Goal: Transaction & Acquisition: Purchase product/service

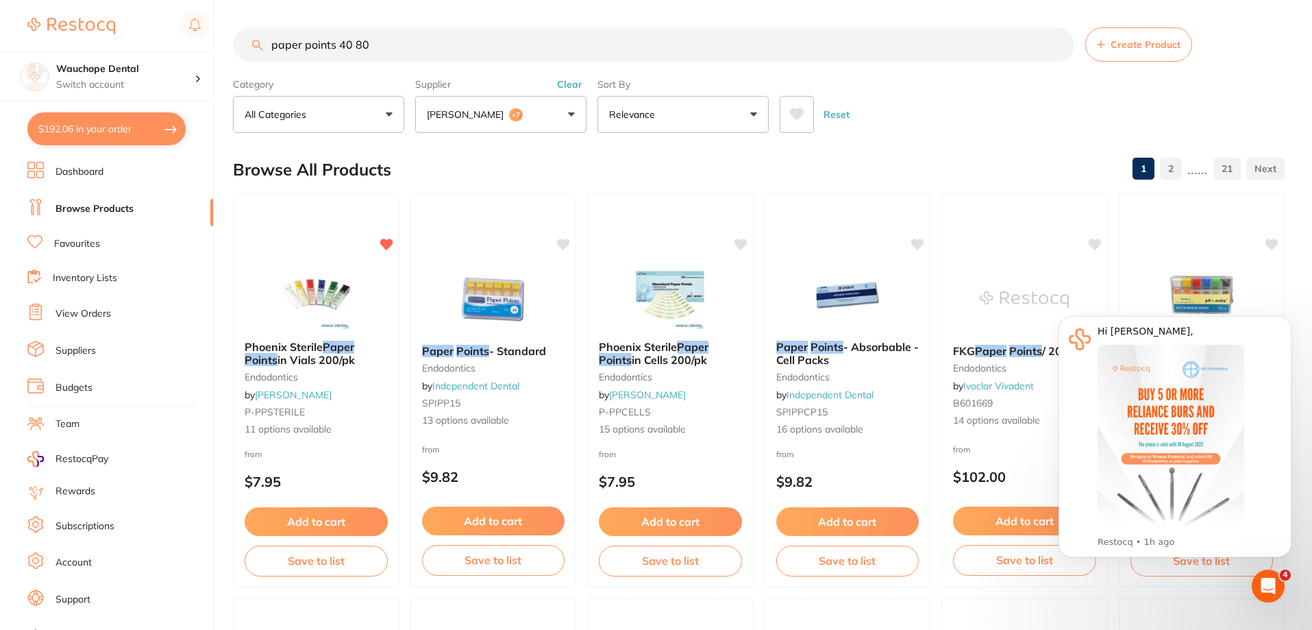
scroll to position [992, 0]
click at [407, 47] on input "paper points 40 80" at bounding box center [653, 44] width 841 height 34
click at [958, 130] on div "Reset" at bounding box center [1027, 109] width 494 height 48
click at [464, 53] on input "paper points 40 80" at bounding box center [653, 44] width 841 height 34
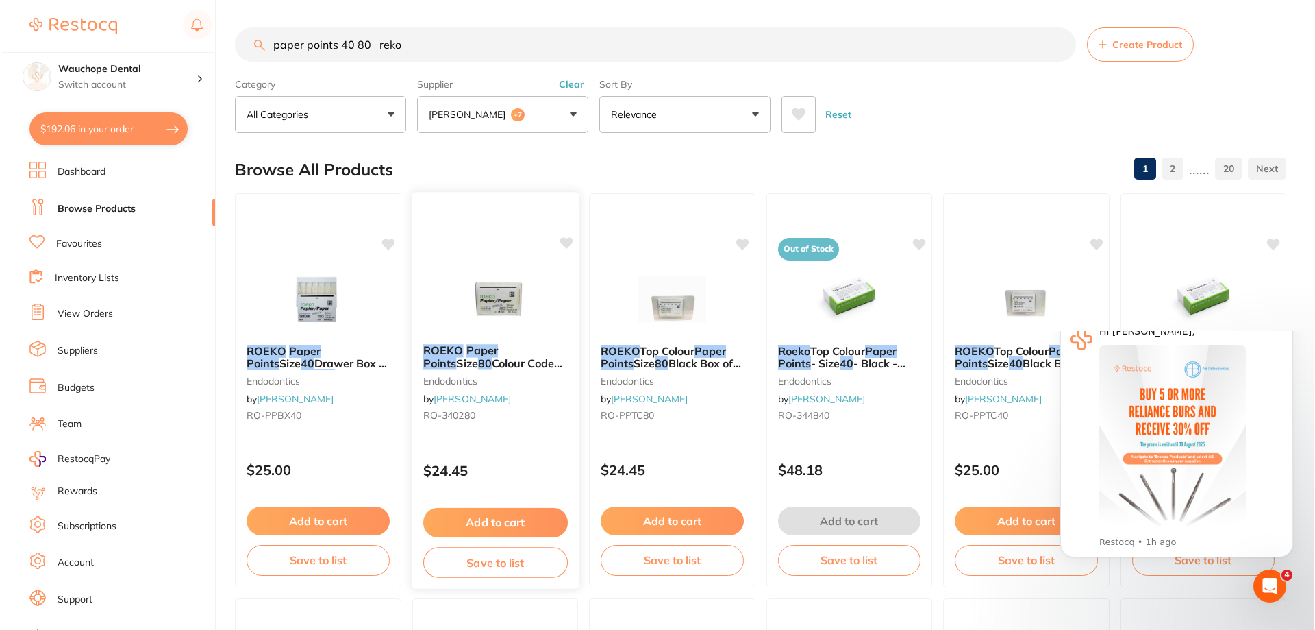
scroll to position [0, 0]
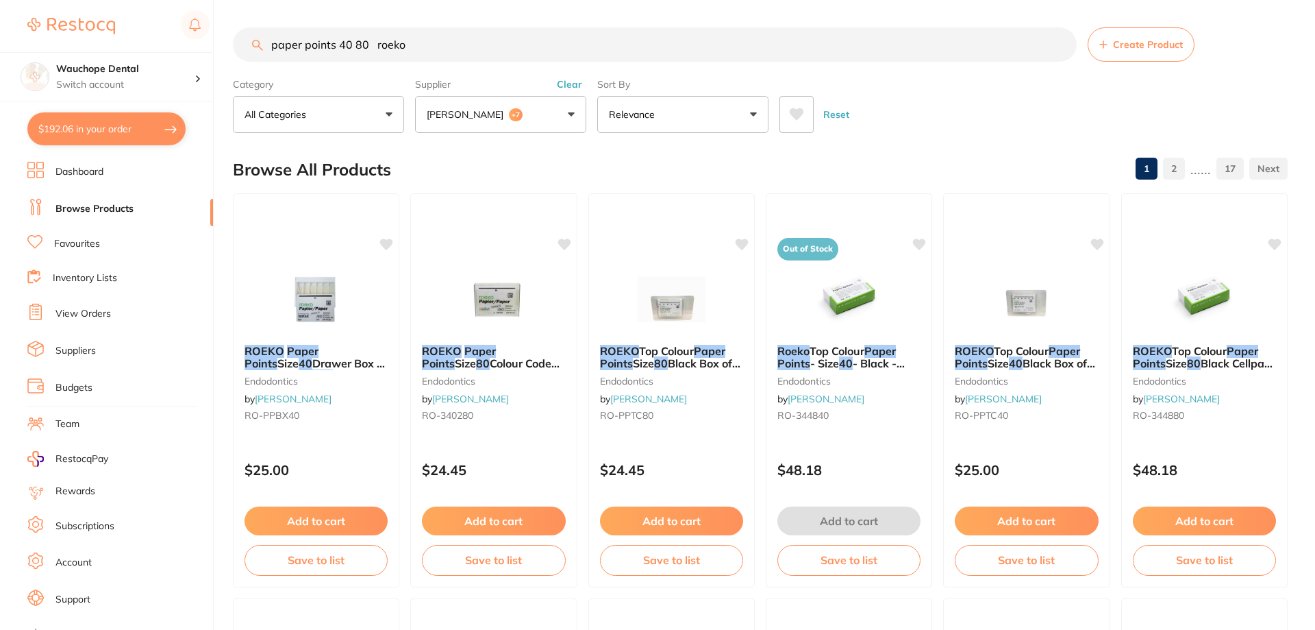
click at [367, 44] on input "paper points 40 80 roeko" at bounding box center [655, 44] width 844 height 34
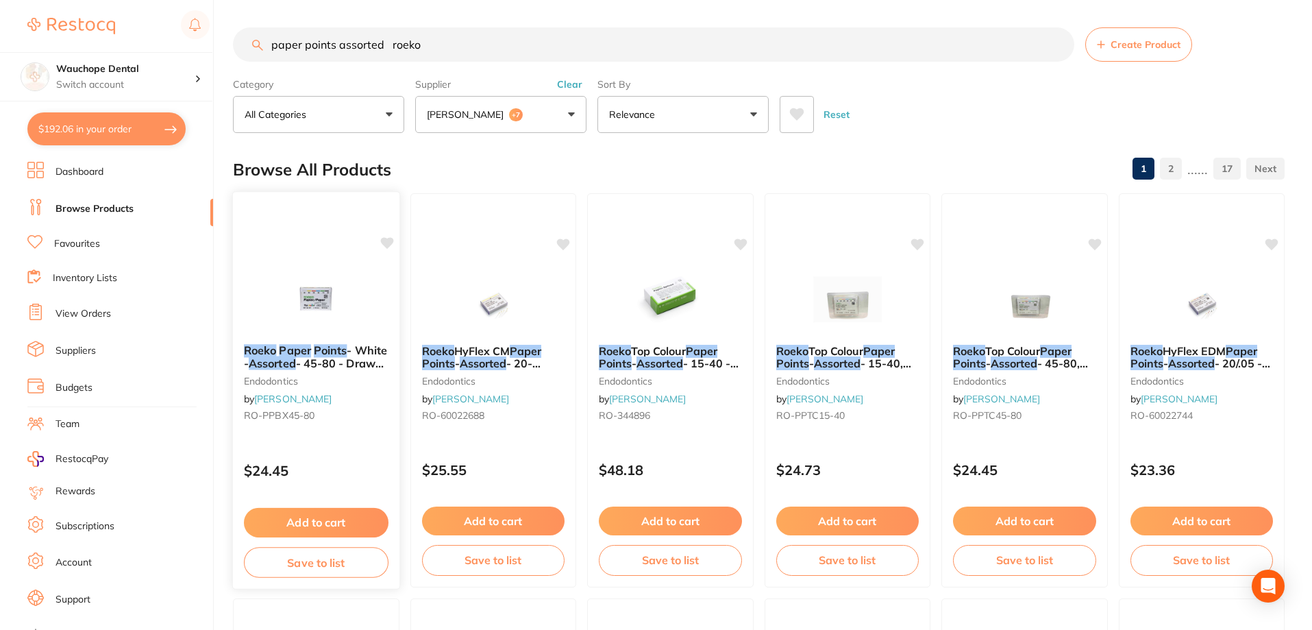
type input "paper points assorted roeko"
click at [345, 290] on img at bounding box center [316, 298] width 90 height 69
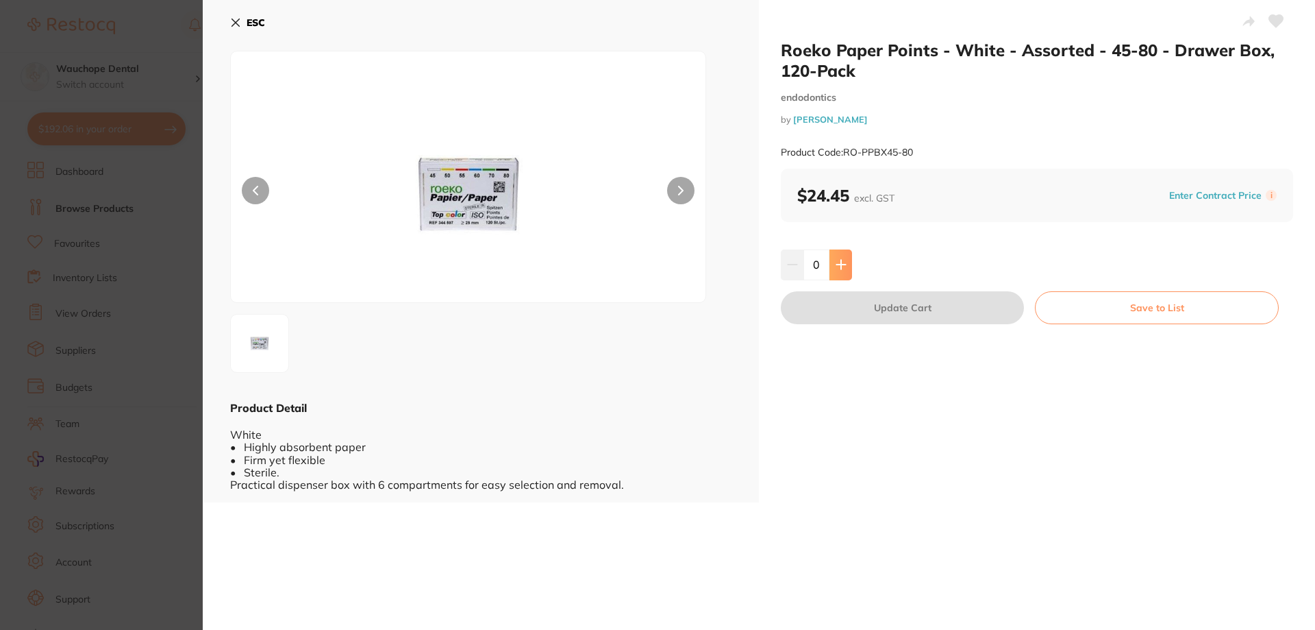
click at [849, 268] on button at bounding box center [841, 264] width 23 height 30
type input "1"
click at [861, 303] on button "Update Cart" at bounding box center [902, 307] width 243 height 33
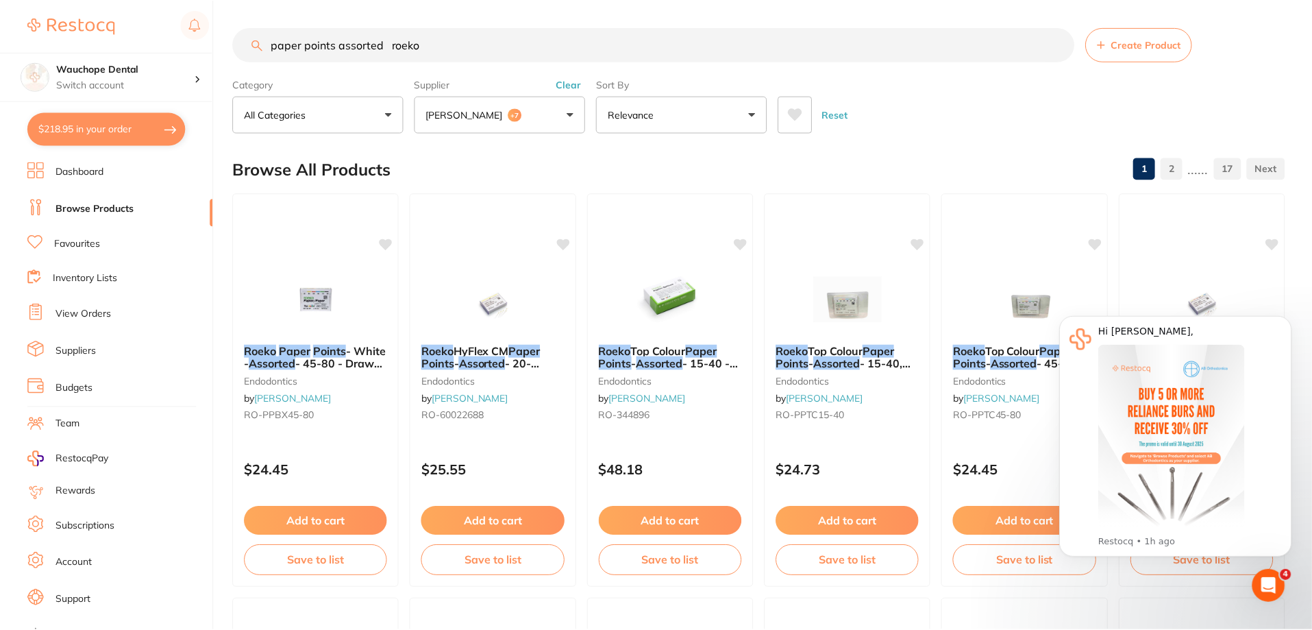
scroll to position [10, 0]
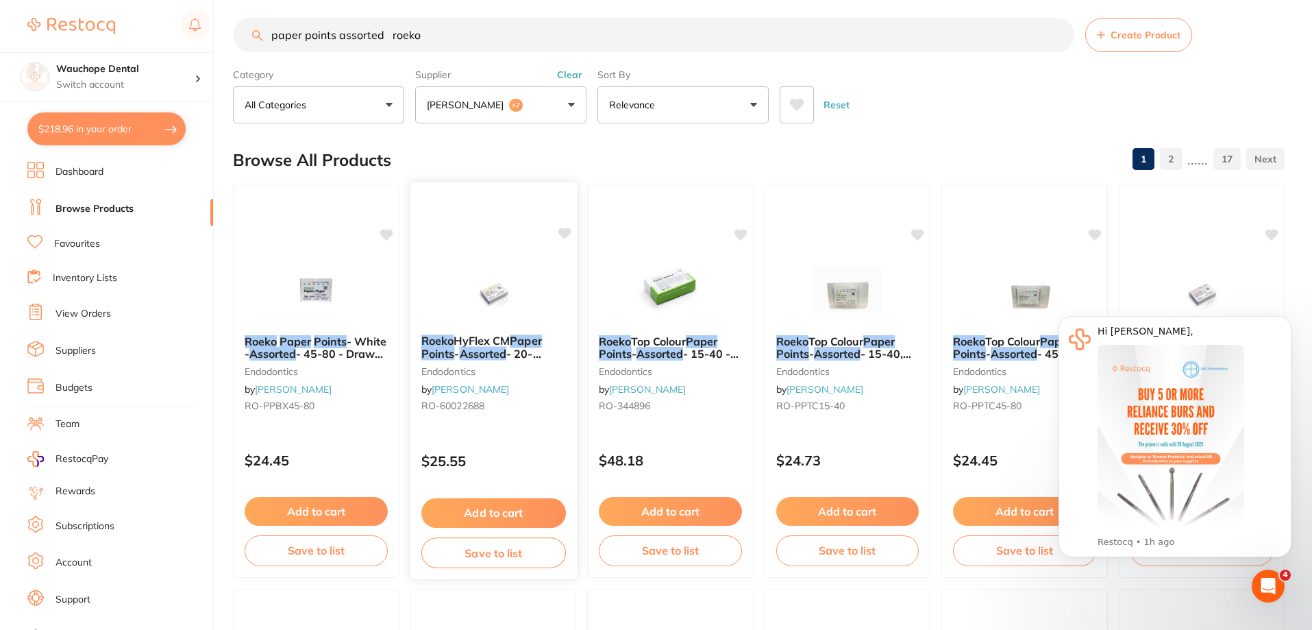
click at [542, 273] on div at bounding box center [493, 288] width 166 height 69
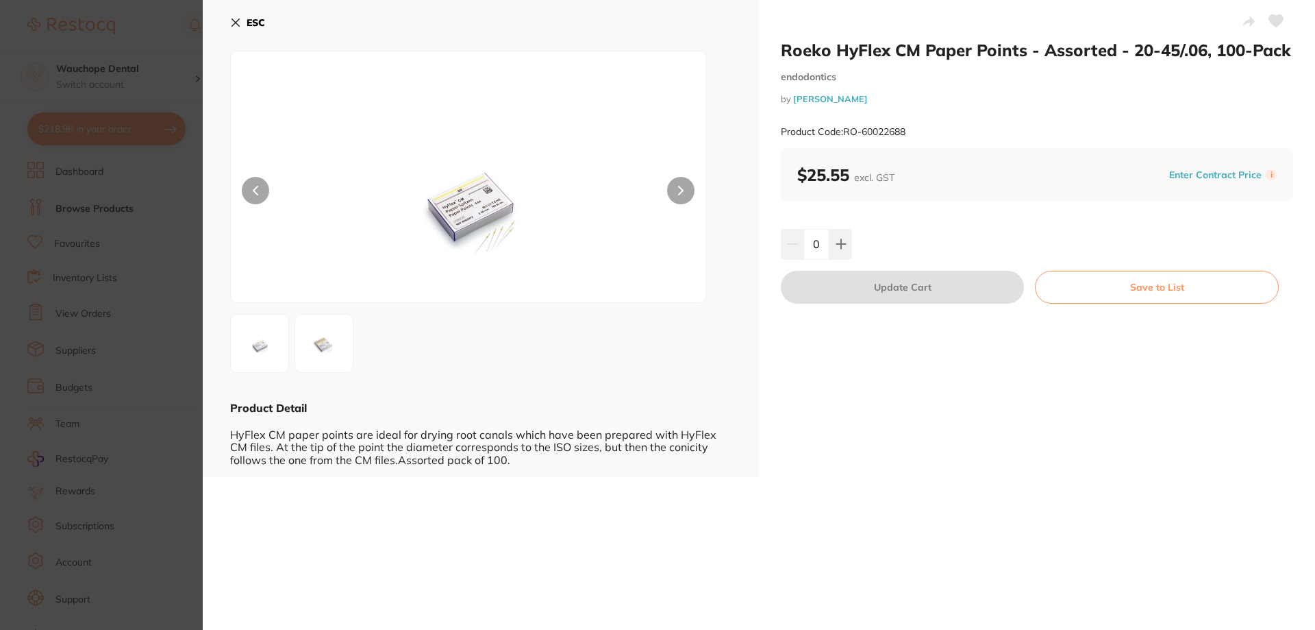
click at [177, 236] on section "Roeko HyFlex CM Paper Points - Assorted - 20-45/.06, 100-Pack endodontics by He…" at bounding box center [657, 315] width 1315 height 630
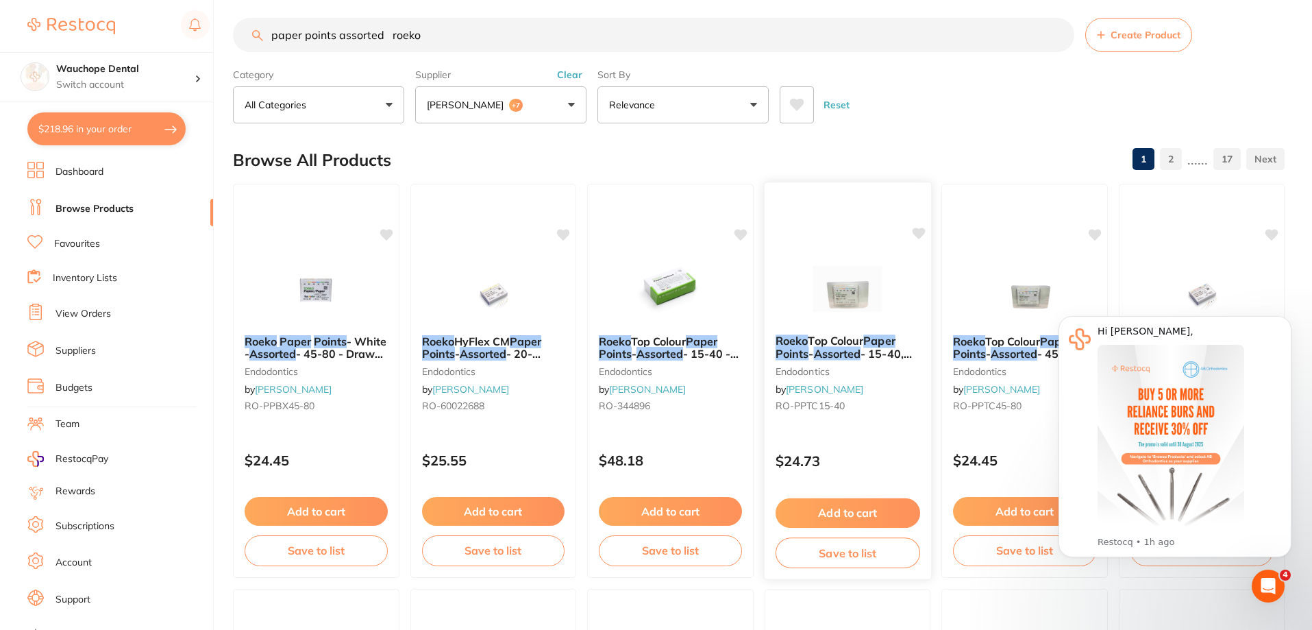
click at [839, 276] on img at bounding box center [847, 288] width 90 height 69
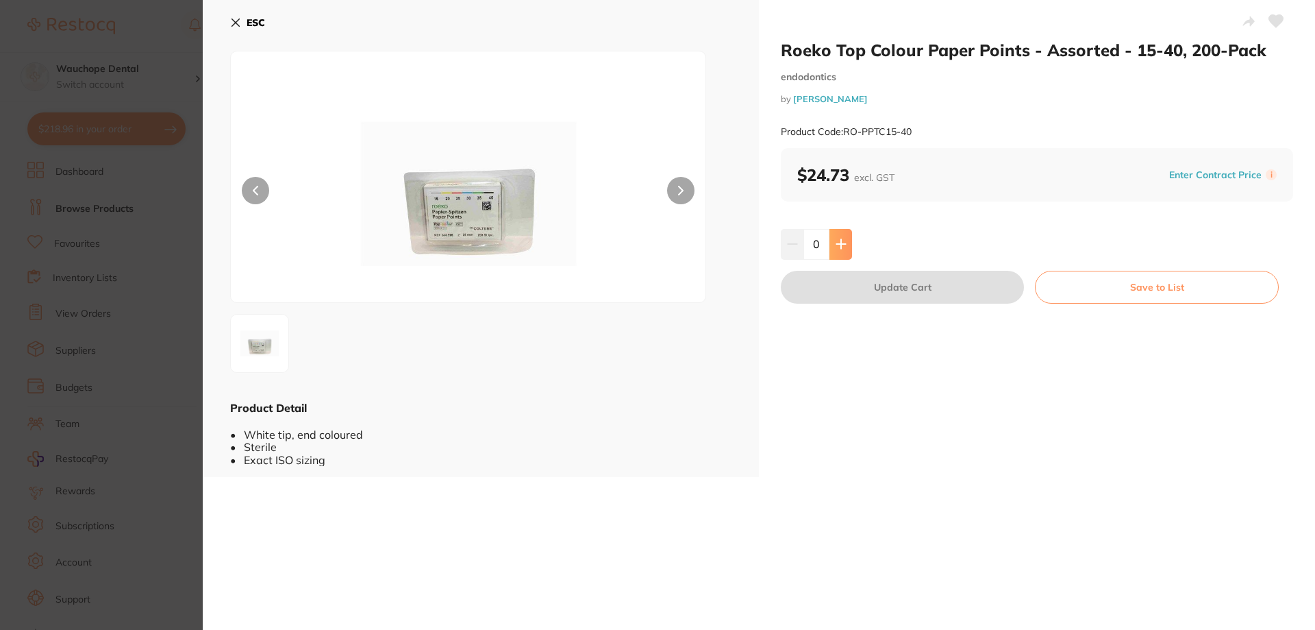
click at [848, 240] on button at bounding box center [841, 244] width 23 height 30
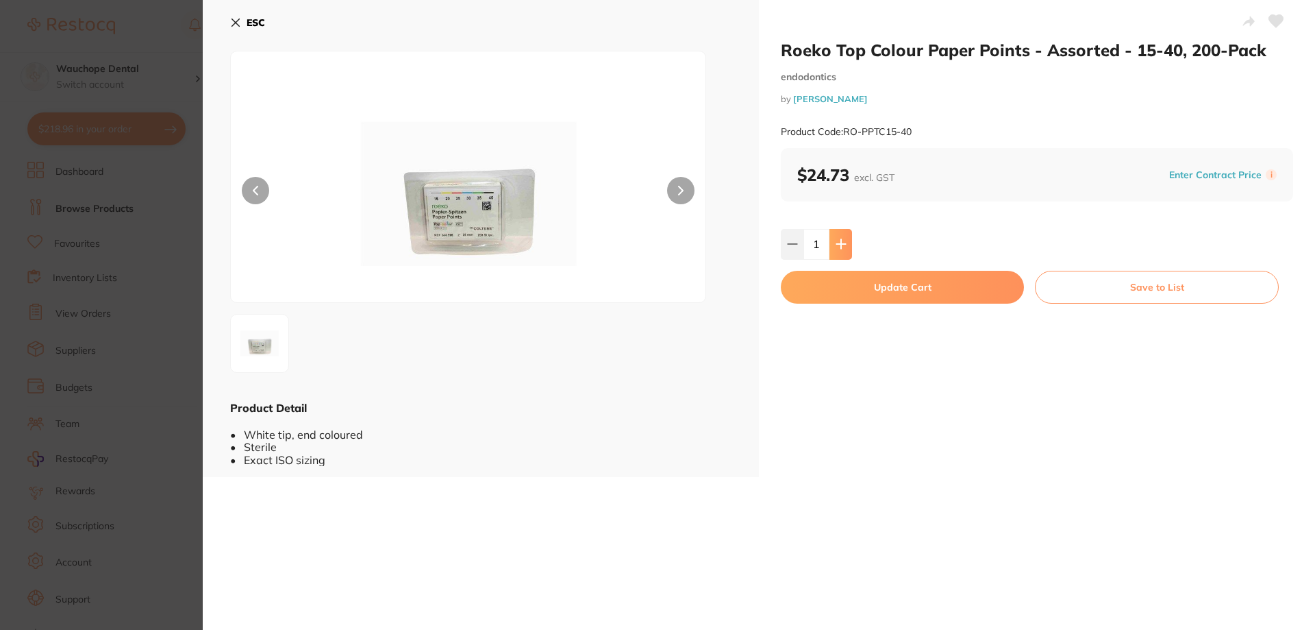
click at [837, 243] on icon at bounding box center [841, 243] width 11 height 11
type input "2"
click at [844, 281] on button "Update Cart" at bounding box center [902, 287] width 243 height 33
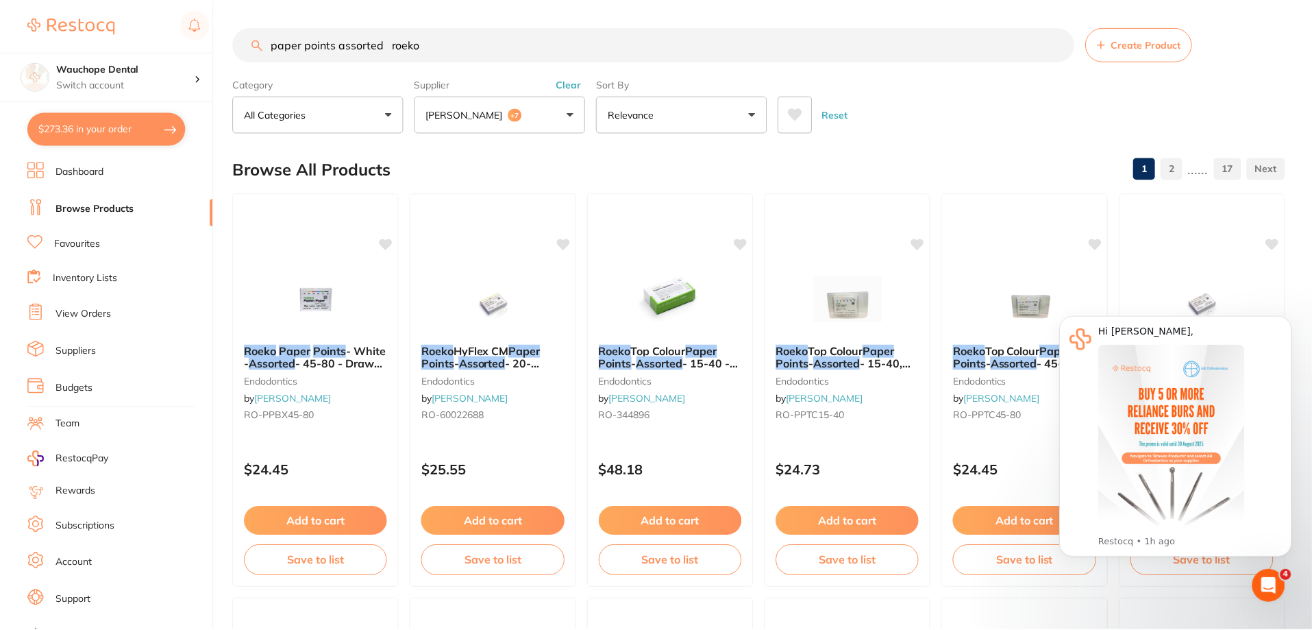
scroll to position [10, 0]
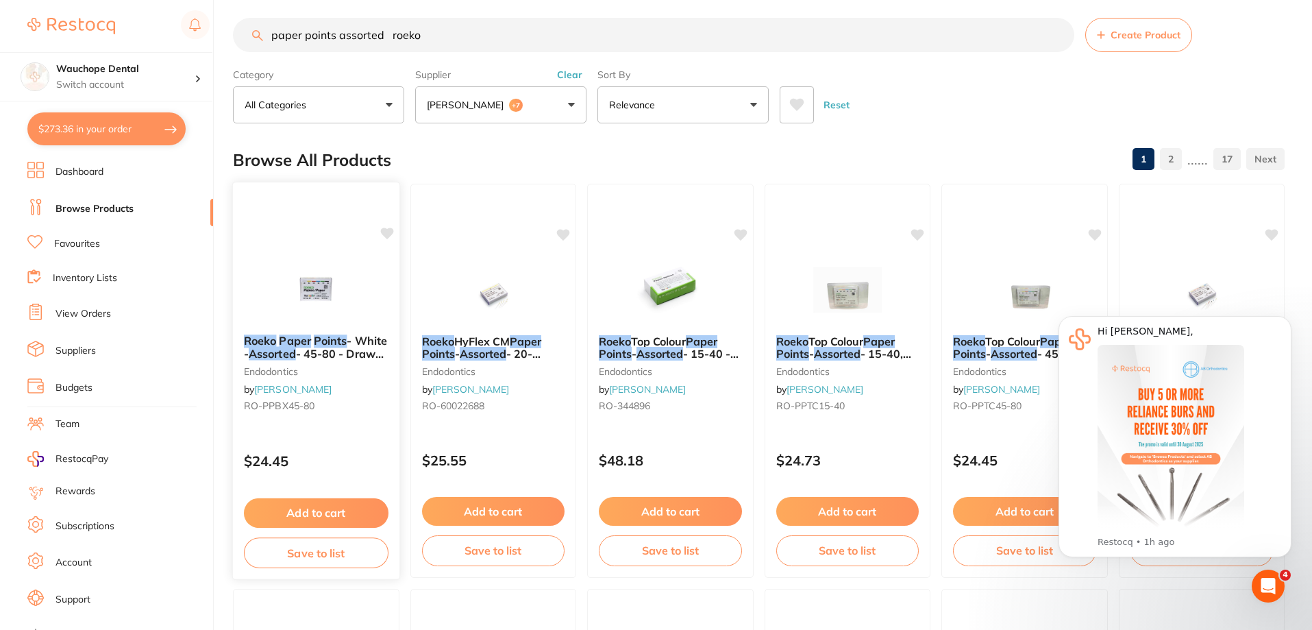
click at [325, 284] on img at bounding box center [316, 288] width 90 height 69
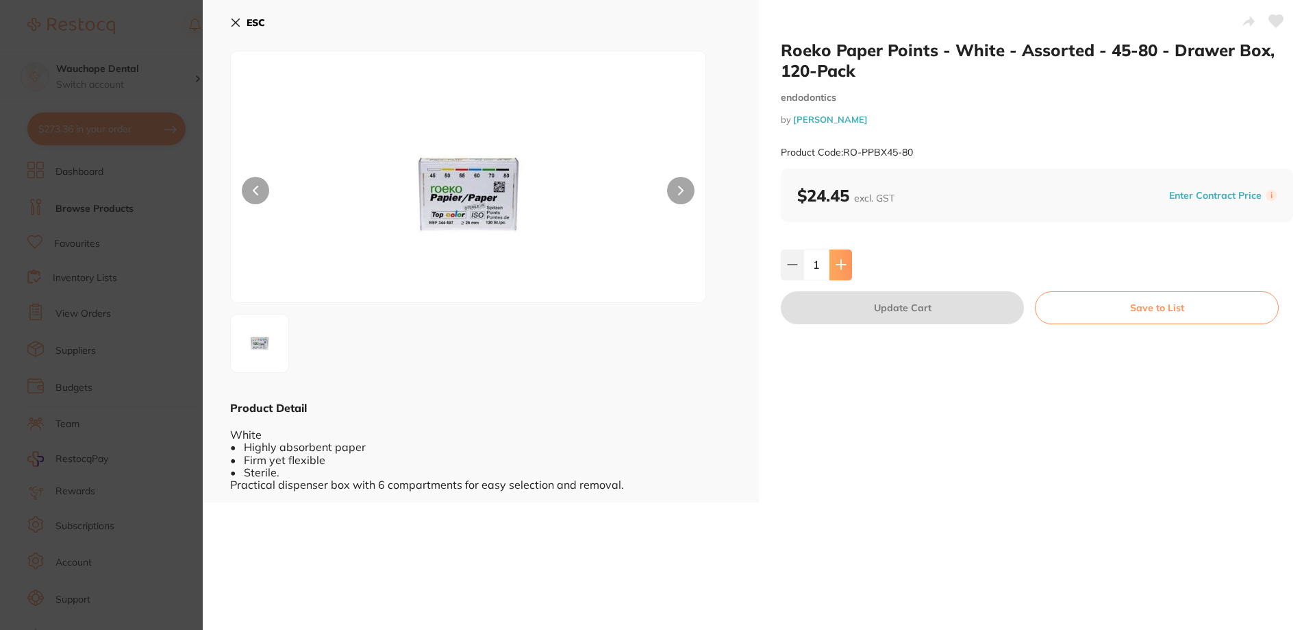
click at [847, 269] on button at bounding box center [841, 264] width 23 height 30
type input "2"
click at [869, 310] on button "Update Cart" at bounding box center [902, 307] width 243 height 33
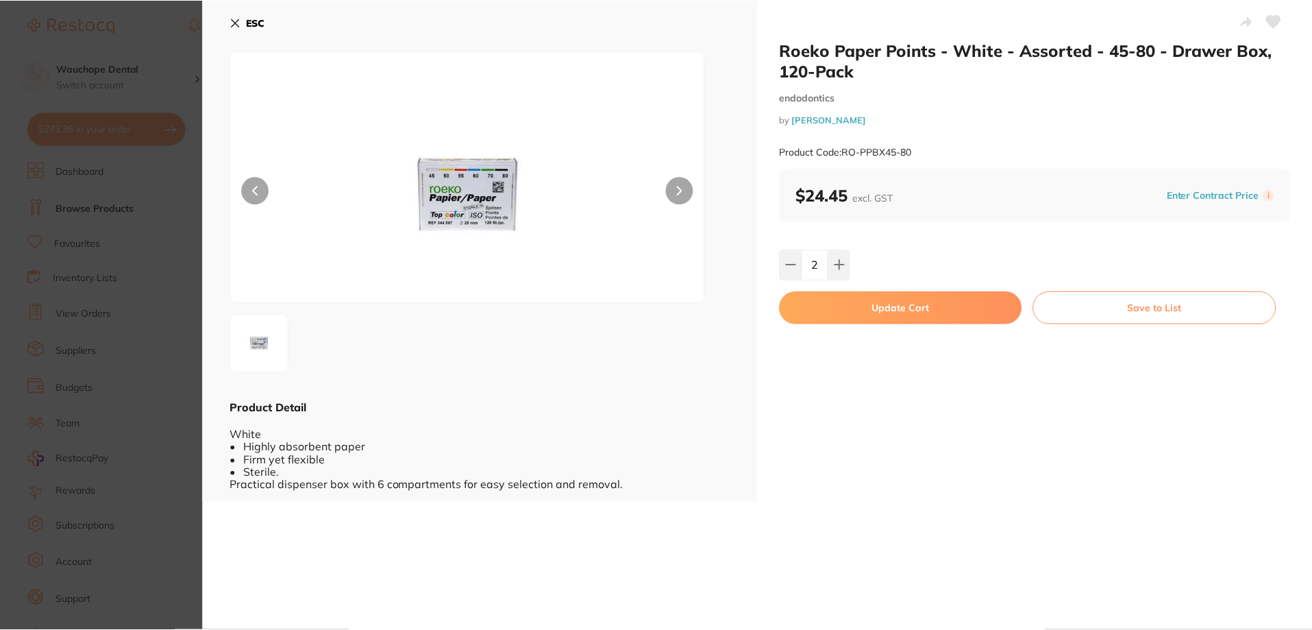
scroll to position [10, 0]
type input "2"
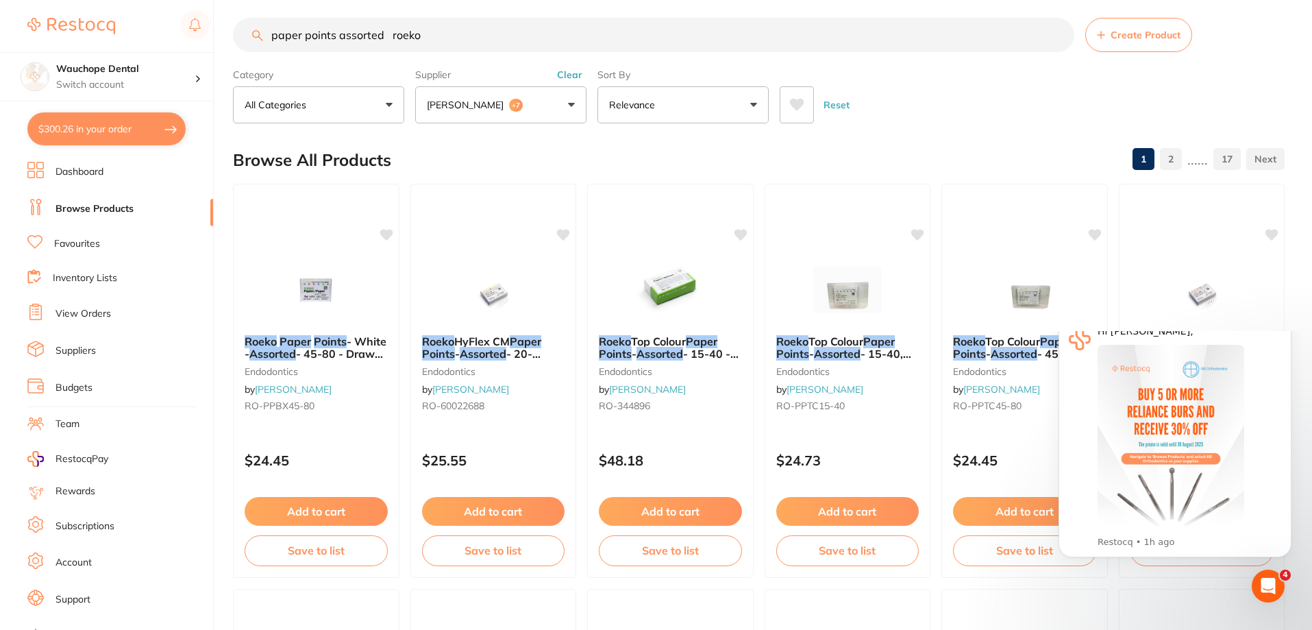
scroll to position [0, 0]
drag, startPoint x: 330, startPoint y: 34, endPoint x: 278, endPoint y: 43, distance: 52.9
click at [278, 43] on input "paper points assorted roeko" at bounding box center [653, 35] width 841 height 34
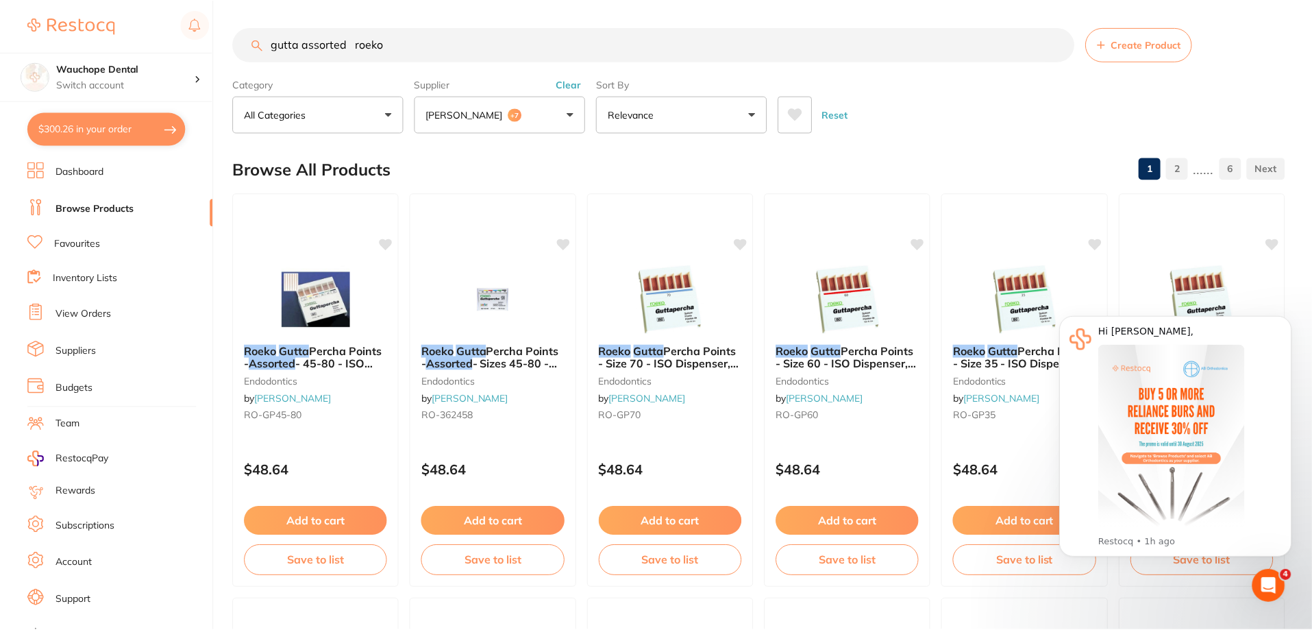
scroll to position [321, 0]
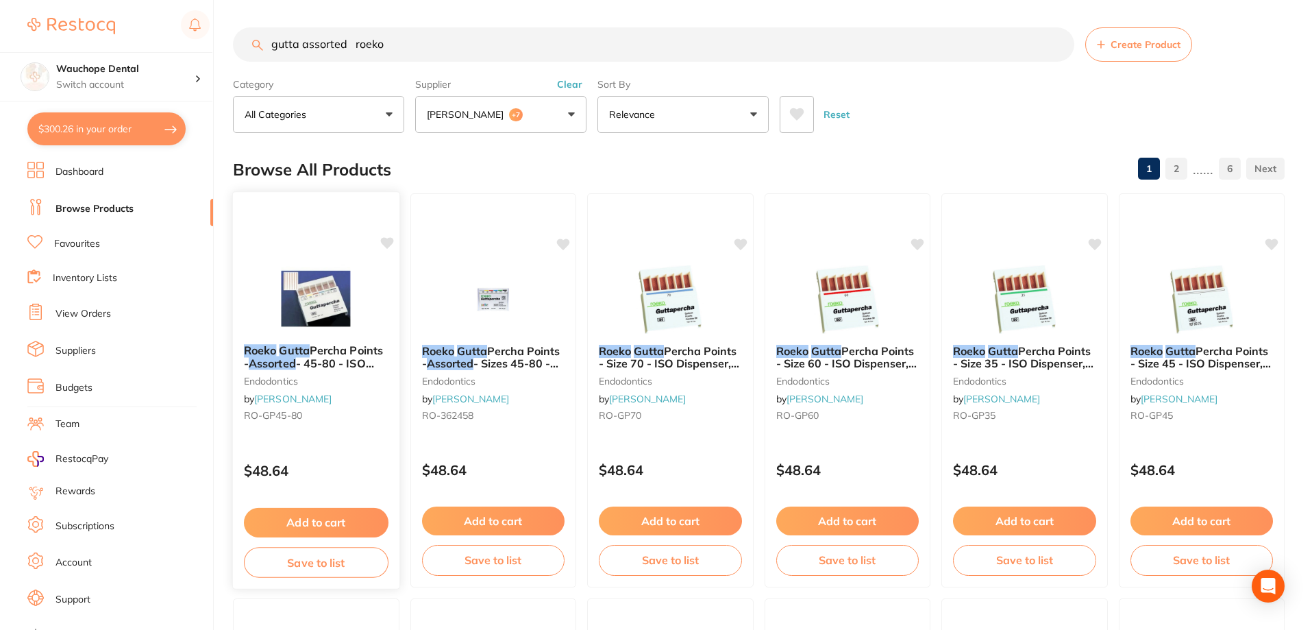
type input "gutta assorted roeko"
click at [327, 301] on img at bounding box center [316, 298] width 90 height 69
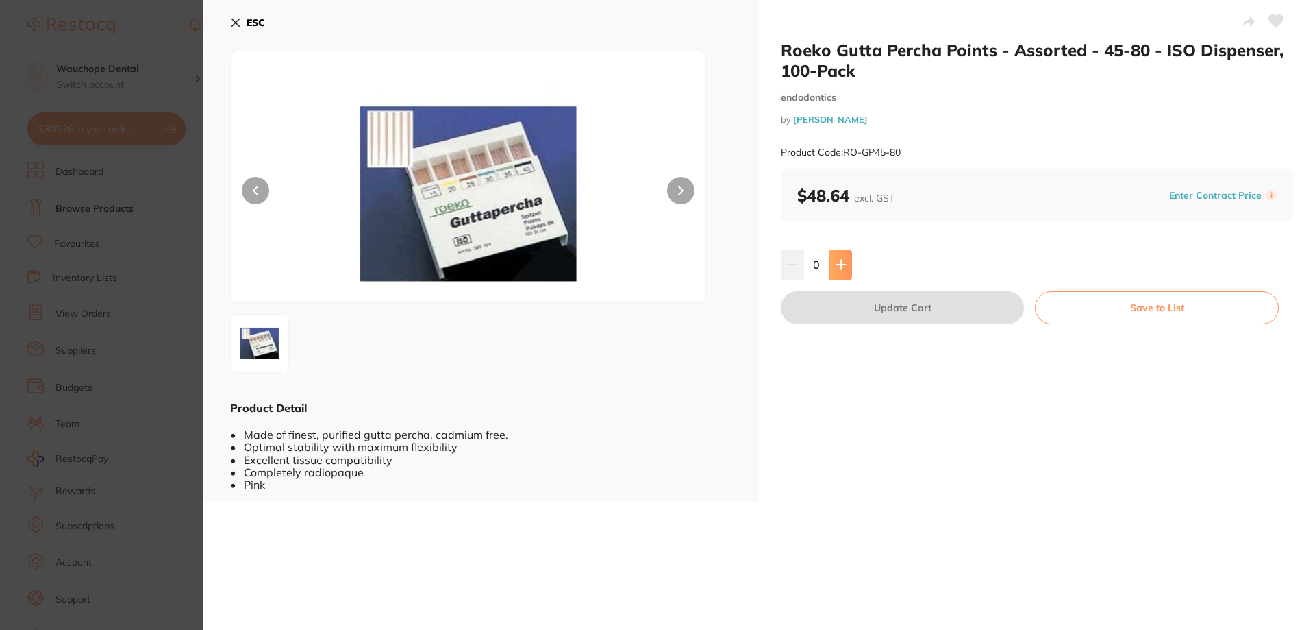
click at [832, 266] on button at bounding box center [841, 264] width 23 height 30
type input "1"
click at [828, 301] on button "Update Cart" at bounding box center [902, 307] width 243 height 33
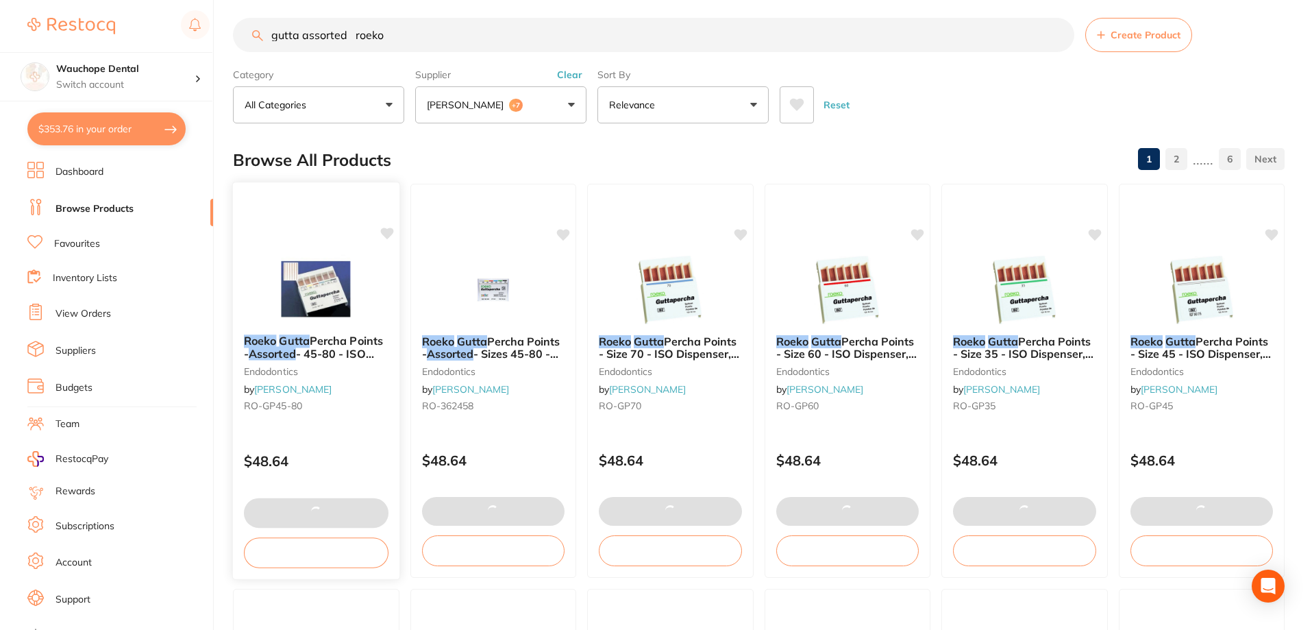
click at [310, 272] on img at bounding box center [316, 288] width 90 height 69
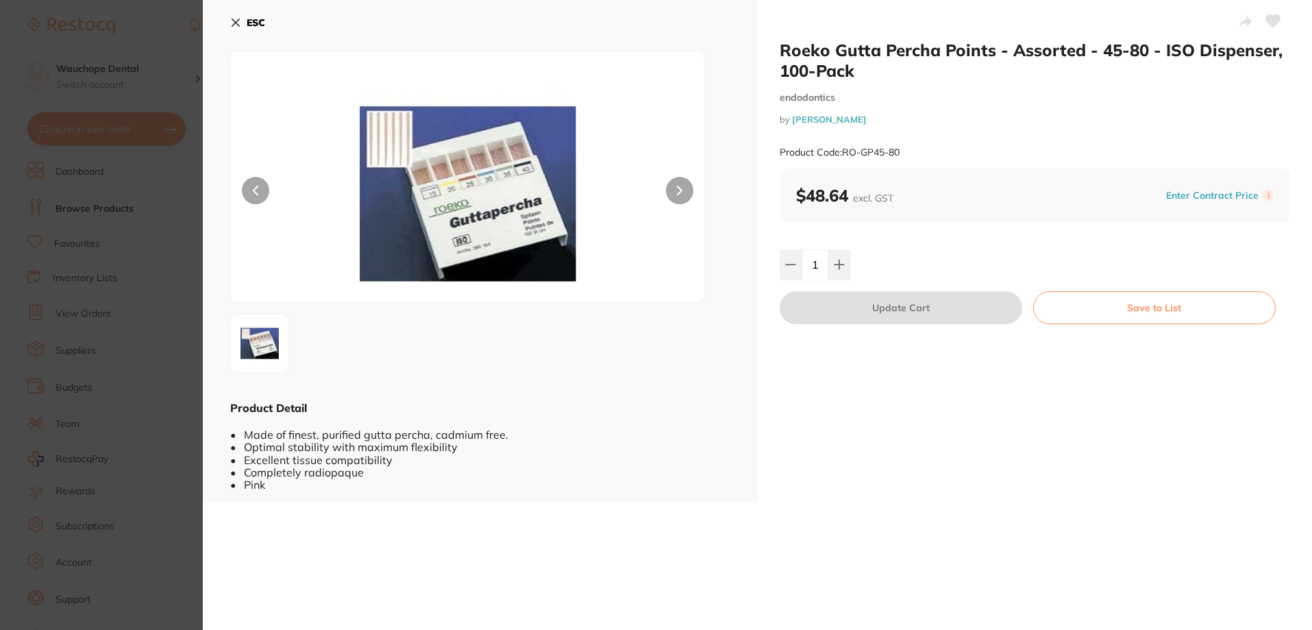
click at [844, 264] on button at bounding box center [839, 264] width 23 height 30
type input "2"
click at [869, 312] on button "Update Cart" at bounding box center [901, 307] width 243 height 33
type input "2"
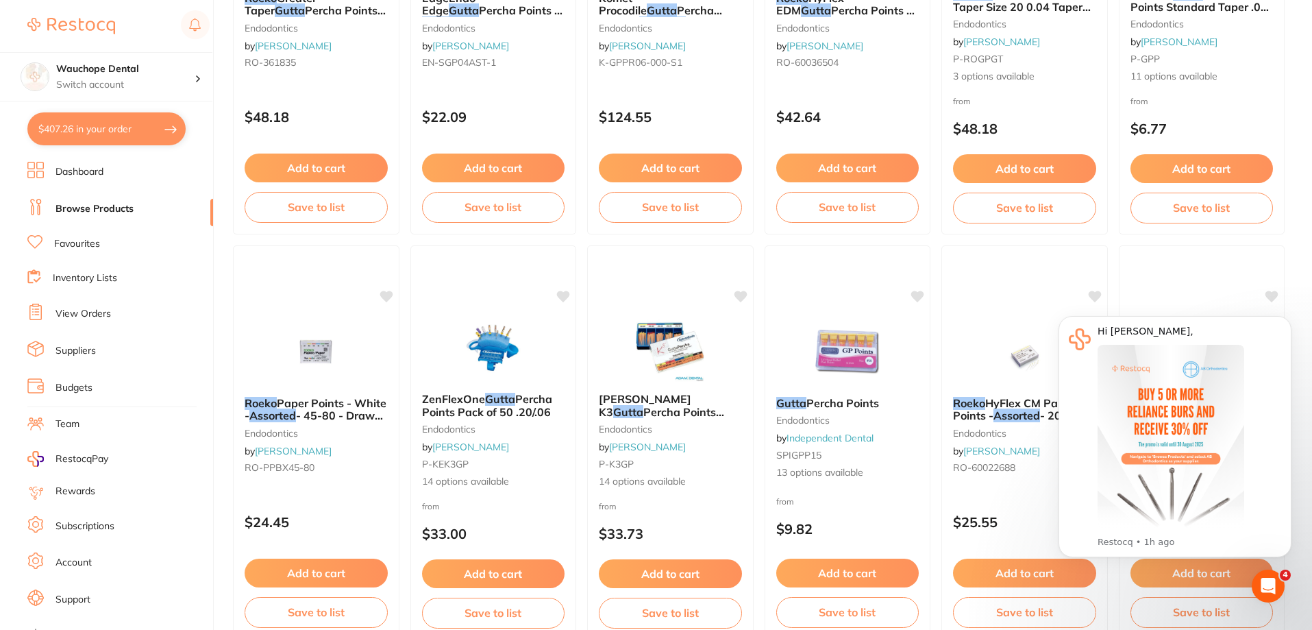
scroll to position [2466, 0]
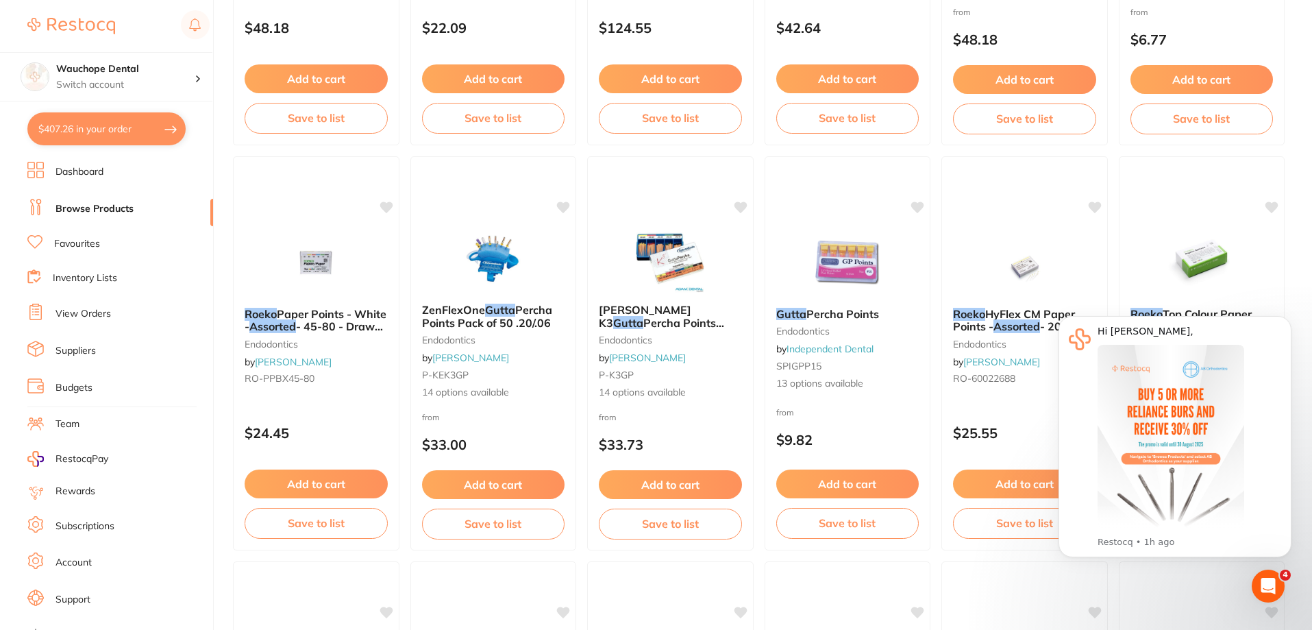
click at [97, 248] on link "Favourites" at bounding box center [77, 244] width 46 height 14
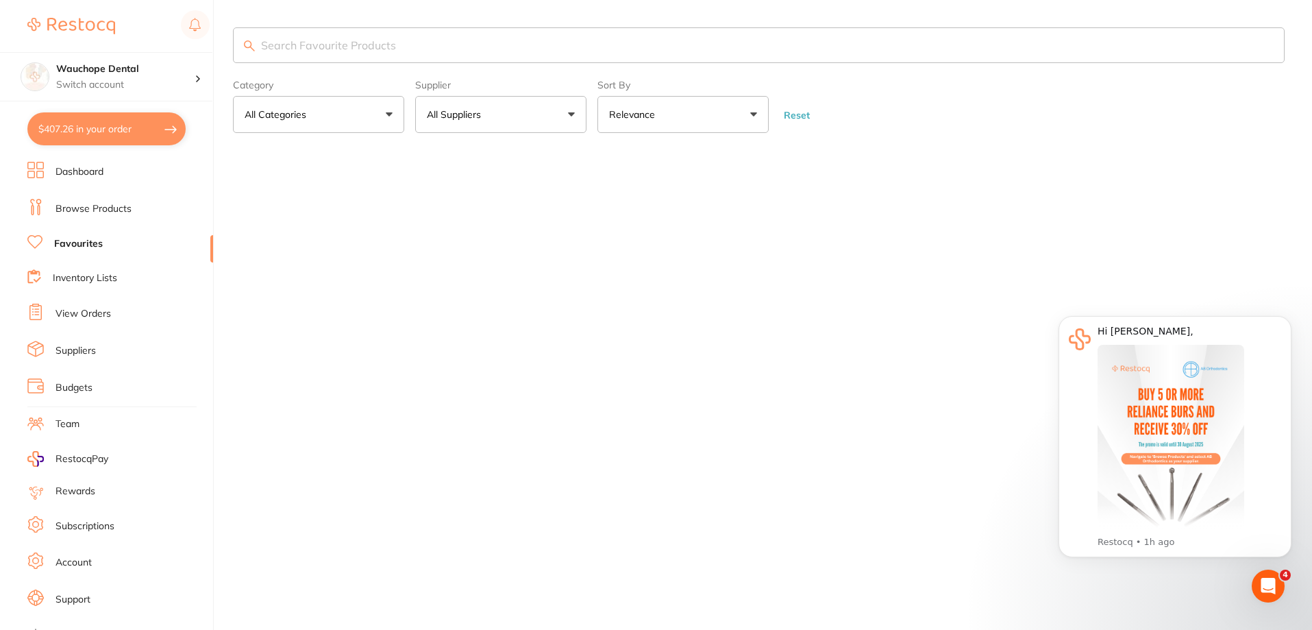
click at [480, 43] on input "search" at bounding box center [759, 45] width 1052 height 36
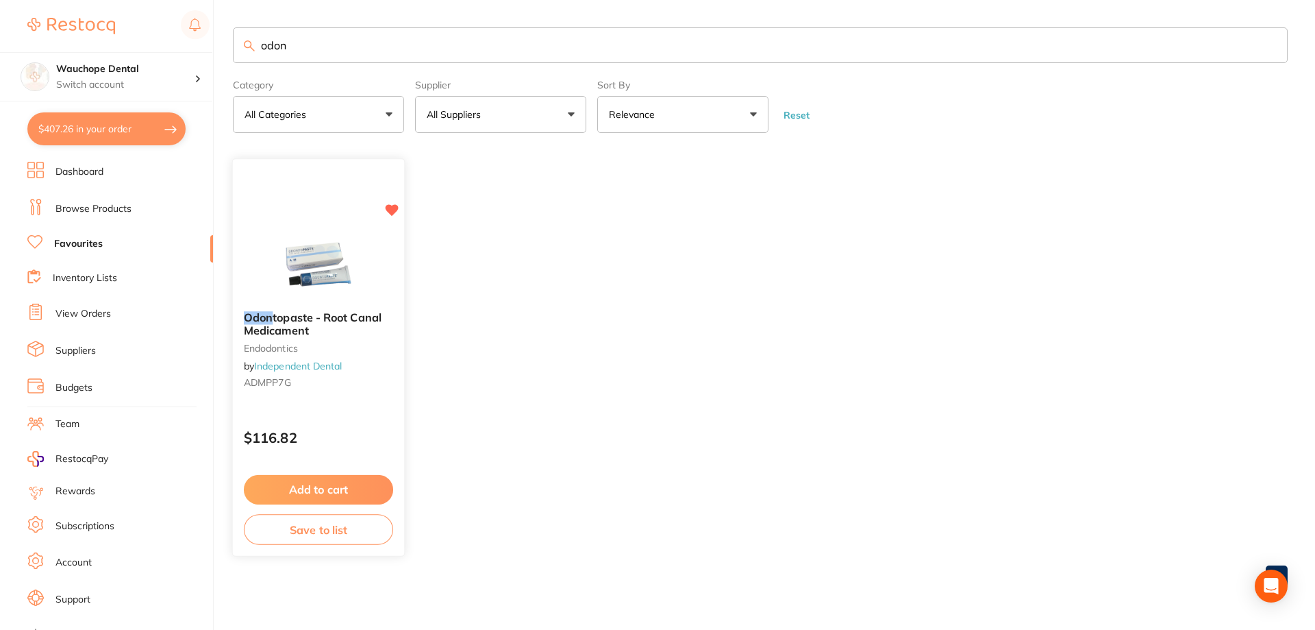
type input "odon"
click at [336, 292] on img at bounding box center [318, 266] width 90 height 69
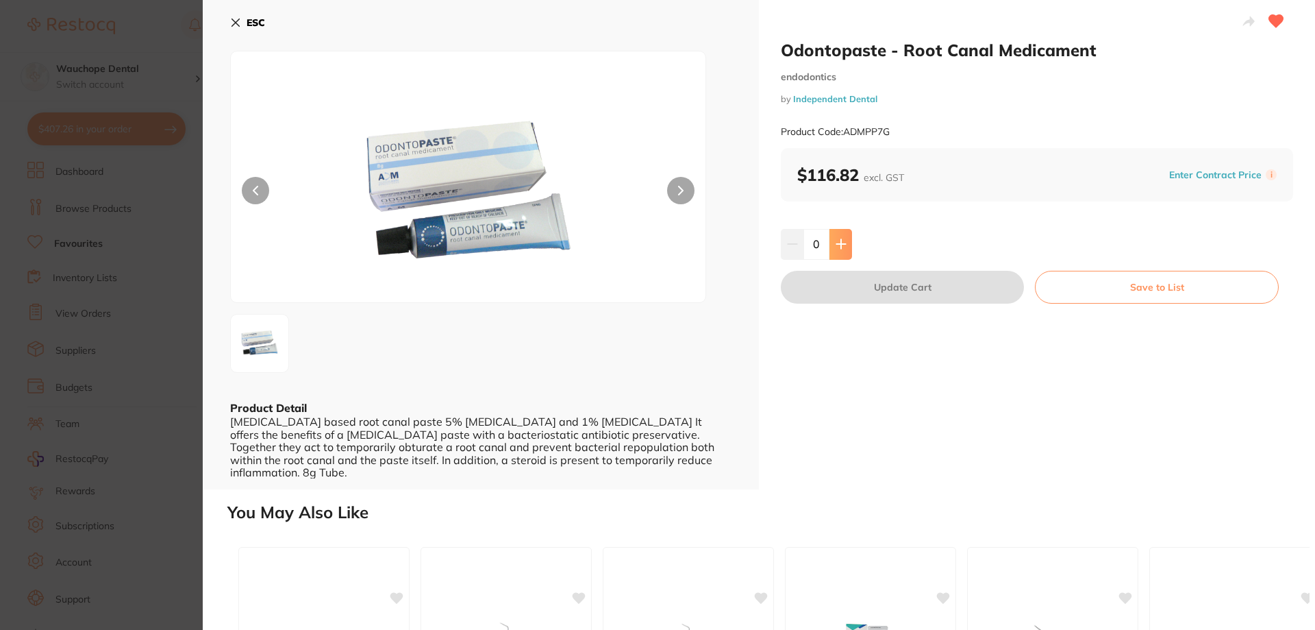
click at [841, 248] on icon at bounding box center [841, 243] width 11 height 11
type input "1"
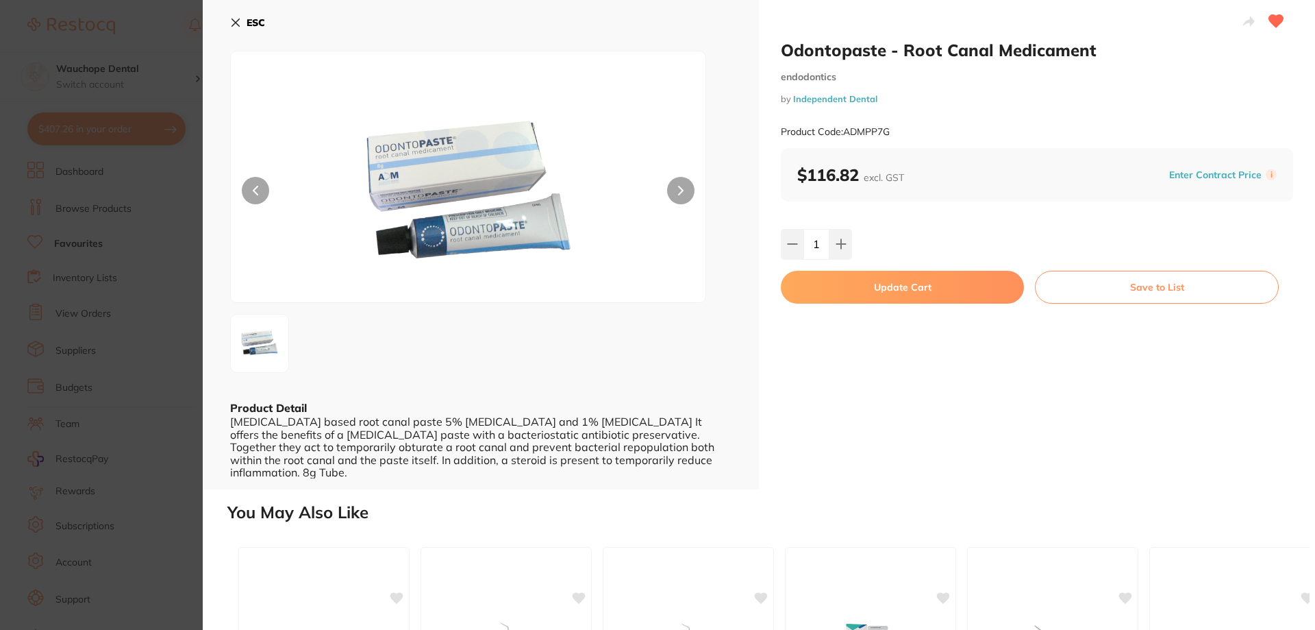
click at [856, 293] on button "Update Cart" at bounding box center [902, 287] width 243 height 33
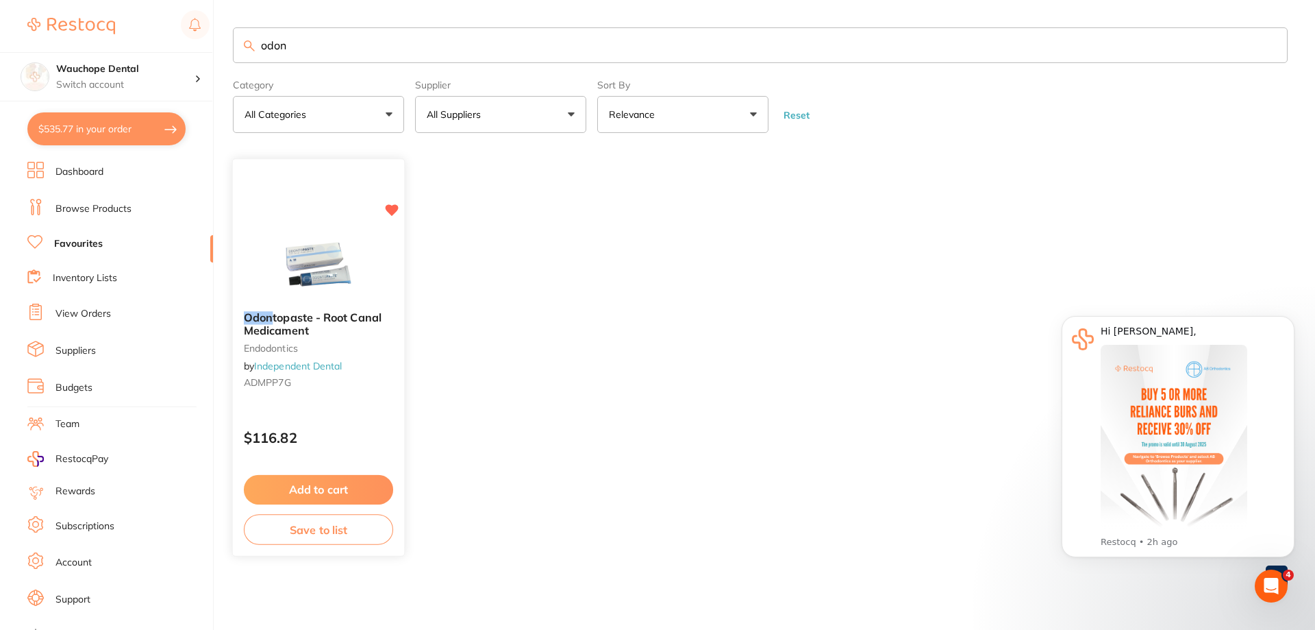
click at [377, 250] on div at bounding box center [318, 266] width 171 height 69
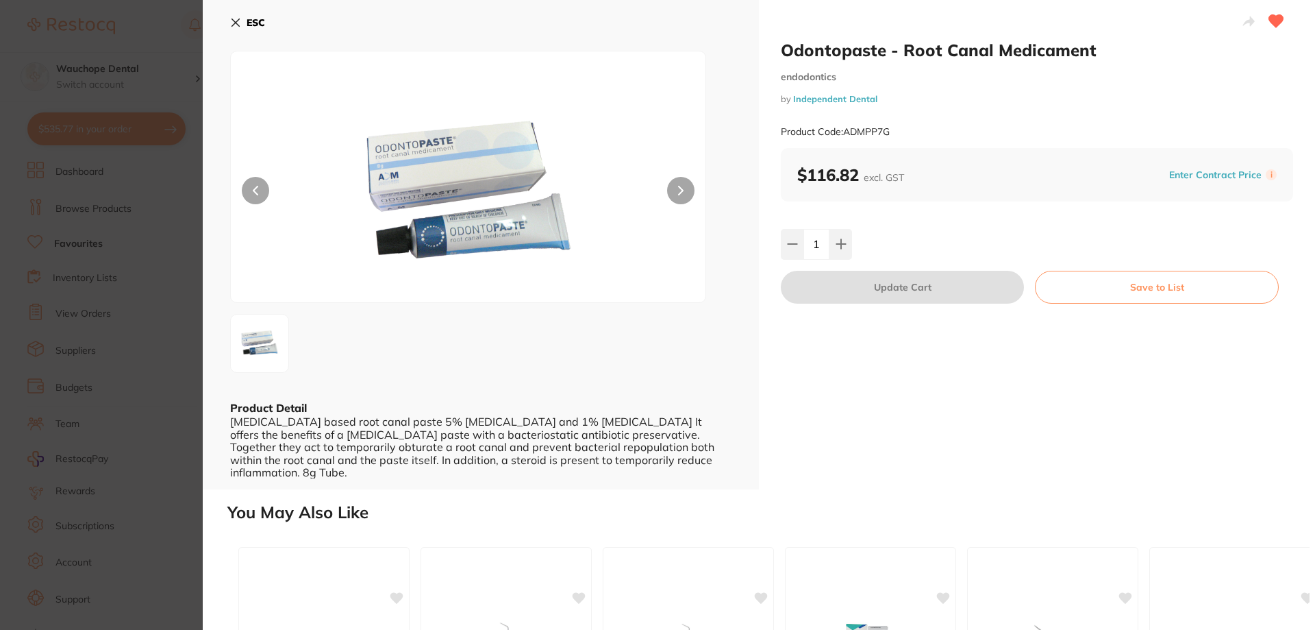
click at [129, 282] on section "Odontopaste - Root Canal Medicament endodontics by Independent Dental Product C…" at bounding box center [657, 315] width 1315 height 630
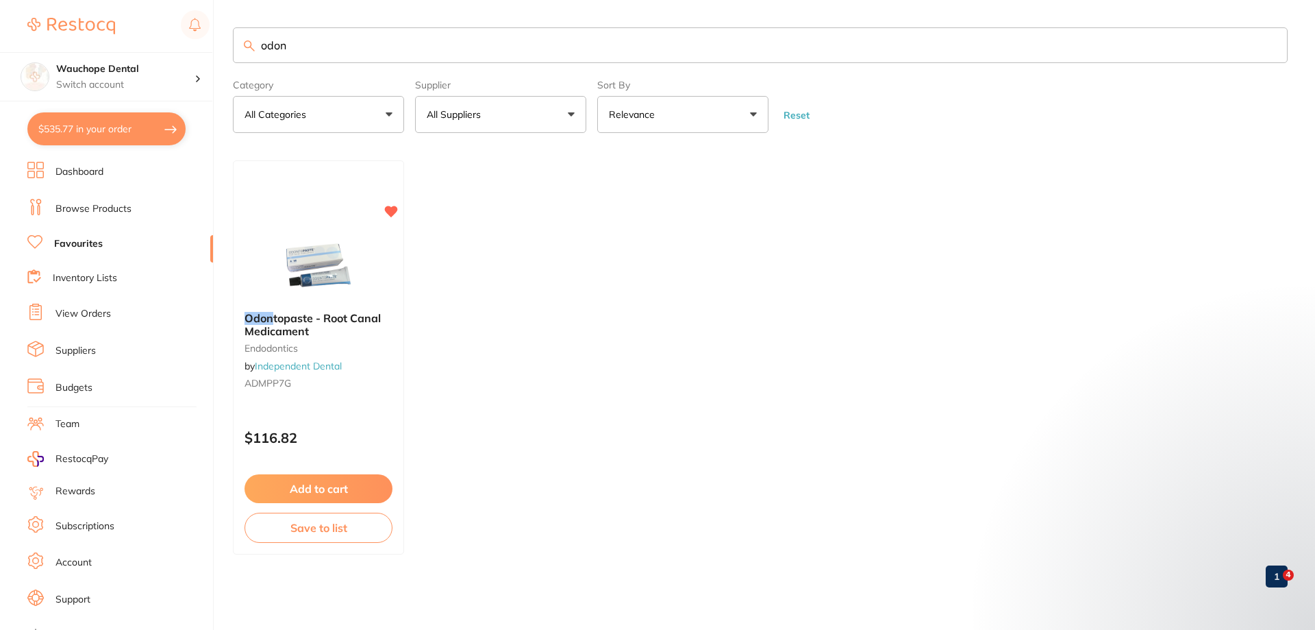
click at [110, 212] on link "Browse Products" at bounding box center [93, 209] width 76 height 14
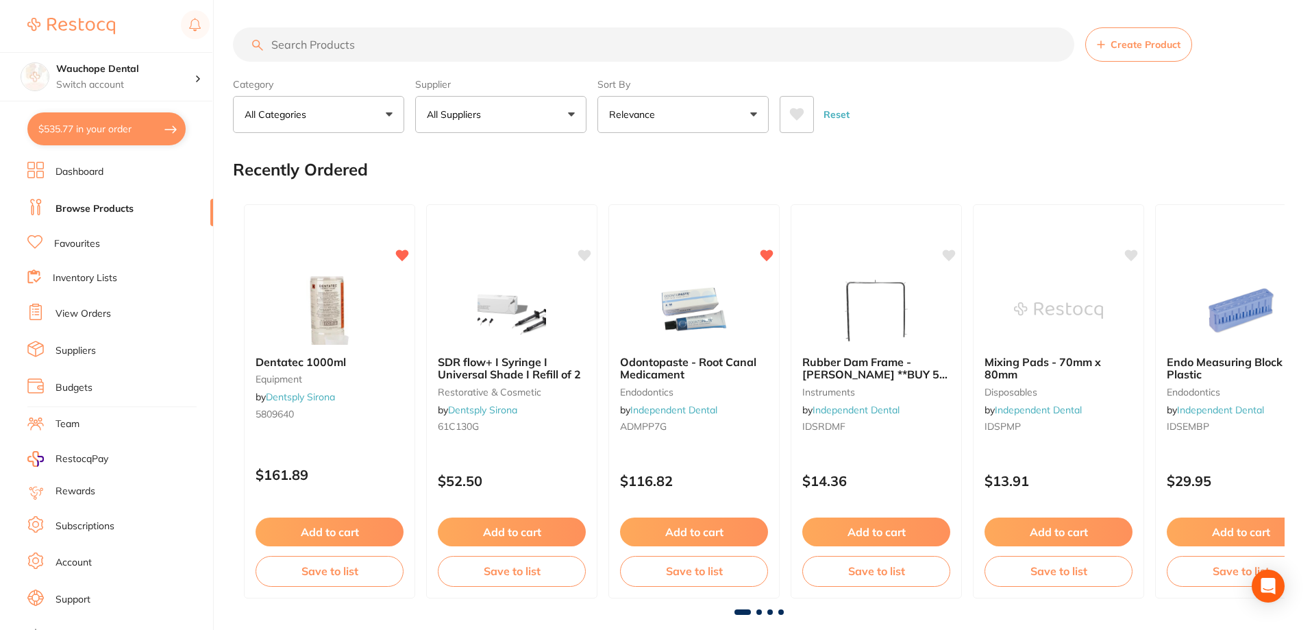
click at [349, 53] on input "search" at bounding box center [653, 44] width 841 height 34
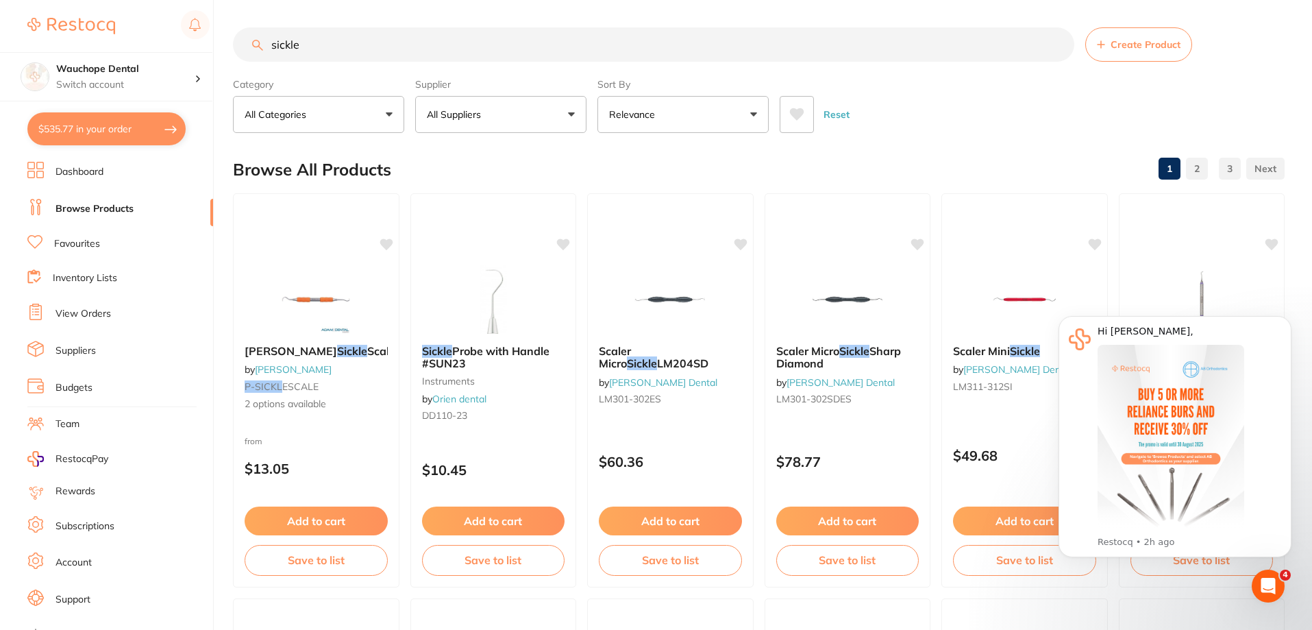
type input "sickle"
click at [512, 114] on button "All Suppliers" at bounding box center [500, 114] width 171 height 37
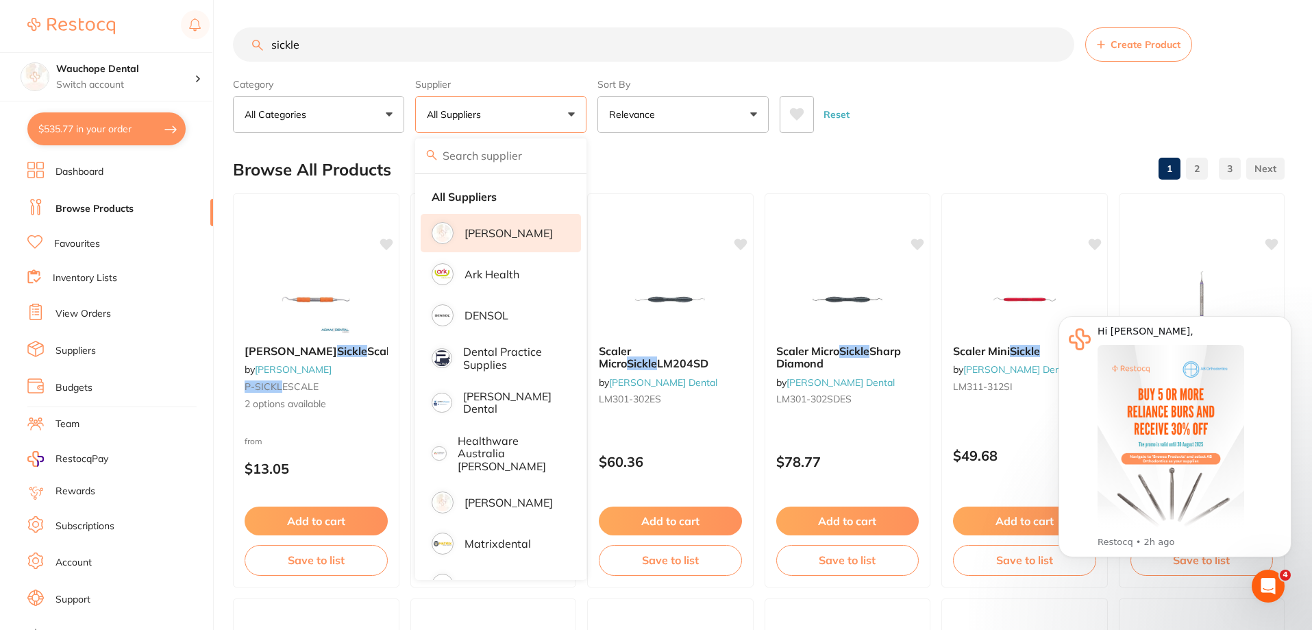
click at [502, 231] on p "[PERSON_NAME]" at bounding box center [508, 233] width 88 height 12
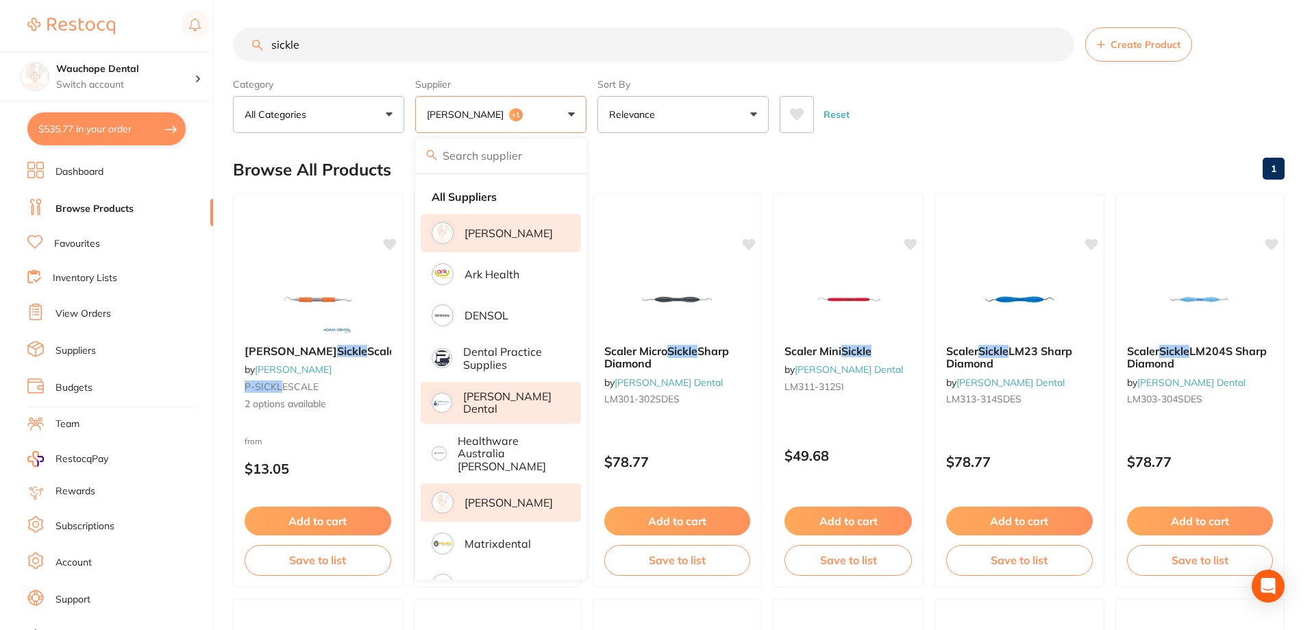
click at [510, 497] on p "[PERSON_NAME]" at bounding box center [508, 502] width 88 height 12
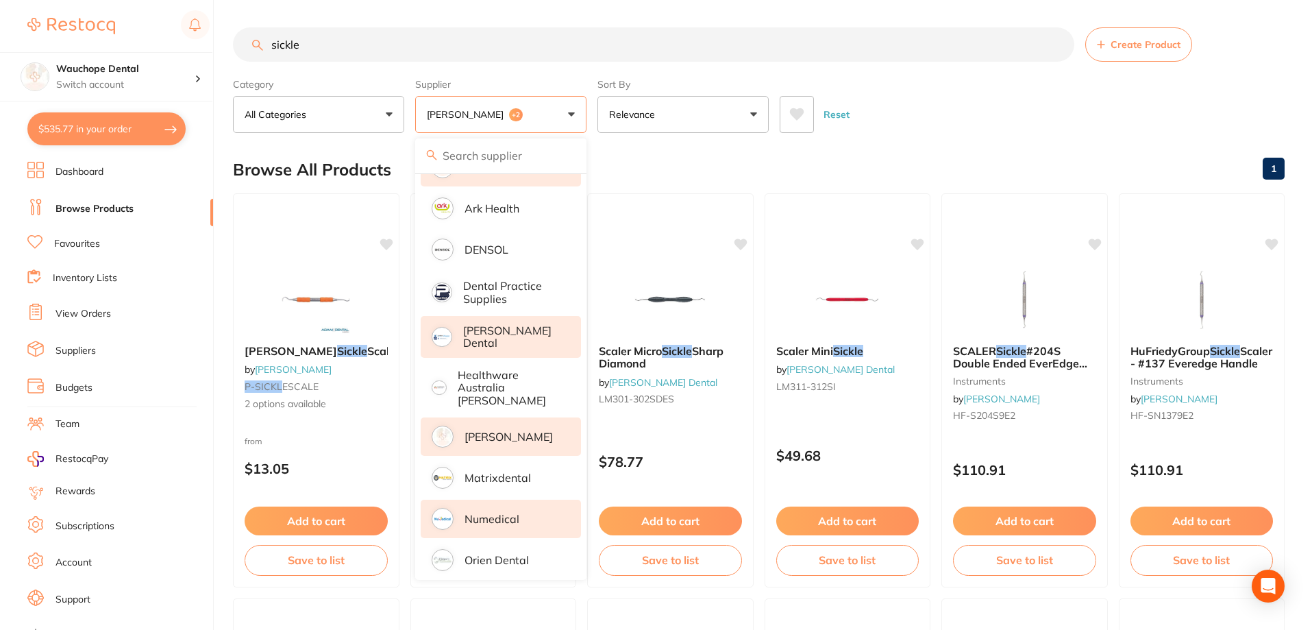
scroll to position [149, 0]
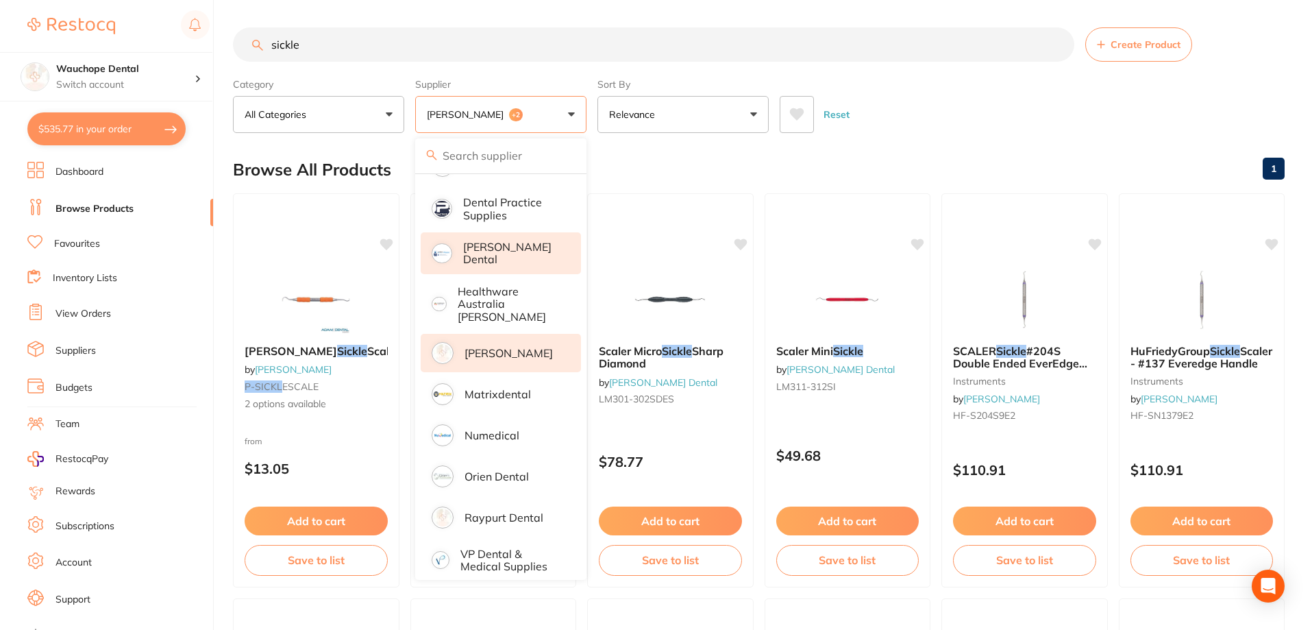
click at [699, 169] on div "Browse All Products 1" at bounding box center [759, 170] width 1052 height 46
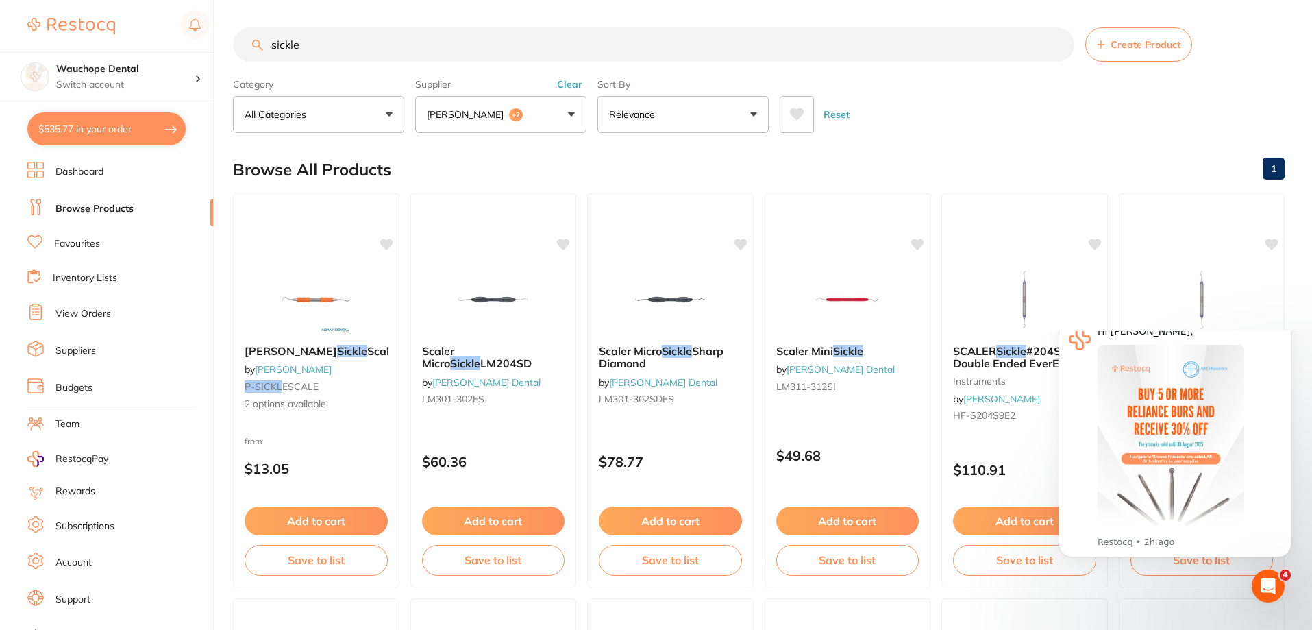
scroll to position [0, 0]
click at [355, 36] on input "sickle" at bounding box center [653, 44] width 841 height 34
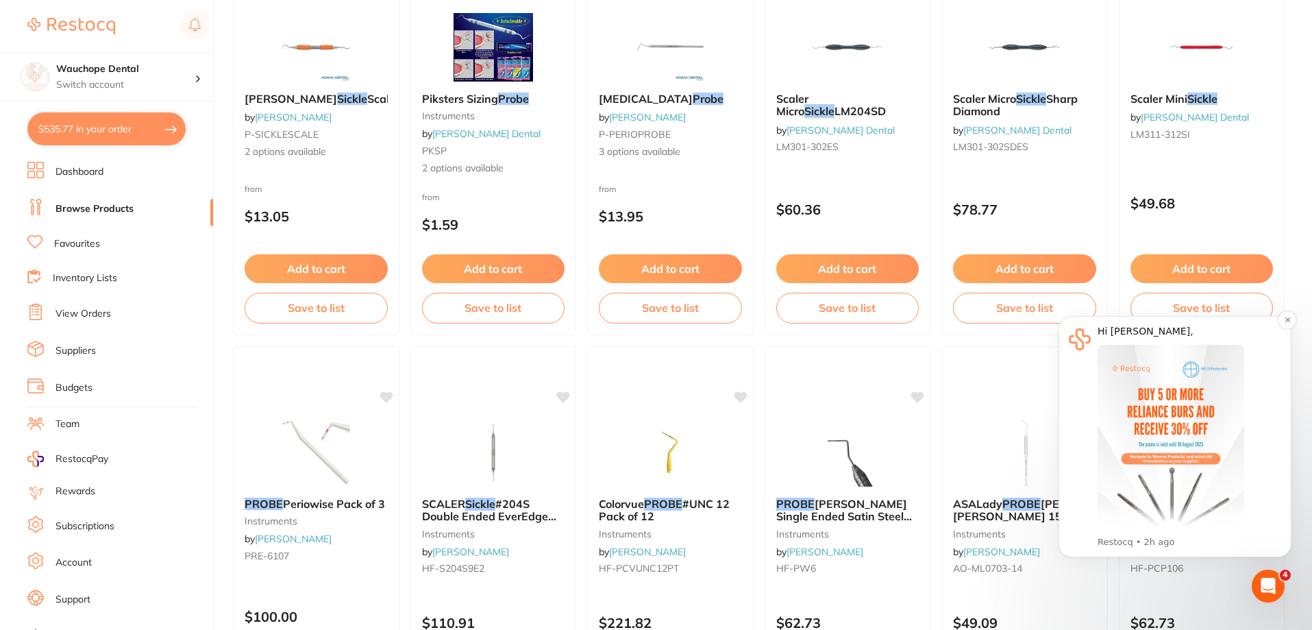
scroll to position [343, 0]
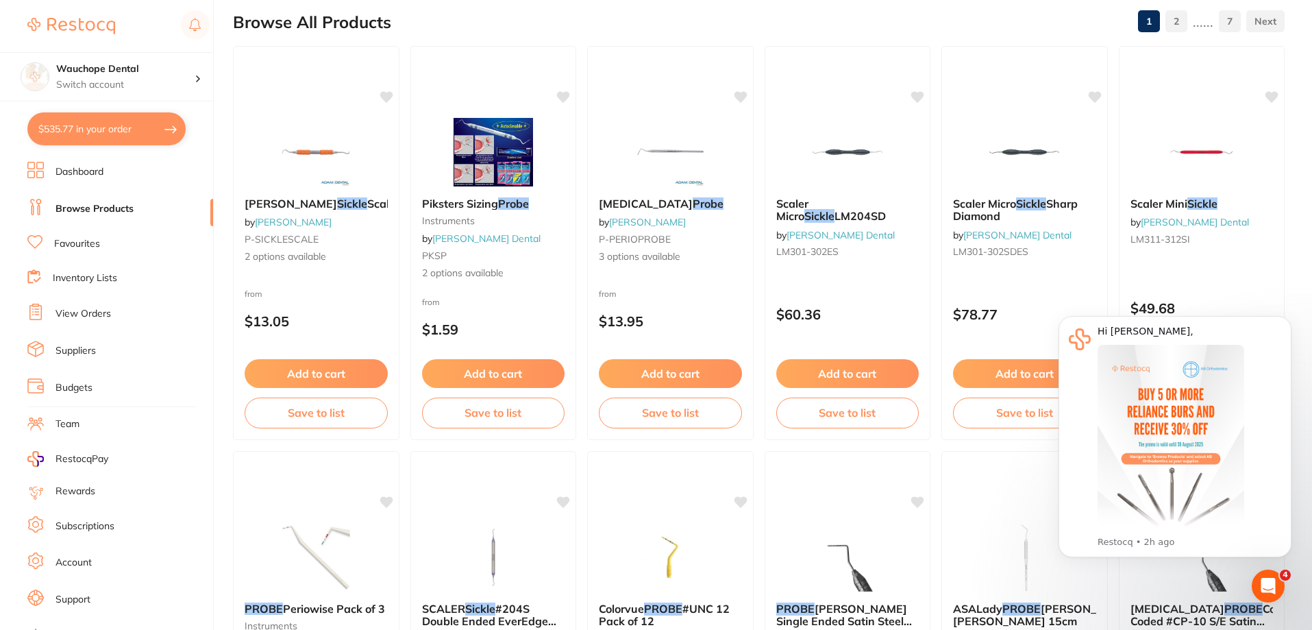
scroll to position [0, 0]
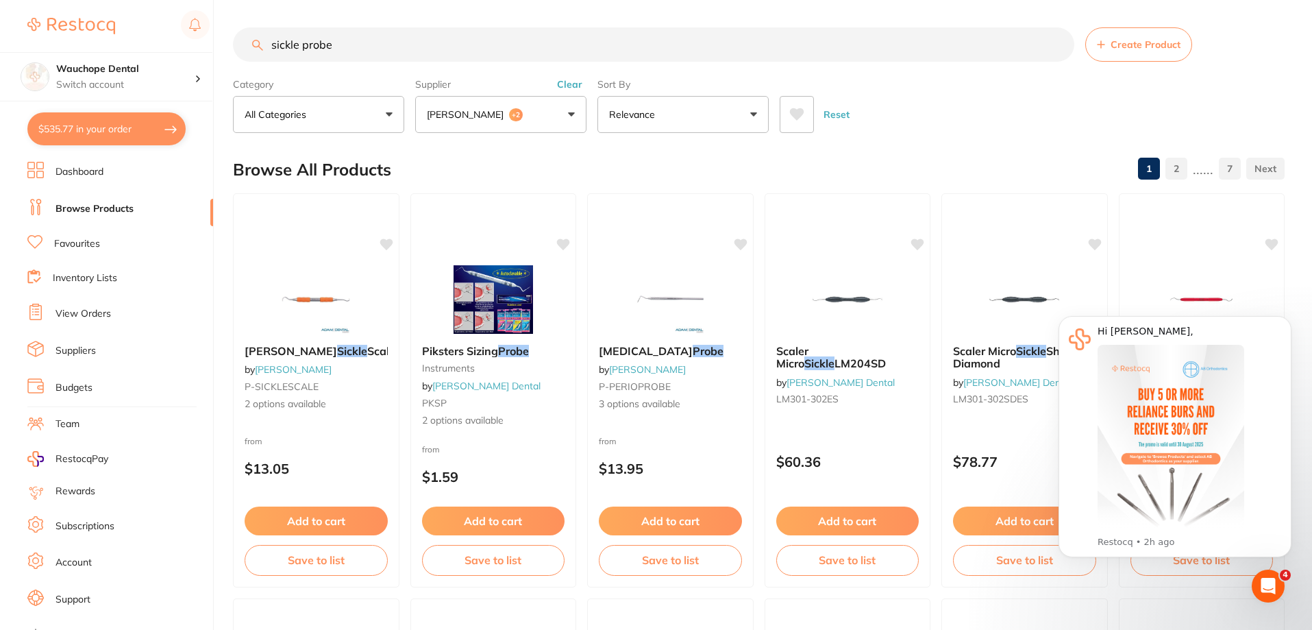
click at [345, 40] on input "sickle probe" at bounding box center [653, 44] width 841 height 34
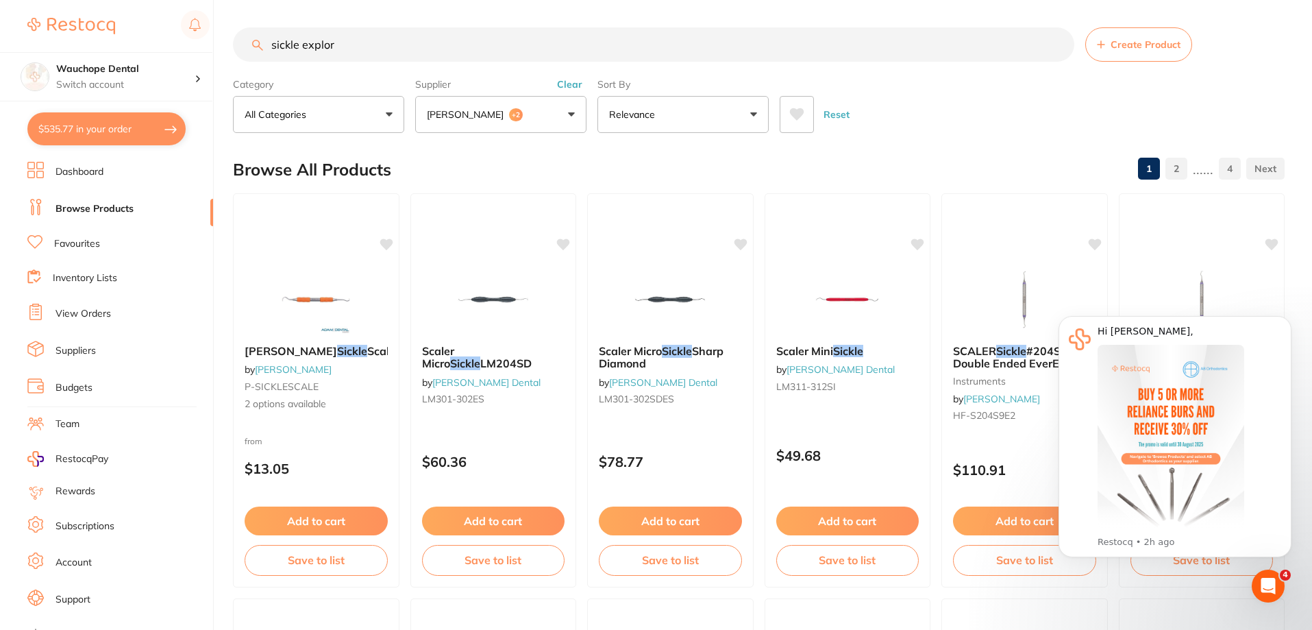
click at [345, 41] on input "sickle explor" at bounding box center [653, 44] width 841 height 34
type input "s"
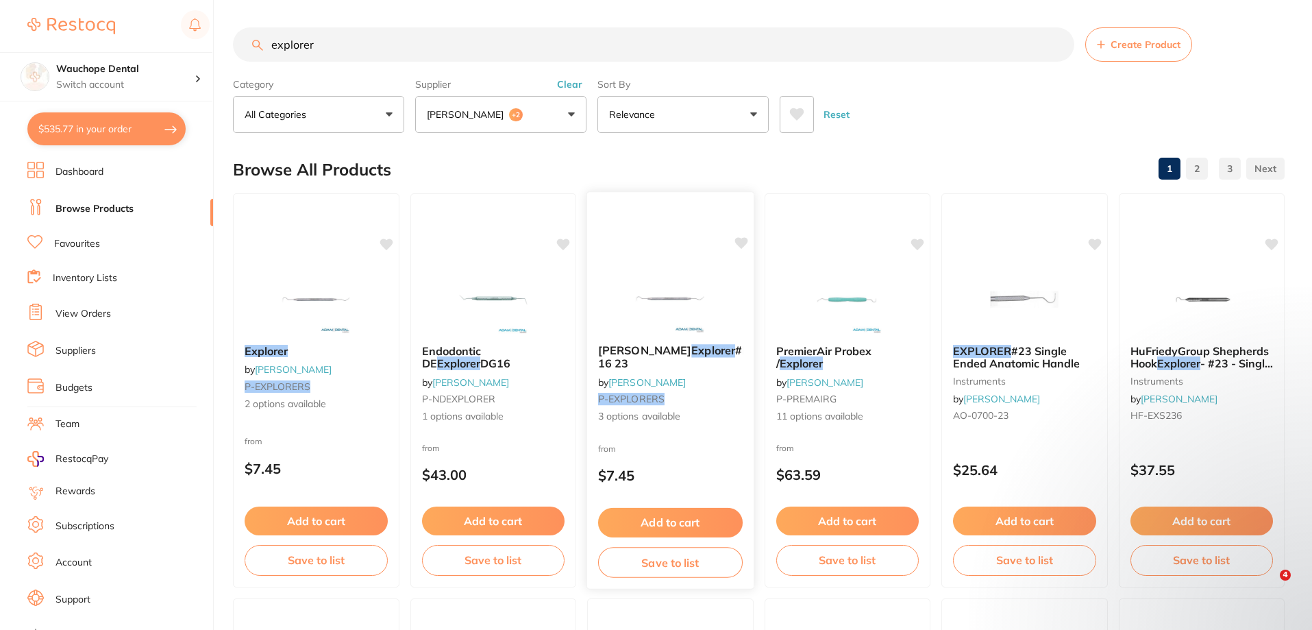
type input "explorer"
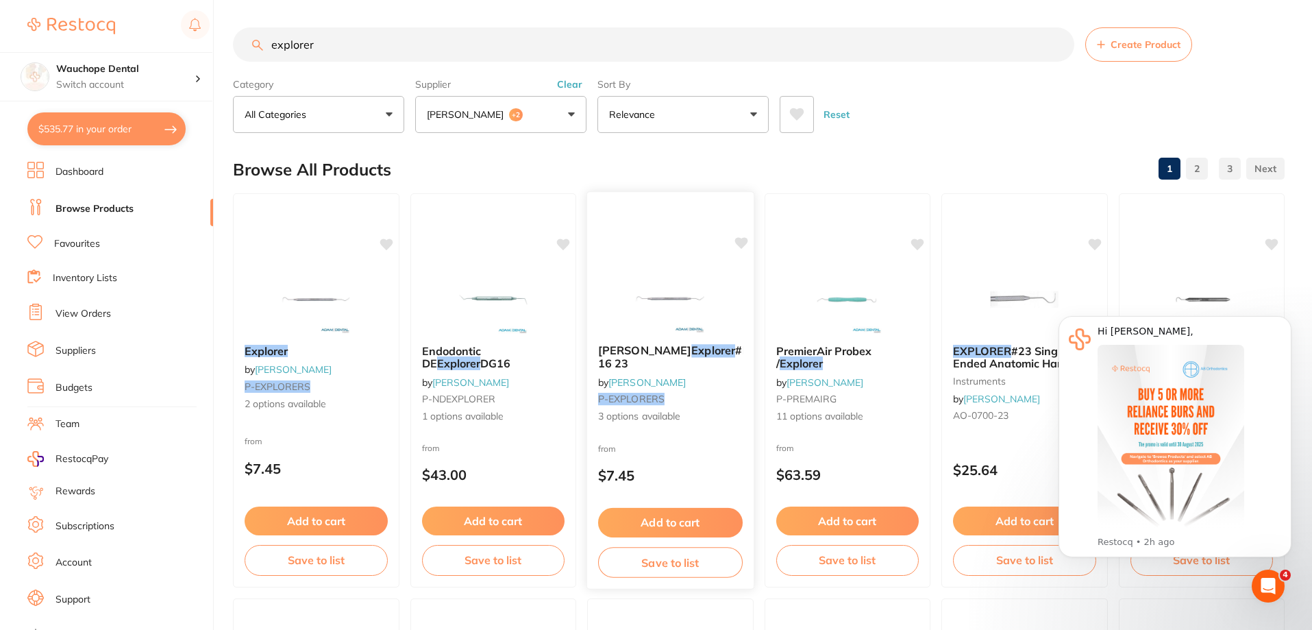
click at [650, 313] on img at bounding box center [670, 298] width 90 height 69
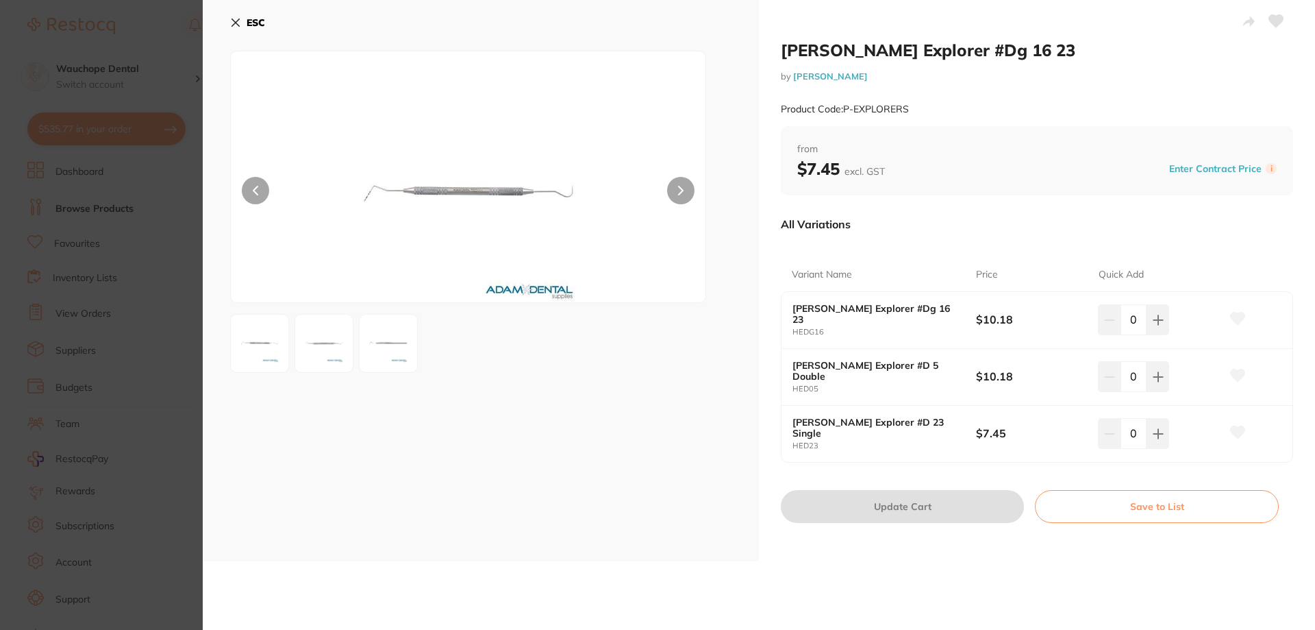
click at [233, 22] on icon at bounding box center [235, 22] width 11 height 11
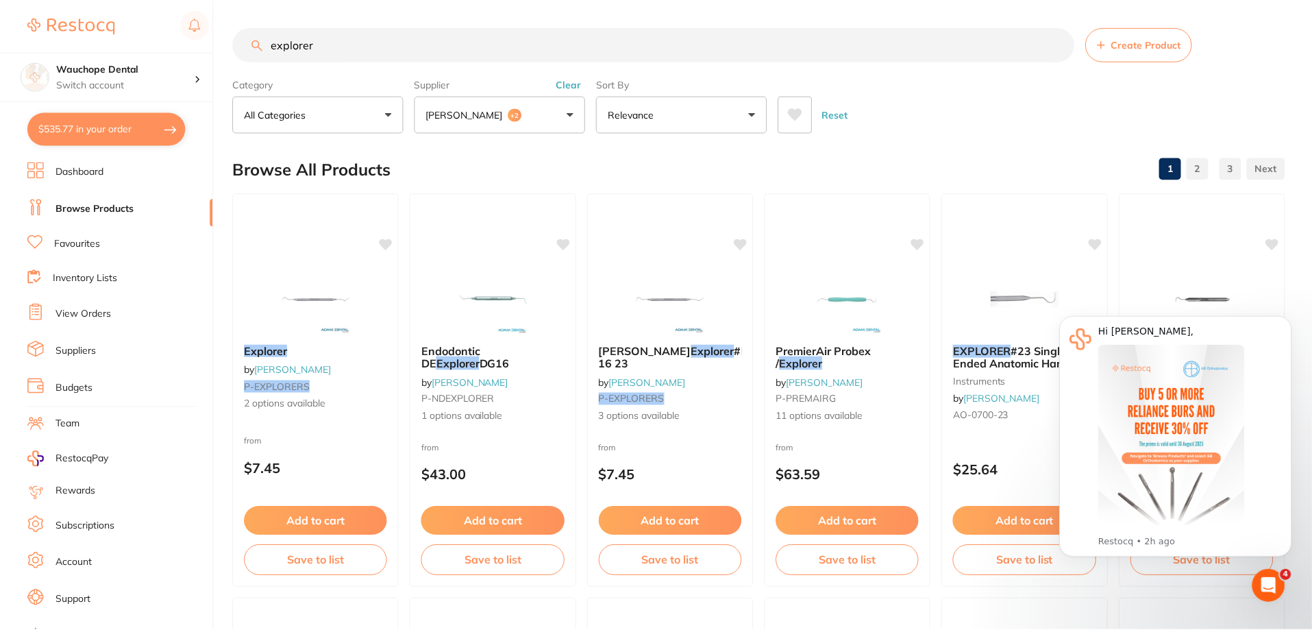
scroll to position [1, 0]
click at [651, 284] on img at bounding box center [670, 297] width 90 height 69
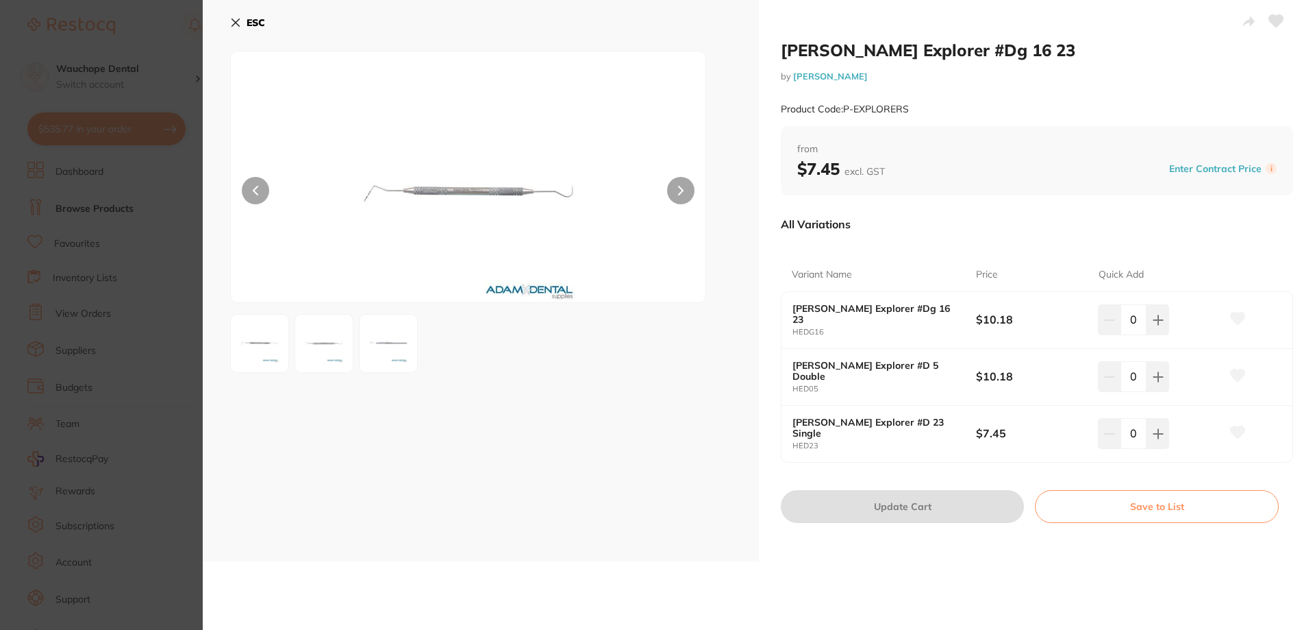
click at [679, 194] on icon at bounding box center [681, 190] width 4 height 8
click at [1167, 334] on button at bounding box center [1158, 319] width 23 height 30
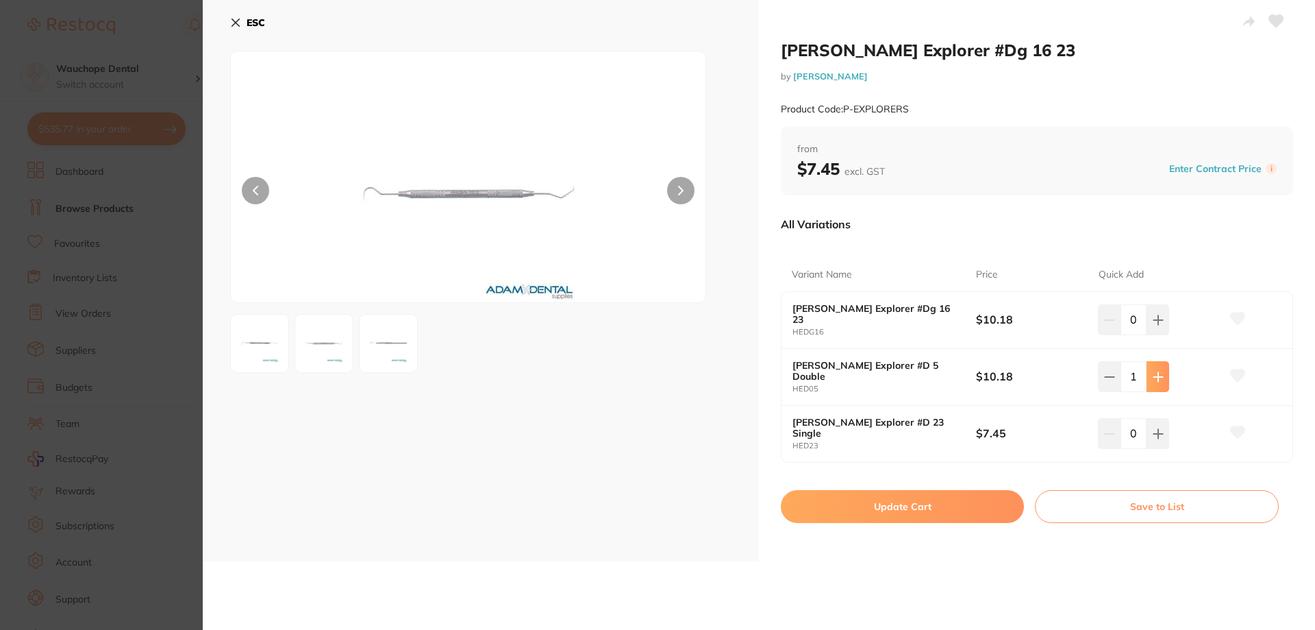
click at [1167, 334] on button at bounding box center [1158, 319] width 23 height 30
click at [1160, 325] on icon at bounding box center [1158, 319] width 11 height 11
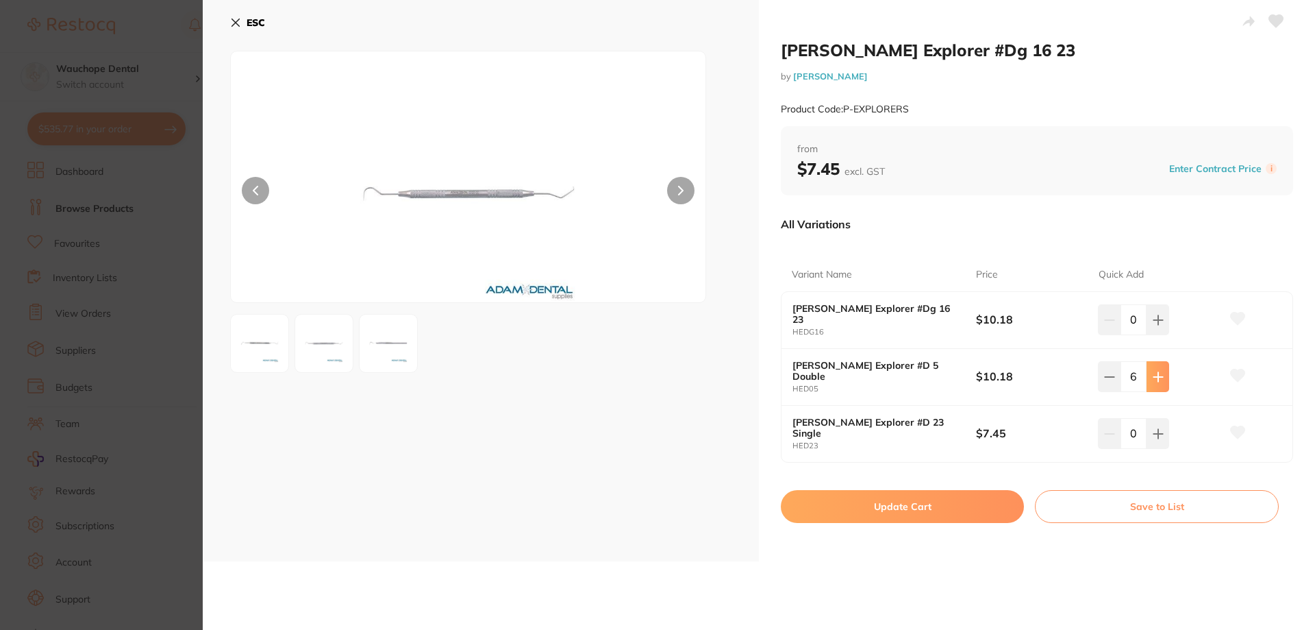
click at [1160, 325] on icon at bounding box center [1158, 319] width 11 height 11
type input "10"
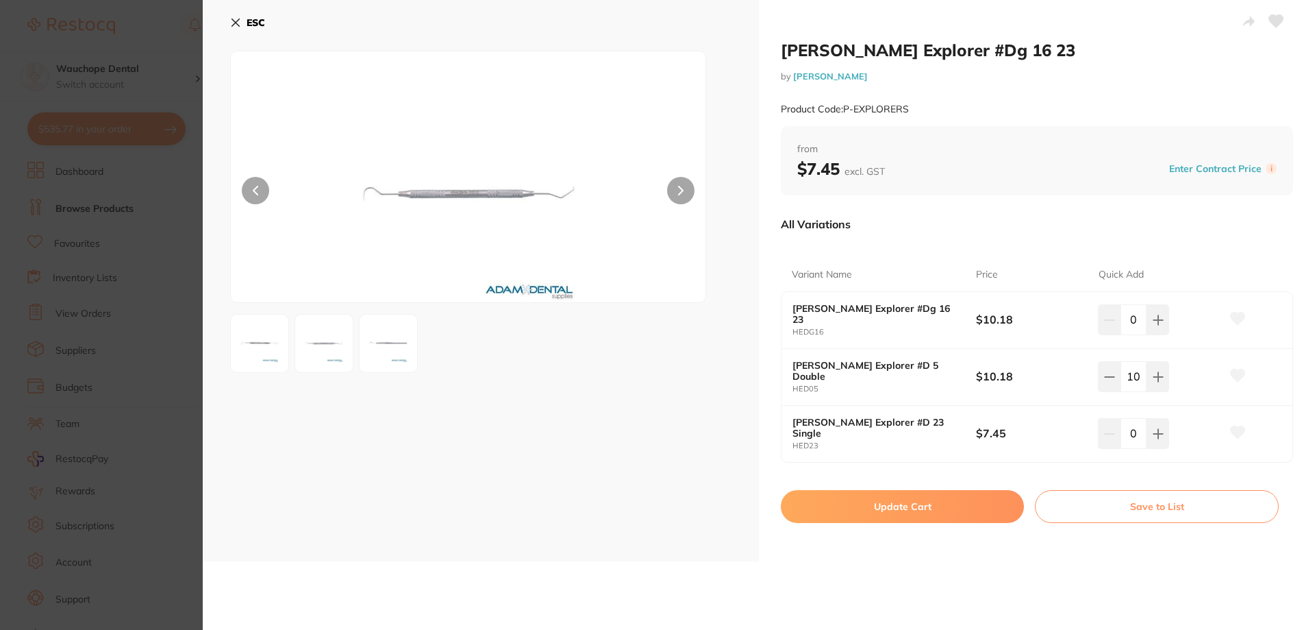
click at [990, 515] on button "Update Cart" at bounding box center [902, 506] width 243 height 33
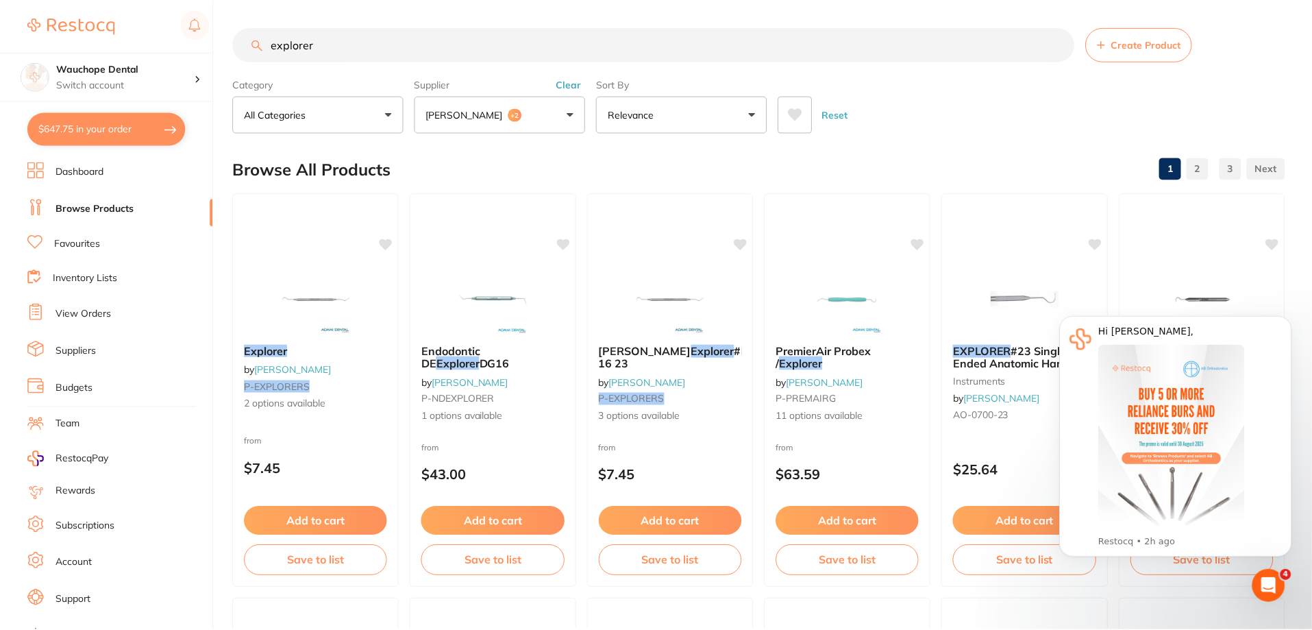
scroll to position [1, 0]
click at [366, 46] on input "explorer" at bounding box center [653, 44] width 841 height 34
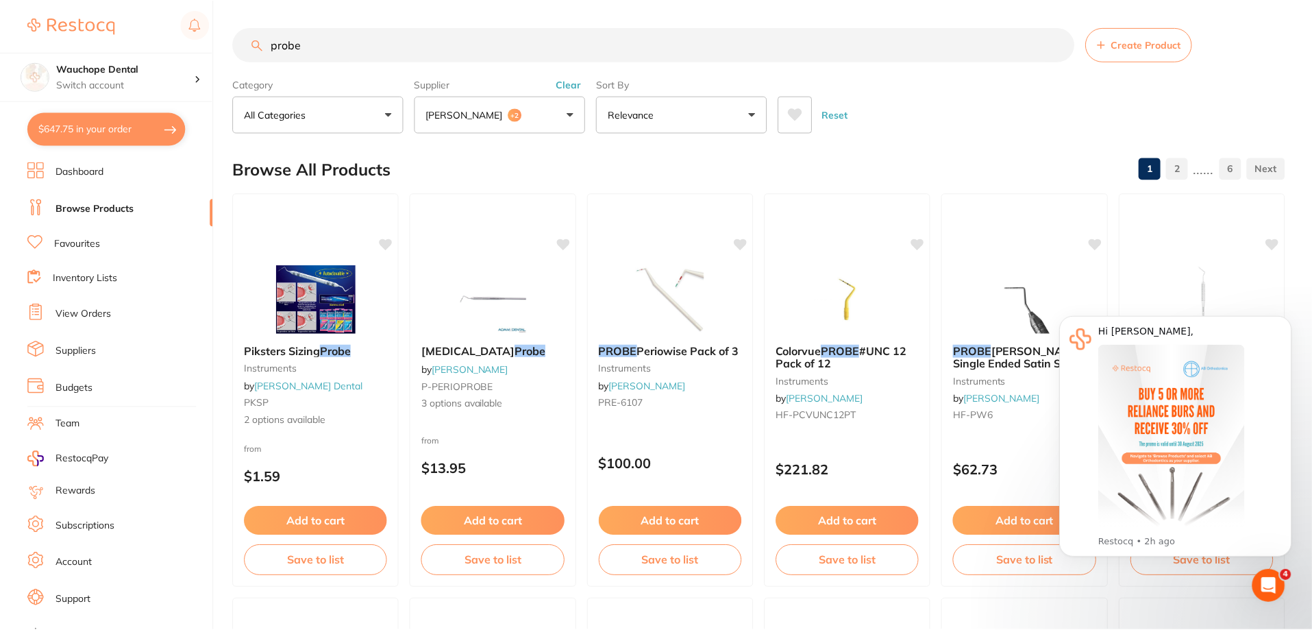
scroll to position [317, 0]
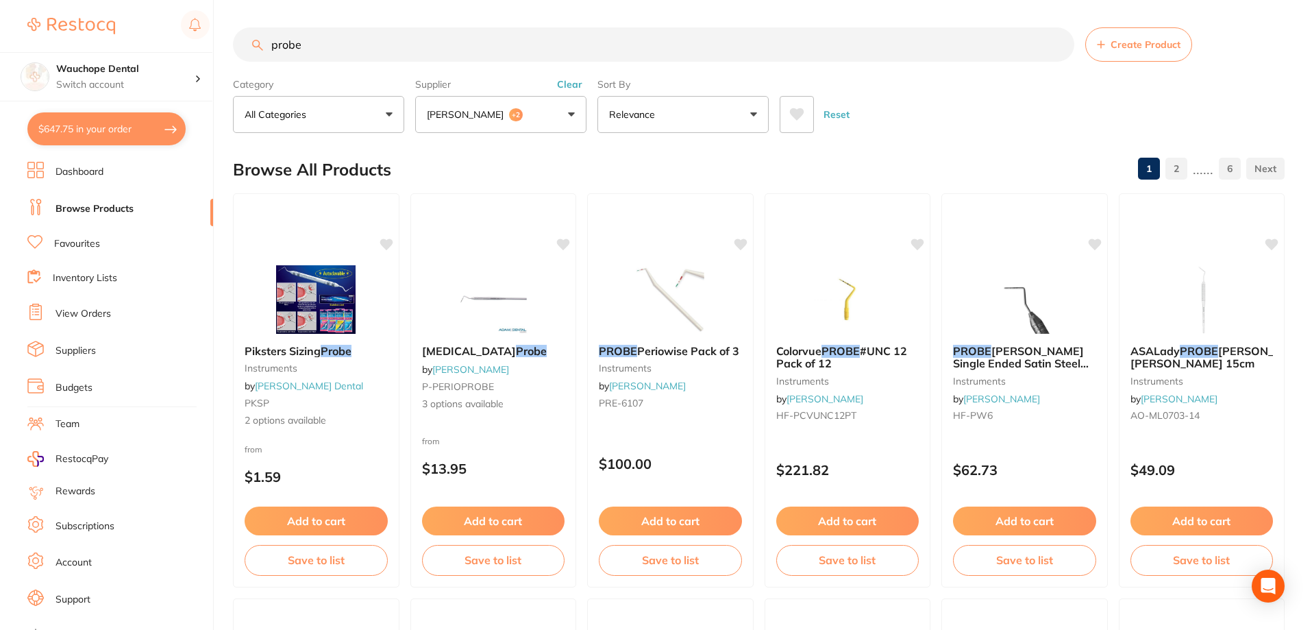
type input "probe"
click at [434, 119] on p "[PERSON_NAME]" at bounding box center [468, 115] width 82 height 14
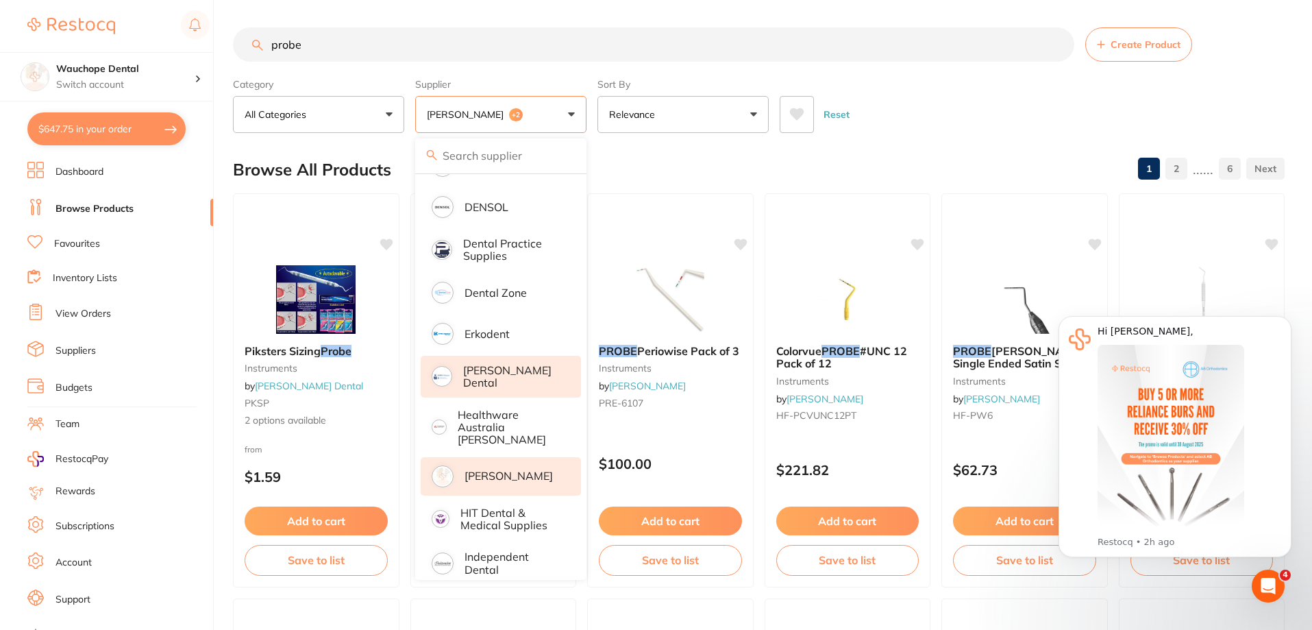
scroll to position [0, 0]
click at [536, 332] on li "Erkodent" at bounding box center [501, 333] width 160 height 38
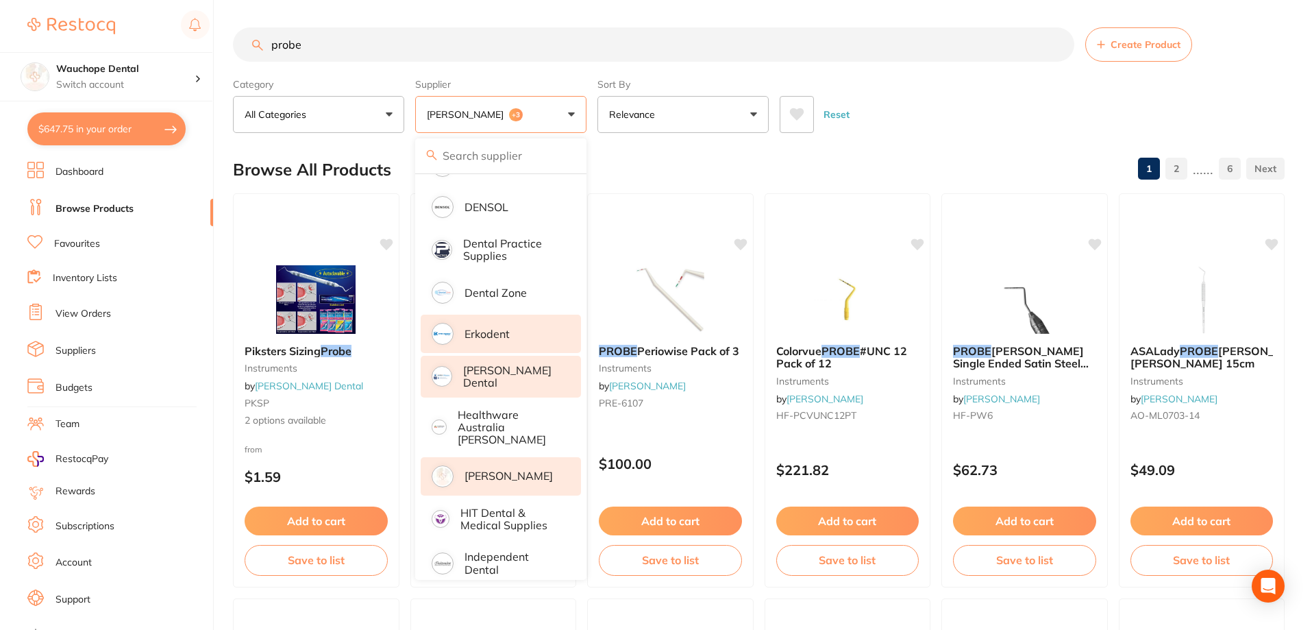
scroll to position [454, 0]
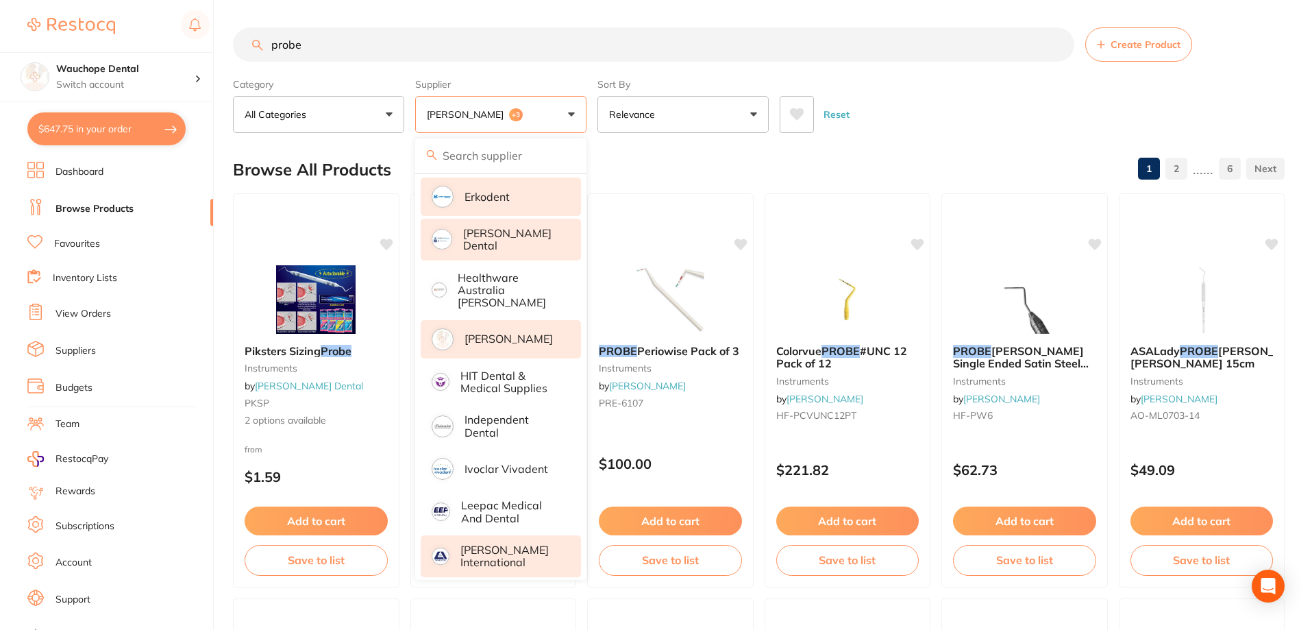
click at [491, 551] on p "[PERSON_NAME] International" at bounding box center [510, 555] width 101 height 25
click at [501, 543] on p "[PERSON_NAME] International" at bounding box center [510, 555] width 101 height 25
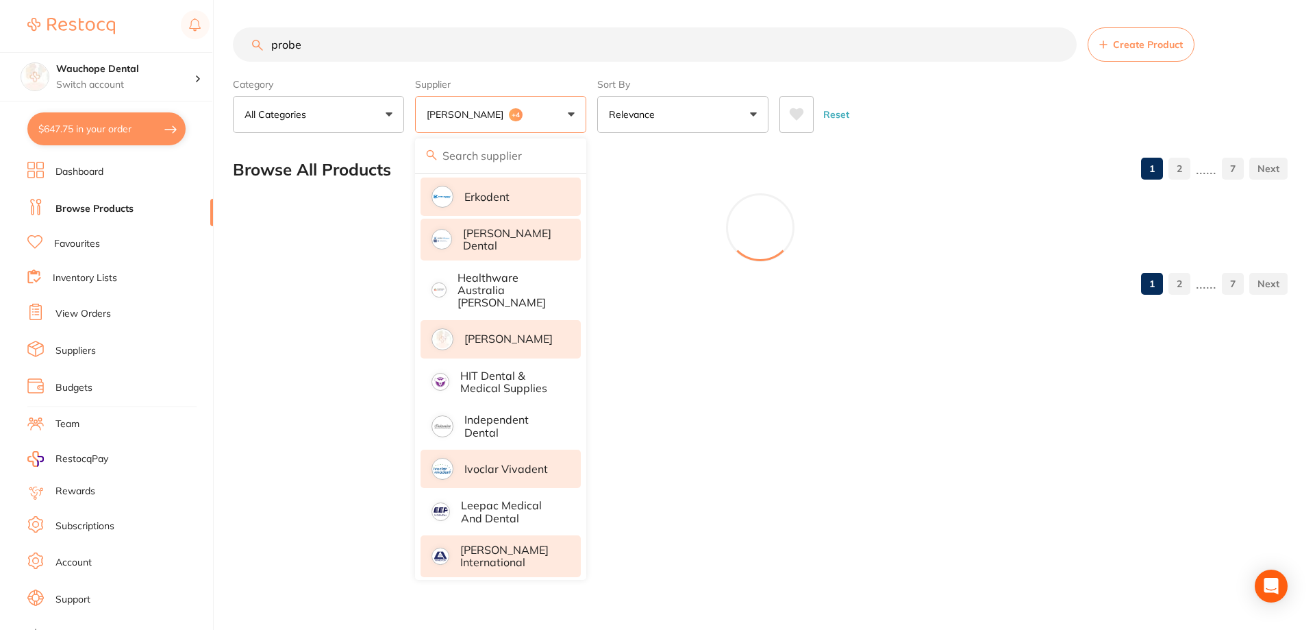
click at [530, 462] on p "Ivoclar Vivadent" at bounding box center [506, 468] width 84 height 12
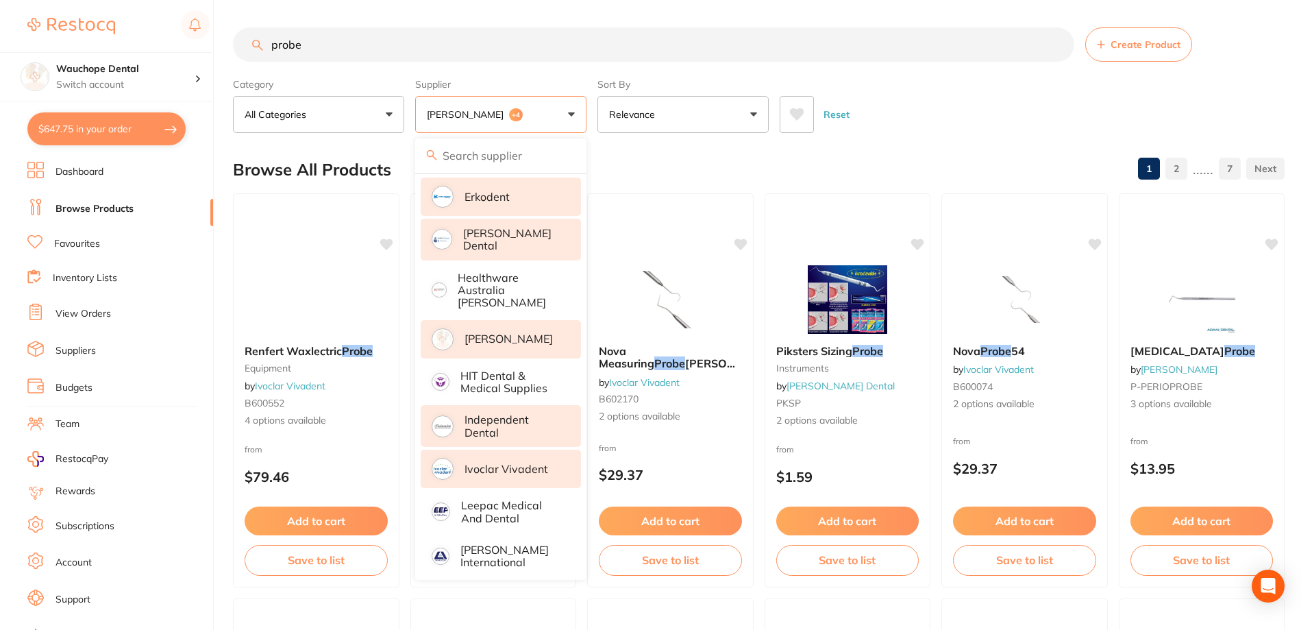
click at [530, 414] on p "Independent Dental" at bounding box center [512, 425] width 97 height 25
click at [641, 153] on div "Browse All Products 1 2 ...... 8" at bounding box center [759, 170] width 1052 height 46
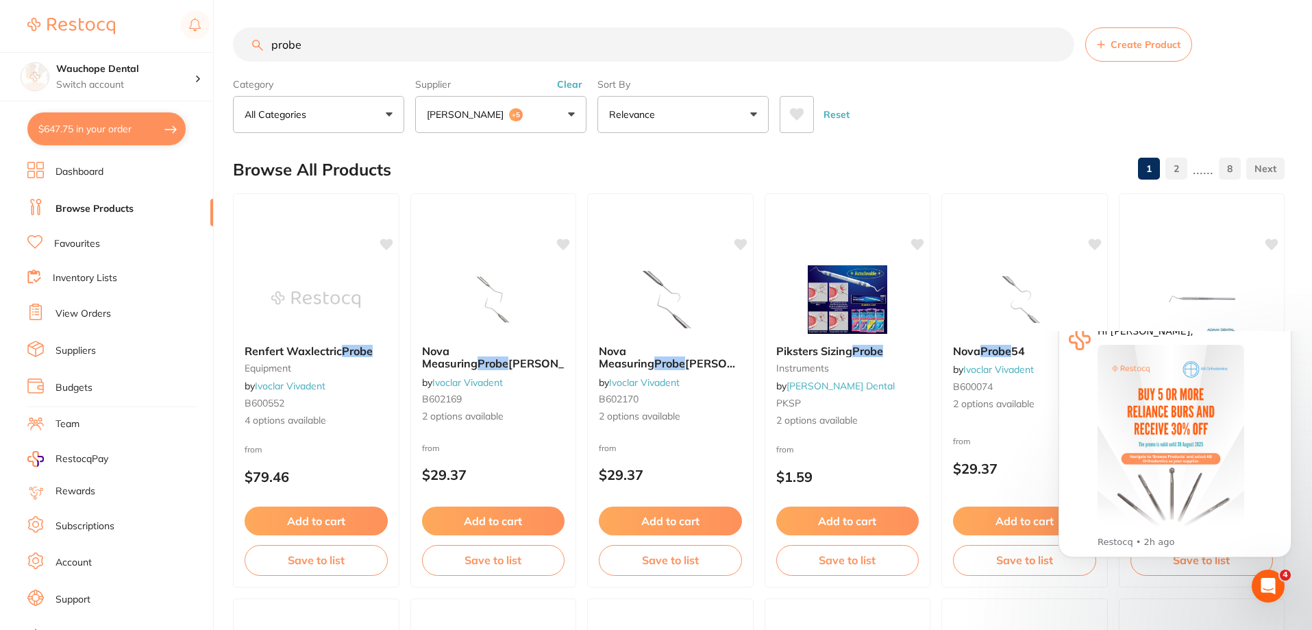
scroll to position [0, 0]
click at [353, 39] on input "probe" at bounding box center [653, 44] width 841 height 34
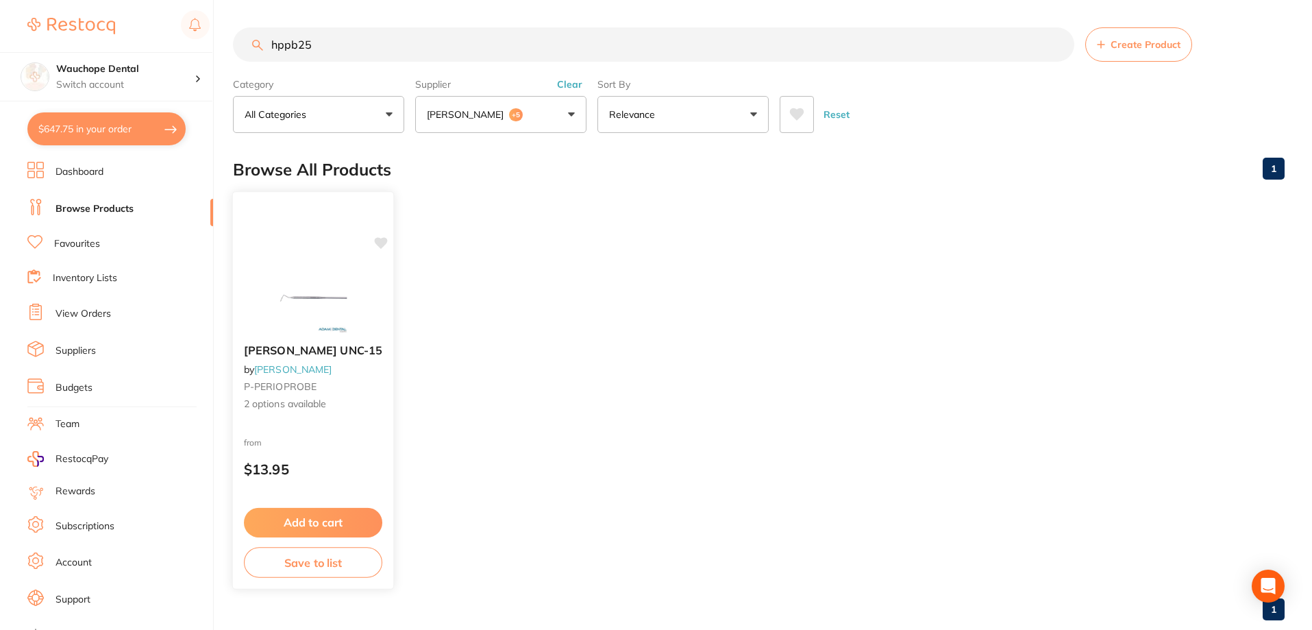
type input "hppb25"
click at [284, 264] on img at bounding box center [313, 298] width 90 height 69
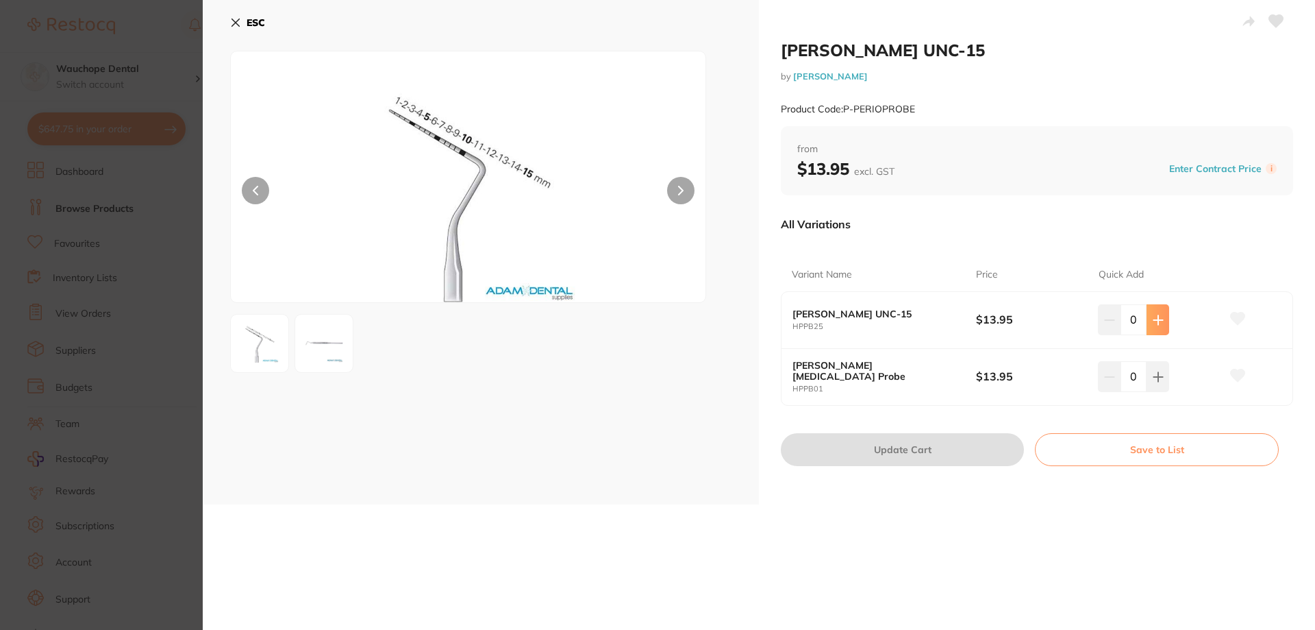
click at [1153, 318] on icon at bounding box center [1158, 319] width 11 height 11
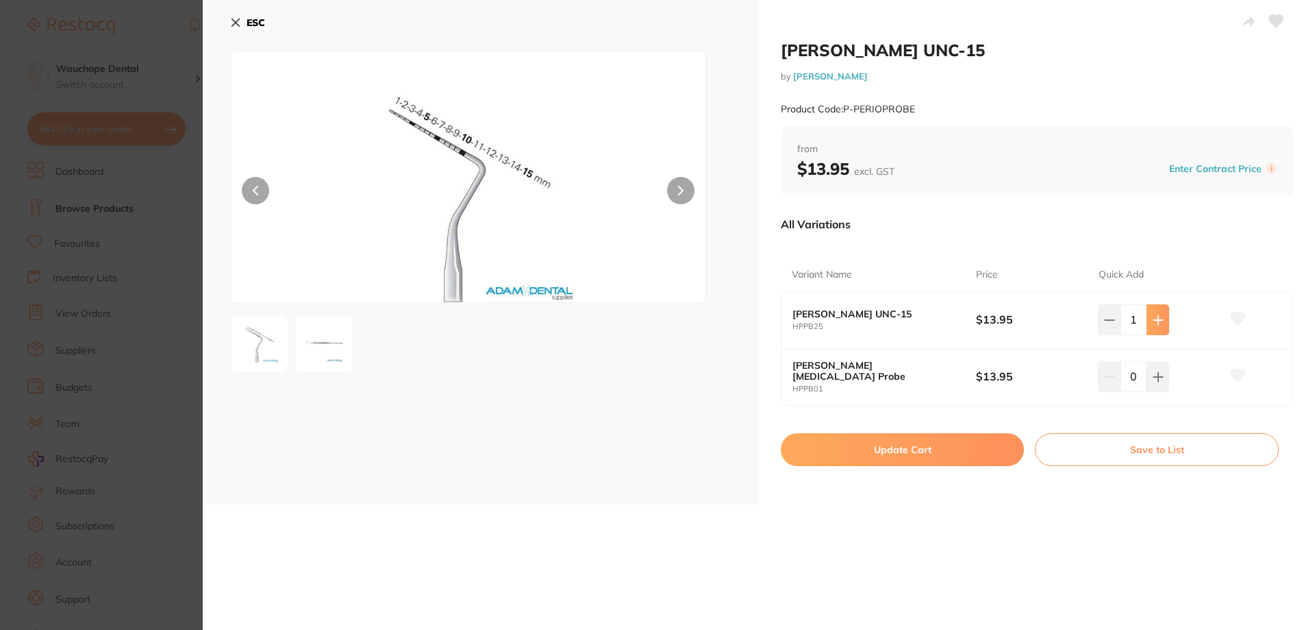
click at [1154, 318] on icon at bounding box center [1158, 319] width 11 height 11
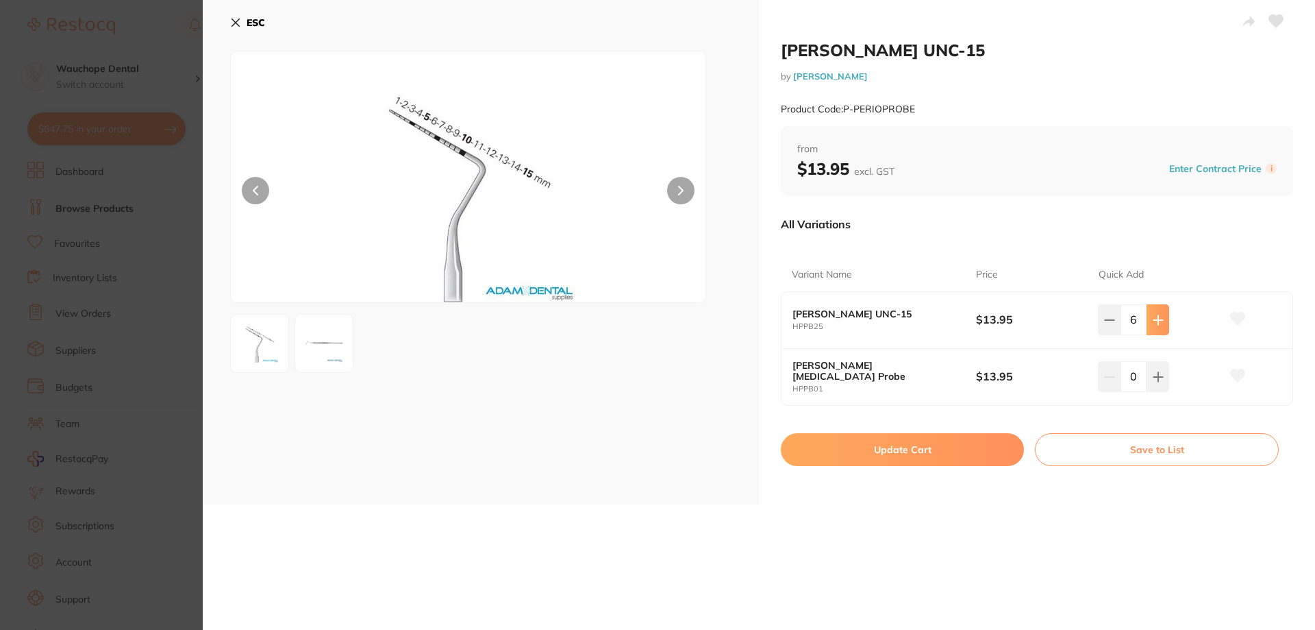
click at [1154, 318] on icon at bounding box center [1158, 319] width 11 height 11
type input "10"
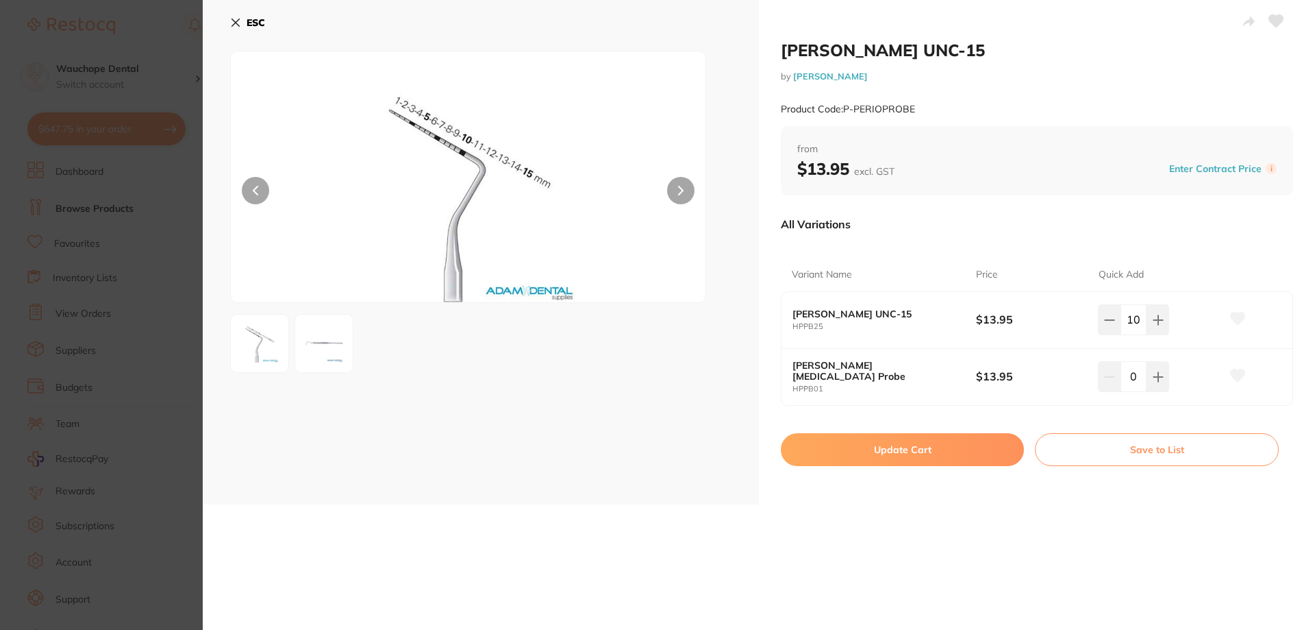
click at [969, 454] on button "Update Cart" at bounding box center [902, 449] width 243 height 33
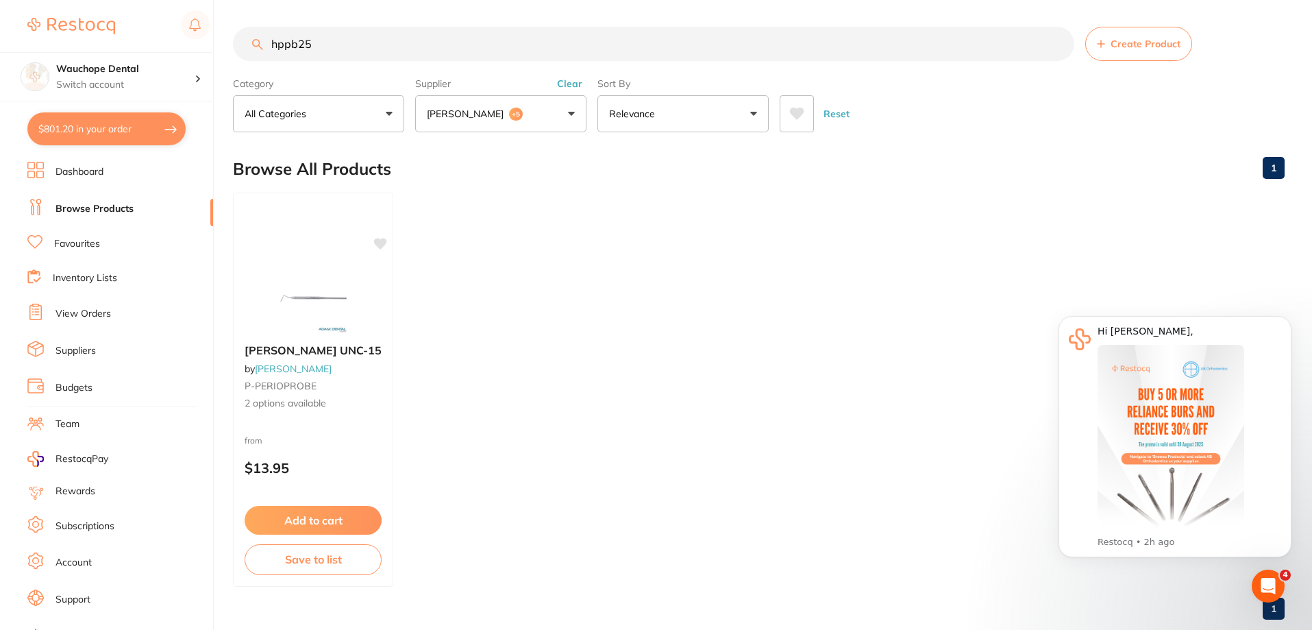
click at [117, 128] on button "$801.20 in your order" at bounding box center [106, 128] width 158 height 33
checkbox input "true"
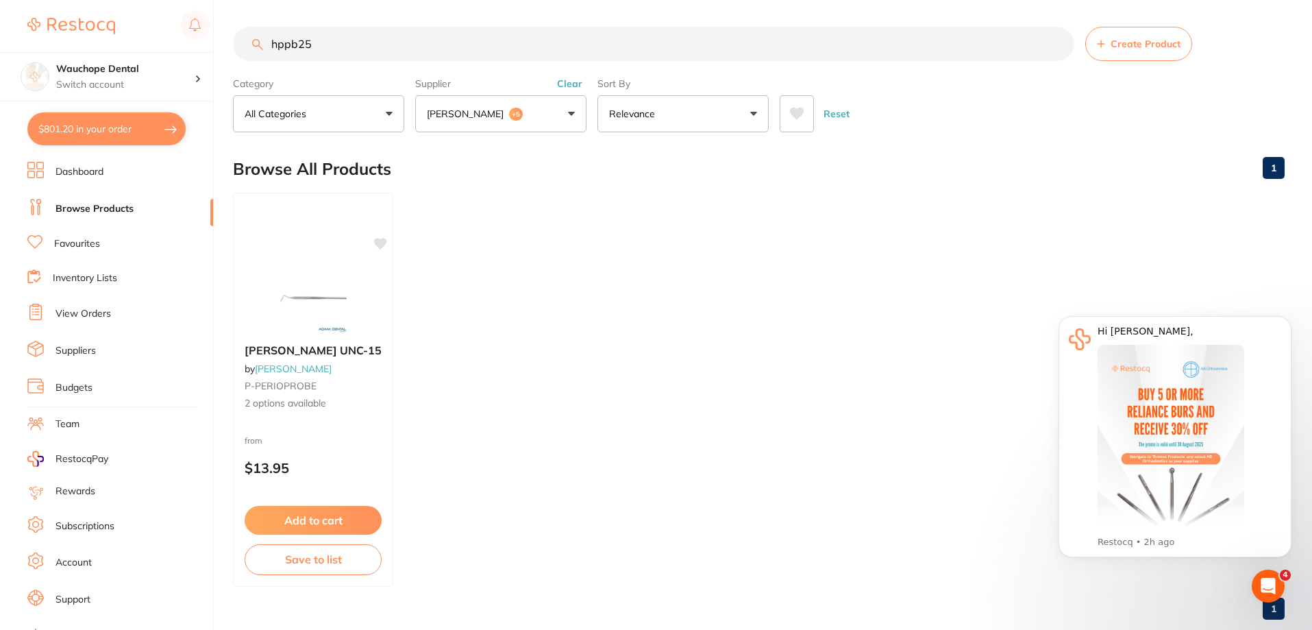
checkbox input "true"
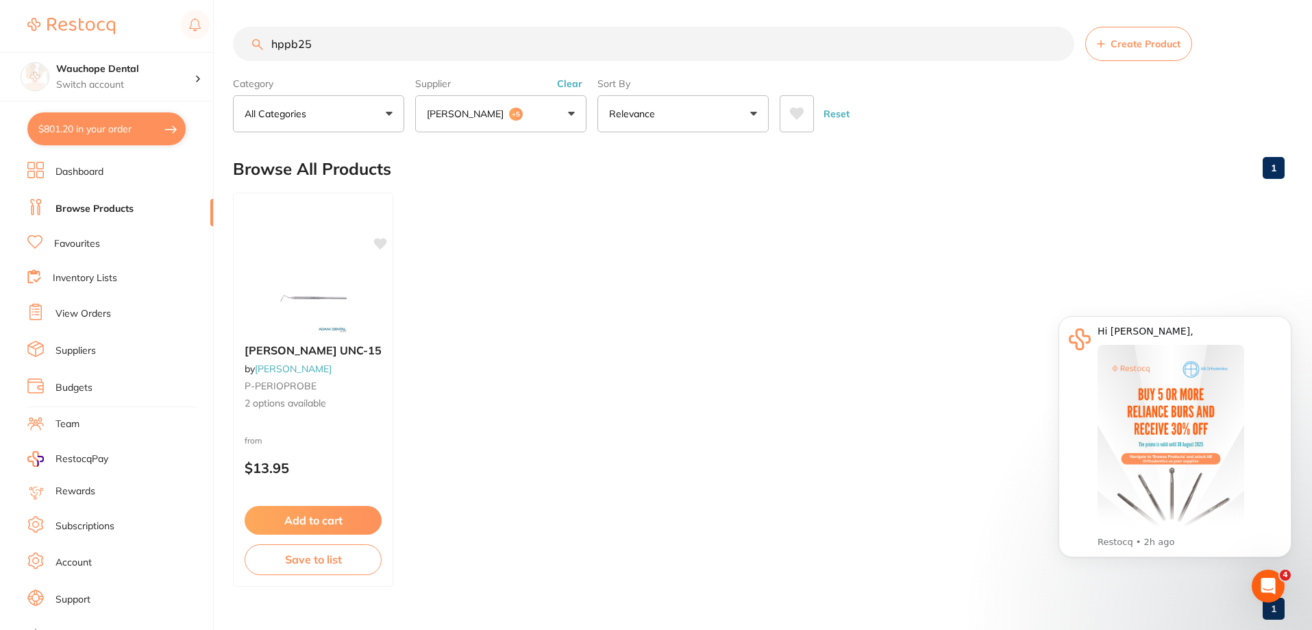
checkbox input "true"
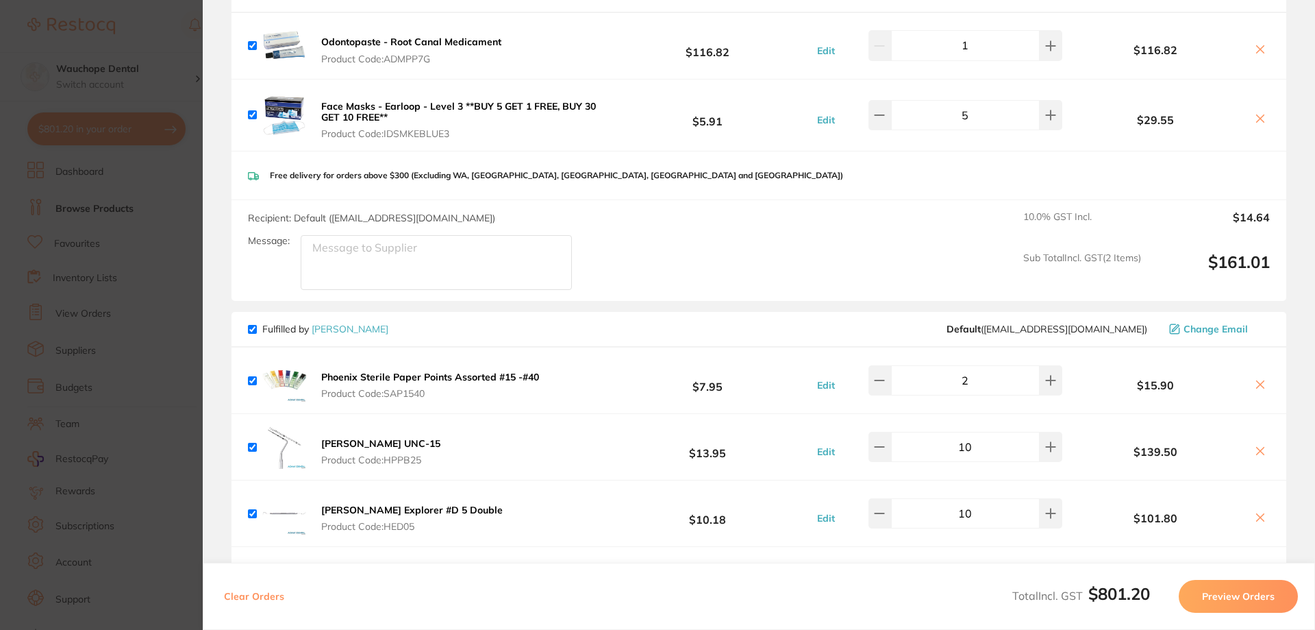
scroll to position [551, 0]
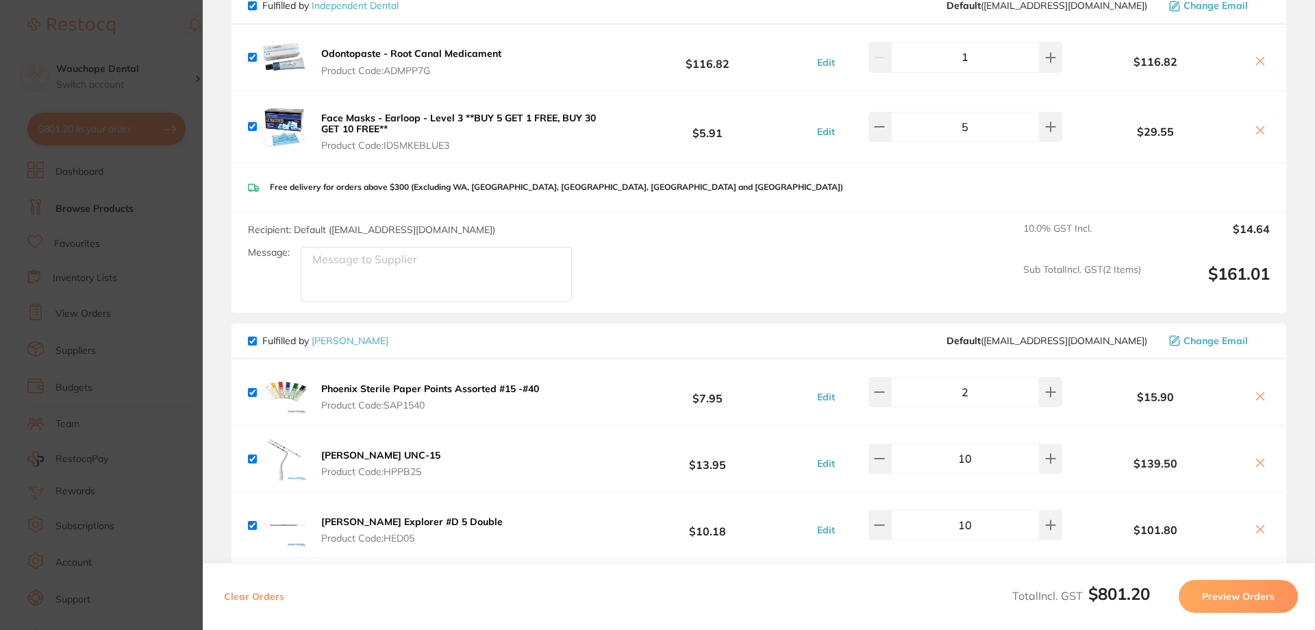
click at [63, 277] on section "Update RRP Set your pre negotiated price for this item. Item Agreed RRP (excl. …" at bounding box center [657, 315] width 1315 height 630
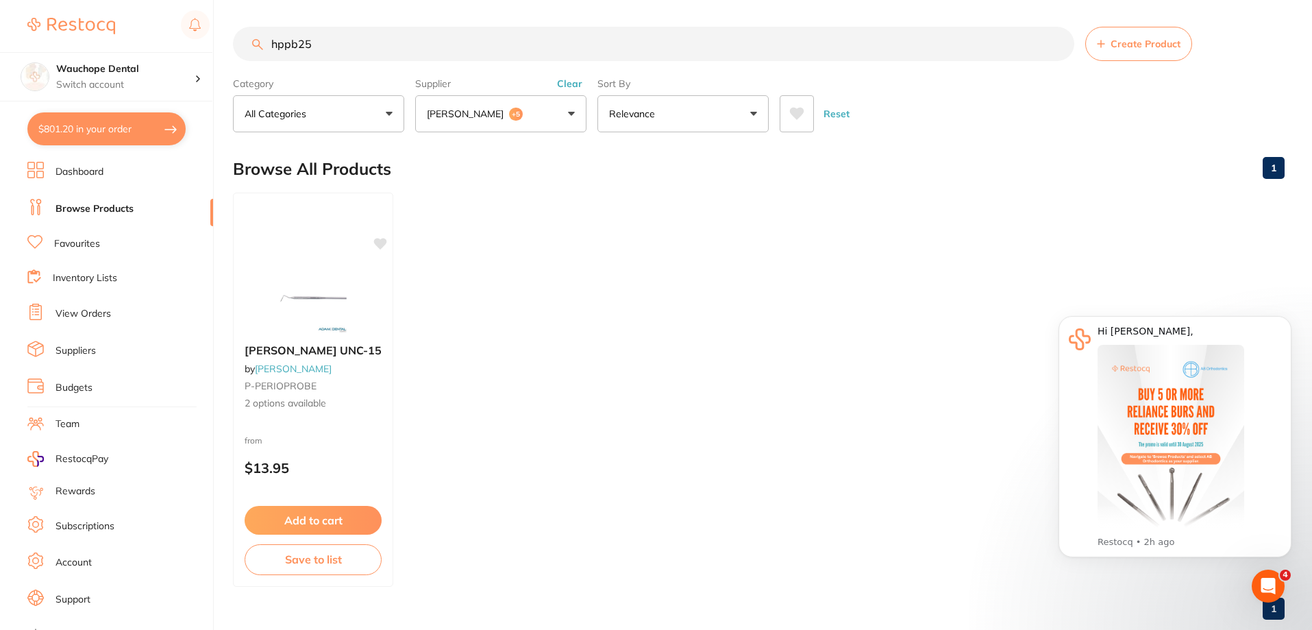
click at [96, 241] on link "Favourites" at bounding box center [77, 244] width 46 height 14
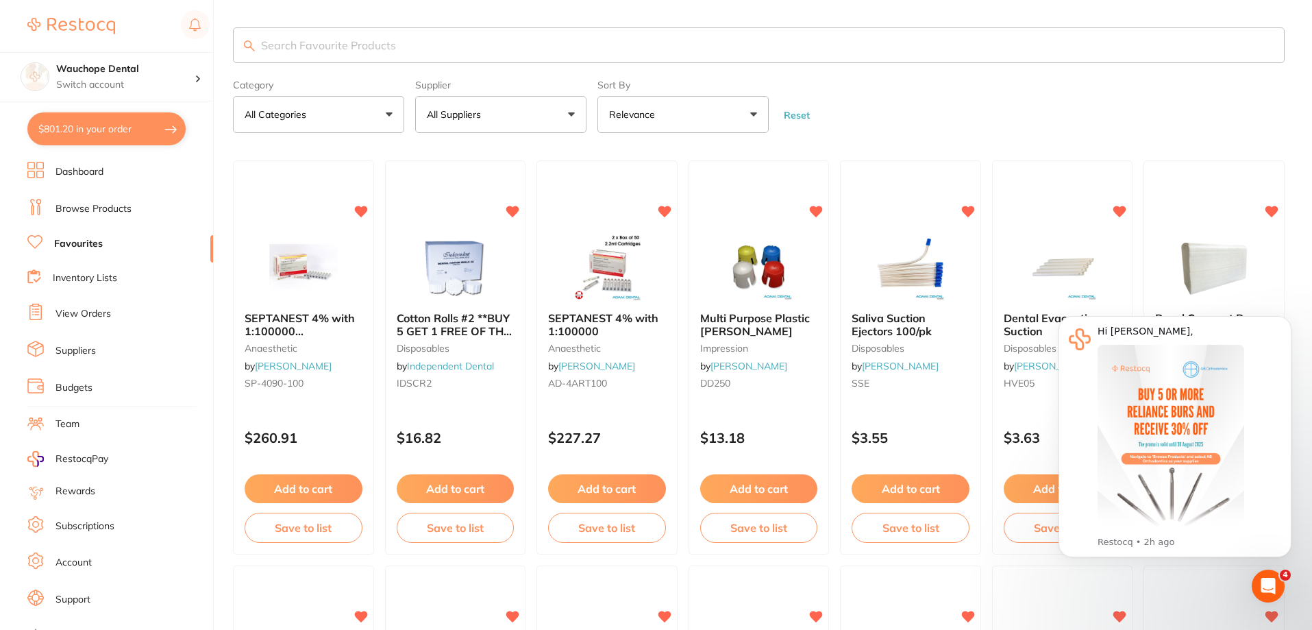
click at [303, 58] on input "search" at bounding box center [759, 45] width 1052 height 36
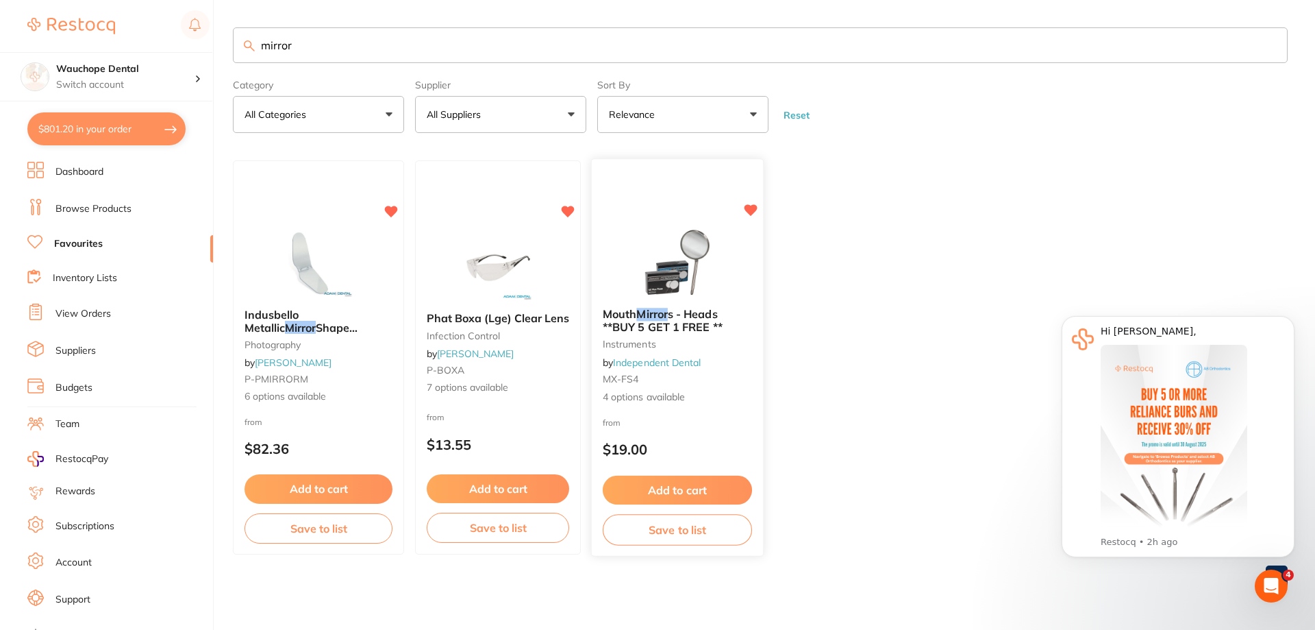
type input "mirror"
click at [664, 245] on img at bounding box center [677, 261] width 90 height 69
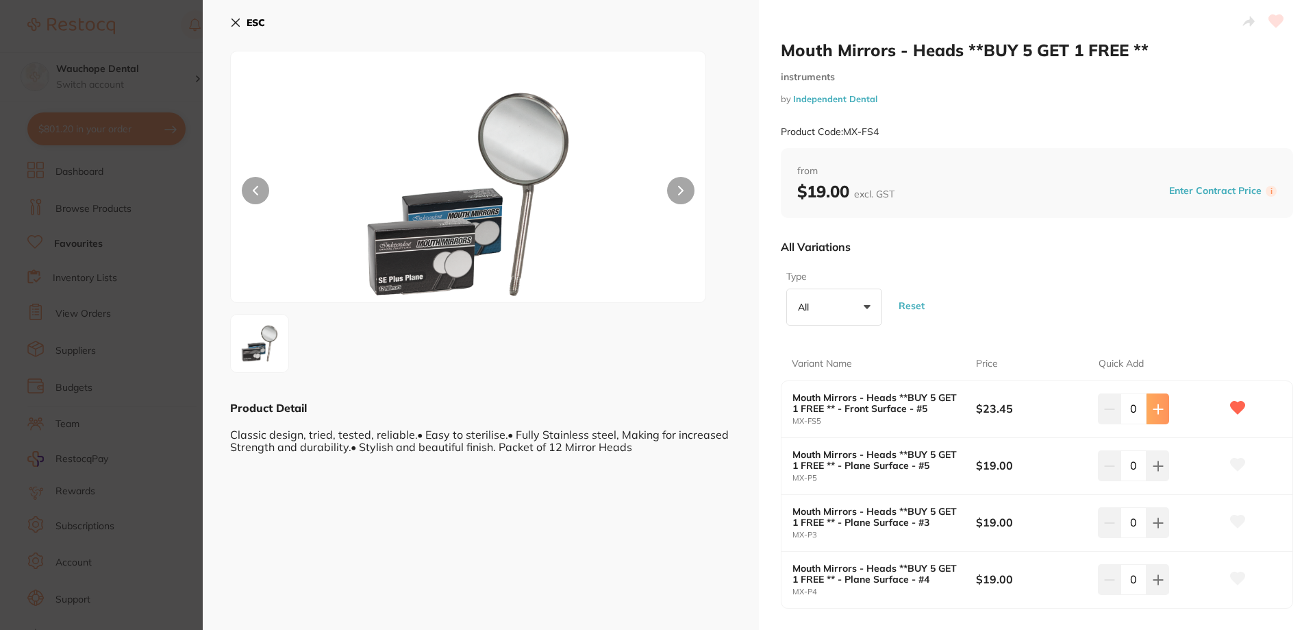
click at [1156, 410] on icon at bounding box center [1158, 408] width 11 height 11
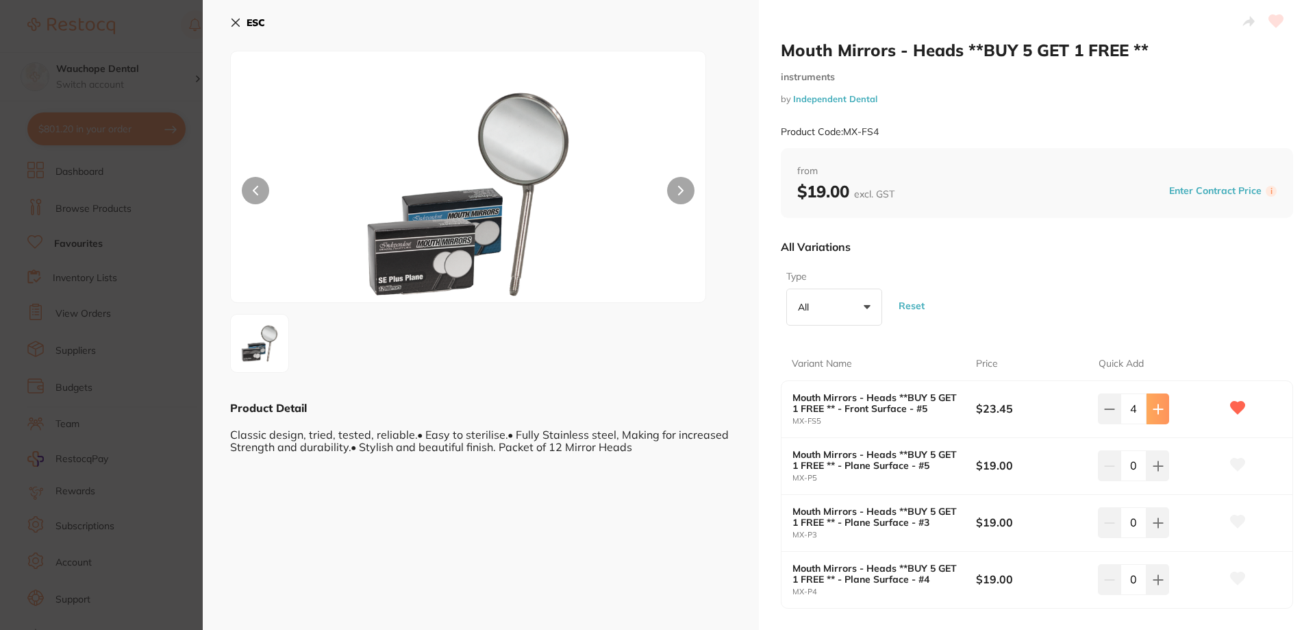
type input "5"
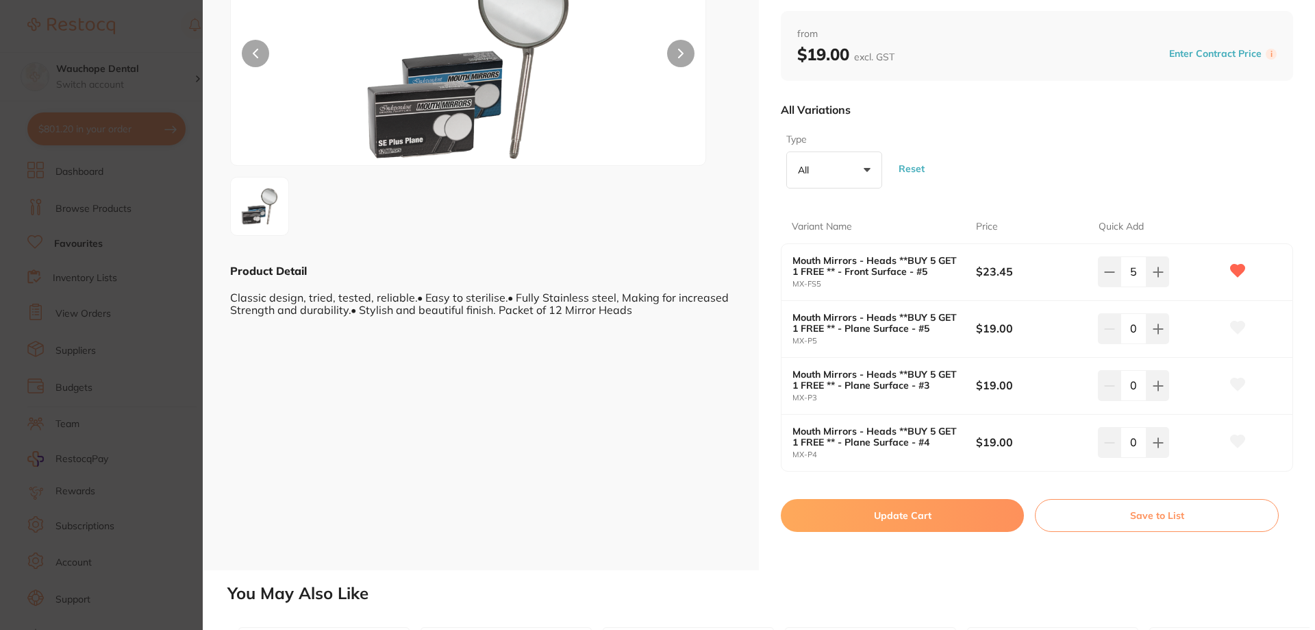
click at [921, 516] on button "Update Cart" at bounding box center [902, 515] width 243 height 33
checkbox input "false"
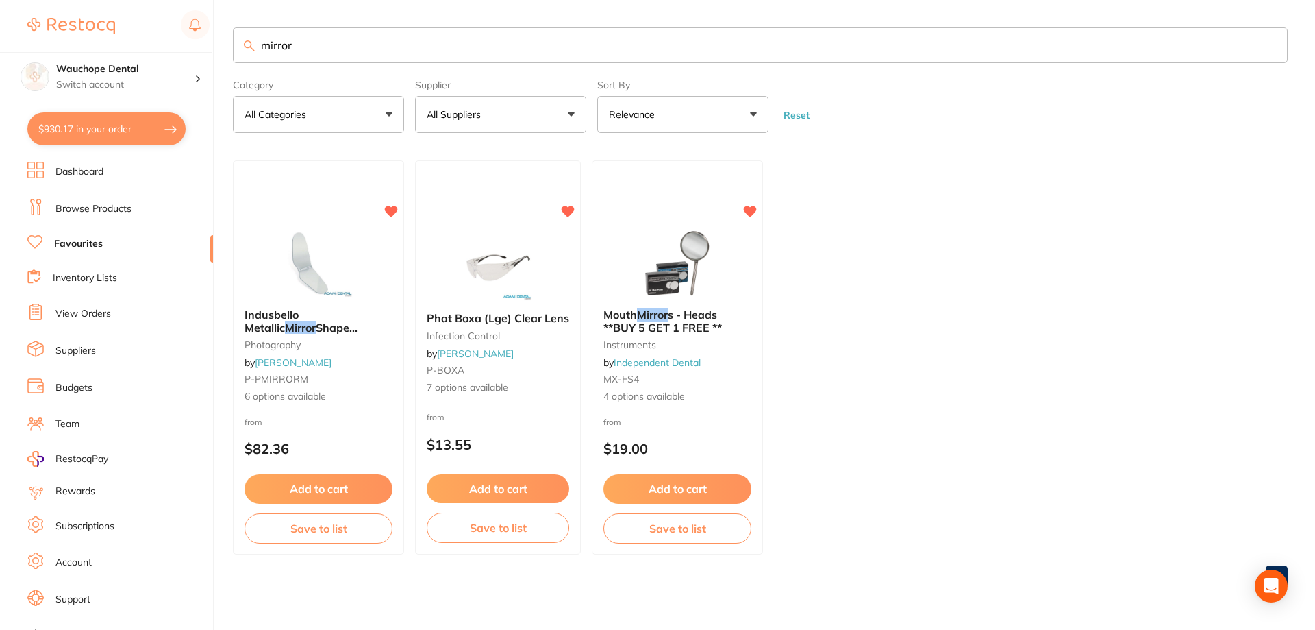
click at [134, 138] on button "$930.17 in your order" at bounding box center [106, 128] width 158 height 33
checkbox input "true"
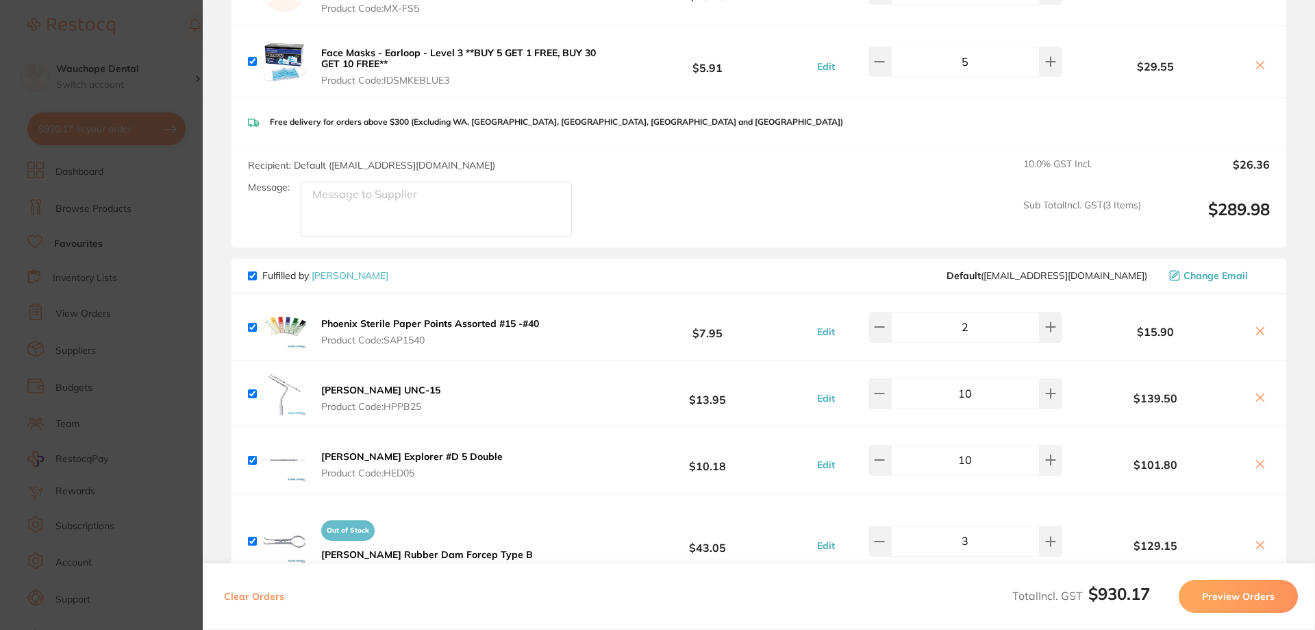
scroll to position [756, 0]
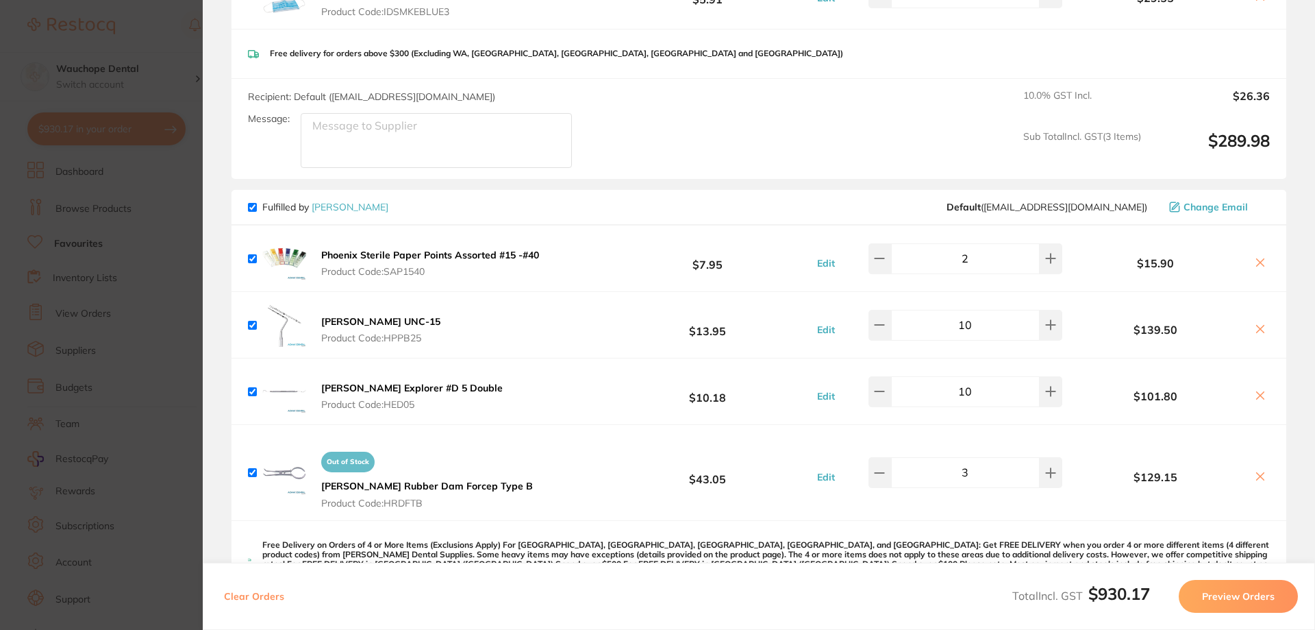
click at [299, 259] on img at bounding box center [284, 258] width 44 height 44
click at [334, 254] on b "Phoenix Sterile Paper Points Assorted #15 -#40" at bounding box center [430, 255] width 218 height 12
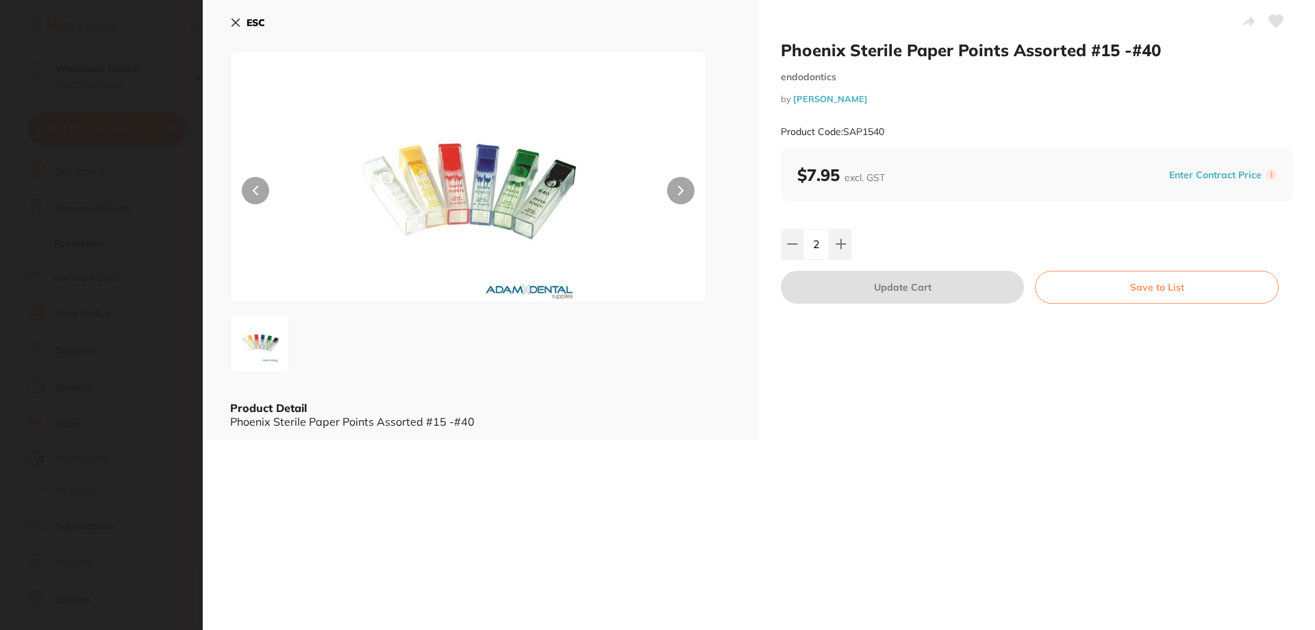
click at [148, 293] on section "Phoenix Sterile Paper Points Assorted #15 -#40 endodontics by Adam Dental Produ…" at bounding box center [657, 315] width 1315 height 630
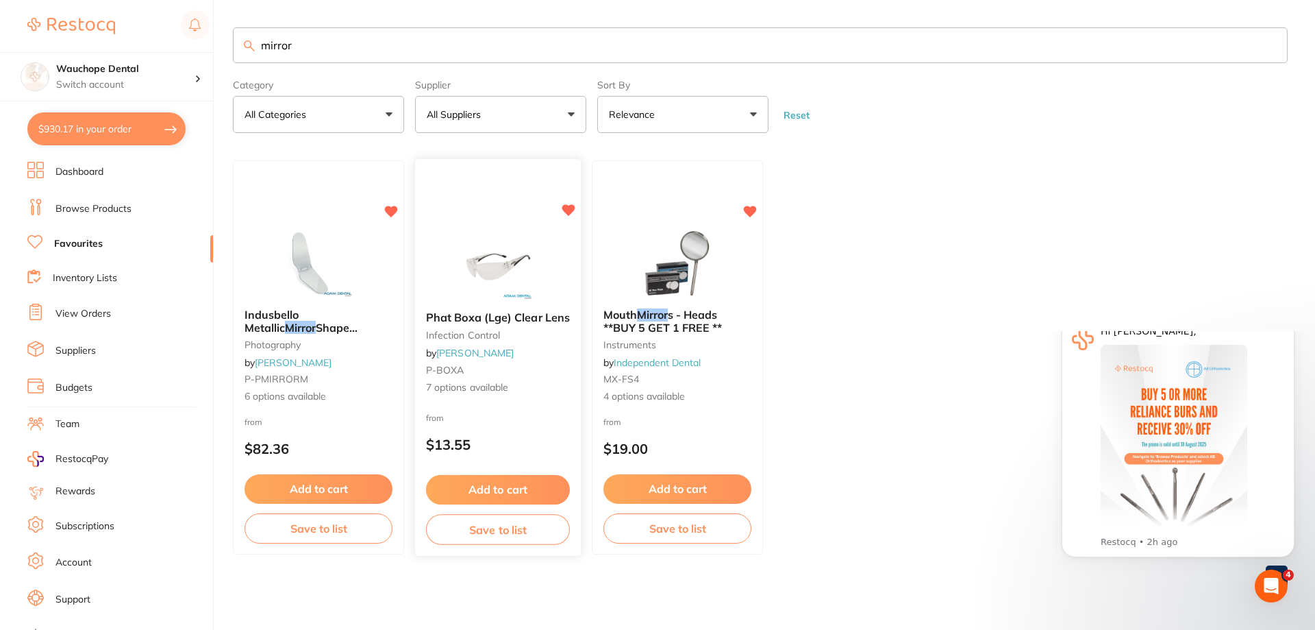
scroll to position [0, 0]
click at [101, 125] on button "$930.17 in your order" at bounding box center [106, 128] width 158 height 33
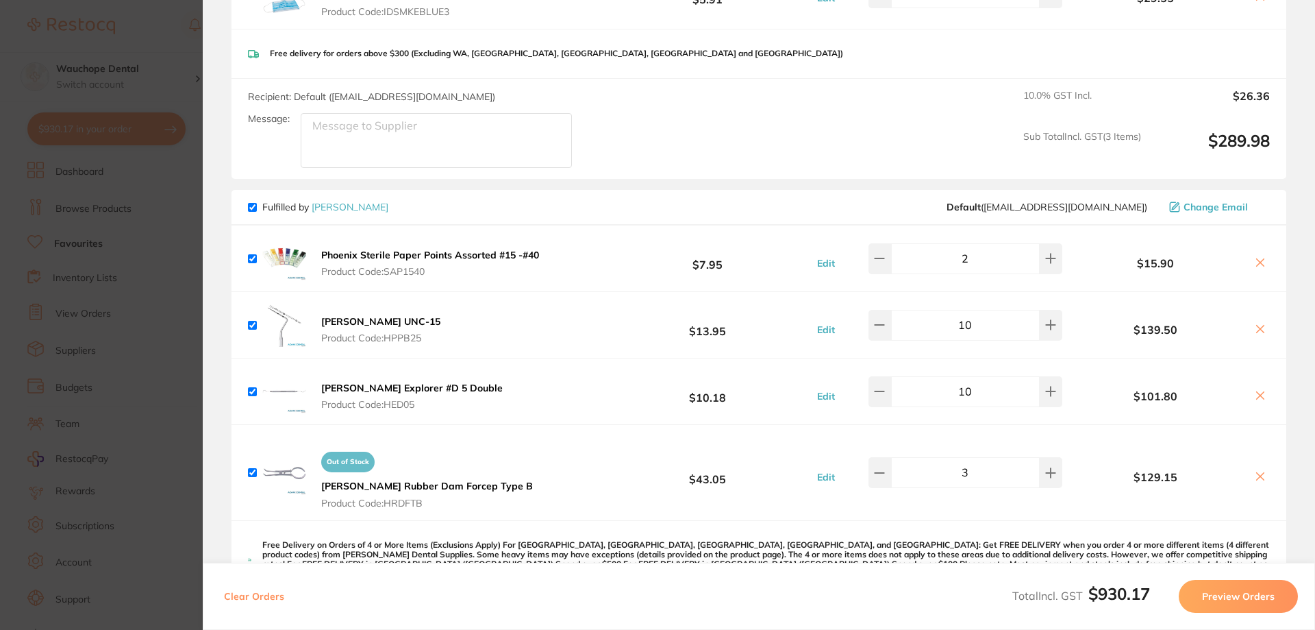
click at [1257, 262] on icon at bounding box center [1261, 263] width 8 height 8
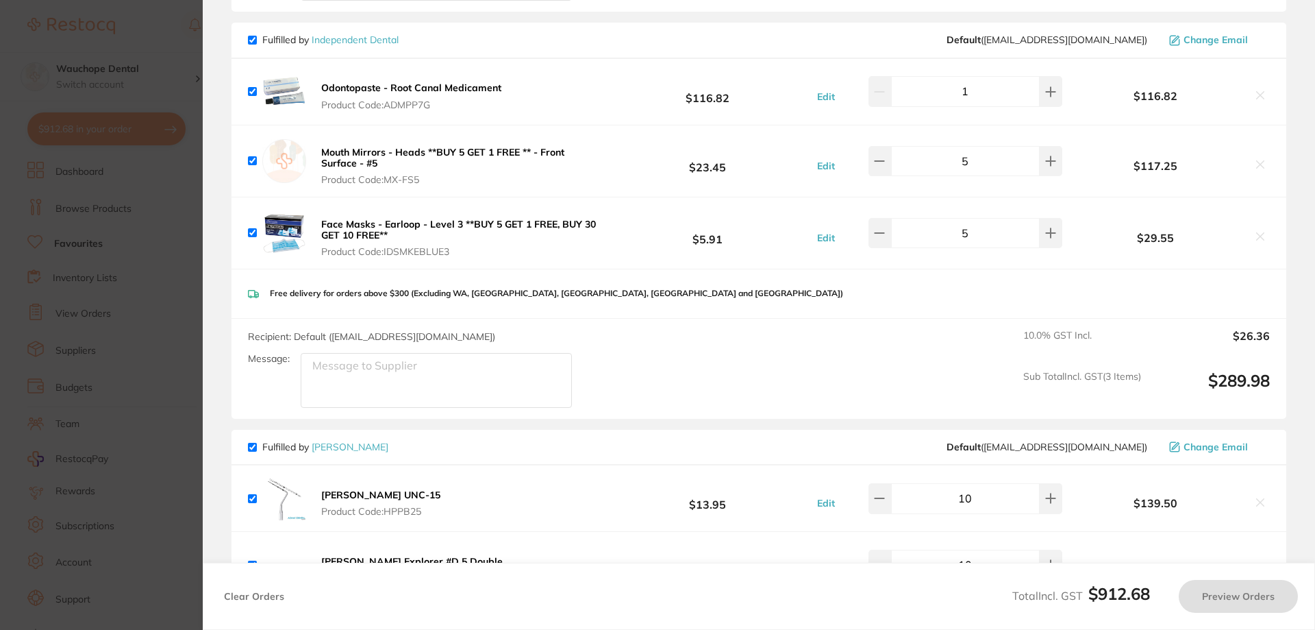
scroll to position [482, 0]
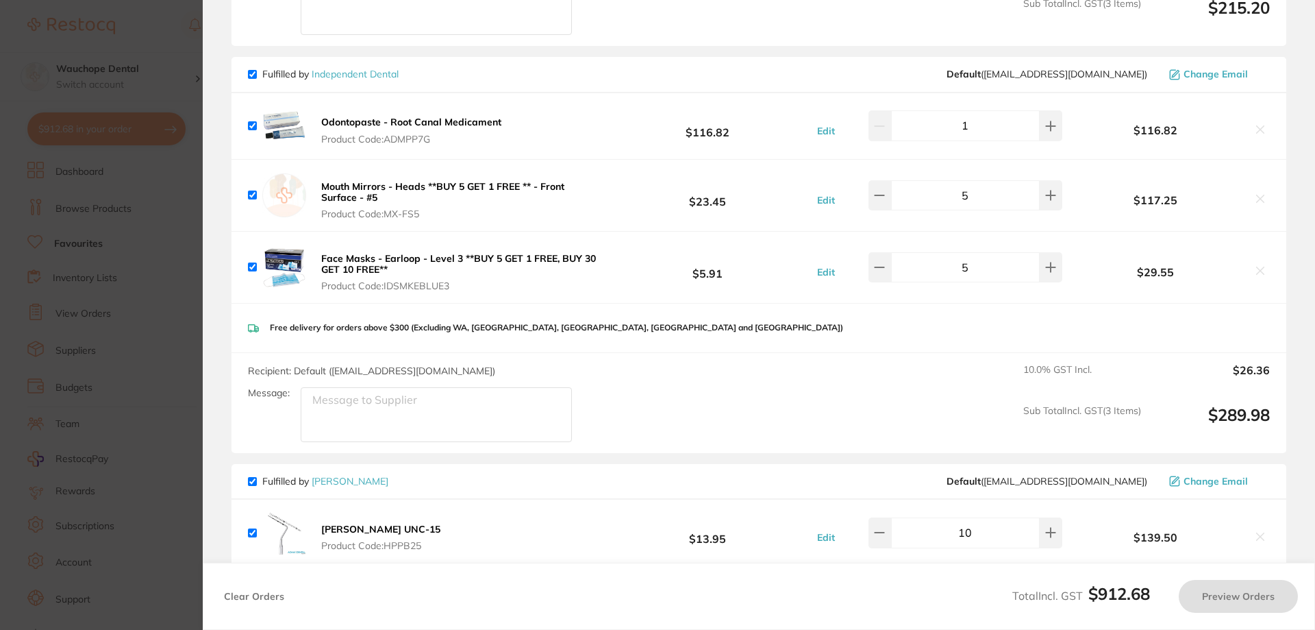
checkbox input "true"
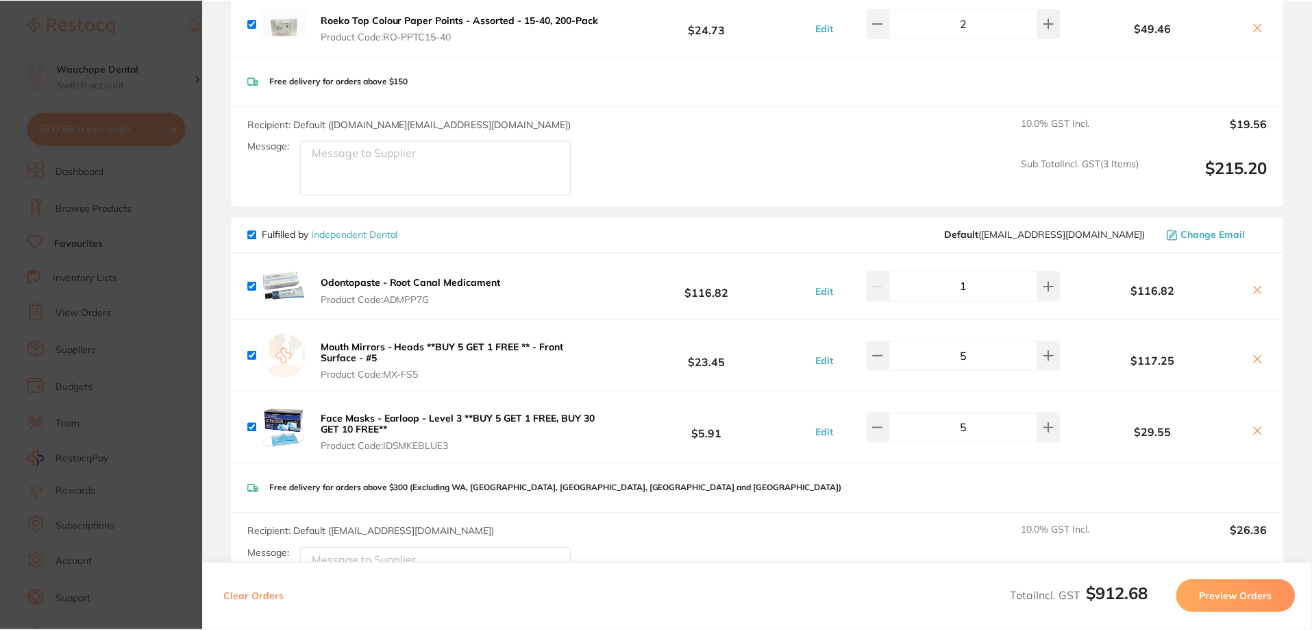
scroll to position [345, 0]
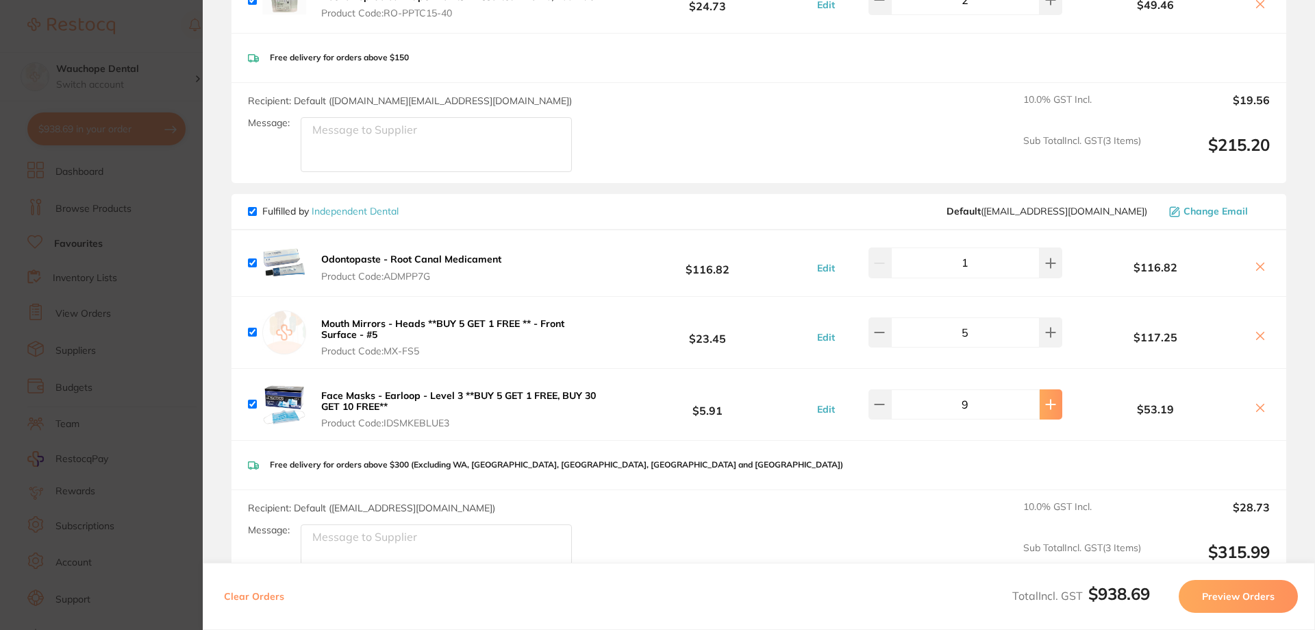
type input "10"
click at [76, 262] on section "Update RRP Set your pre negotiated price for this item. Item Agreed RRP (excl. …" at bounding box center [657, 315] width 1315 height 630
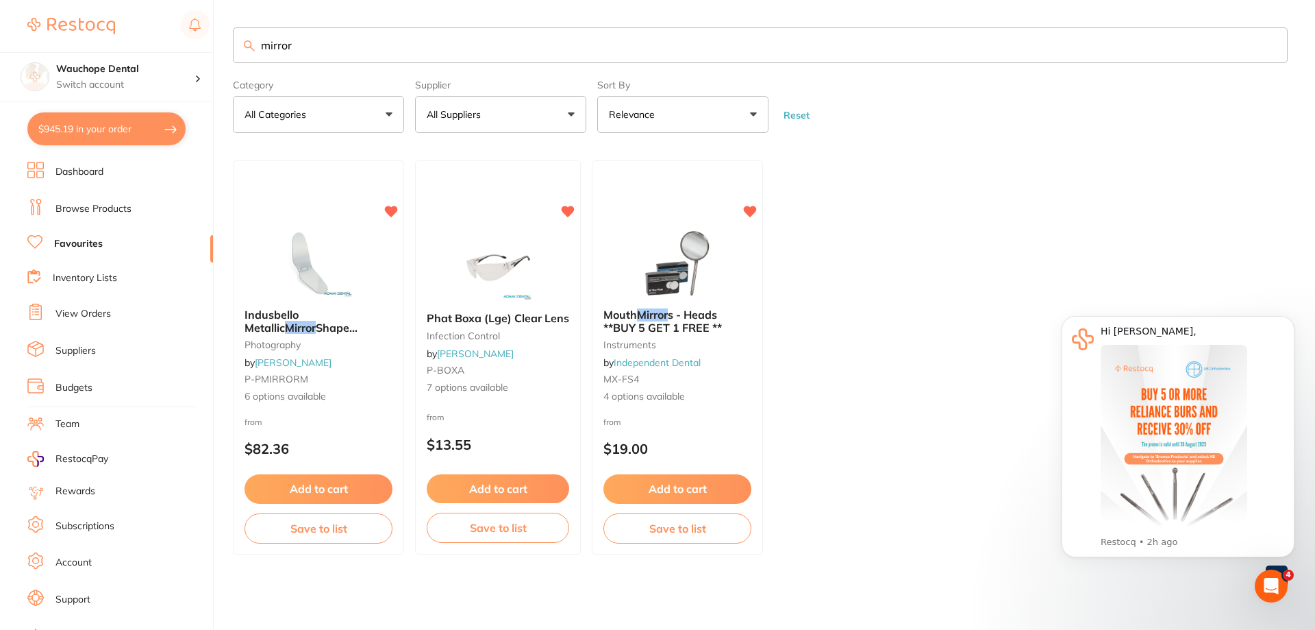
click at [338, 55] on input "mirror" at bounding box center [760, 45] width 1055 height 36
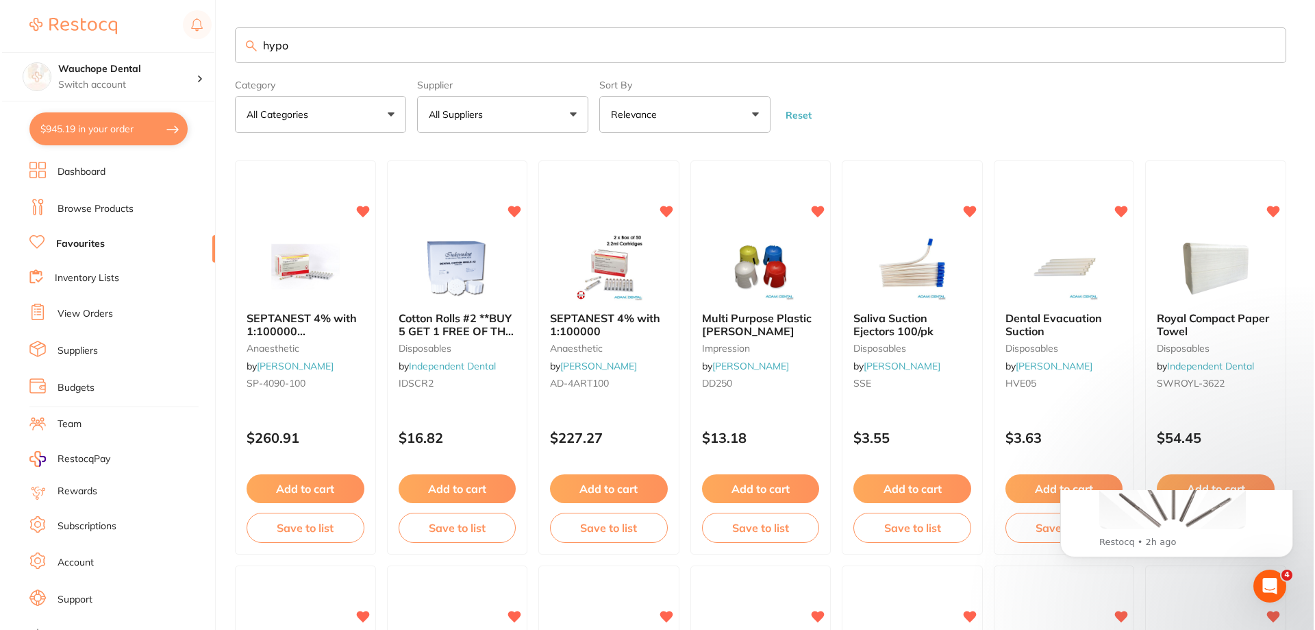
scroll to position [0, 0]
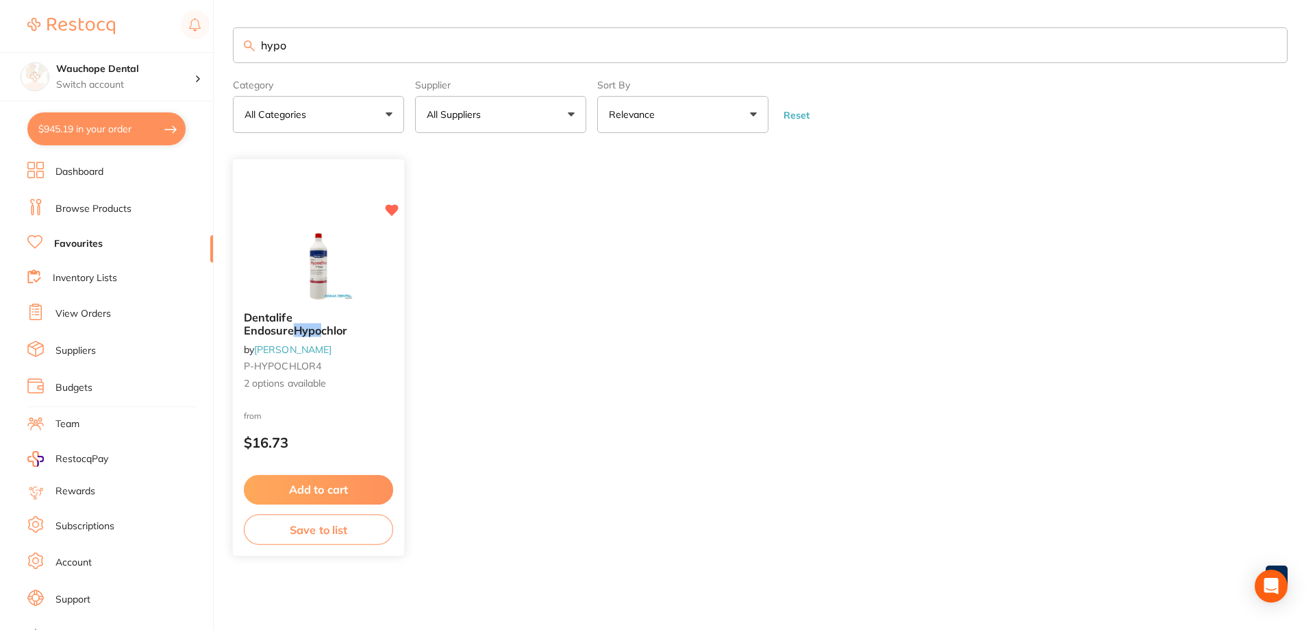
type input "hypo"
click at [323, 258] on img at bounding box center [318, 266] width 90 height 69
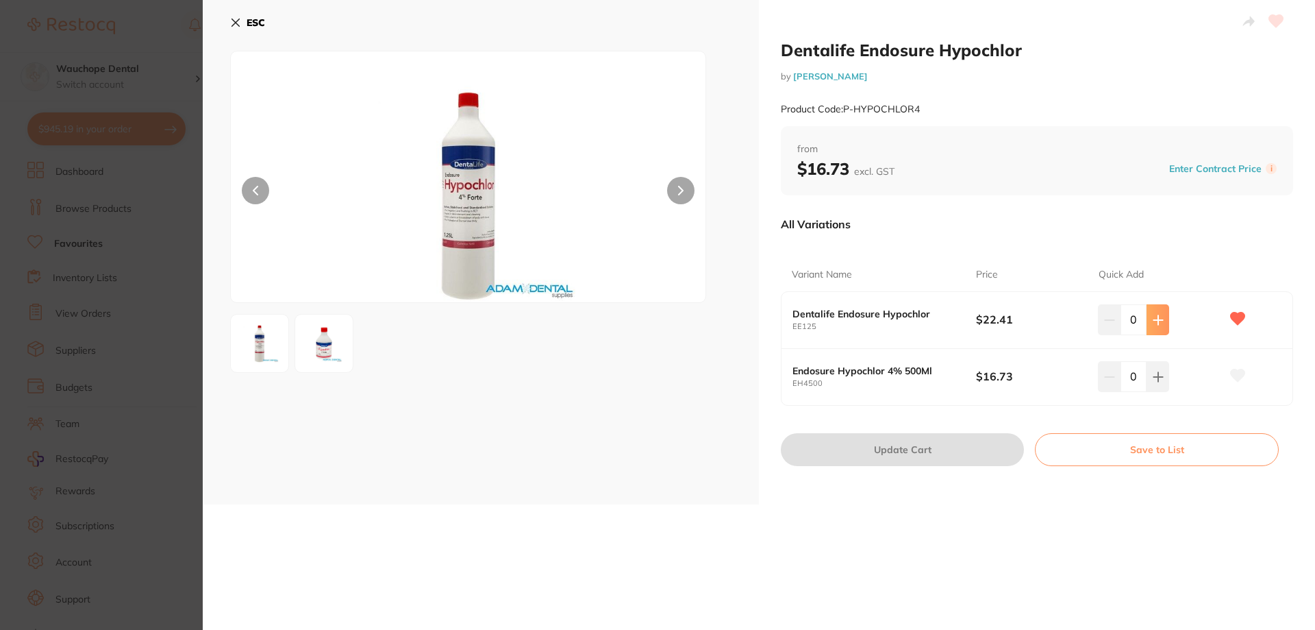
click at [1157, 322] on icon at bounding box center [1158, 319] width 11 height 11
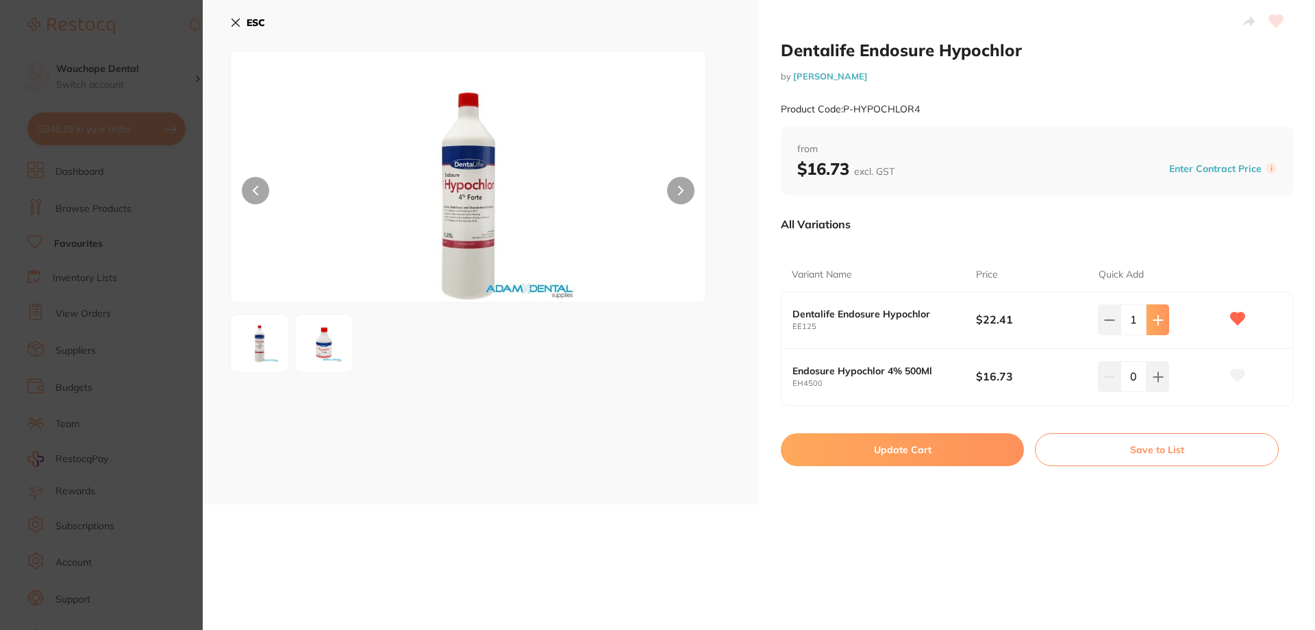
click at [1157, 322] on icon at bounding box center [1158, 319] width 11 height 11
type input "2"
click at [978, 454] on button "Update Cart" at bounding box center [902, 449] width 243 height 33
checkbox input "false"
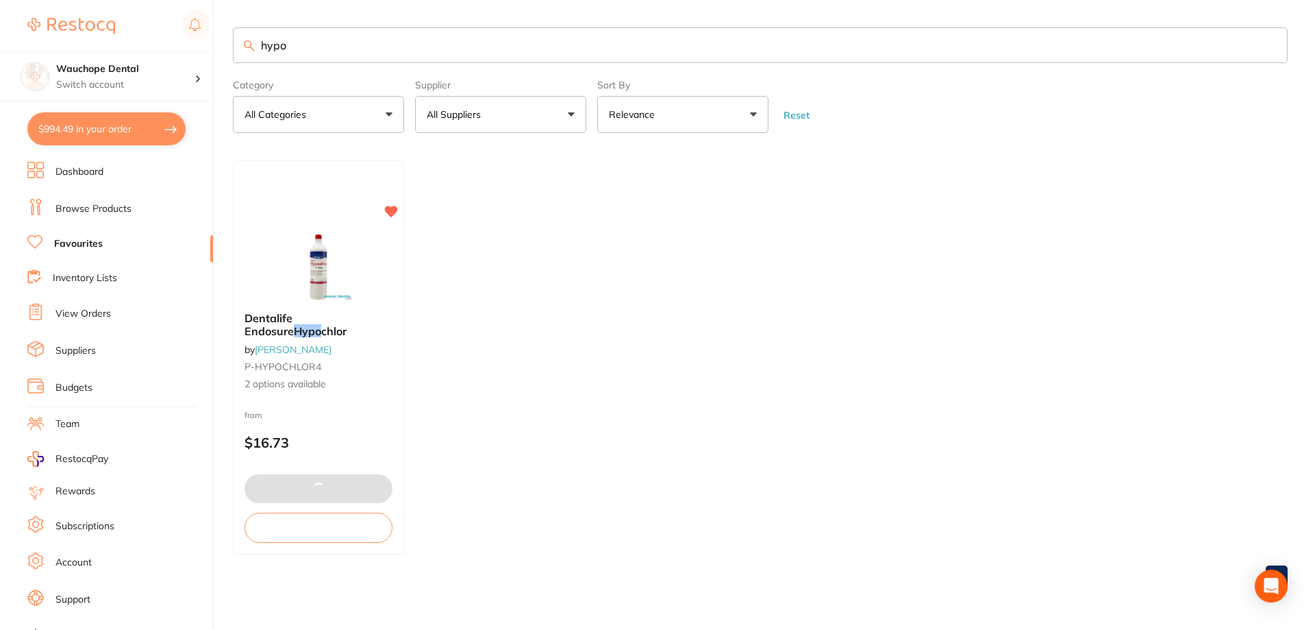
click at [353, 49] on input "hypo" at bounding box center [760, 45] width 1055 height 36
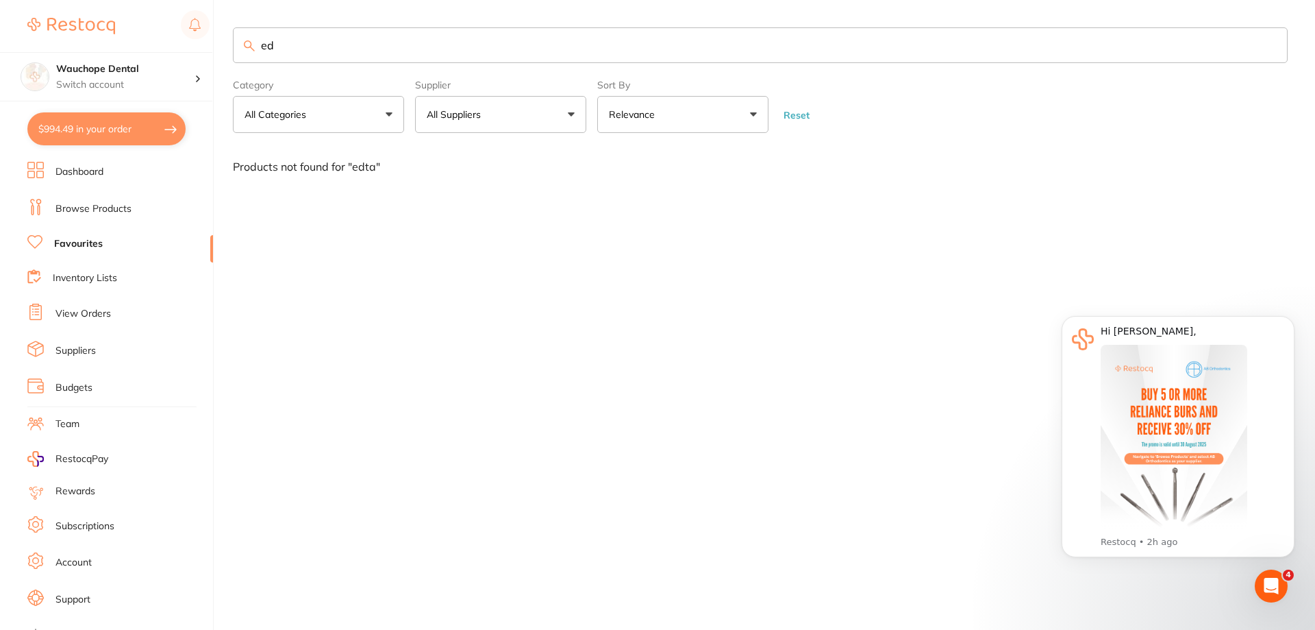
type input "e"
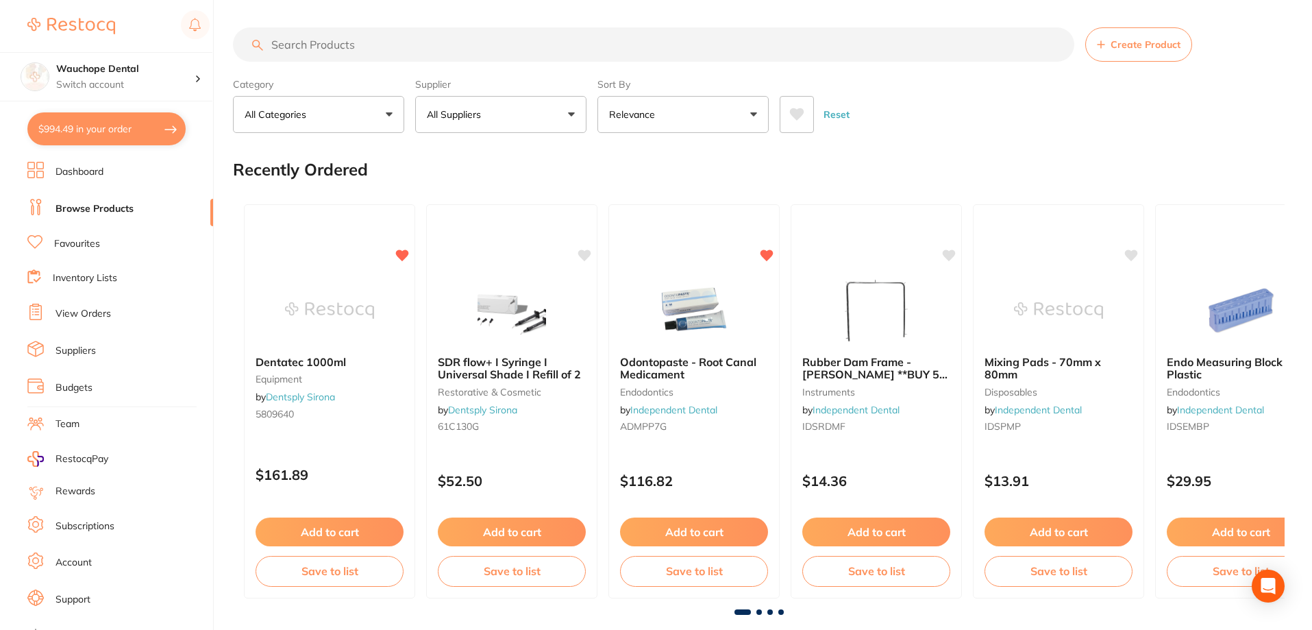
click at [376, 42] on input "search" at bounding box center [653, 44] width 841 height 34
type input "edta"
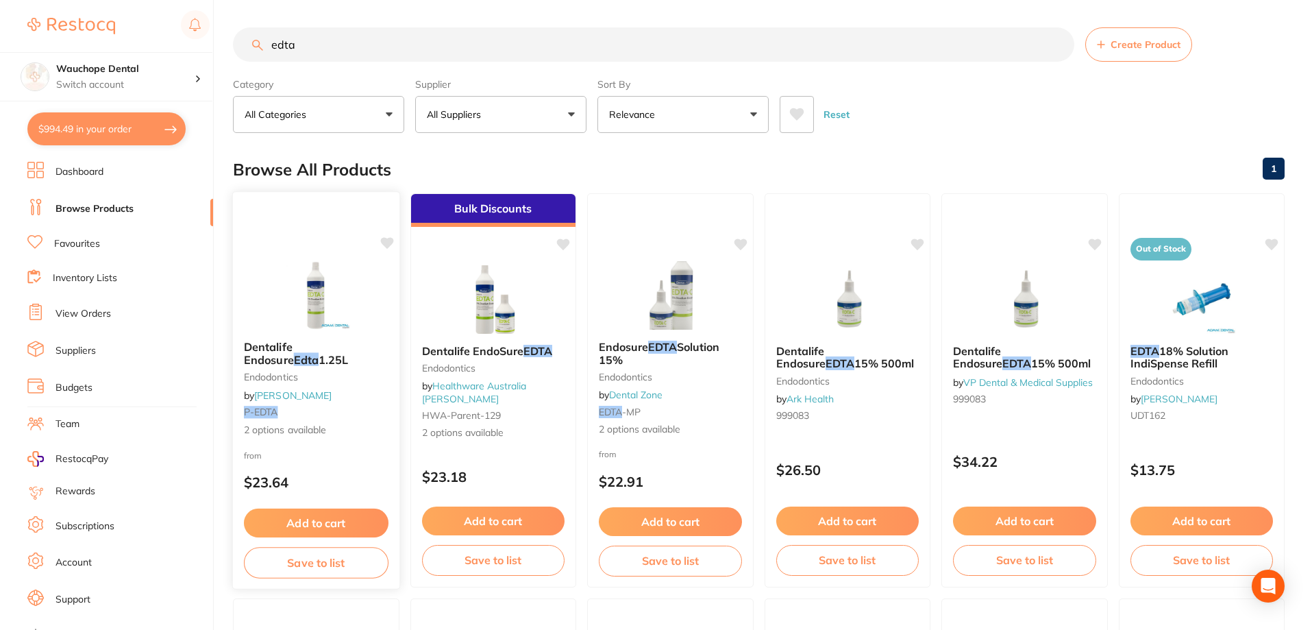
click at [304, 301] on img at bounding box center [316, 294] width 90 height 69
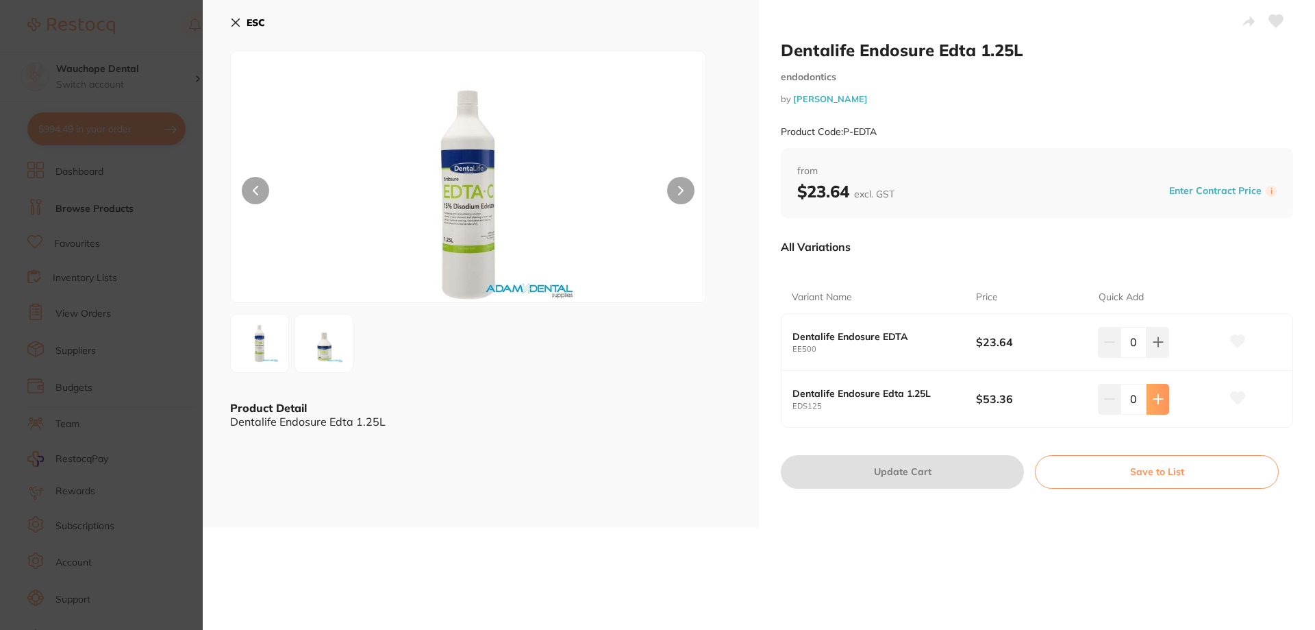
click at [1157, 347] on icon at bounding box center [1158, 341] width 11 height 11
type input "1"
click at [1238, 397] on icon at bounding box center [1238, 398] width 14 height 12
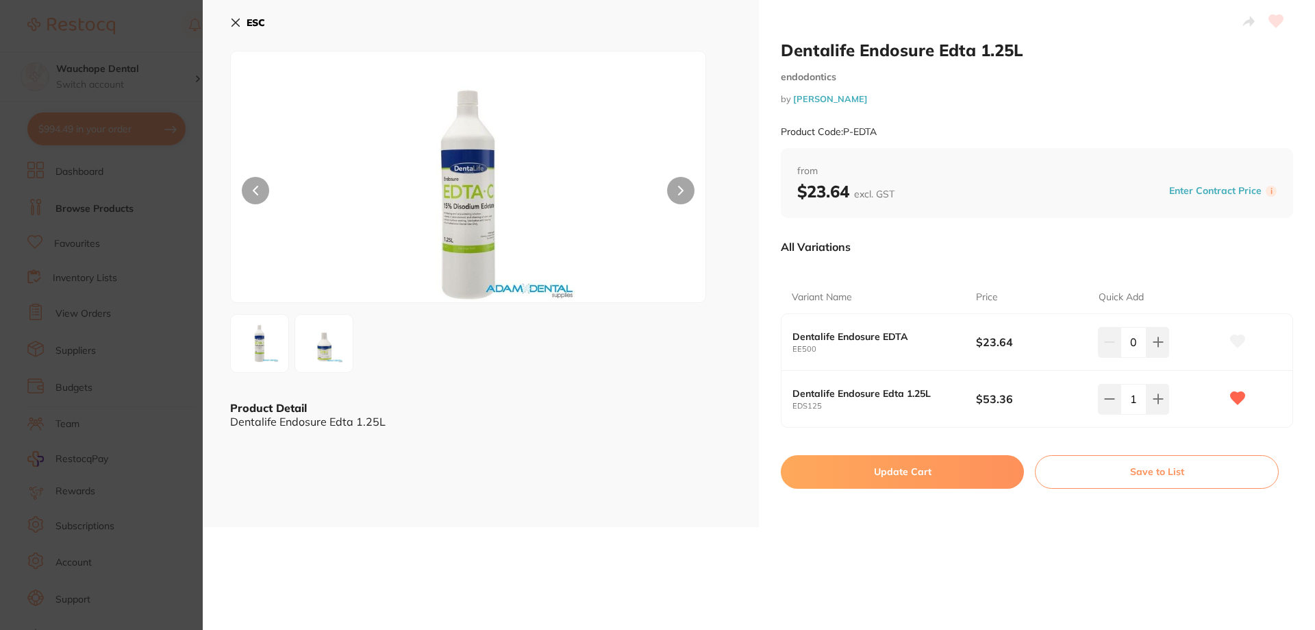
click at [976, 460] on button "Update Cart" at bounding box center [902, 471] width 243 height 33
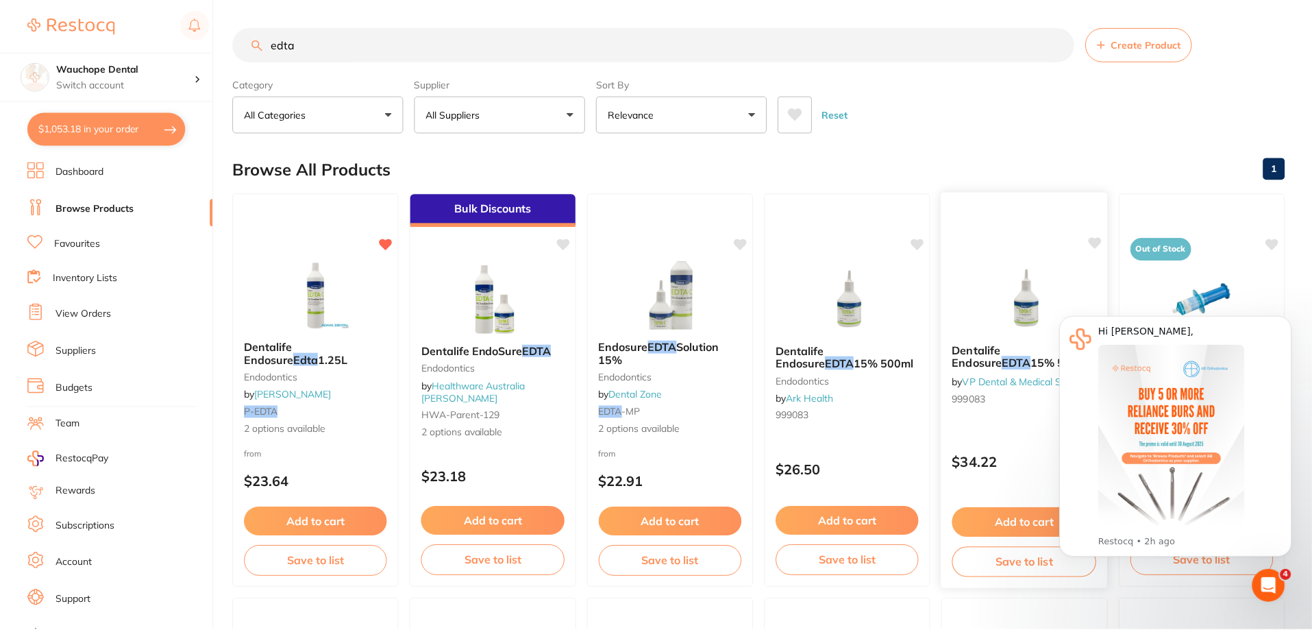
scroll to position [1, 0]
click at [307, 47] on input "edta" at bounding box center [653, 44] width 841 height 34
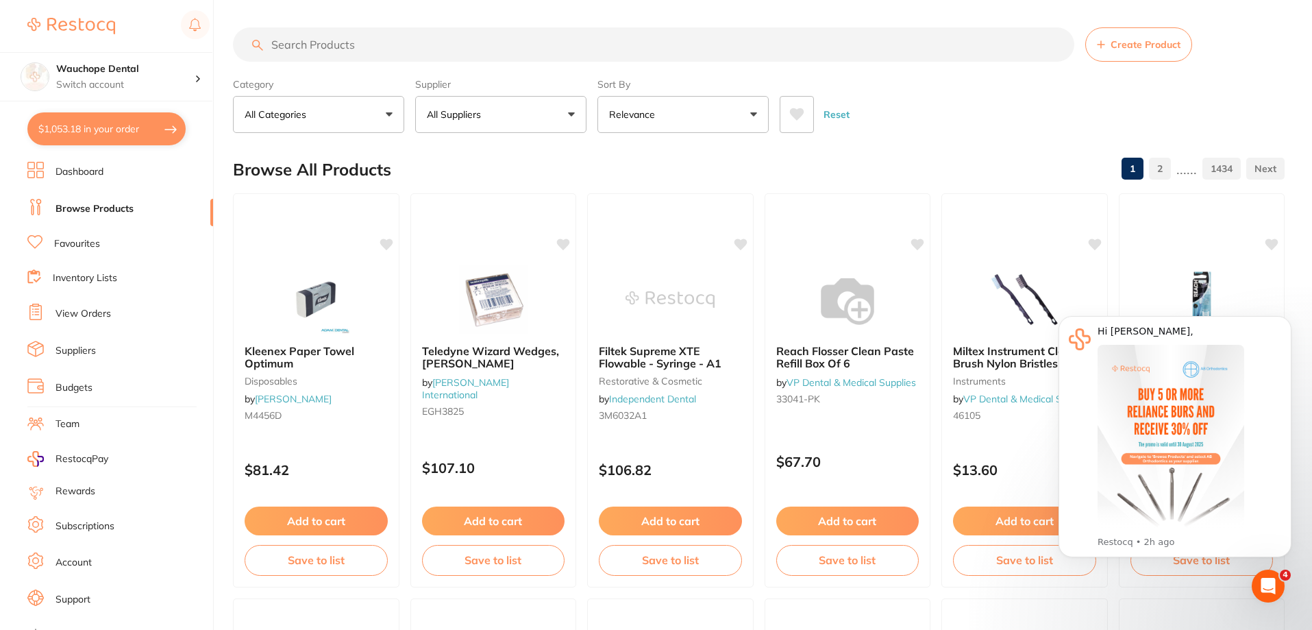
click at [82, 242] on link "Favourites" at bounding box center [77, 244] width 46 height 14
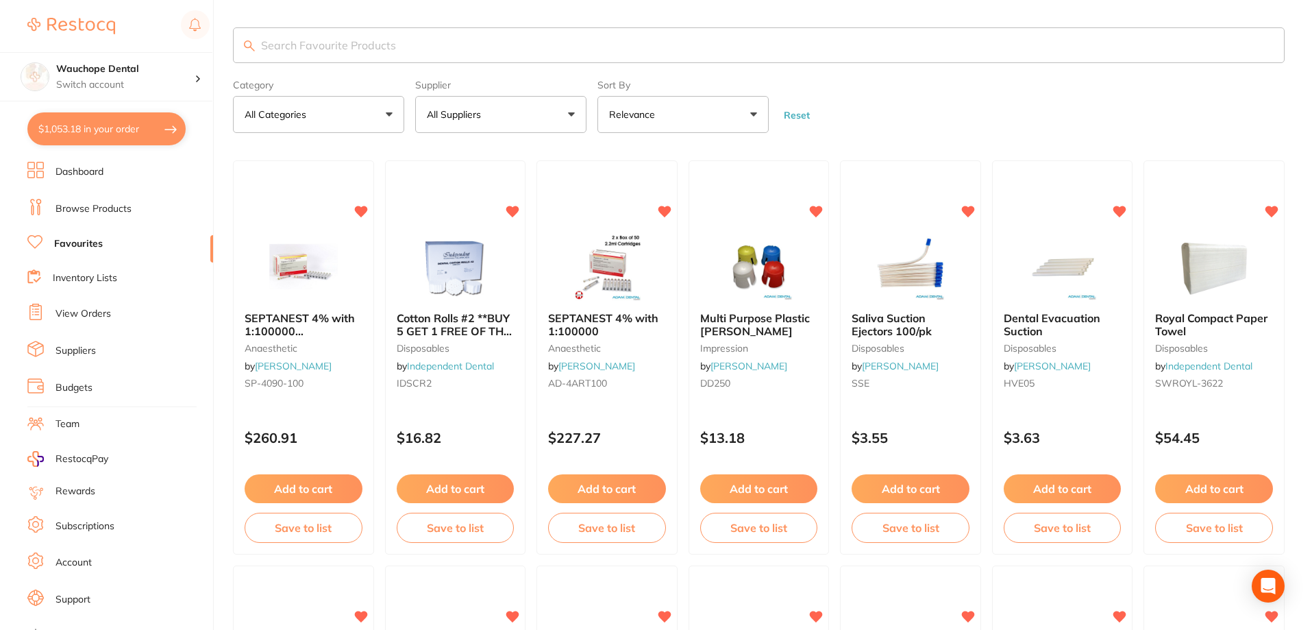
click at [88, 138] on button "$1,053.18 in your order" at bounding box center [106, 128] width 158 height 33
checkbox input "true"
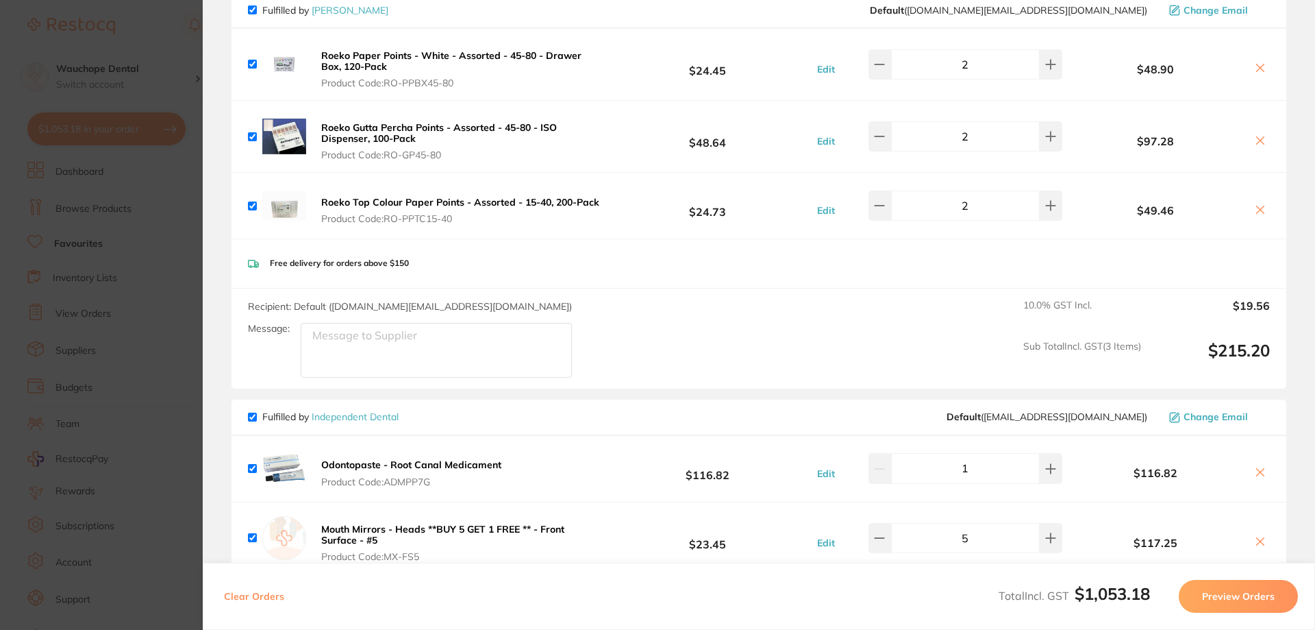
click at [152, 188] on section "Update RRP Set your pre negotiated price for this item. Item Agreed RRP (excl. …" at bounding box center [657, 315] width 1315 height 630
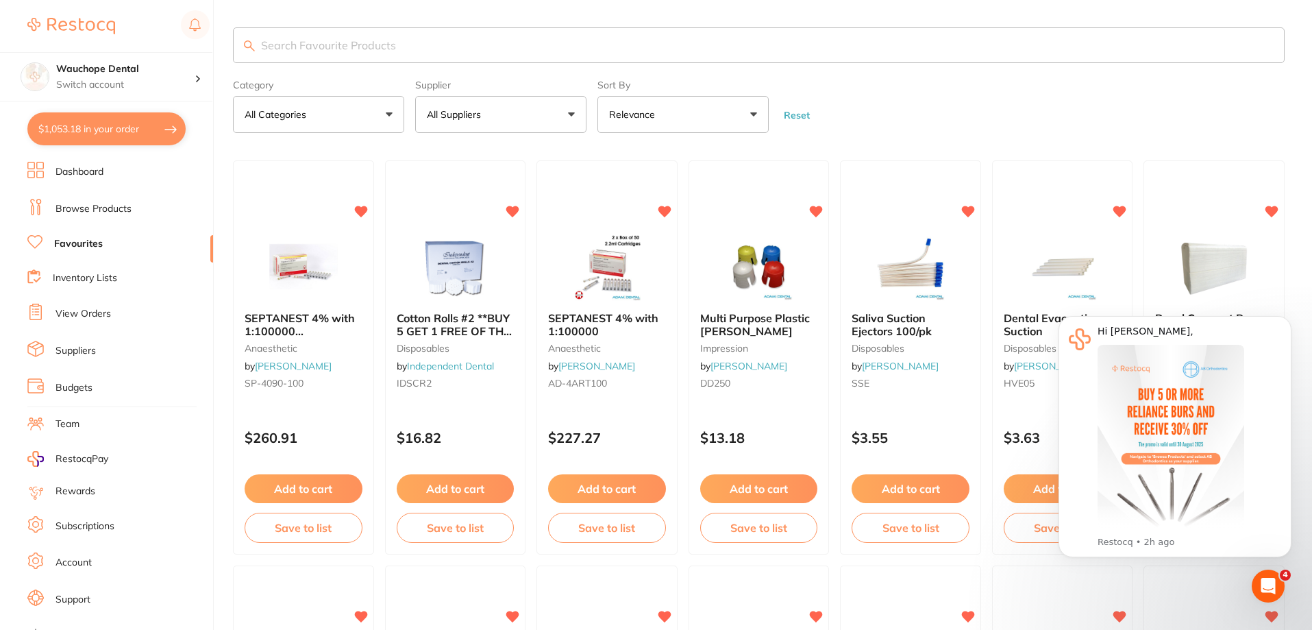
click at [345, 43] on input "search" at bounding box center [759, 45] width 1052 height 36
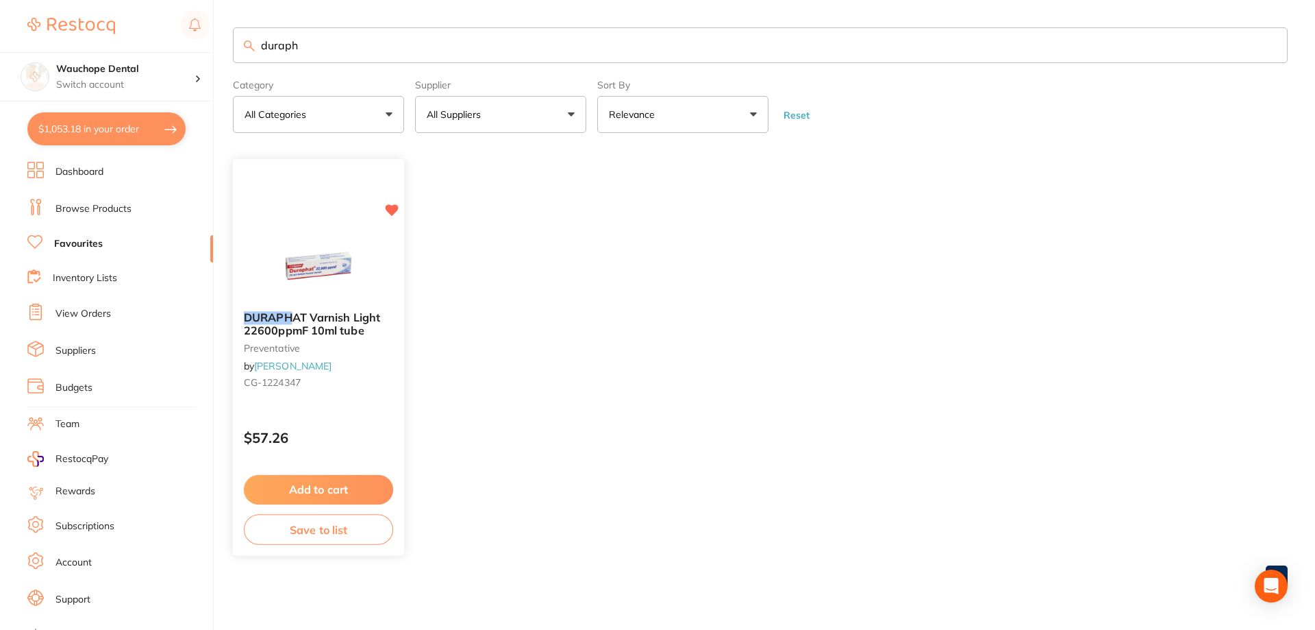
type input "duraph"
click at [279, 232] on img at bounding box center [318, 266] width 90 height 69
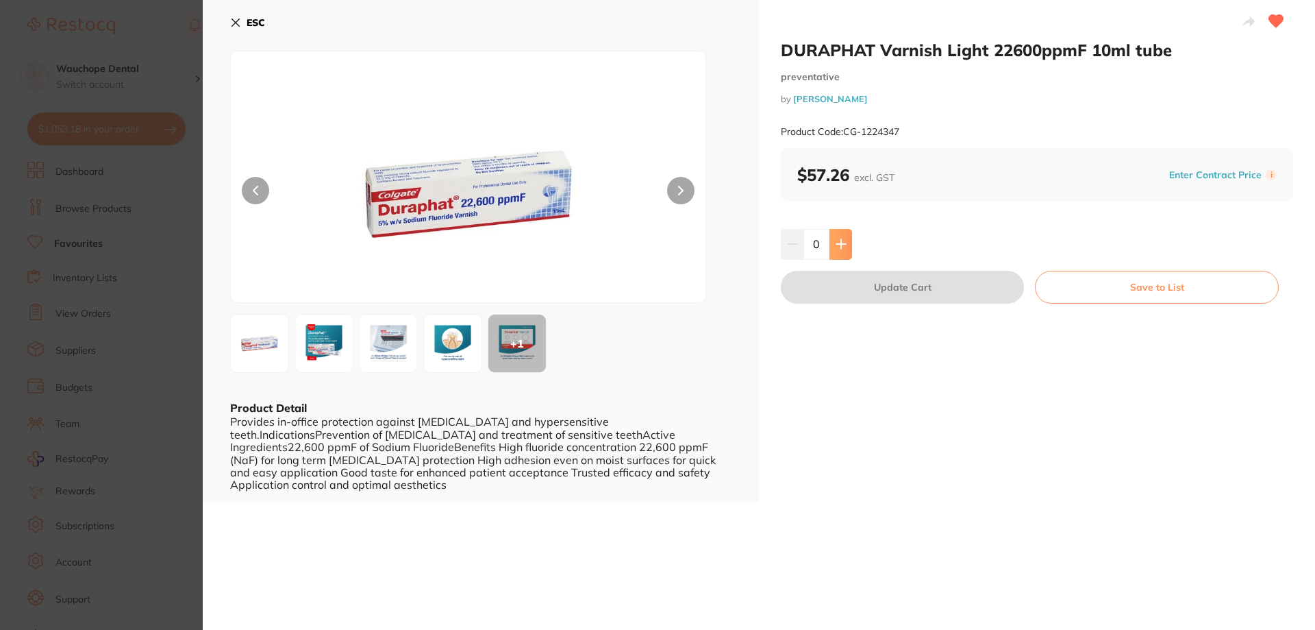
click at [842, 247] on icon at bounding box center [841, 243] width 11 height 11
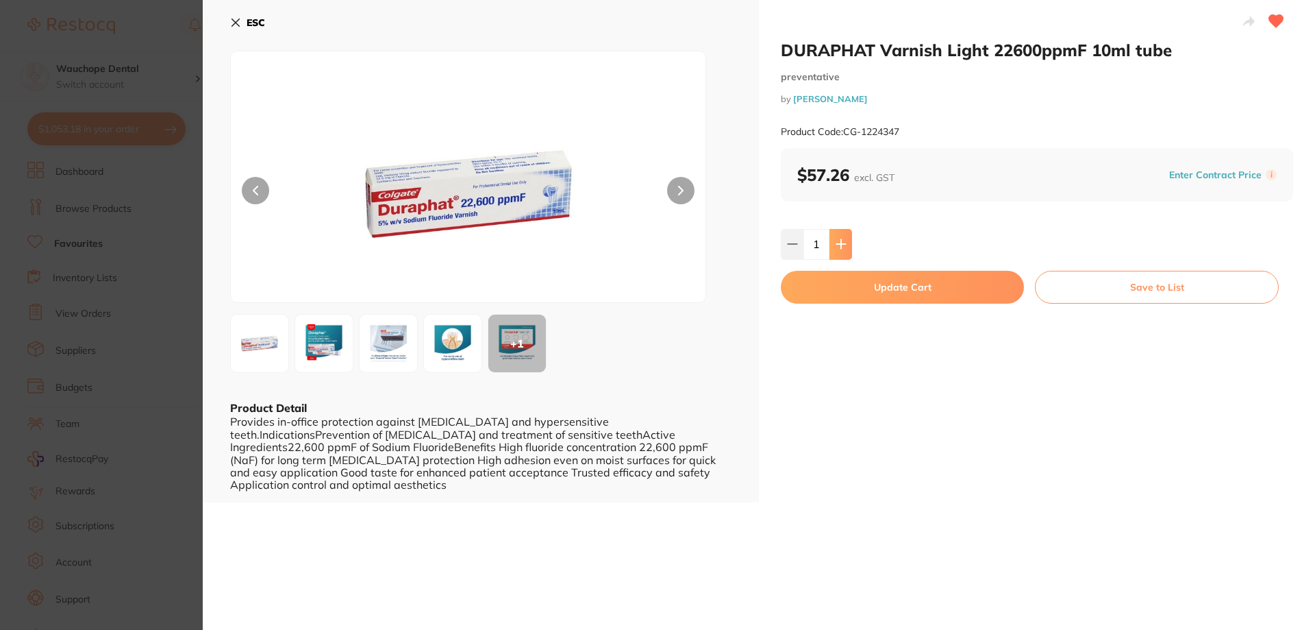
click at [842, 247] on icon at bounding box center [841, 243] width 11 height 11
type input "3"
click at [903, 294] on button "Update Cart" at bounding box center [902, 287] width 243 height 33
checkbox input "false"
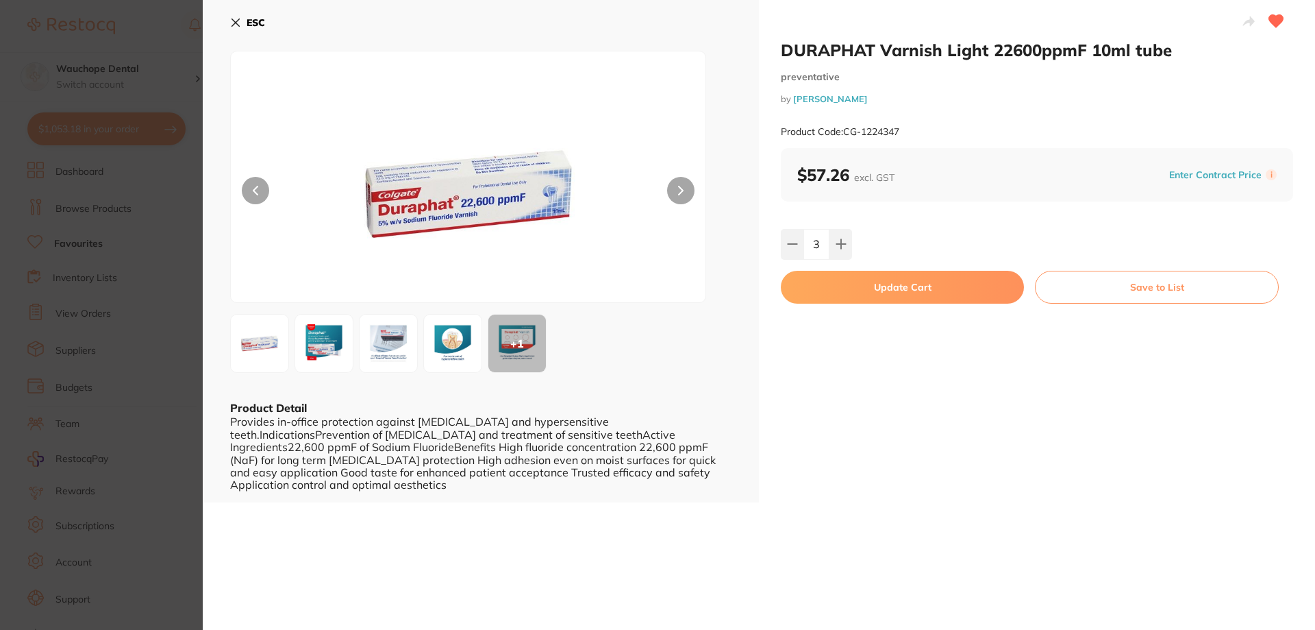
checkbox input "false"
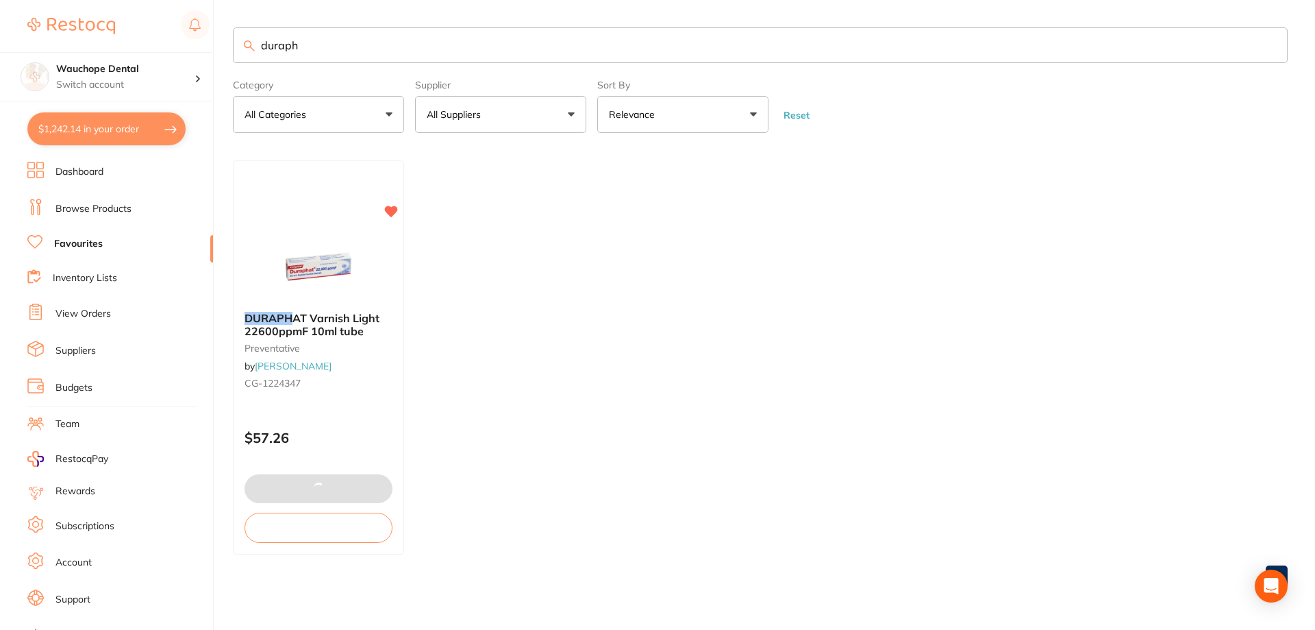
click at [332, 49] on input "duraph" at bounding box center [760, 45] width 1055 height 36
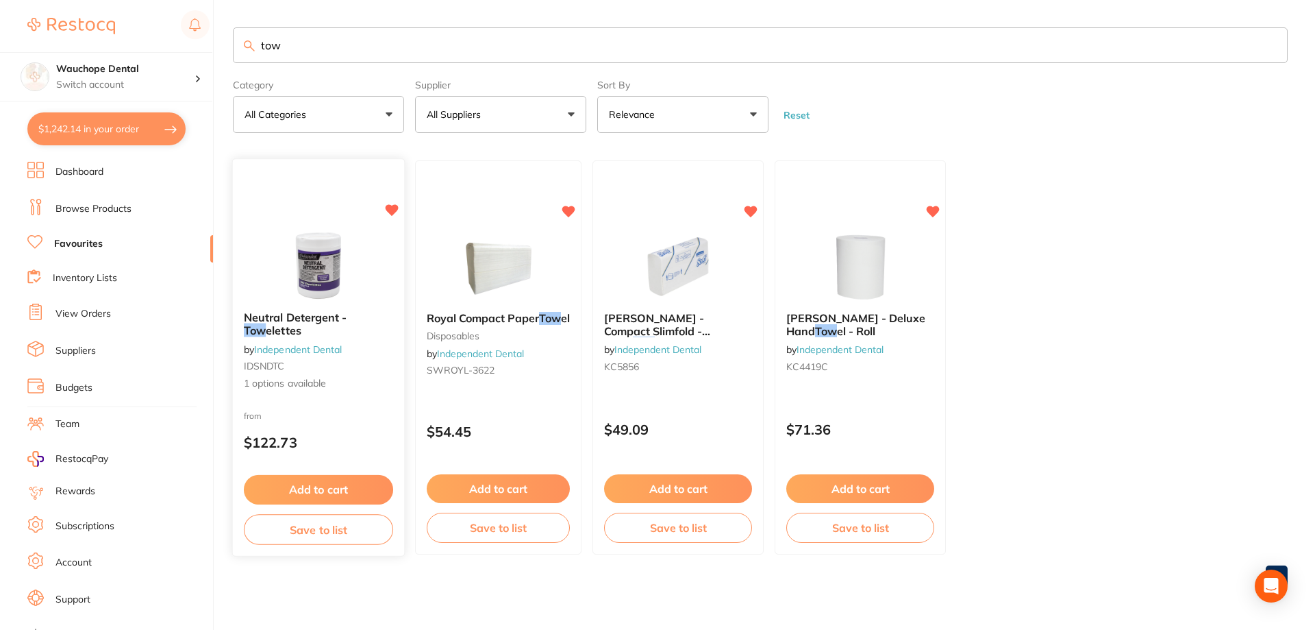
type input "tow"
click at [332, 268] on img at bounding box center [318, 266] width 90 height 69
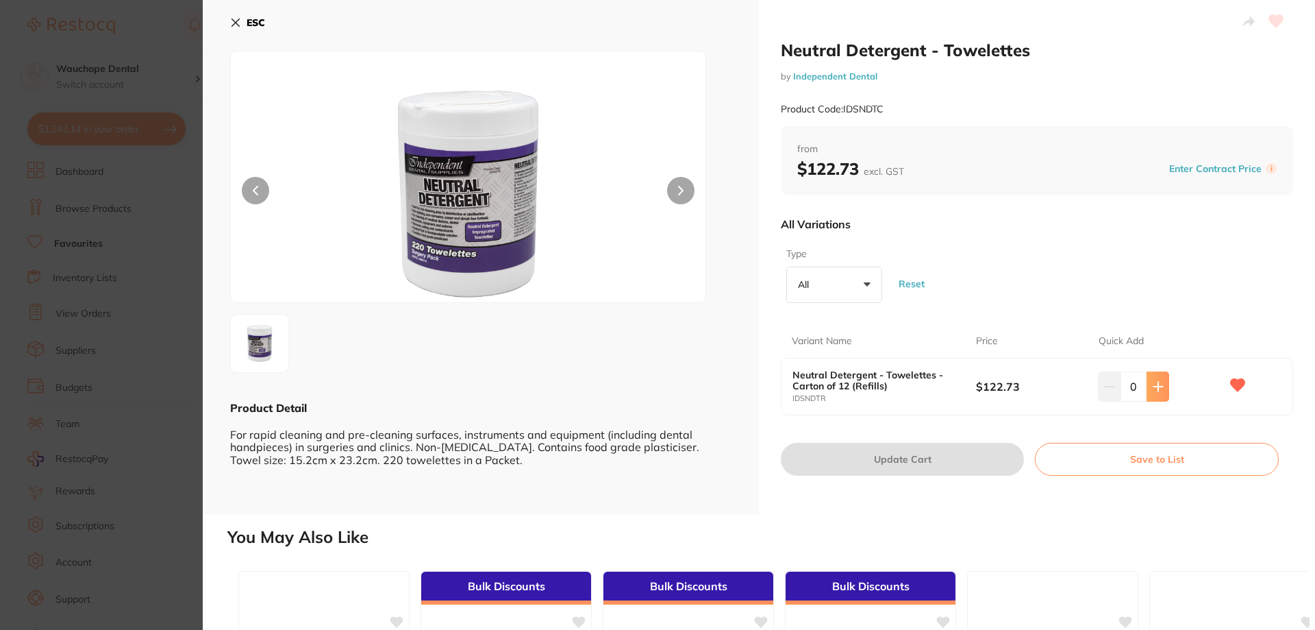
click at [1160, 386] on icon at bounding box center [1158, 386] width 9 height 9
type input "1"
click at [973, 467] on button "Update Cart" at bounding box center [902, 459] width 243 height 33
checkbox input "false"
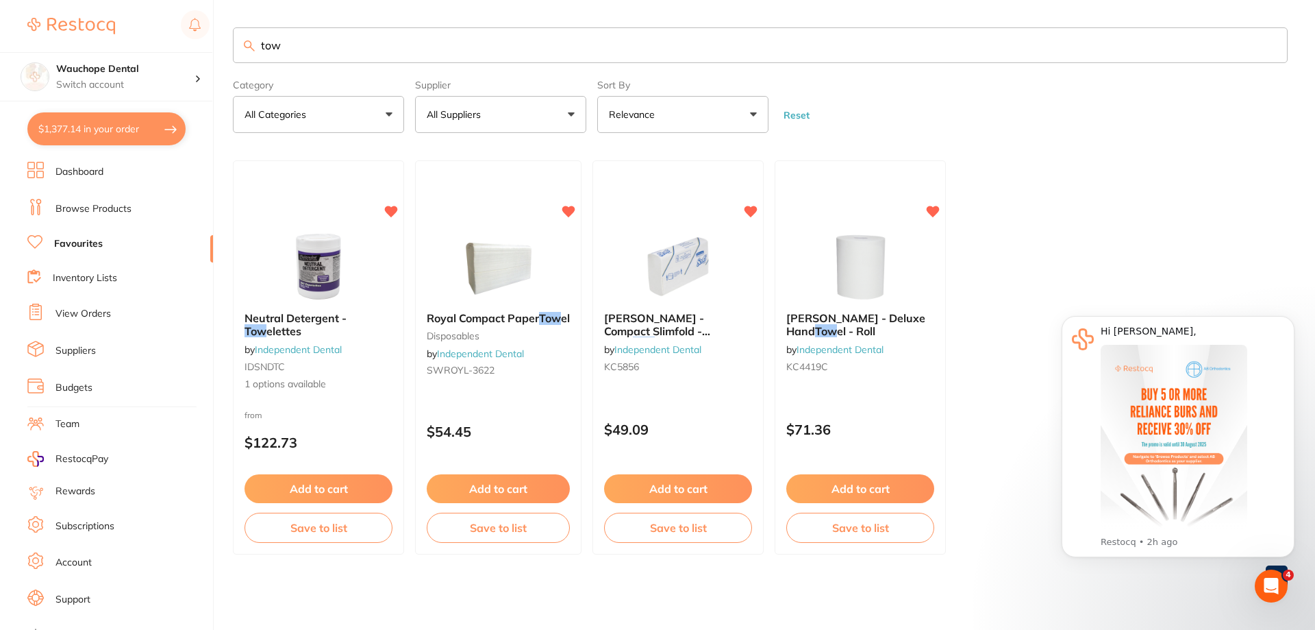
click at [114, 208] on link "Browse Products" at bounding box center [93, 209] width 76 height 14
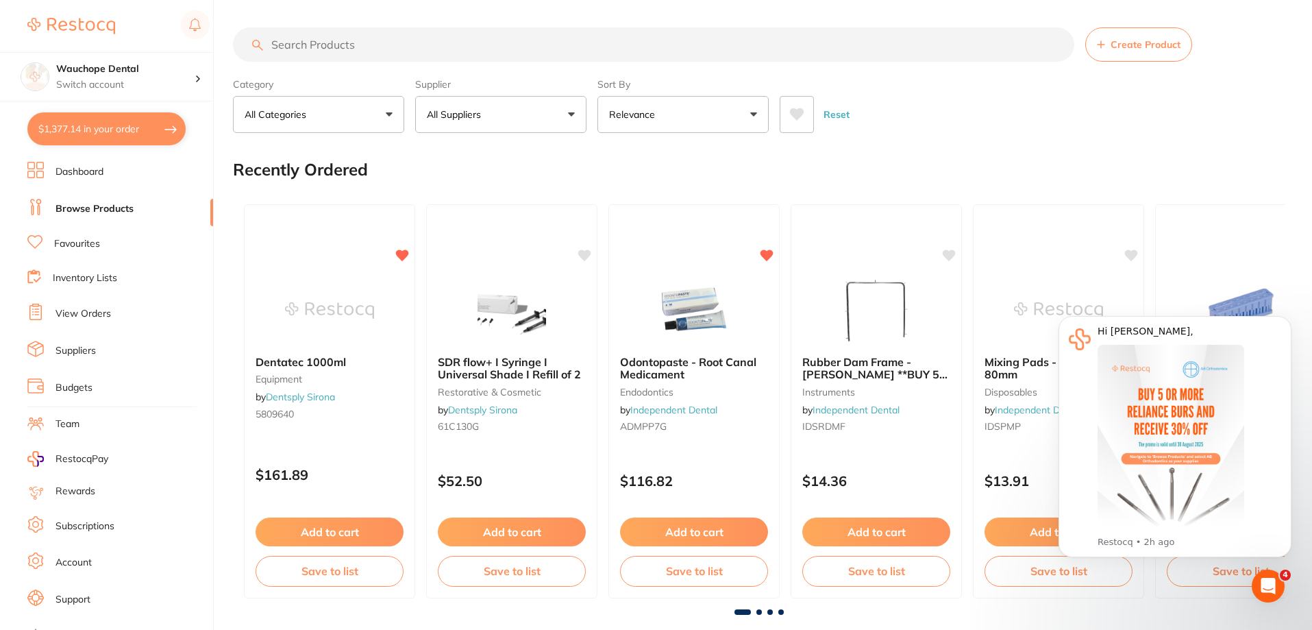
click at [360, 49] on input "search" at bounding box center [653, 44] width 841 height 34
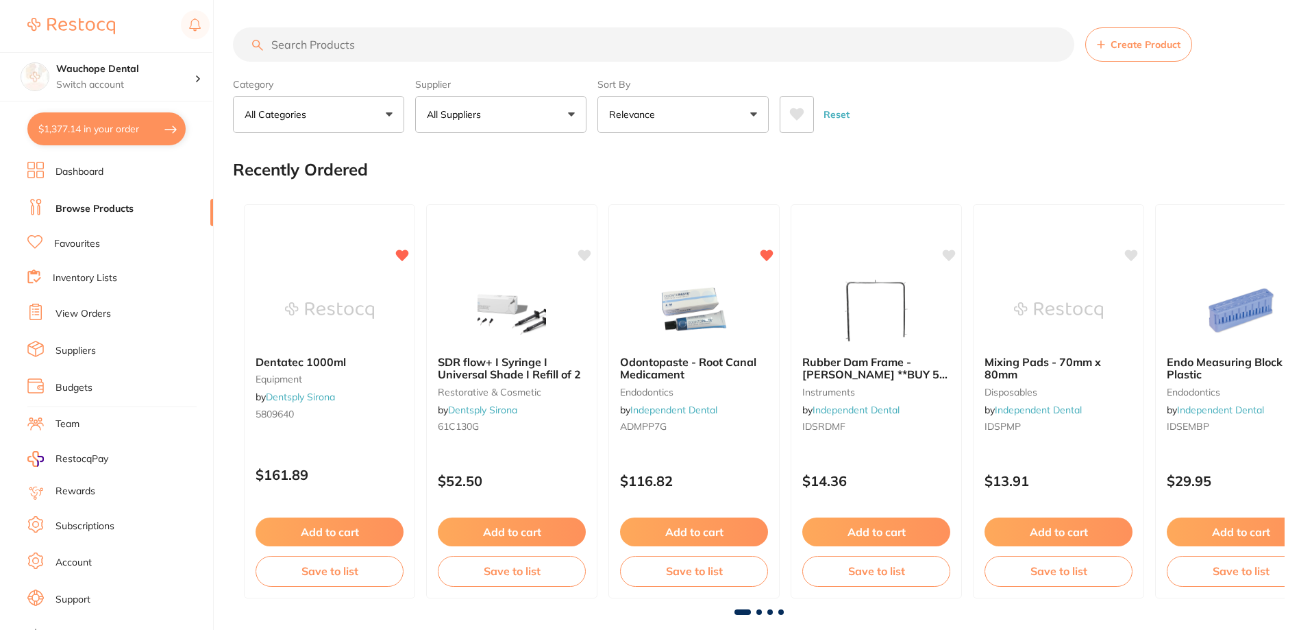
click at [335, 50] on input "search" at bounding box center [653, 44] width 841 height 34
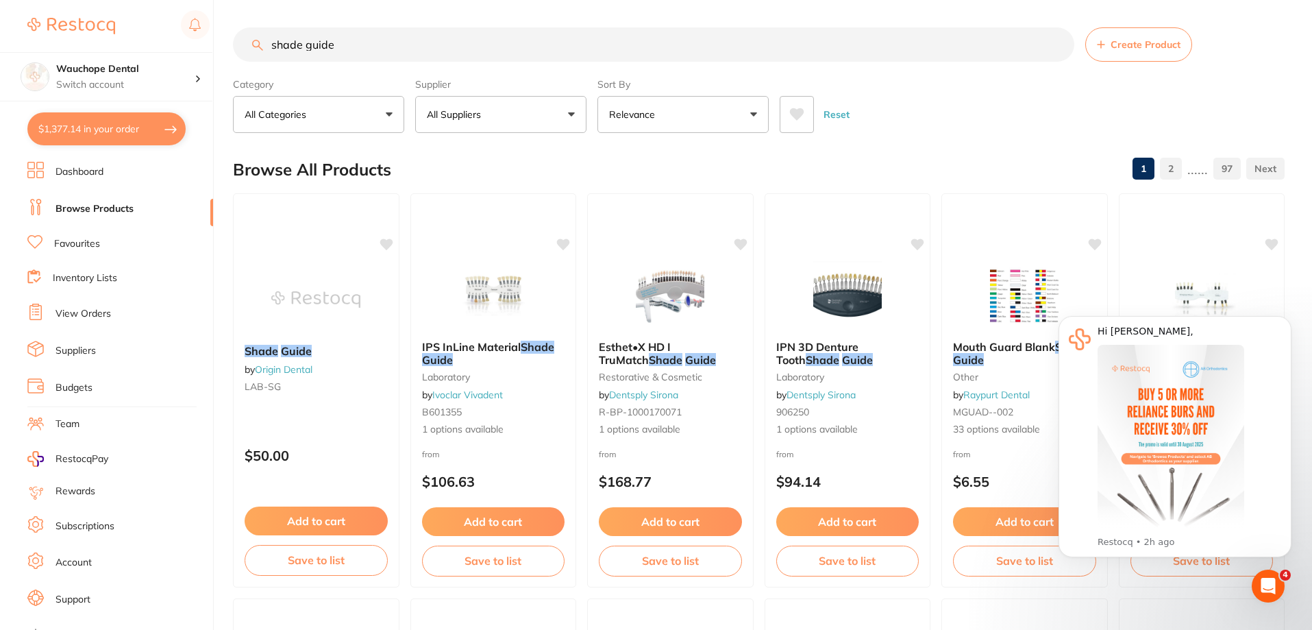
type input "shade guide"
click at [429, 99] on button "All Suppliers" at bounding box center [500, 114] width 171 height 37
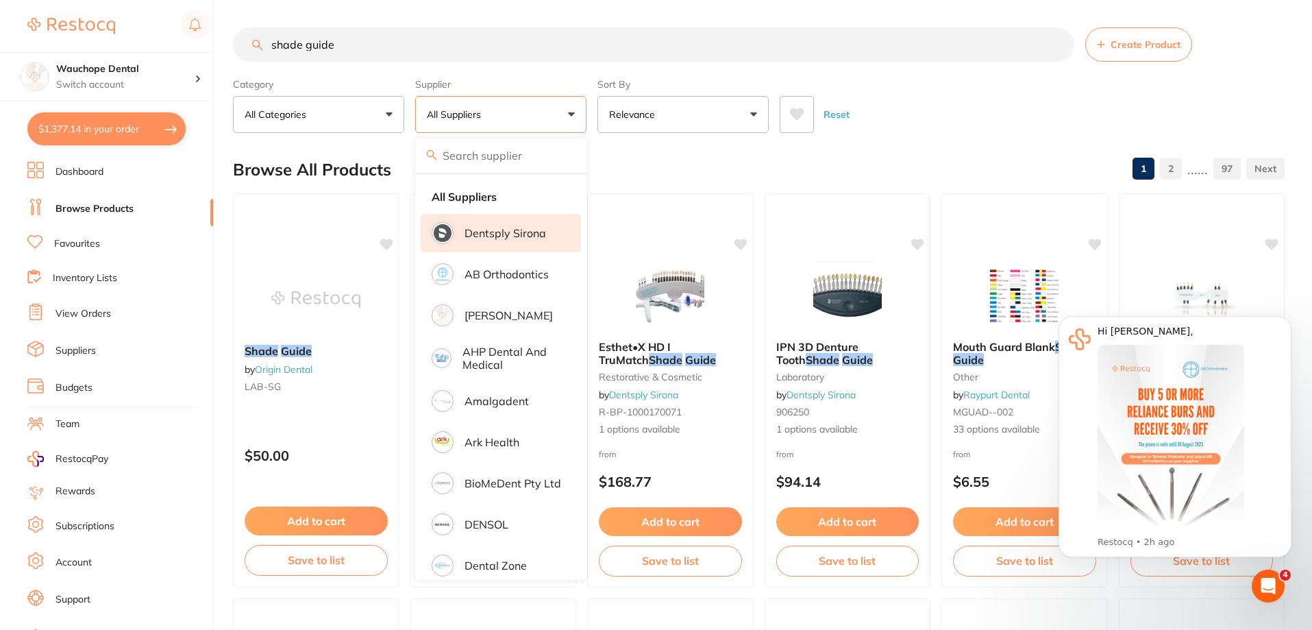
click at [473, 240] on li "Dentsply Sirona" at bounding box center [501, 233] width 160 height 38
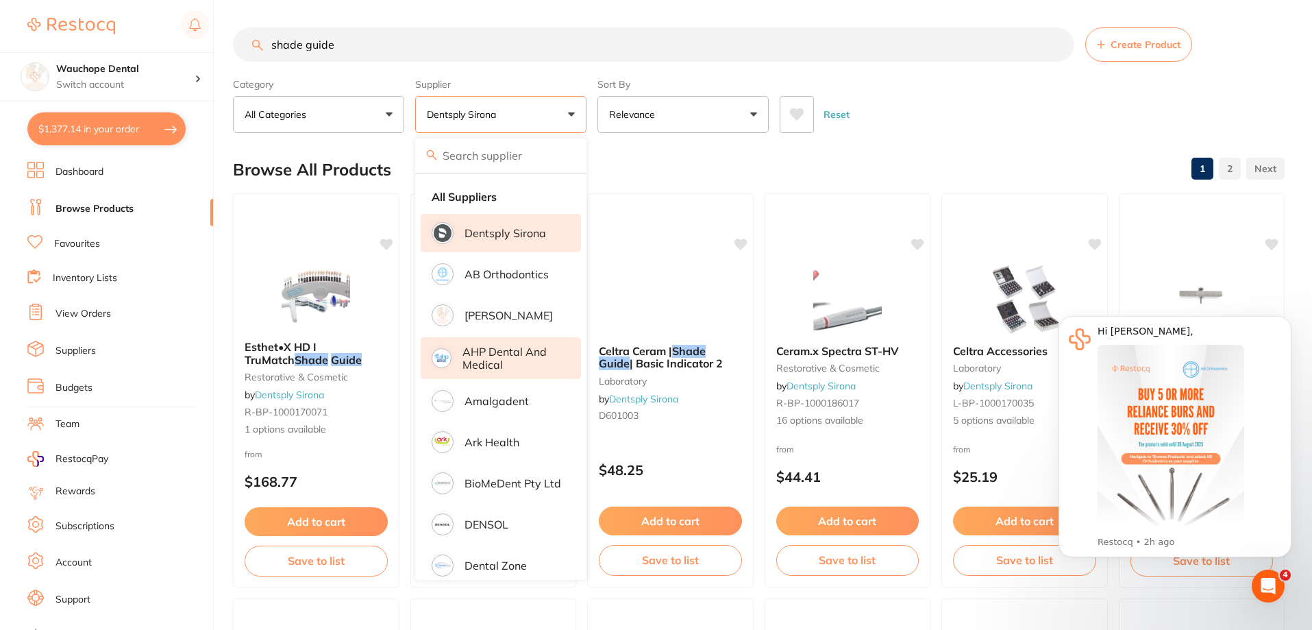
click at [494, 322] on li "[PERSON_NAME]" at bounding box center [501, 315] width 160 height 38
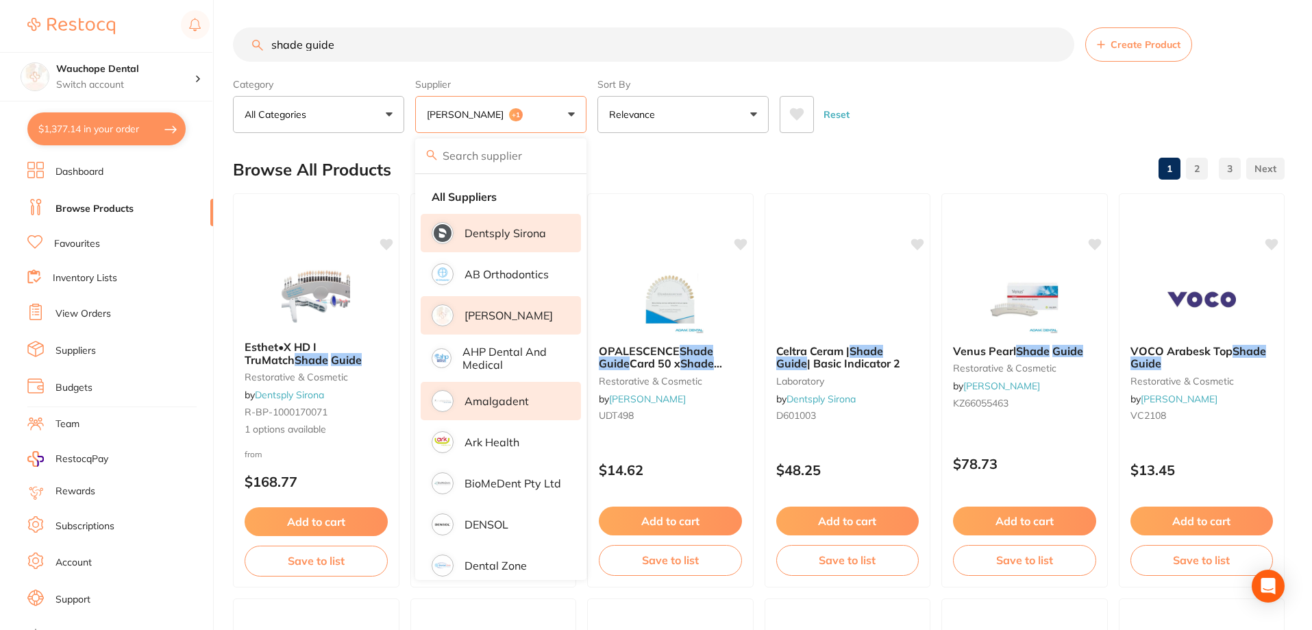
click at [501, 397] on p "Amalgadent" at bounding box center [496, 401] width 64 height 12
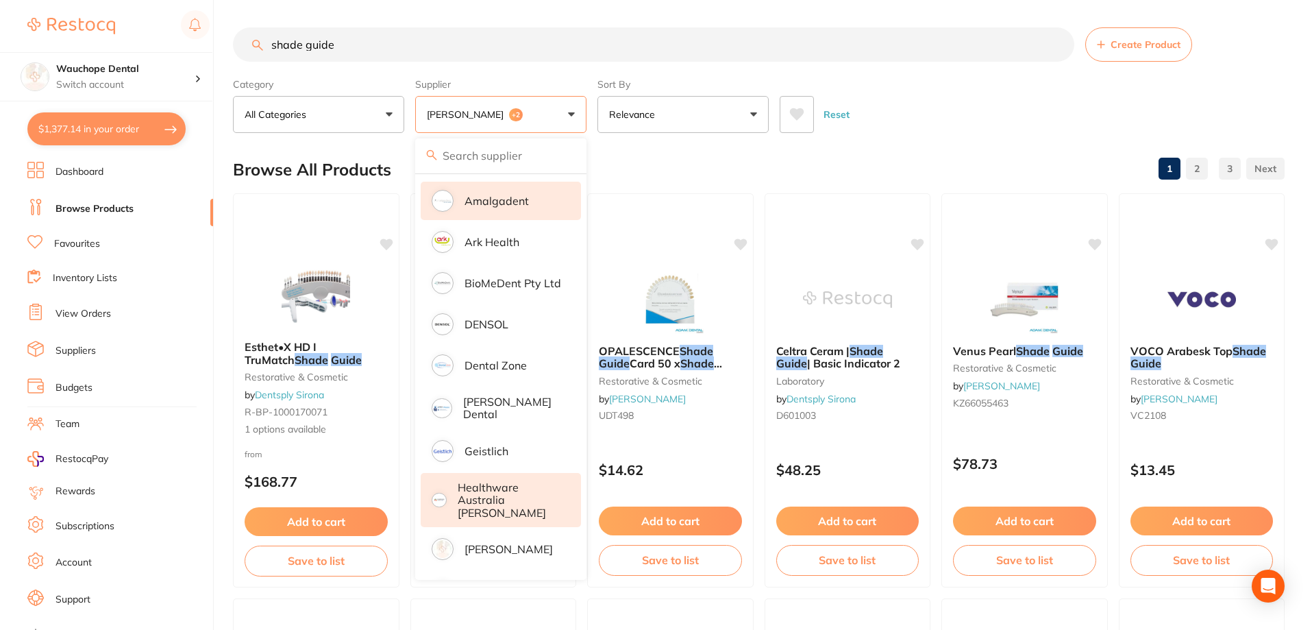
scroll to position [206, 0]
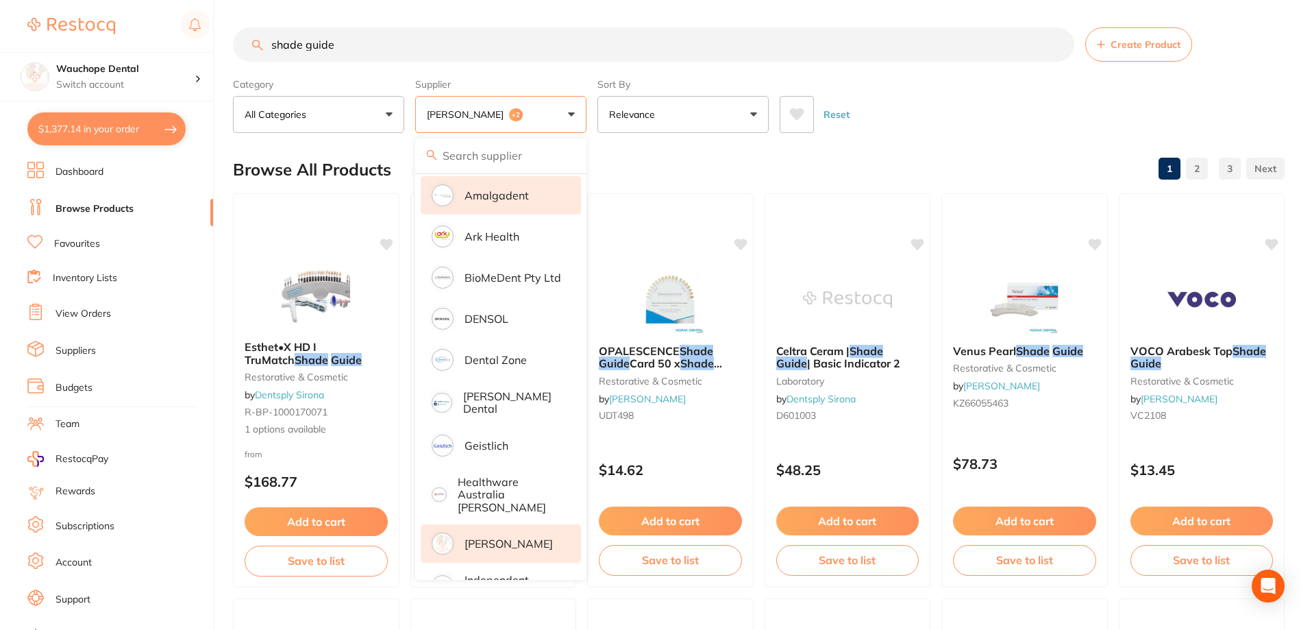
click at [516, 537] on p "[PERSON_NAME]" at bounding box center [508, 543] width 88 height 12
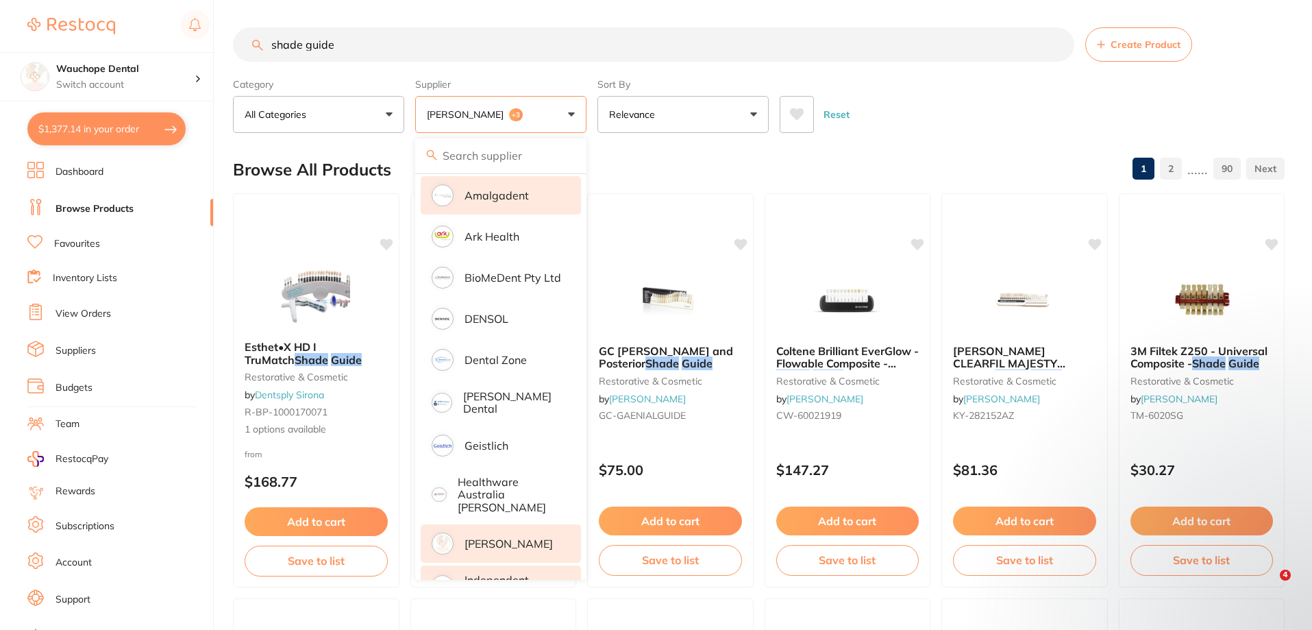
click at [495, 573] on p "Independent Dental" at bounding box center [512, 585] width 97 height 25
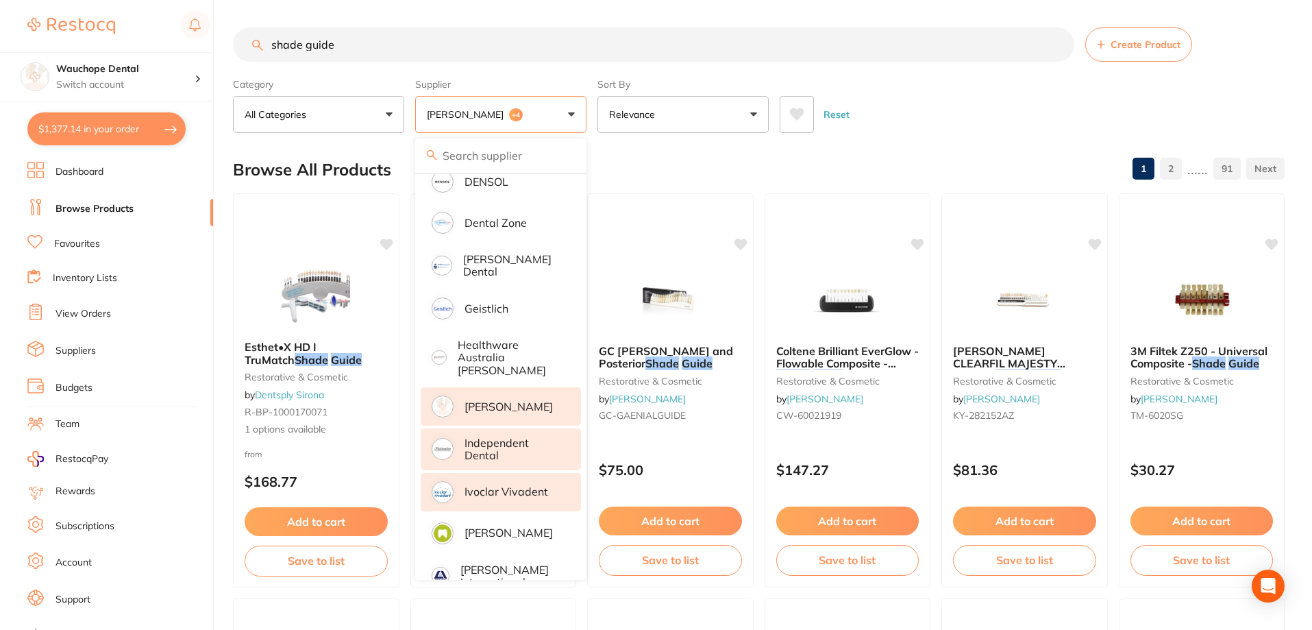
click at [498, 485] on p "Ivoclar Vivadent" at bounding box center [506, 491] width 84 height 12
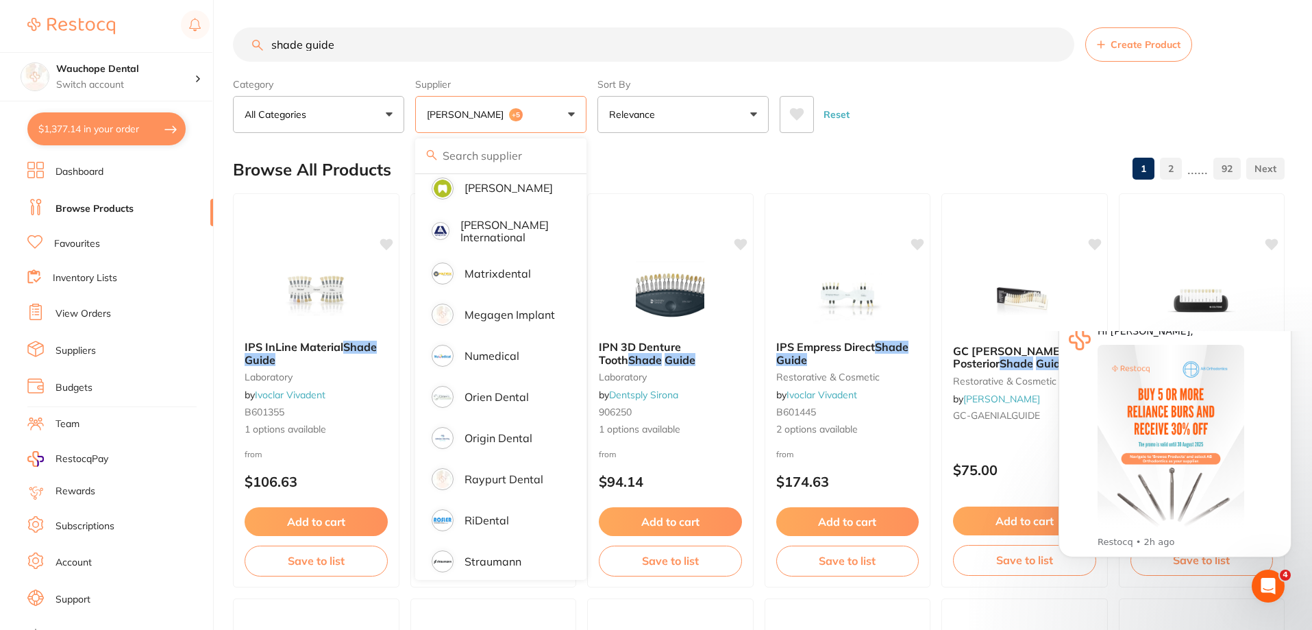
scroll to position [0, 0]
click at [660, 163] on div "Browse All Products 1 2 ...... 92" at bounding box center [759, 170] width 1052 height 46
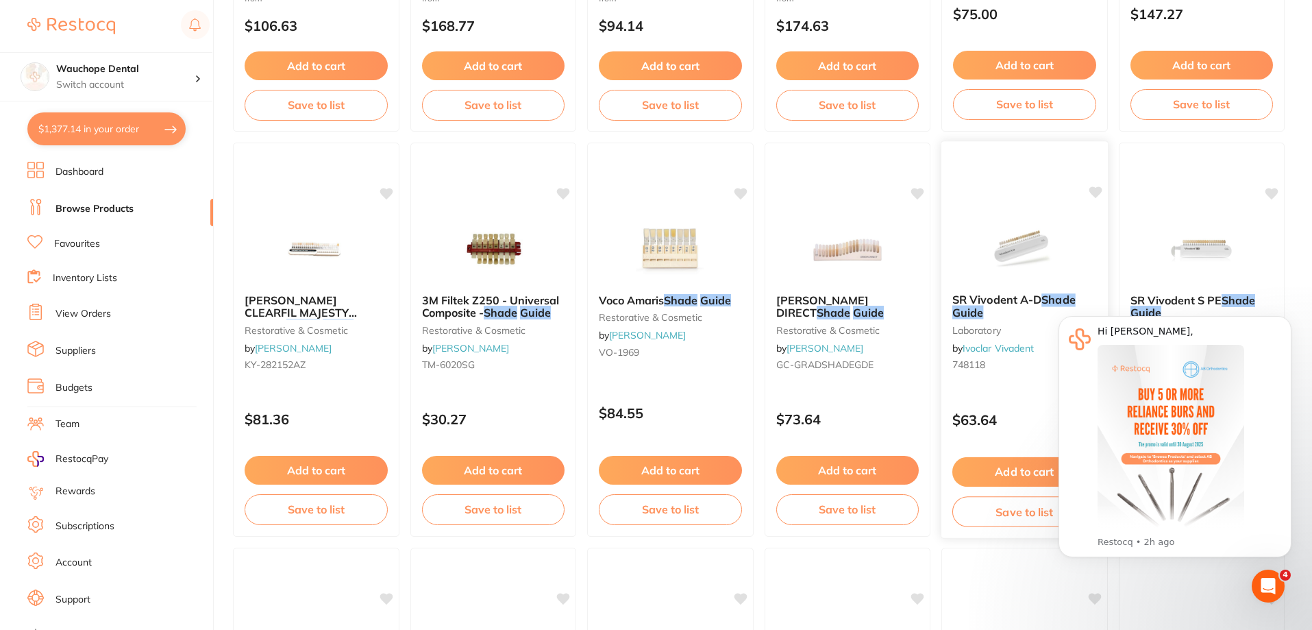
scroll to position [480, 0]
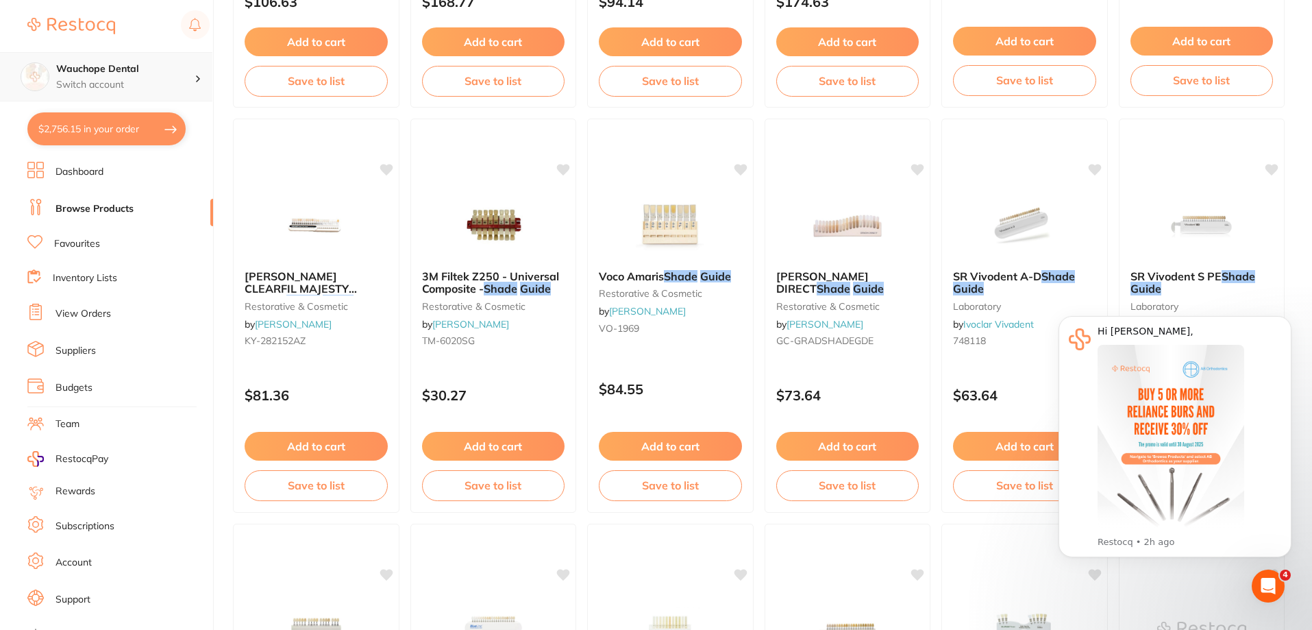
click at [101, 73] on h4 "Wauchope Dental" at bounding box center [125, 69] width 138 height 14
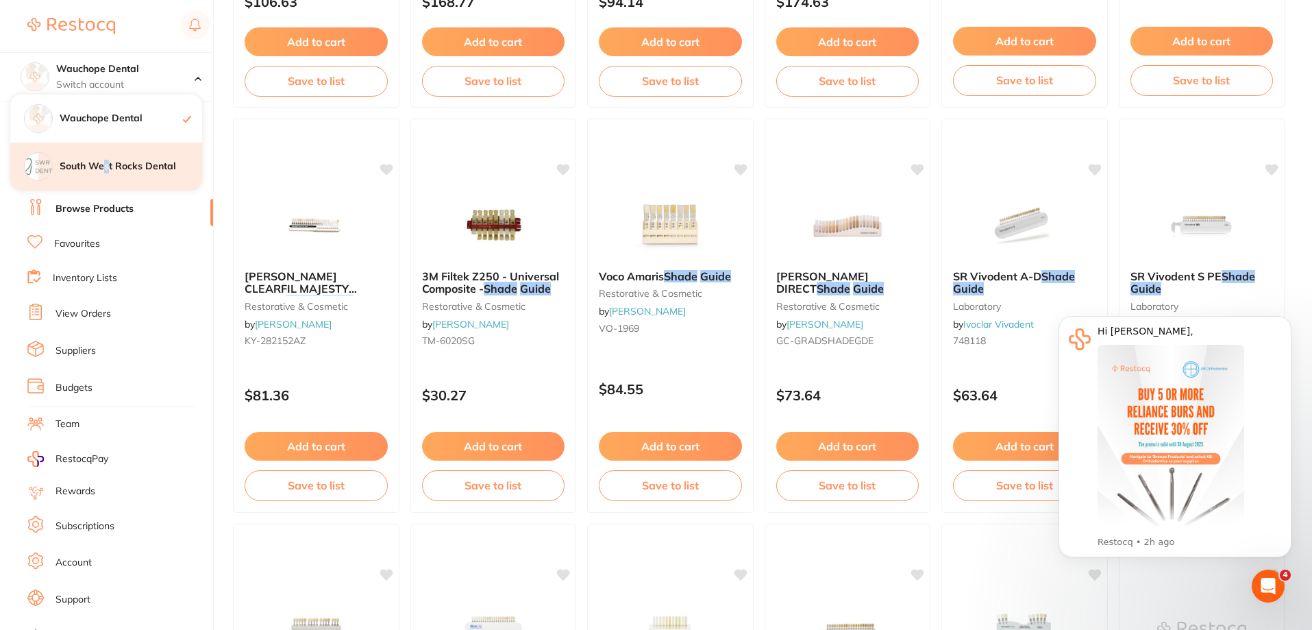
click at [108, 165] on h4 "South West Rocks Dental" at bounding box center [131, 167] width 142 height 14
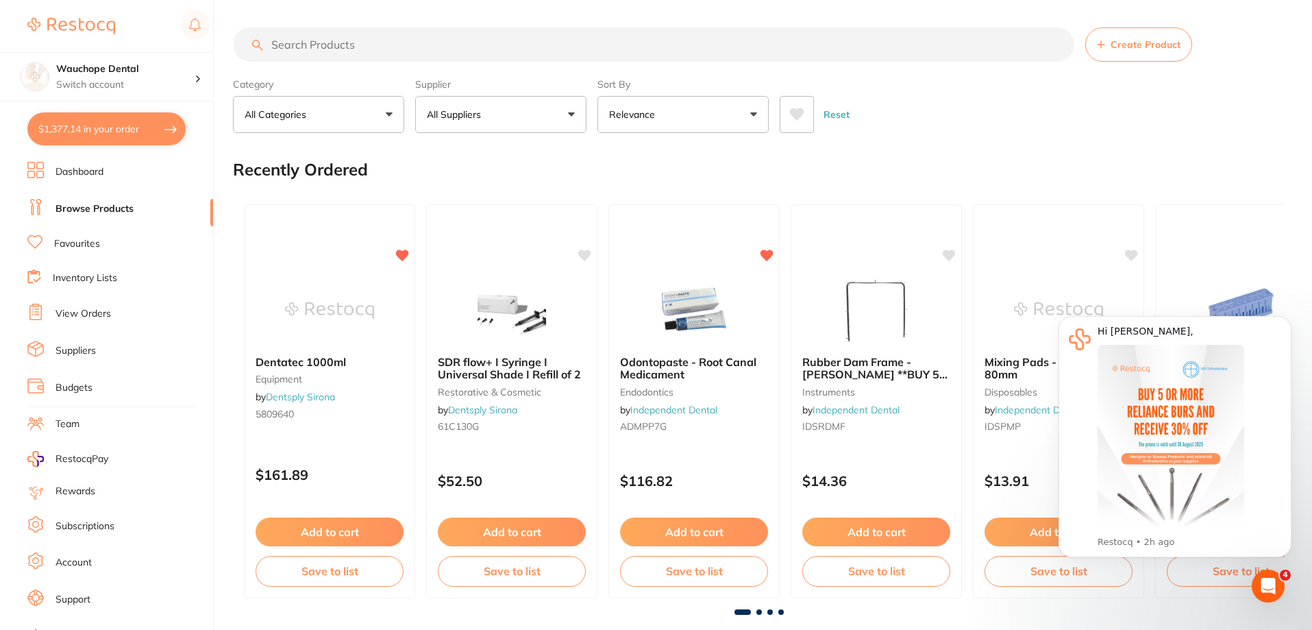
click at [452, 46] on input "search" at bounding box center [653, 44] width 841 height 34
click at [92, 242] on link "Favourites" at bounding box center [77, 244] width 46 height 14
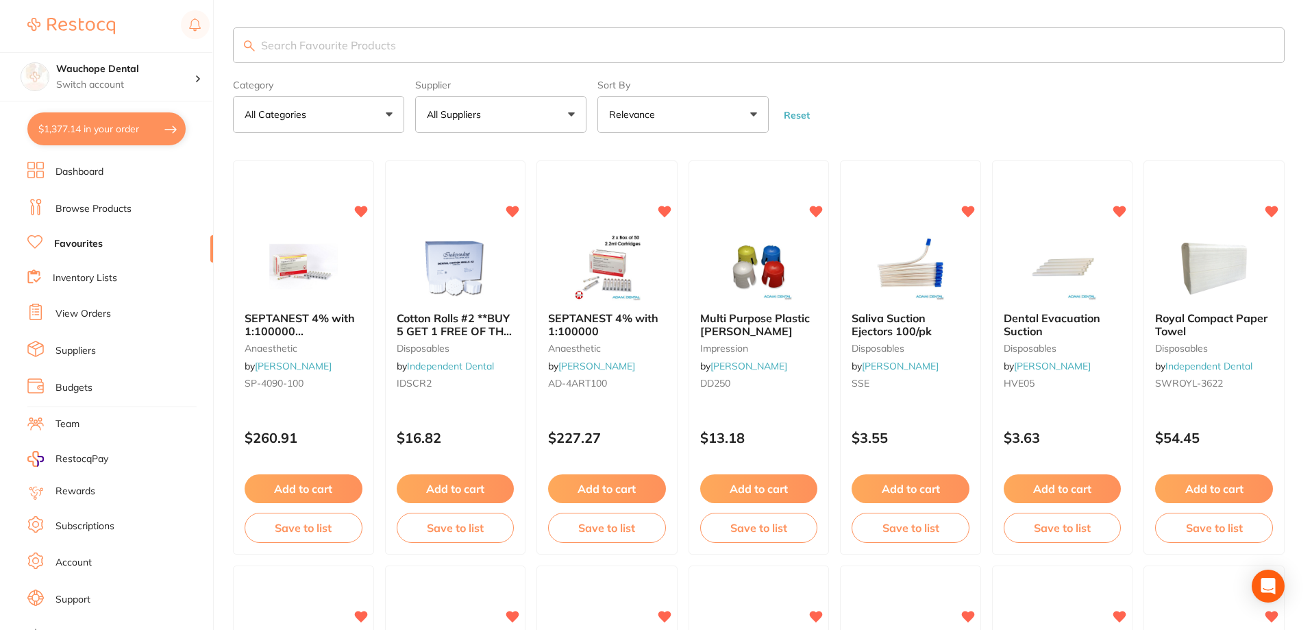
click at [302, 47] on input "search" at bounding box center [759, 45] width 1052 height 36
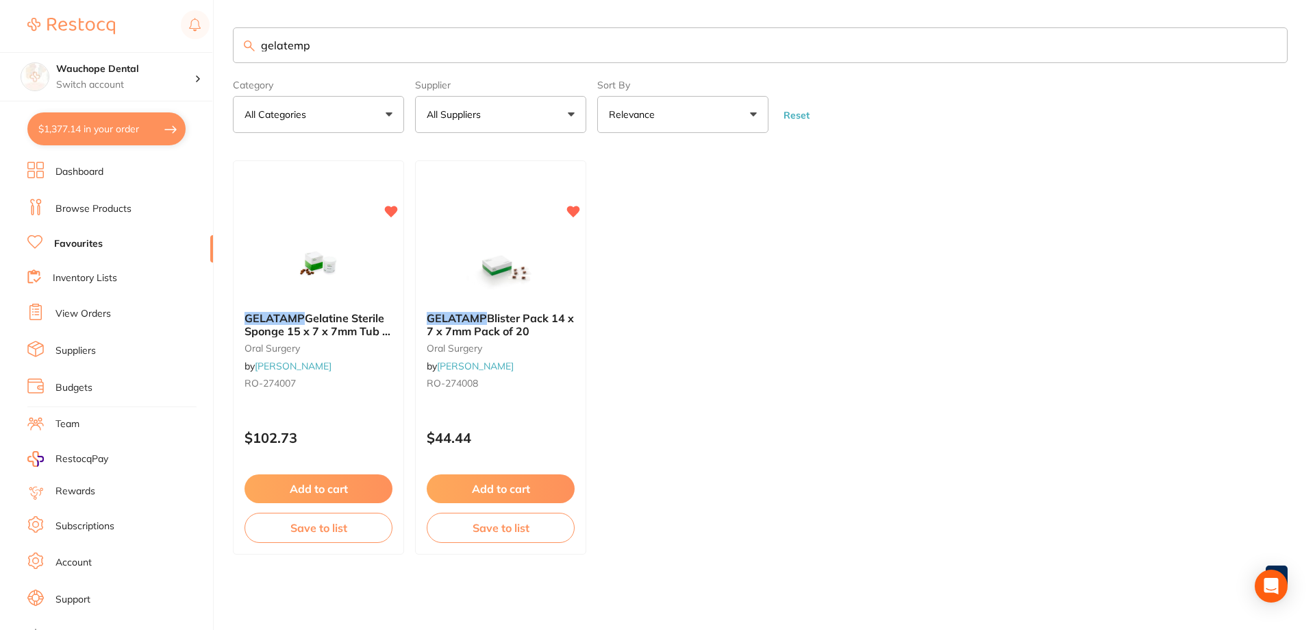
type input "gelatemp"
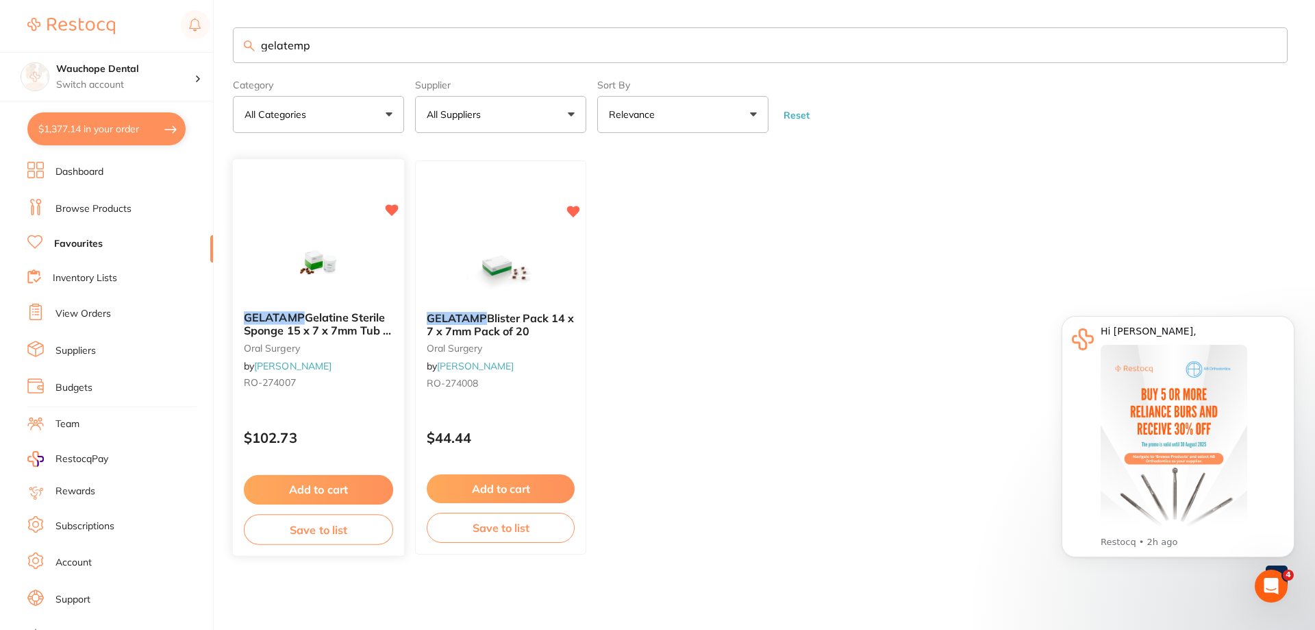
click at [353, 253] on img at bounding box center [318, 266] width 90 height 69
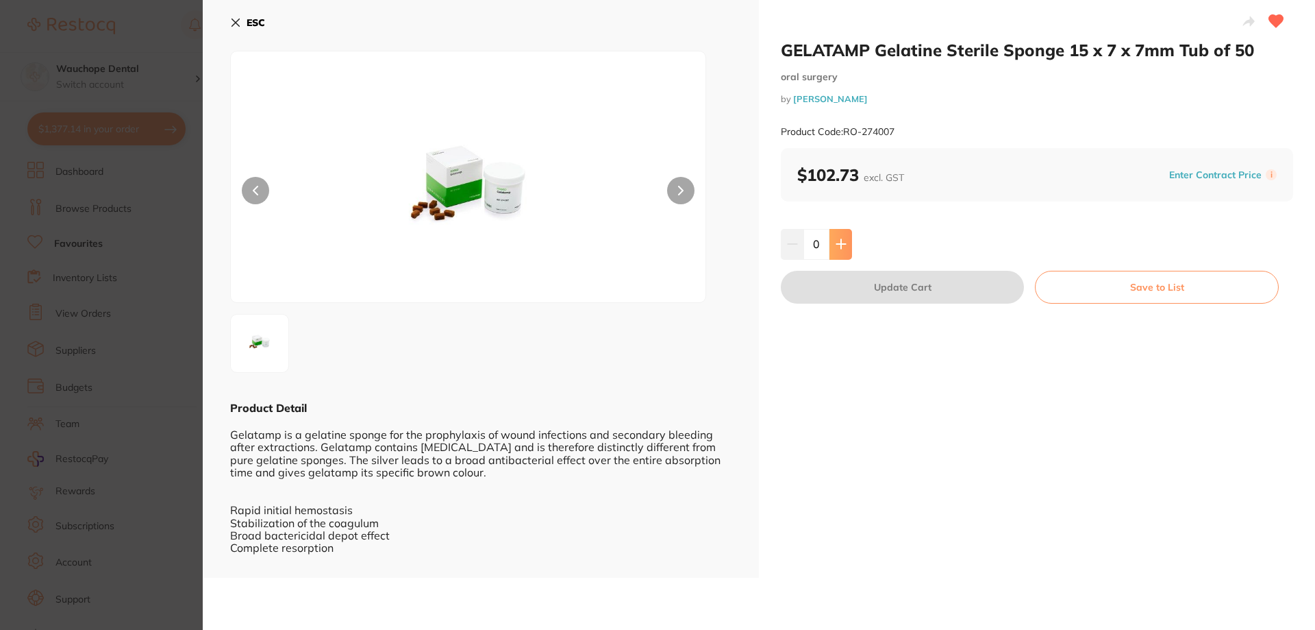
click at [830, 240] on button at bounding box center [841, 244] width 23 height 30
type input "2"
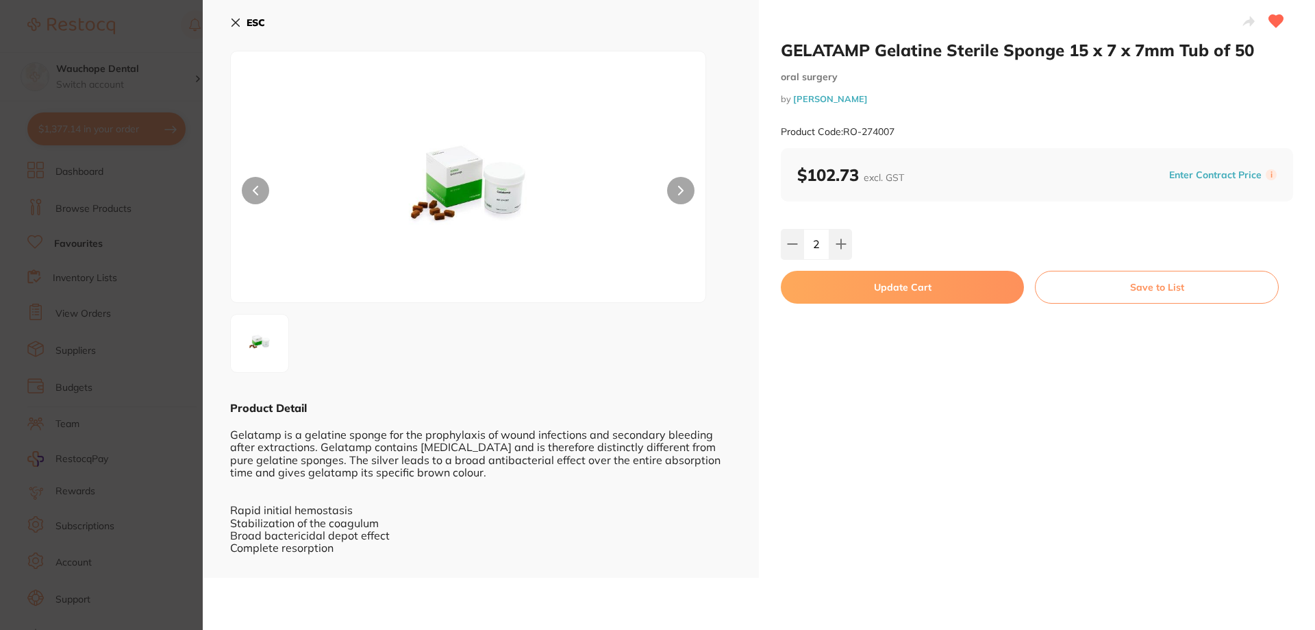
click at [862, 274] on button "Update Cart" at bounding box center [902, 287] width 243 height 33
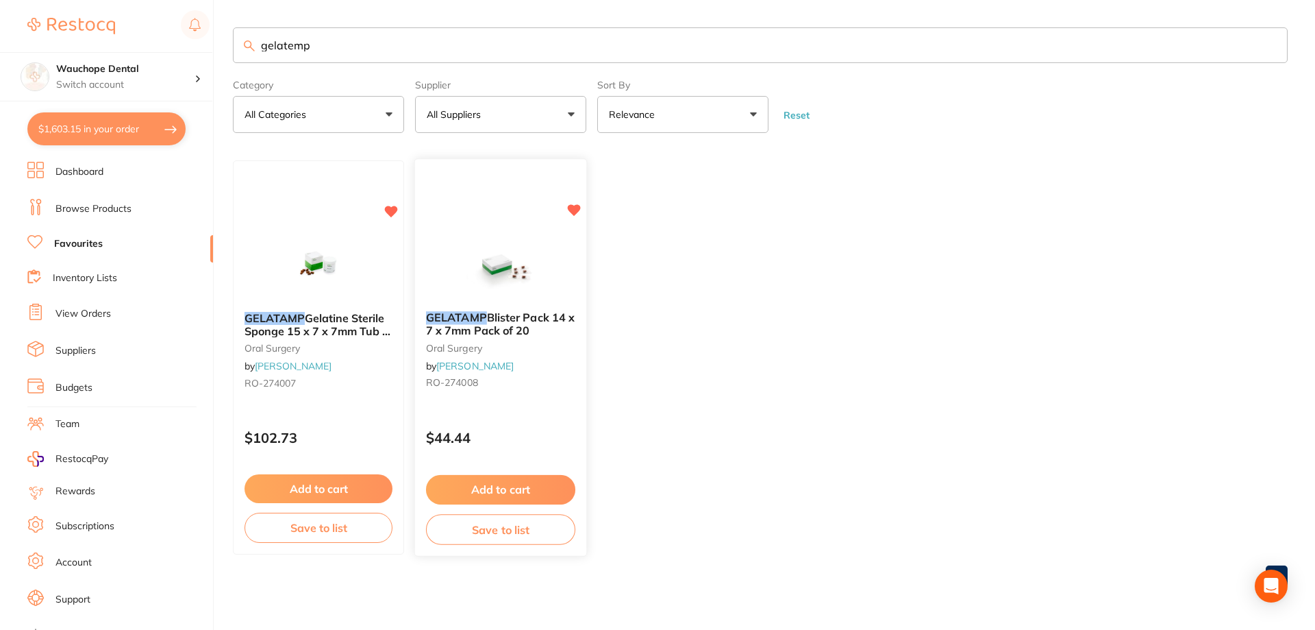
click at [577, 206] on icon at bounding box center [574, 211] width 13 height 12
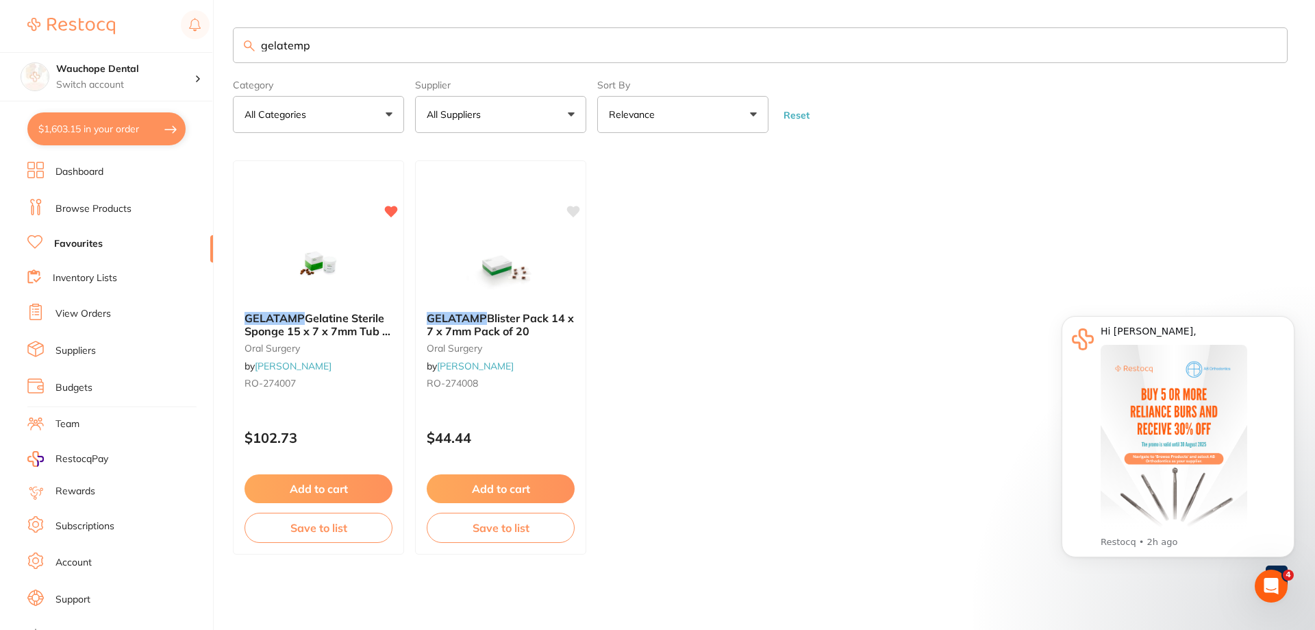
click at [338, 51] on input "gelatemp" at bounding box center [760, 45] width 1055 height 36
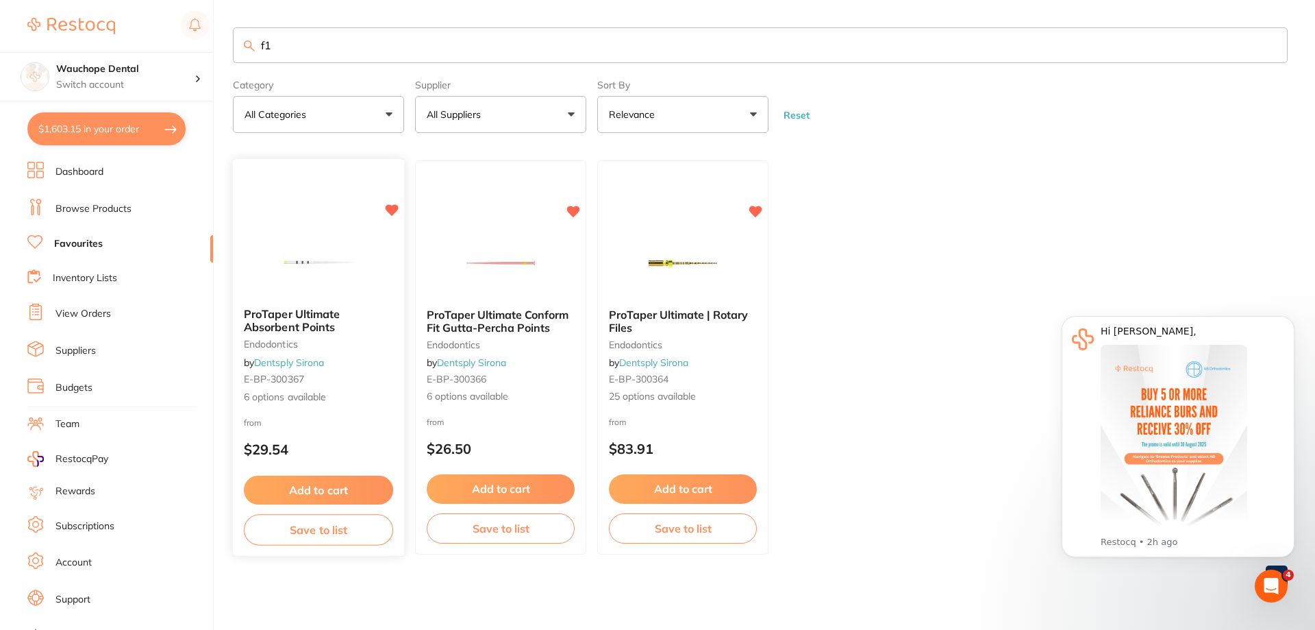
type input "f1"
click at [303, 242] on img at bounding box center [318, 261] width 90 height 69
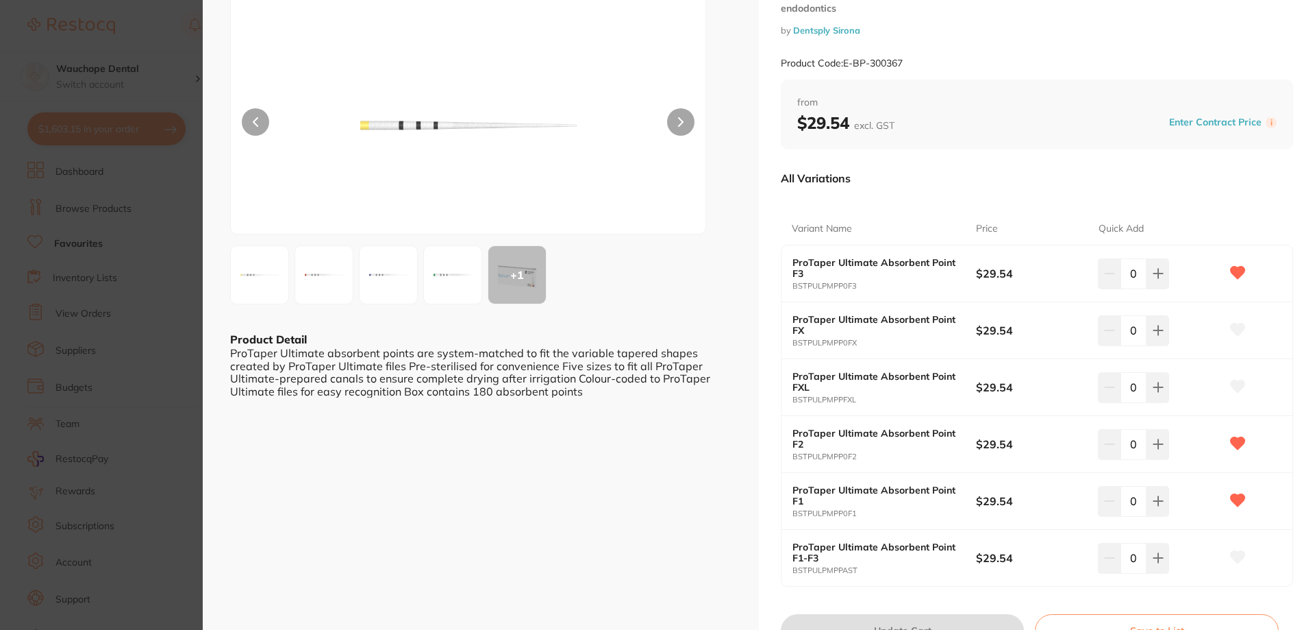
scroll to position [137, 0]
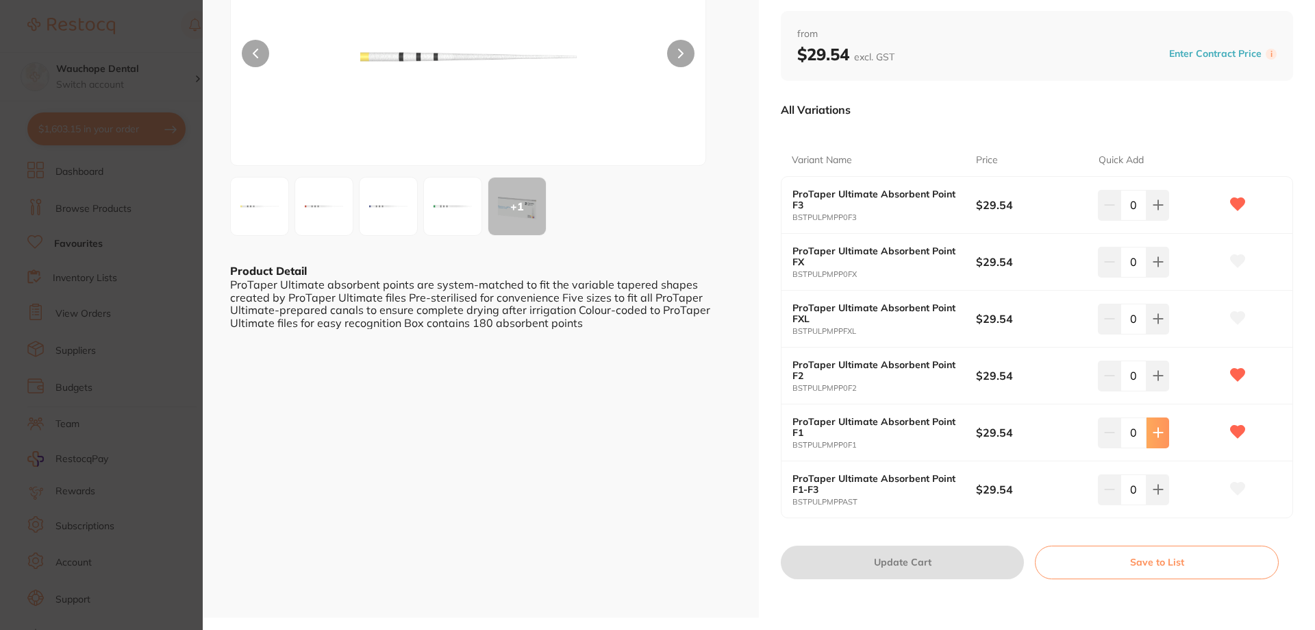
click at [1158, 210] on icon at bounding box center [1158, 204] width 11 height 11
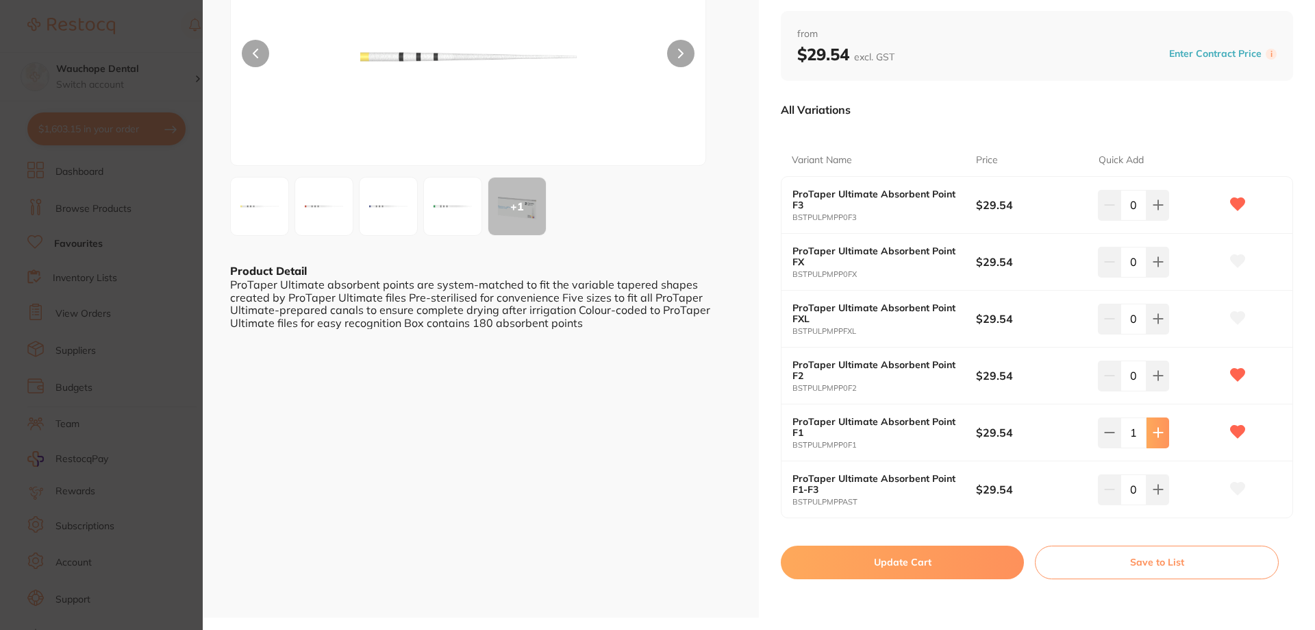
click at [1158, 210] on icon at bounding box center [1158, 204] width 11 height 11
type input "2"
click at [1154, 210] on icon at bounding box center [1158, 204] width 11 height 11
click at [1098, 220] on button at bounding box center [1109, 205] width 23 height 30
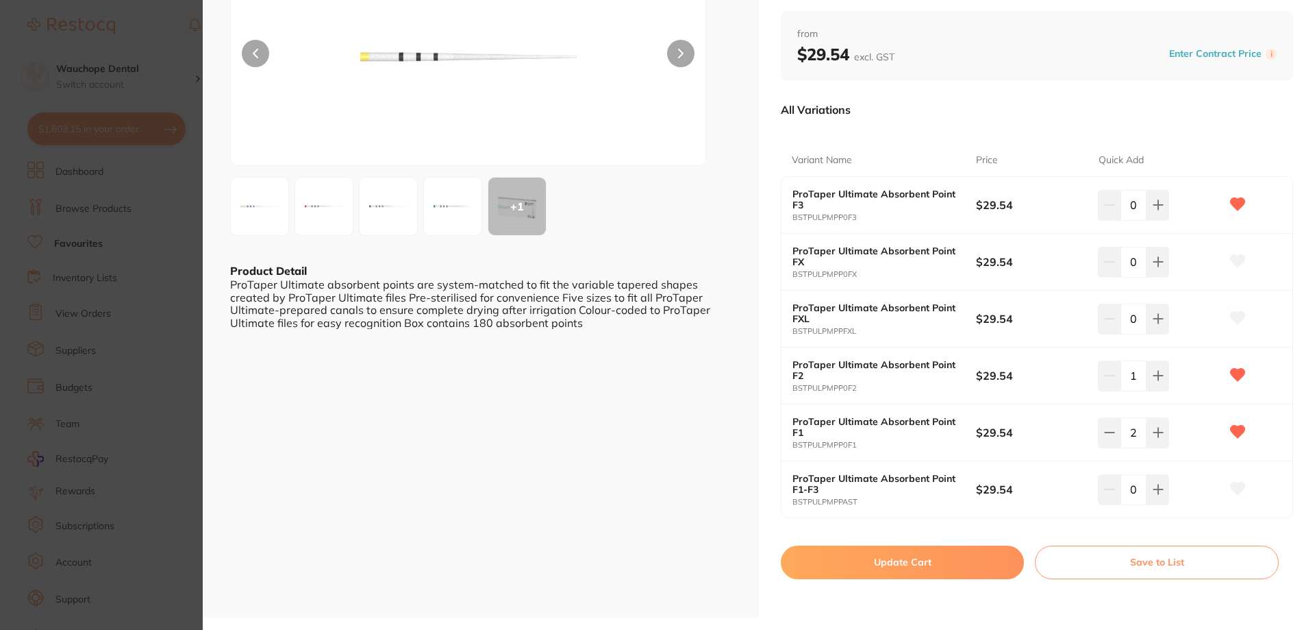
type input "0"
click at [960, 559] on button "Update Cart" at bounding box center [902, 561] width 243 height 33
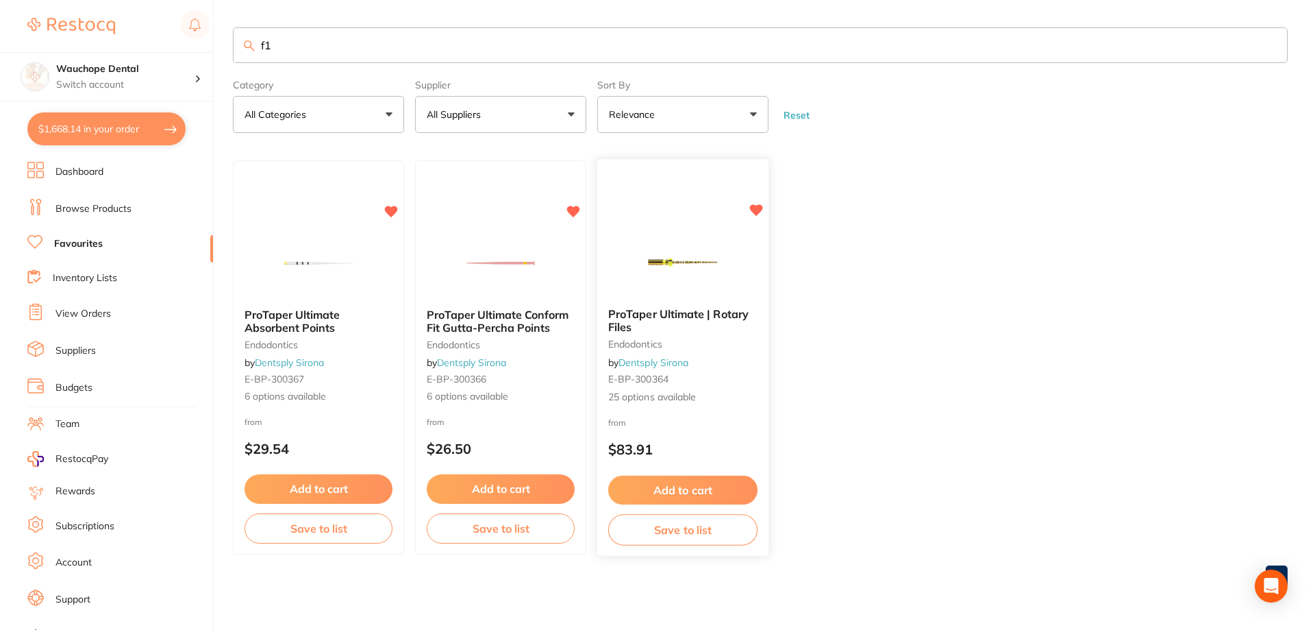
click at [699, 262] on img at bounding box center [683, 261] width 90 height 69
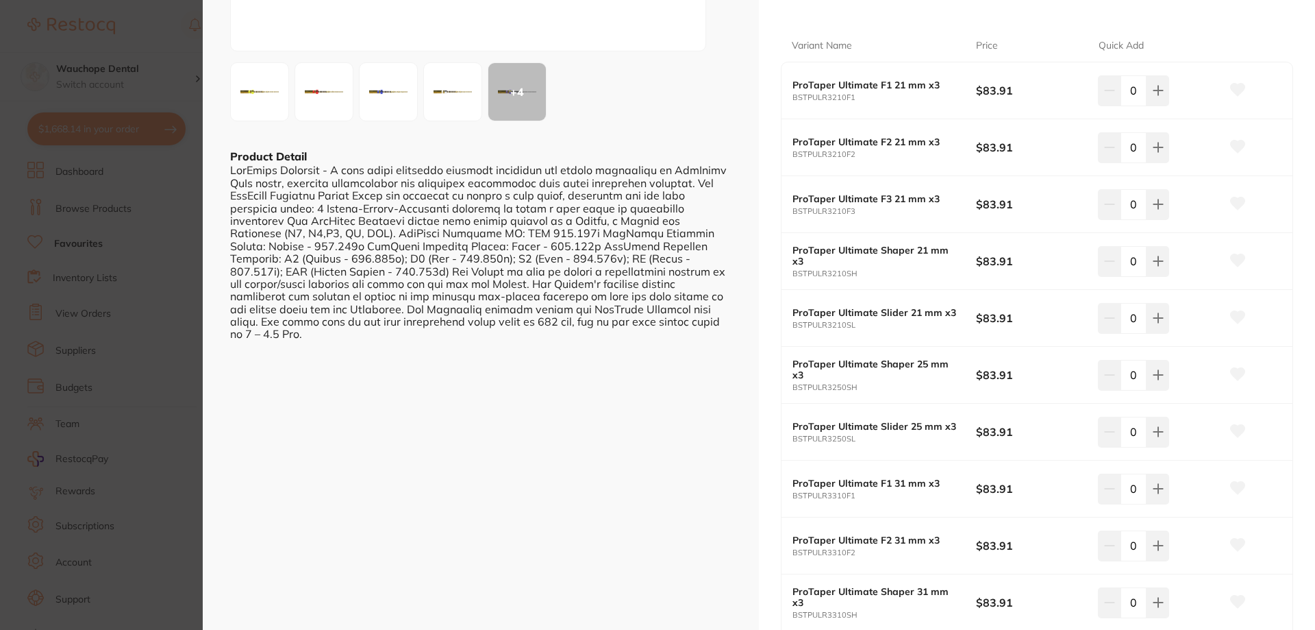
scroll to position [274, 0]
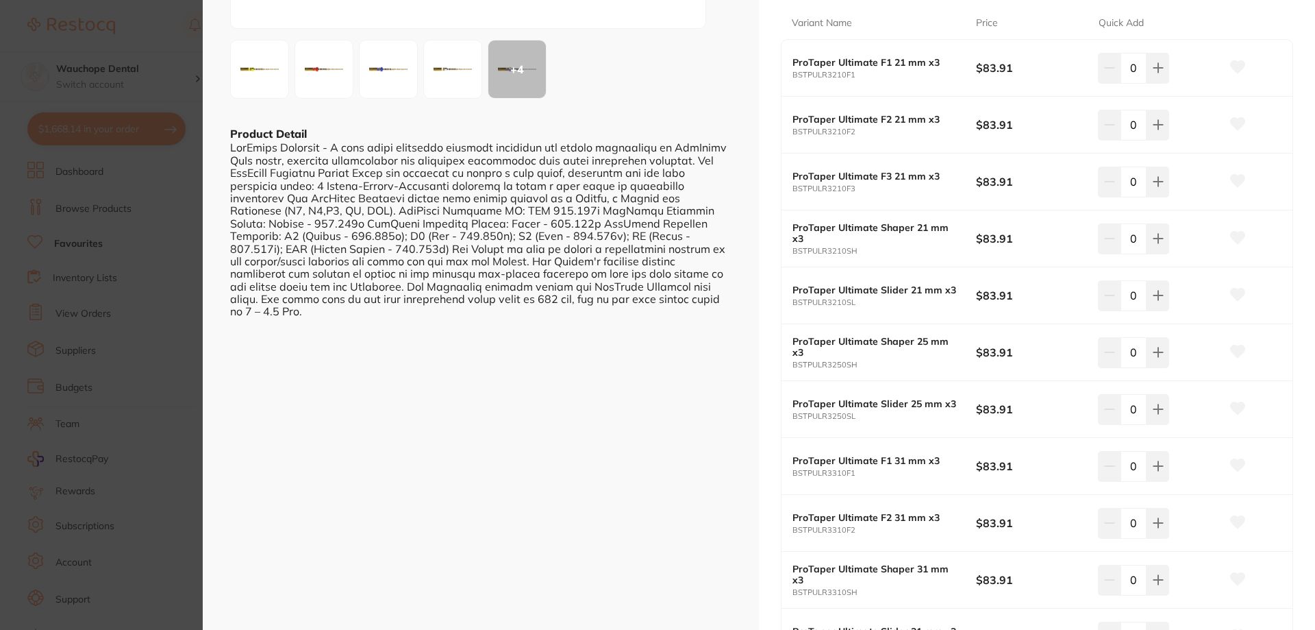
click at [1239, 351] on icon at bounding box center [1238, 351] width 14 height 12
click at [1154, 73] on icon at bounding box center [1158, 67] width 11 height 11
type input "1"
click at [1154, 73] on icon at bounding box center [1158, 67] width 11 height 11
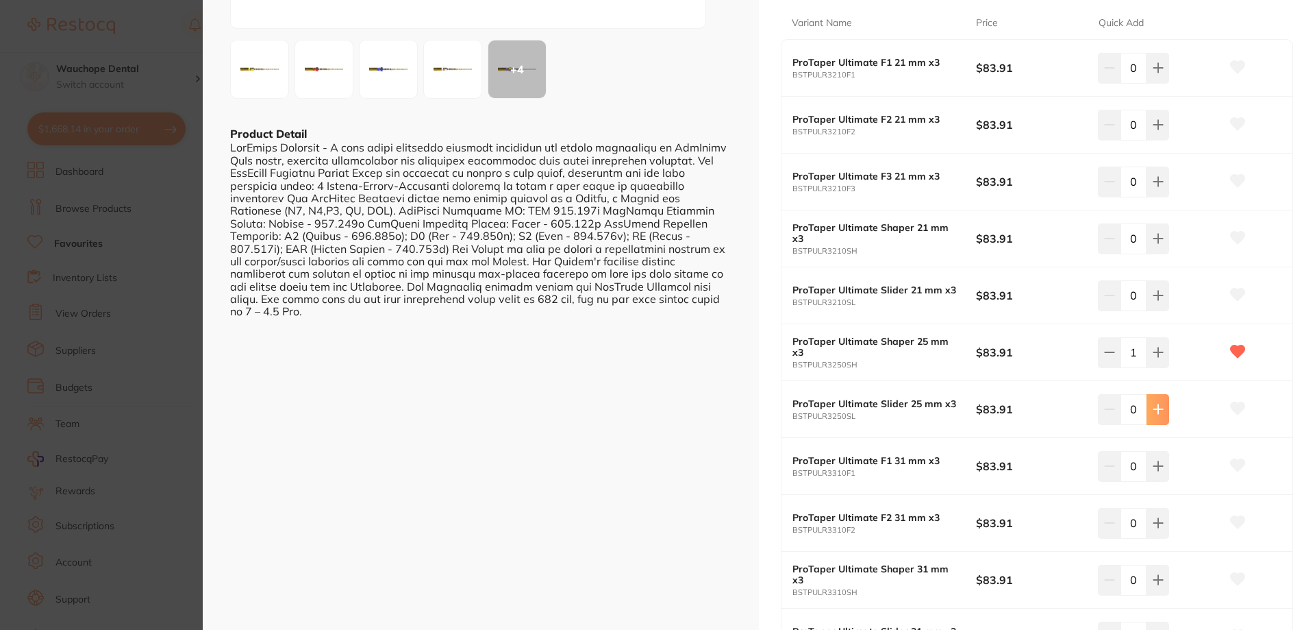
type input "1"
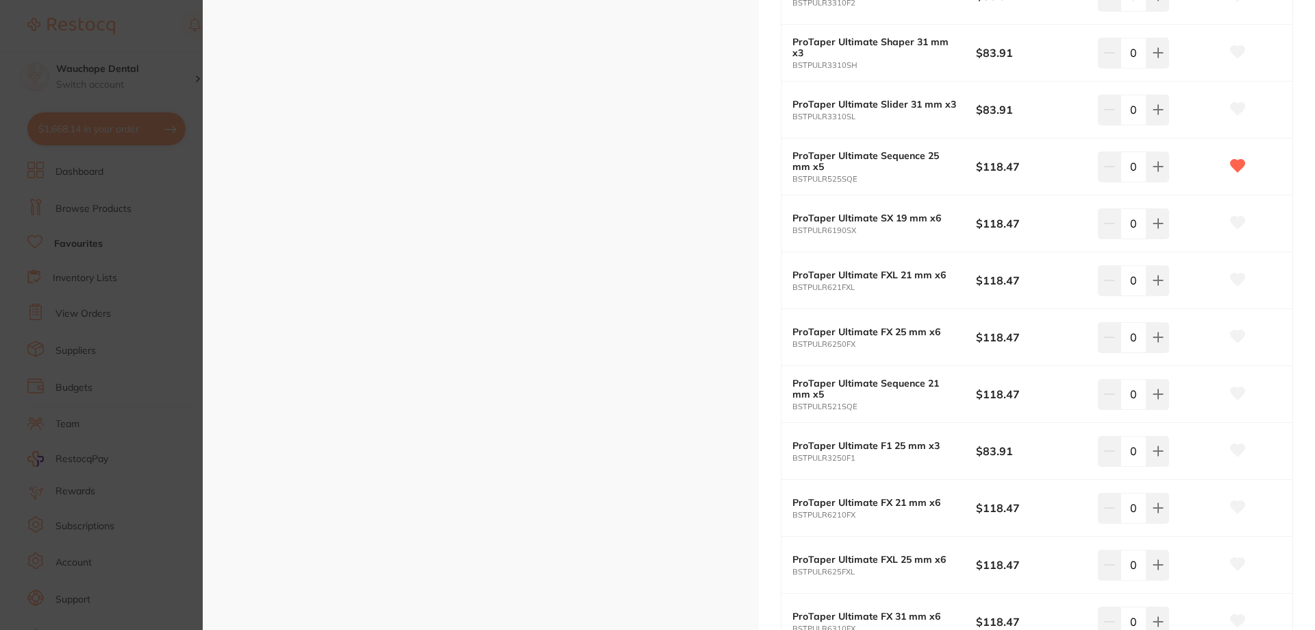
scroll to position [822, 0]
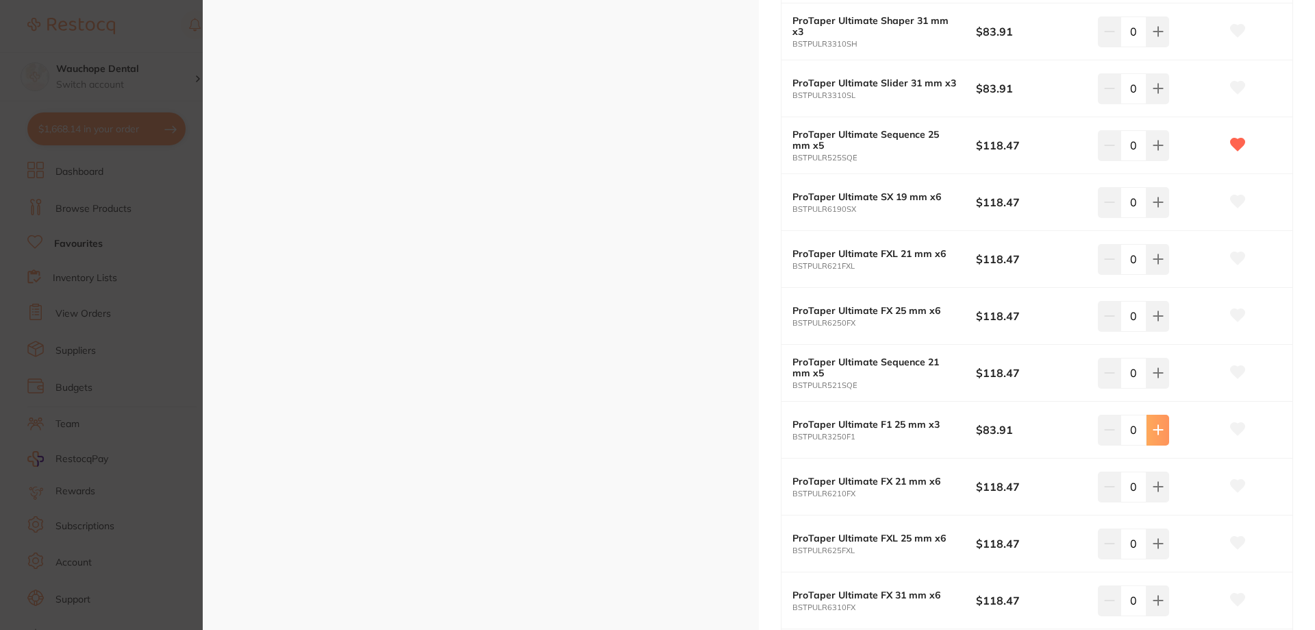
type input "1"
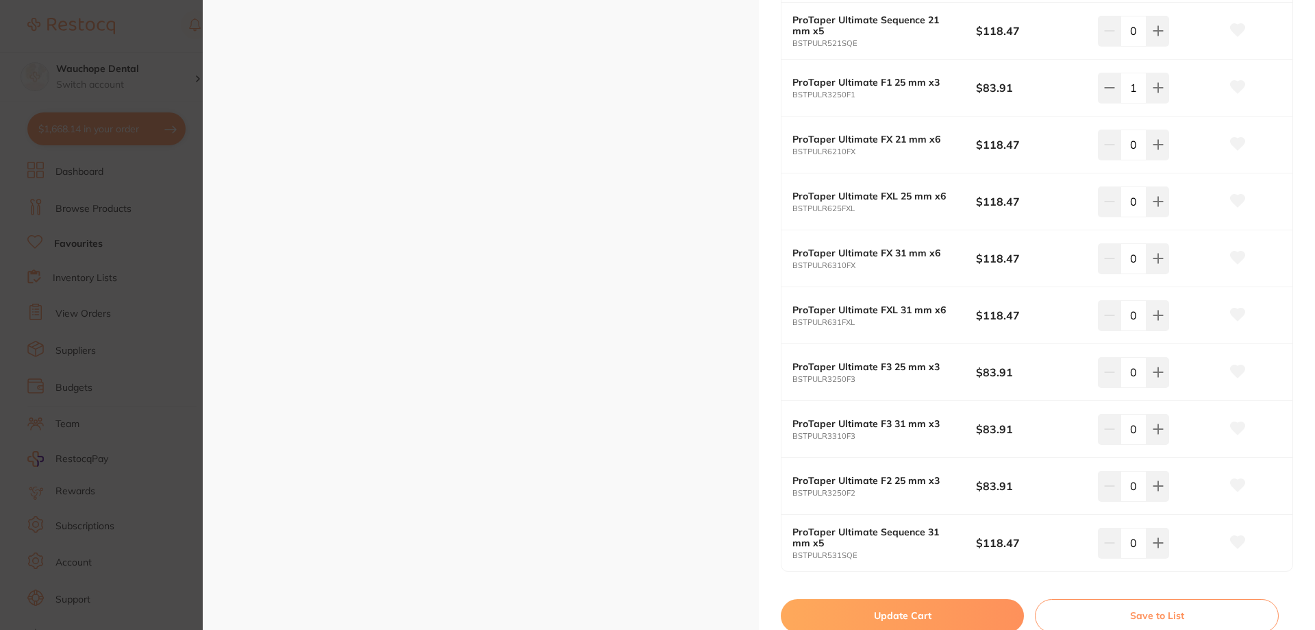
scroll to position [1165, 0]
type input "1"
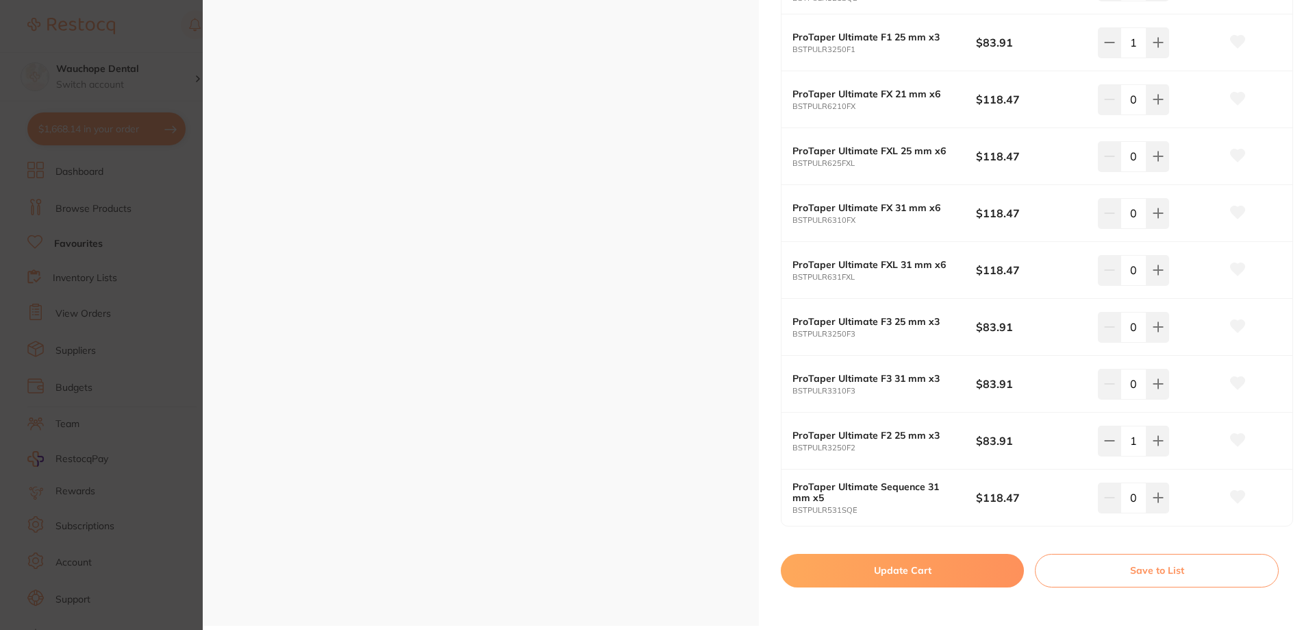
scroll to position [1233, 0]
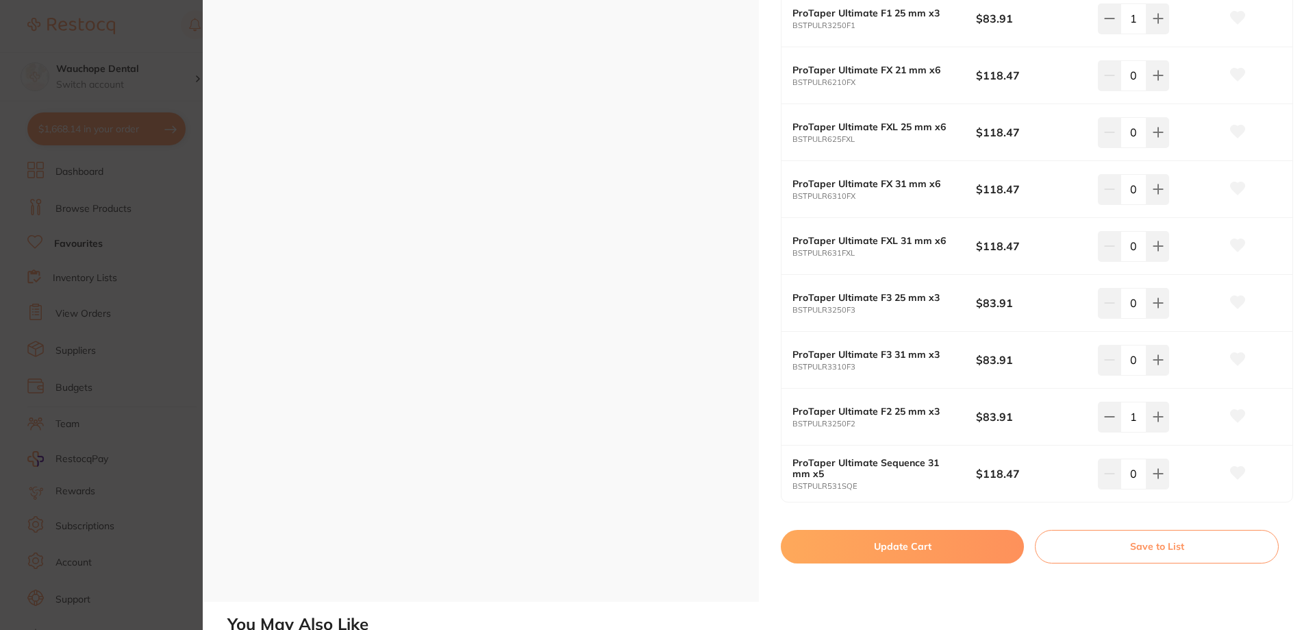
click at [977, 545] on button "Update Cart" at bounding box center [902, 546] width 243 height 33
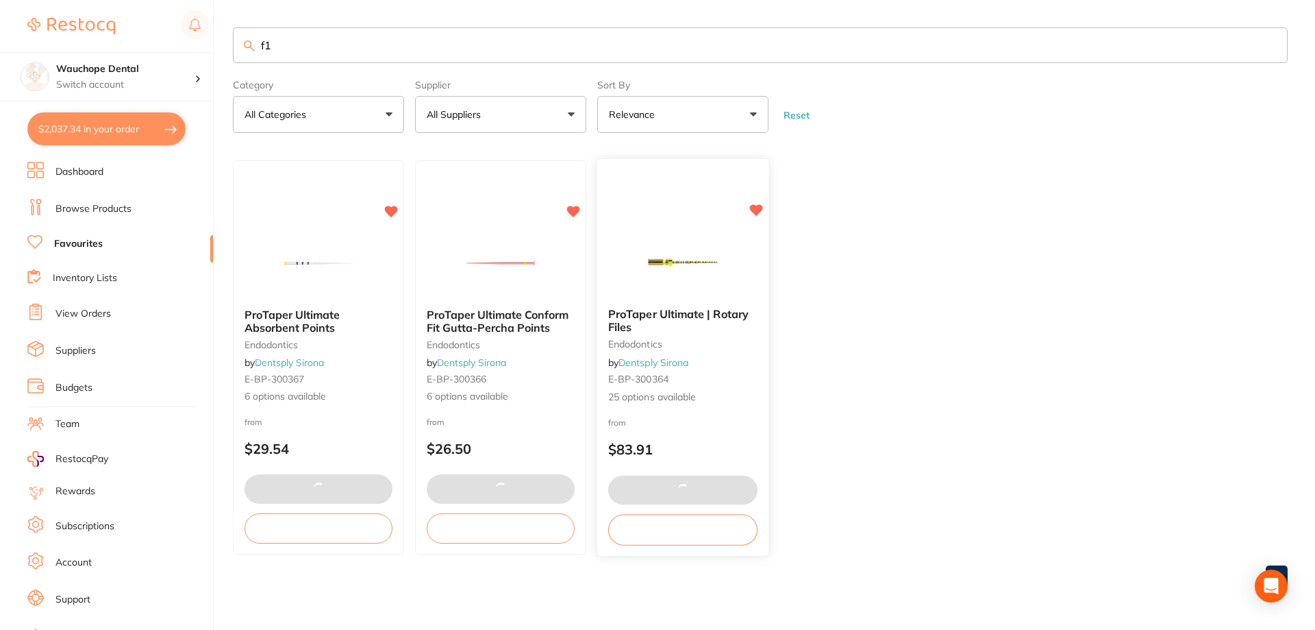
click at [699, 240] on img at bounding box center [683, 261] width 90 height 69
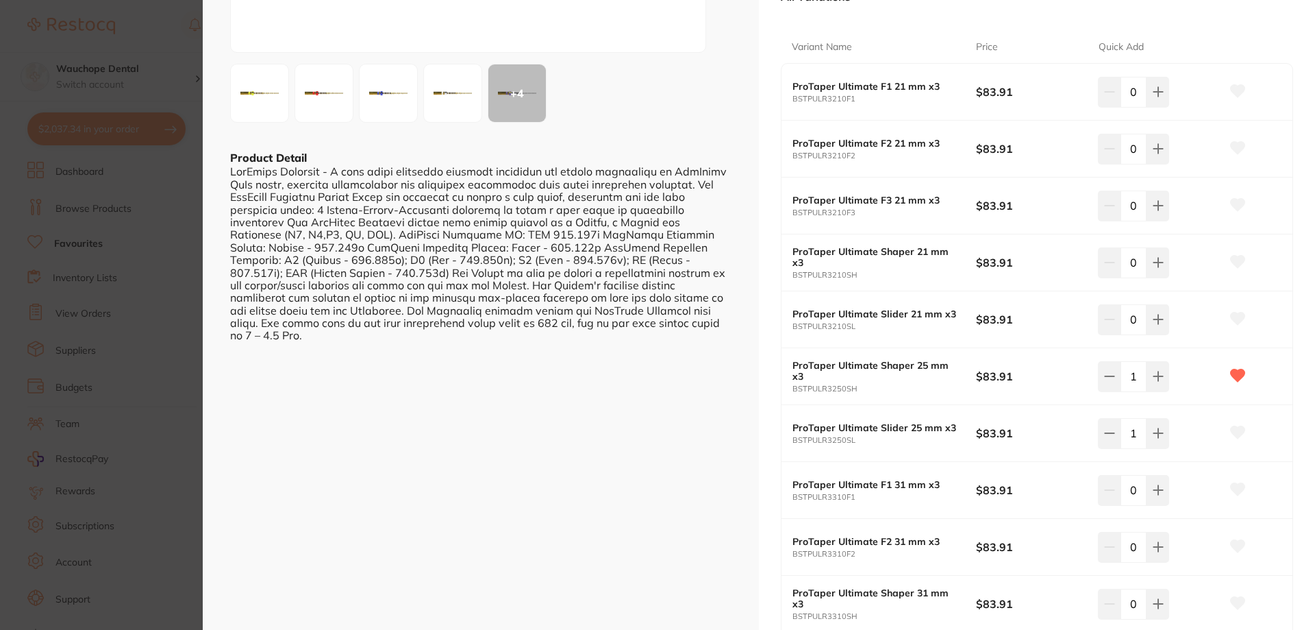
scroll to position [274, 0]
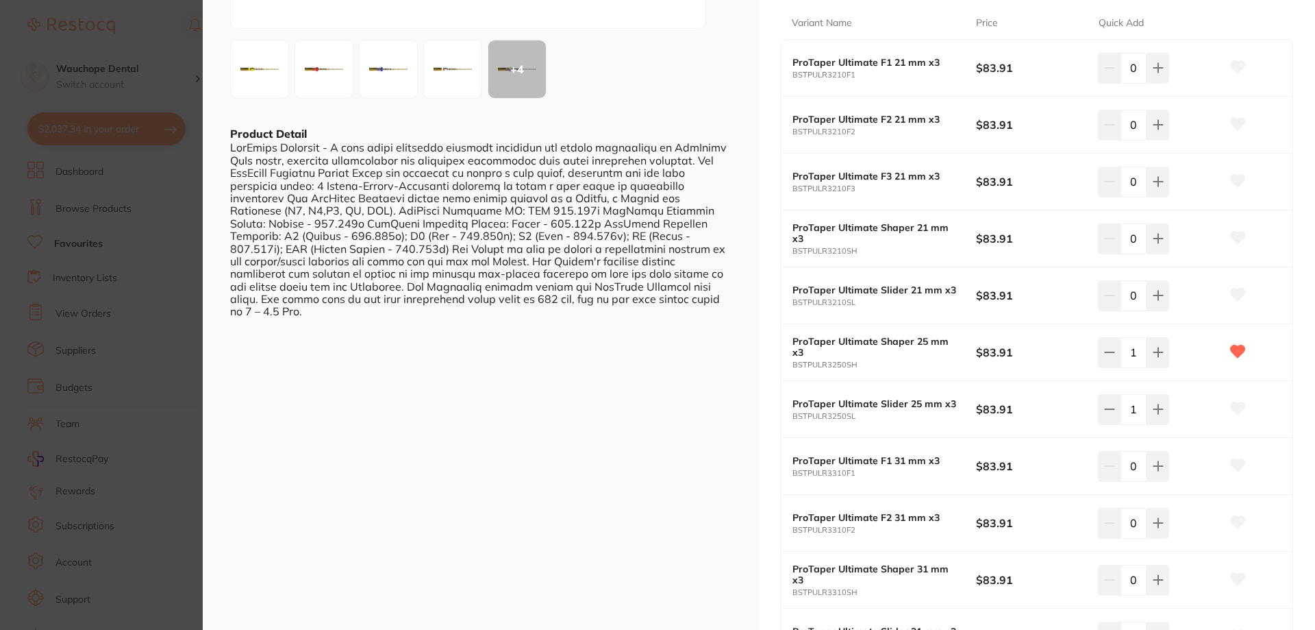
click at [1238, 405] on icon at bounding box center [1238, 408] width 14 height 12
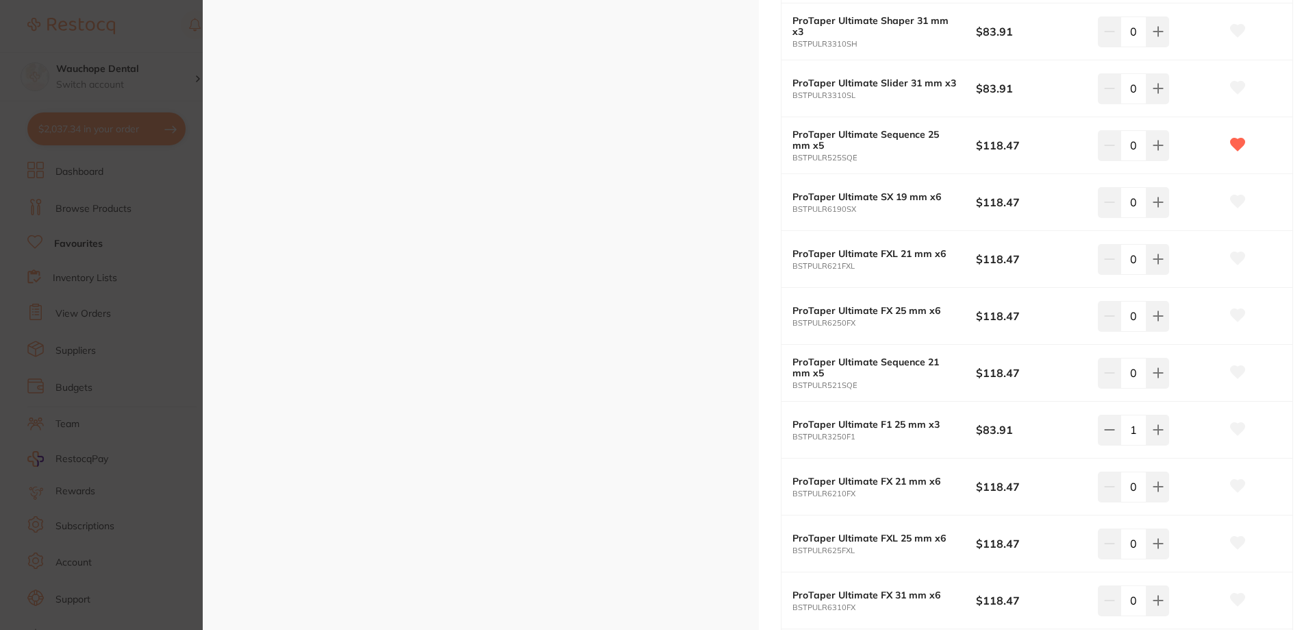
scroll to position [891, 0]
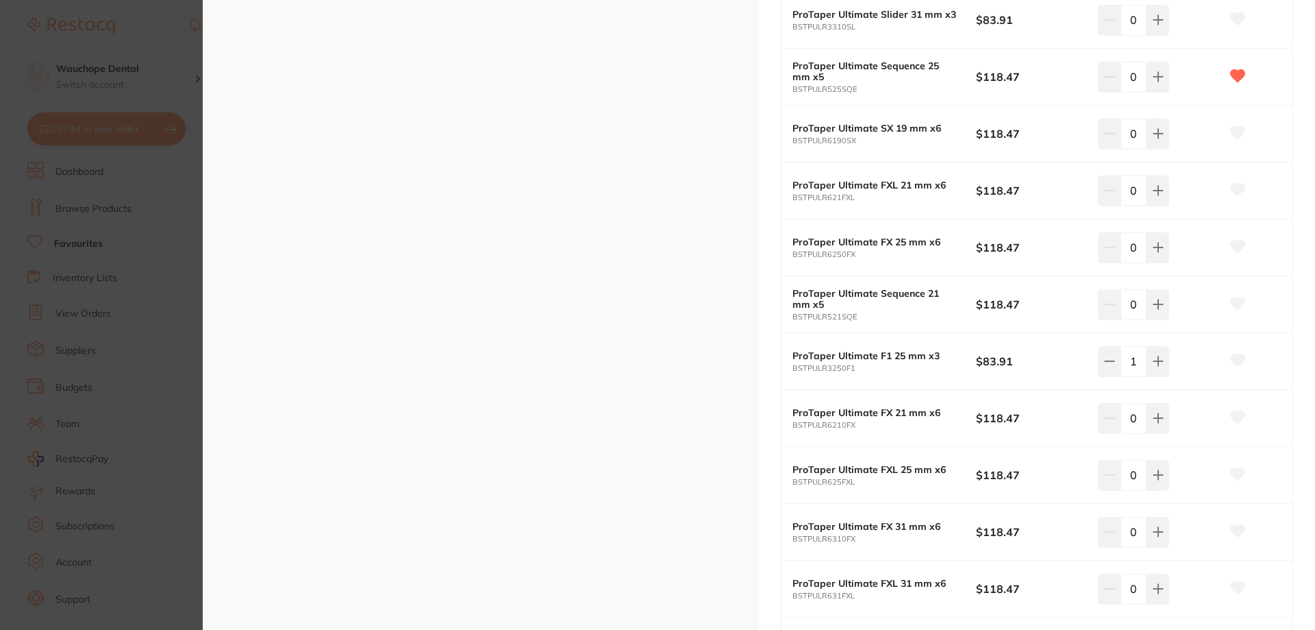
click at [1234, 356] on icon at bounding box center [1238, 360] width 14 height 12
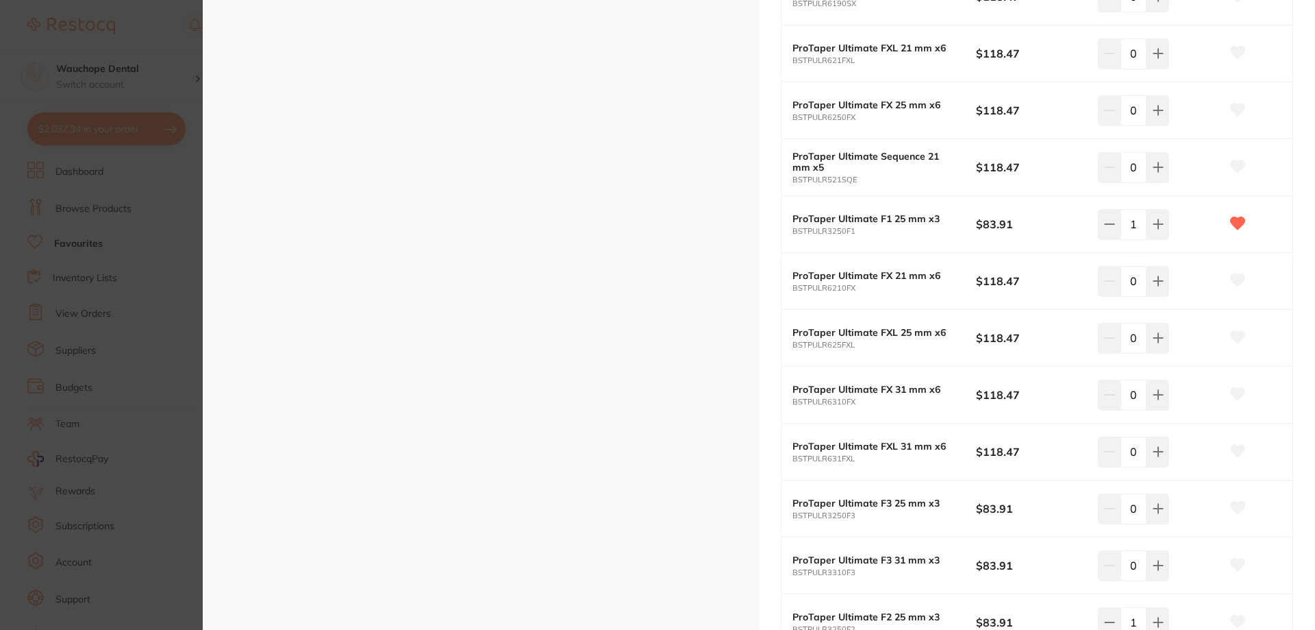
scroll to position [1096, 0]
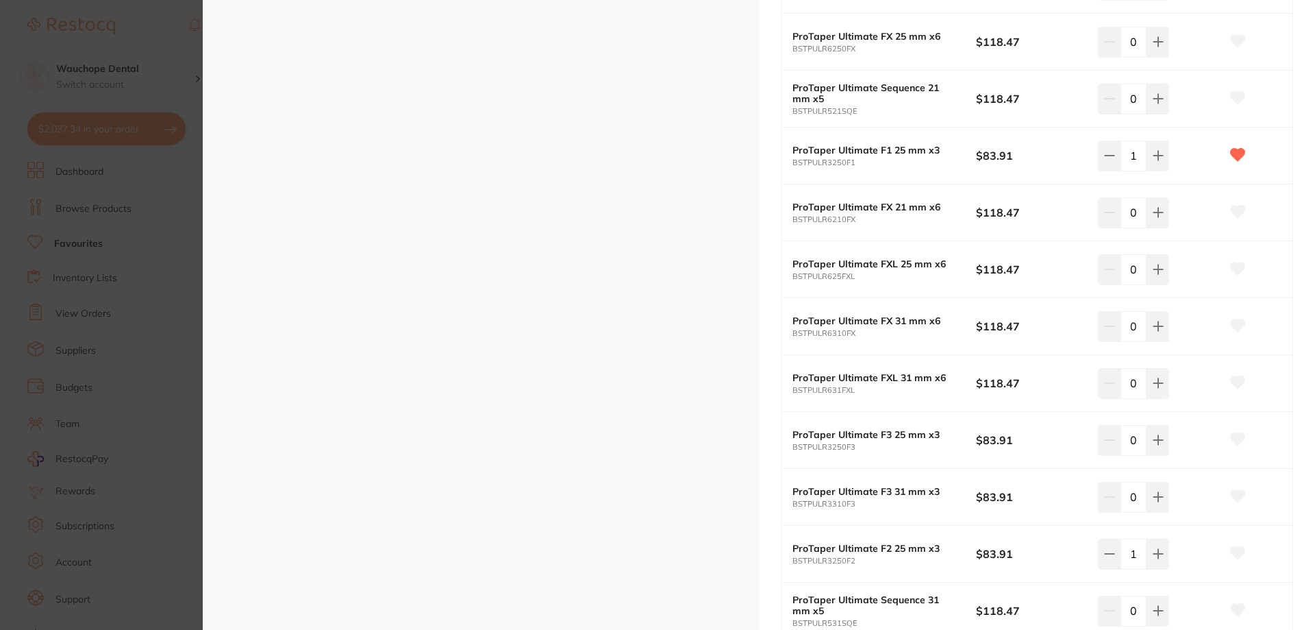
click at [1236, 434] on icon at bounding box center [1238, 439] width 14 height 12
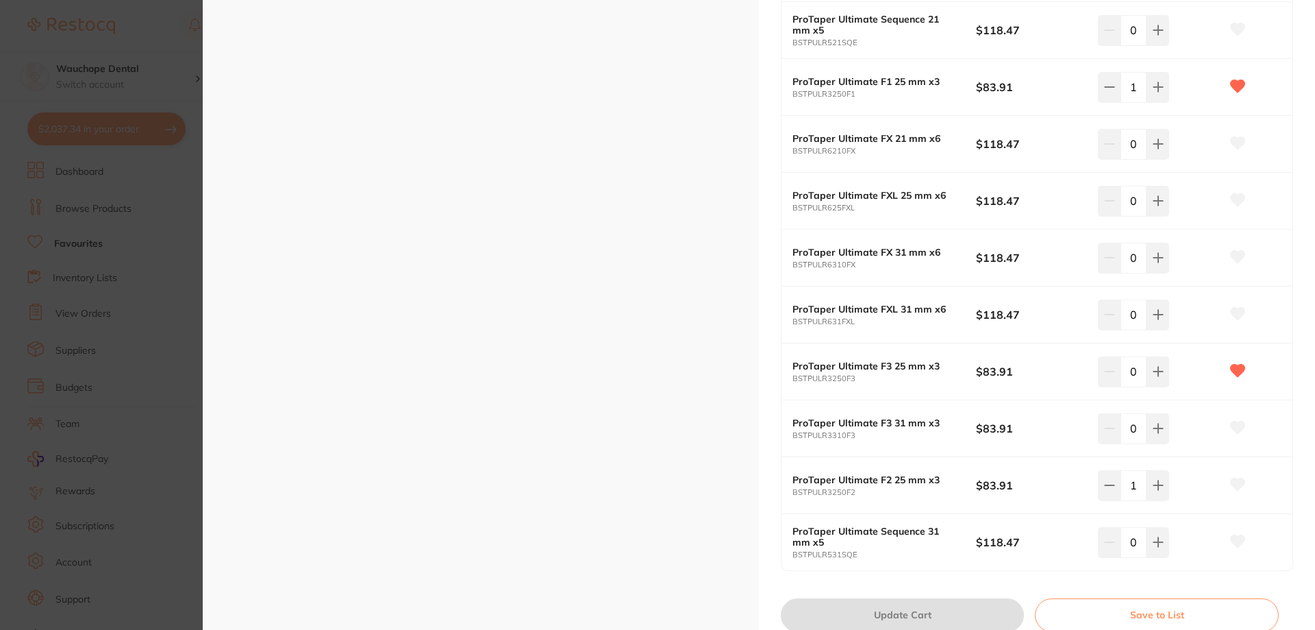
scroll to position [0, 0]
click at [1239, 483] on icon at bounding box center [1238, 484] width 14 height 12
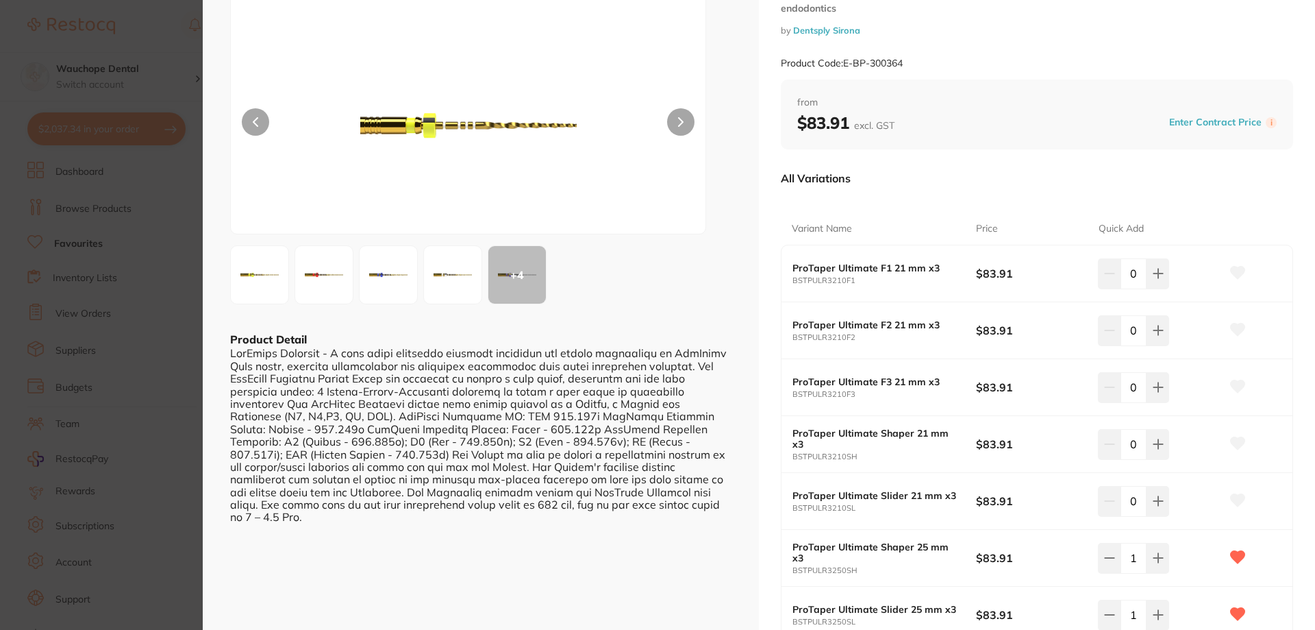
click at [277, 271] on img at bounding box center [259, 274] width 49 height 49
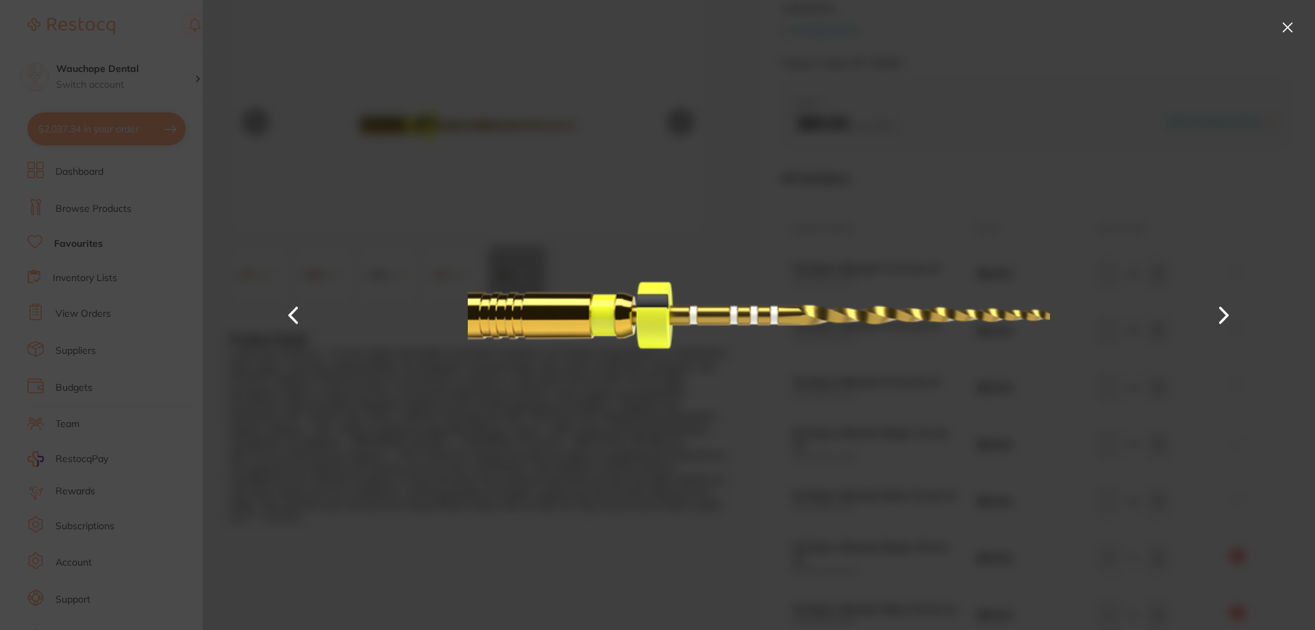
click at [1280, 29] on button at bounding box center [1288, 27] width 22 height 22
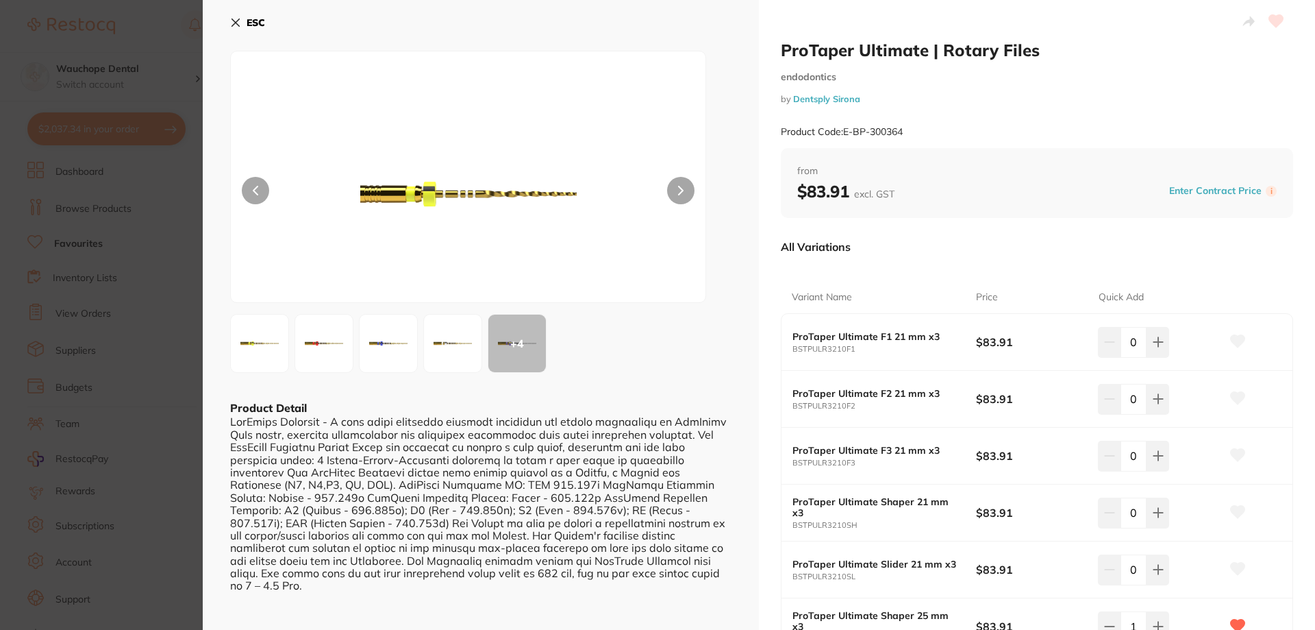
click at [231, 23] on icon at bounding box center [235, 22] width 11 height 11
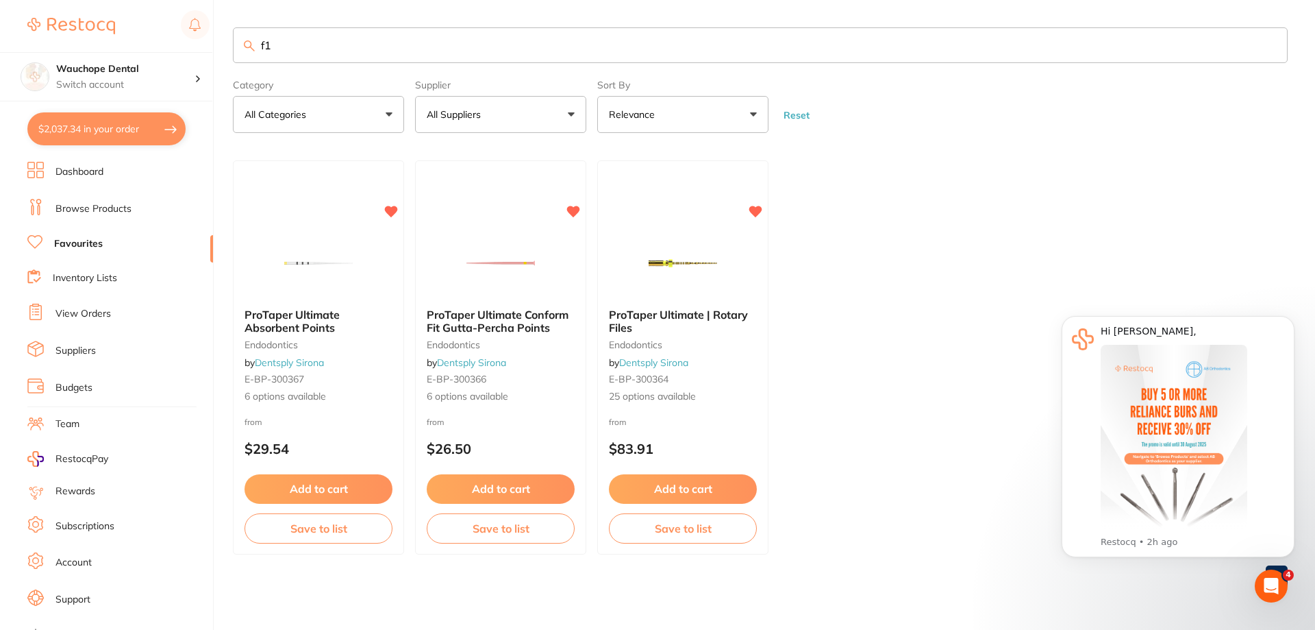
click at [343, 49] on input "f1" at bounding box center [760, 45] width 1055 height 36
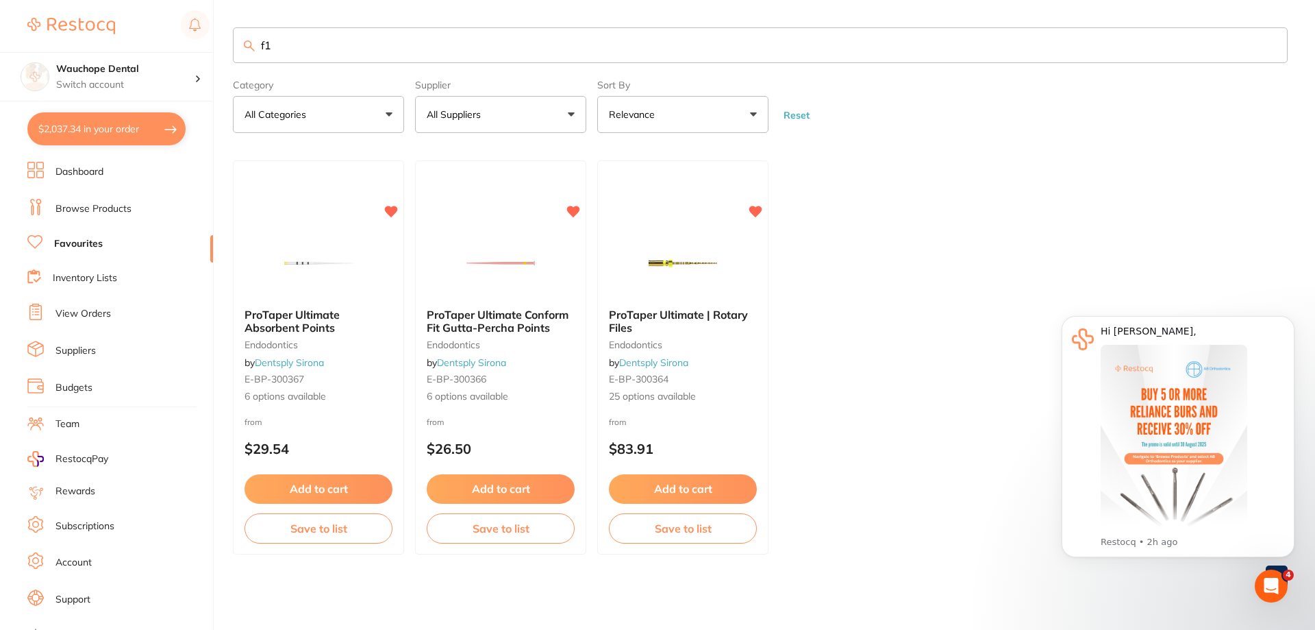
click at [343, 49] on input "f1" at bounding box center [760, 45] width 1055 height 36
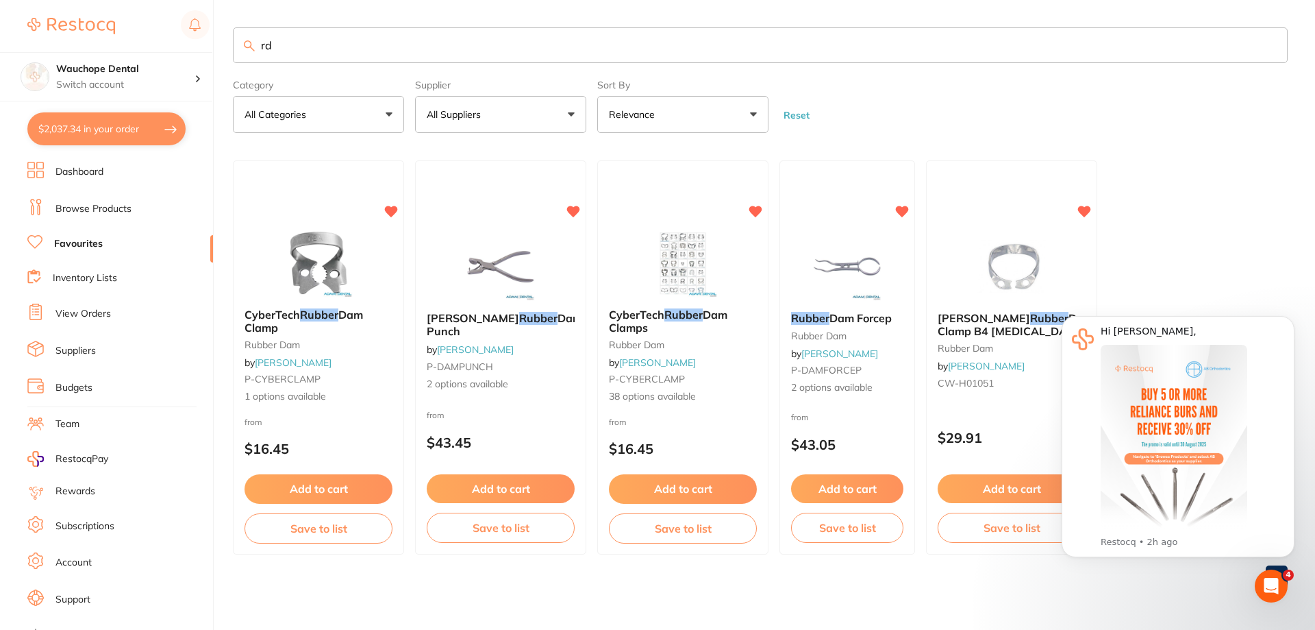
type input "r"
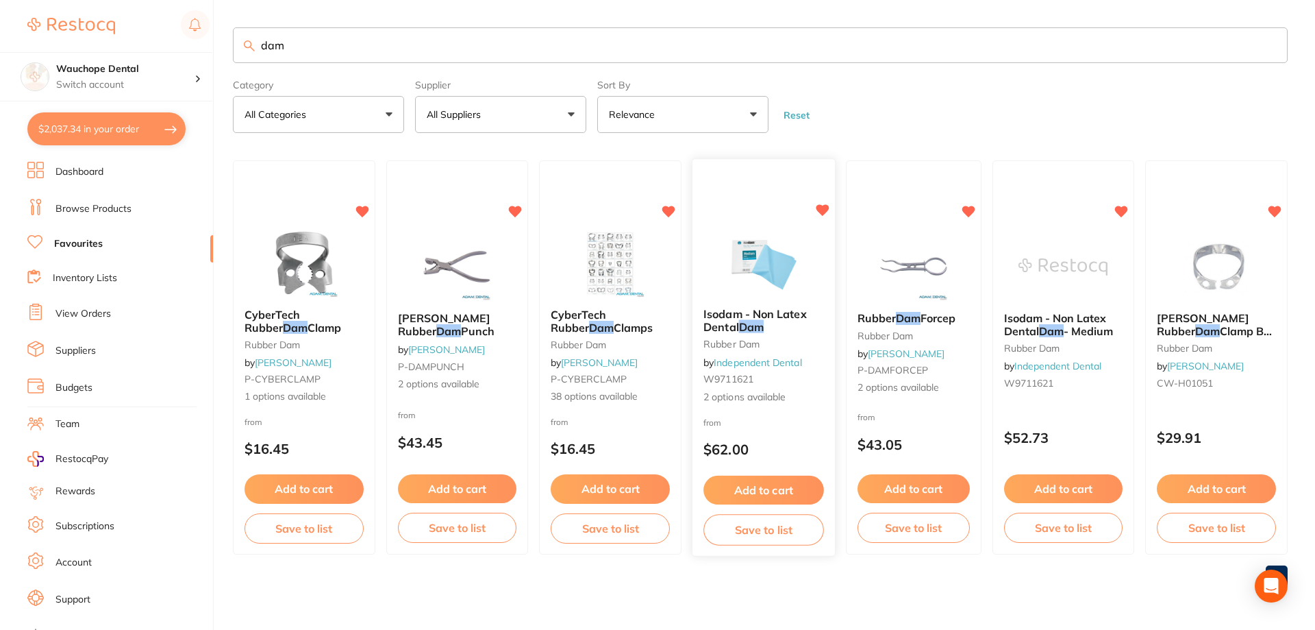
type input "dam"
click at [758, 251] on img at bounding box center [764, 261] width 90 height 69
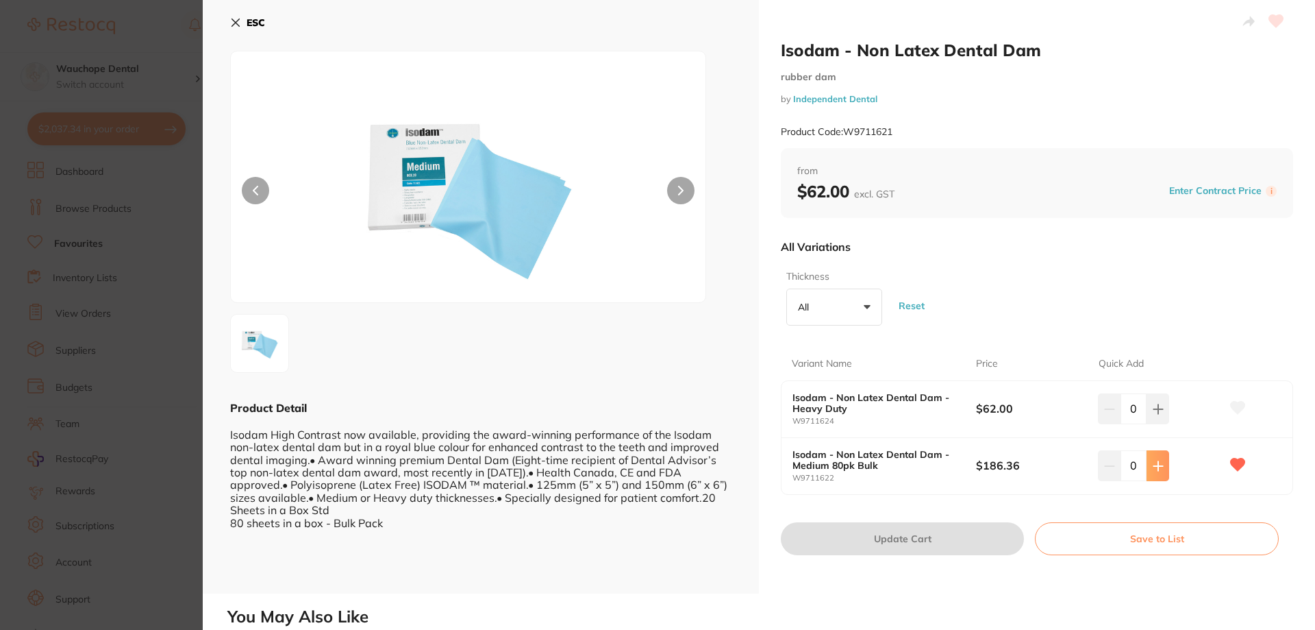
click at [1161, 423] on button at bounding box center [1158, 408] width 23 height 30
type input "1"
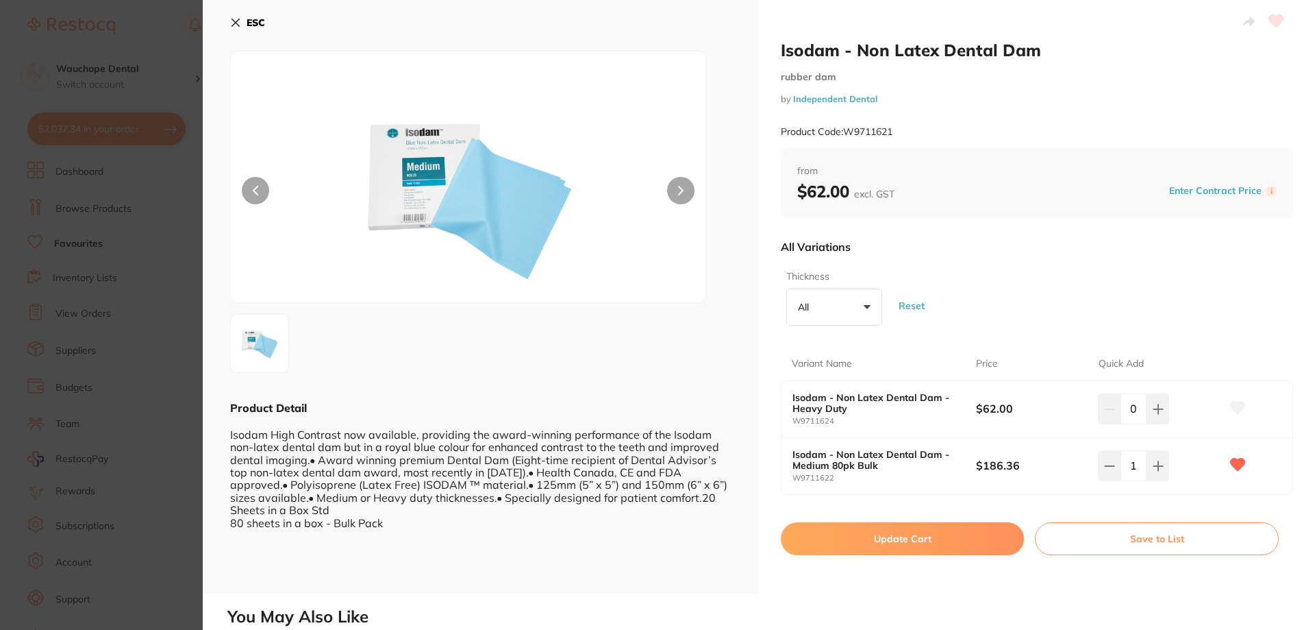
click at [952, 542] on button "Update Cart" at bounding box center [902, 538] width 243 height 33
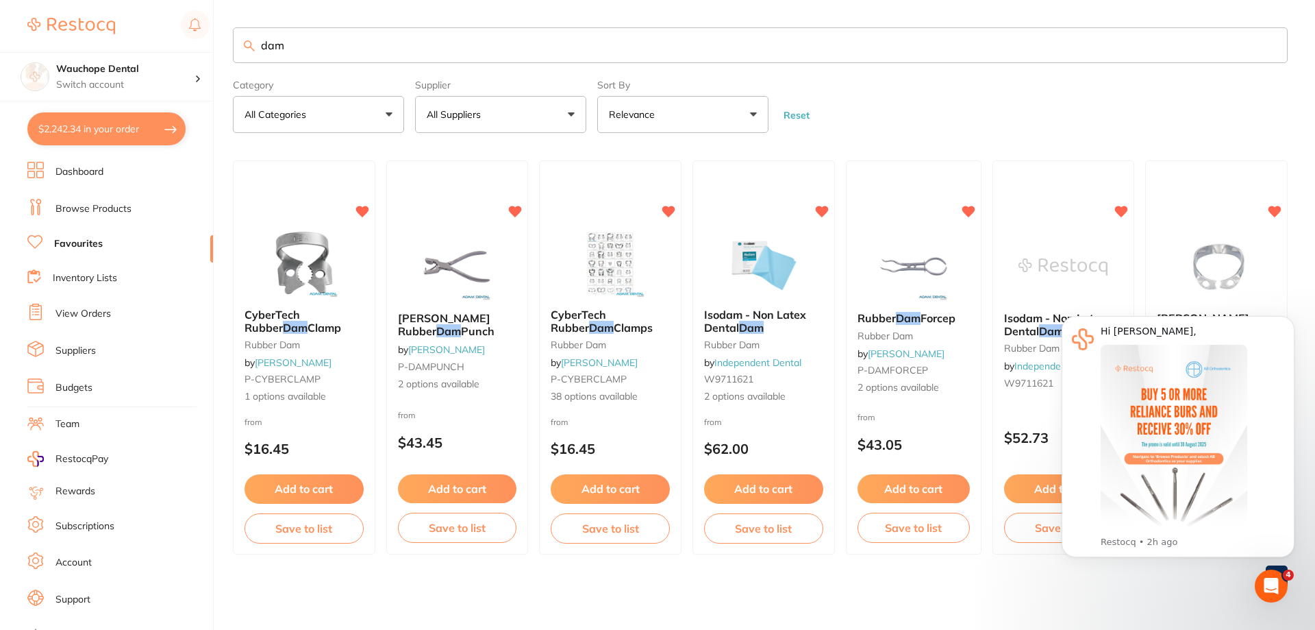
click at [317, 45] on input "dam" at bounding box center [760, 45] width 1055 height 36
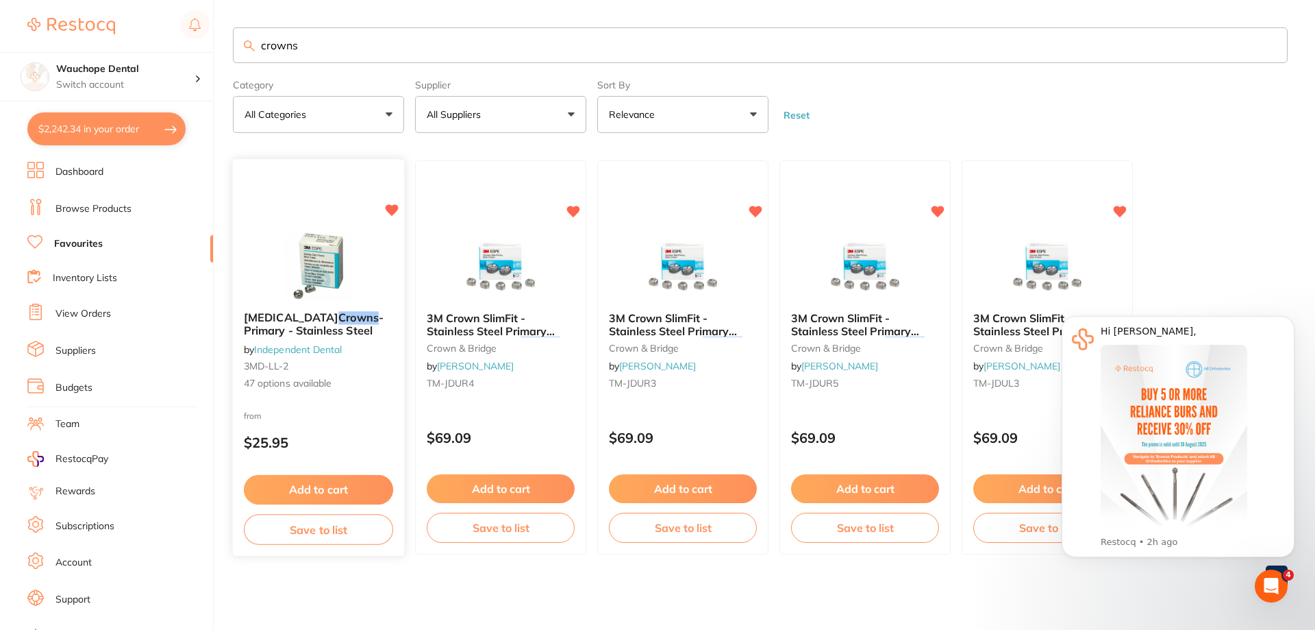
type input "crowns"
click at [302, 249] on img at bounding box center [318, 266] width 90 height 69
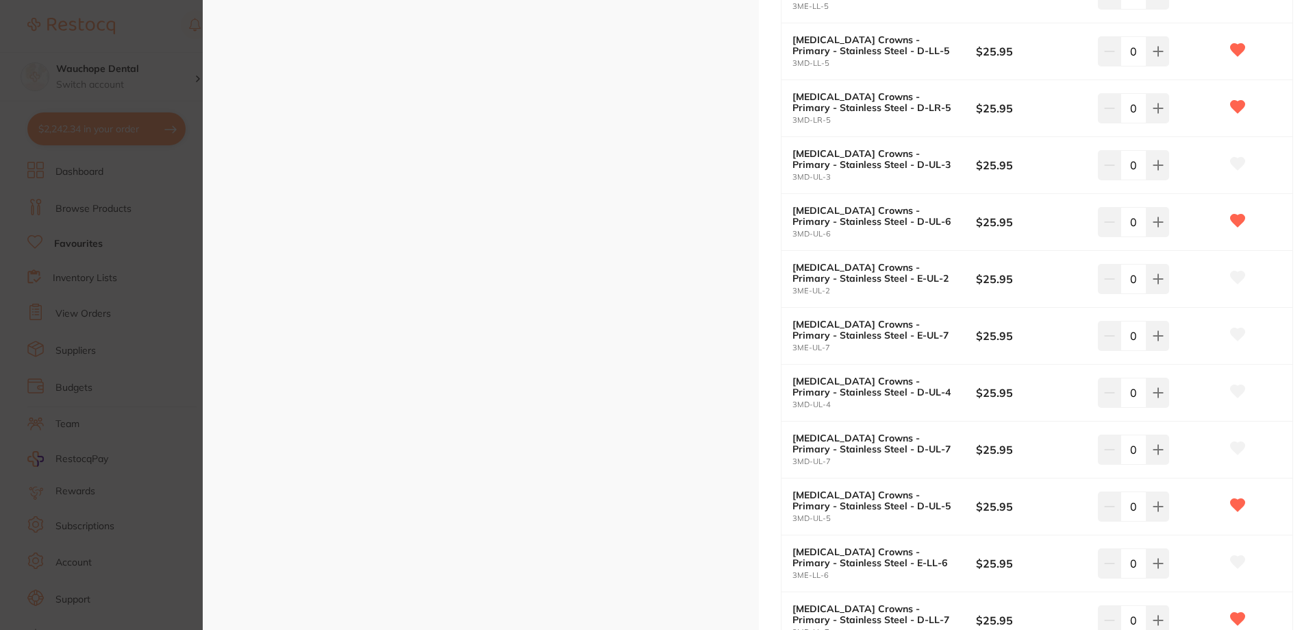
scroll to position [1370, 0]
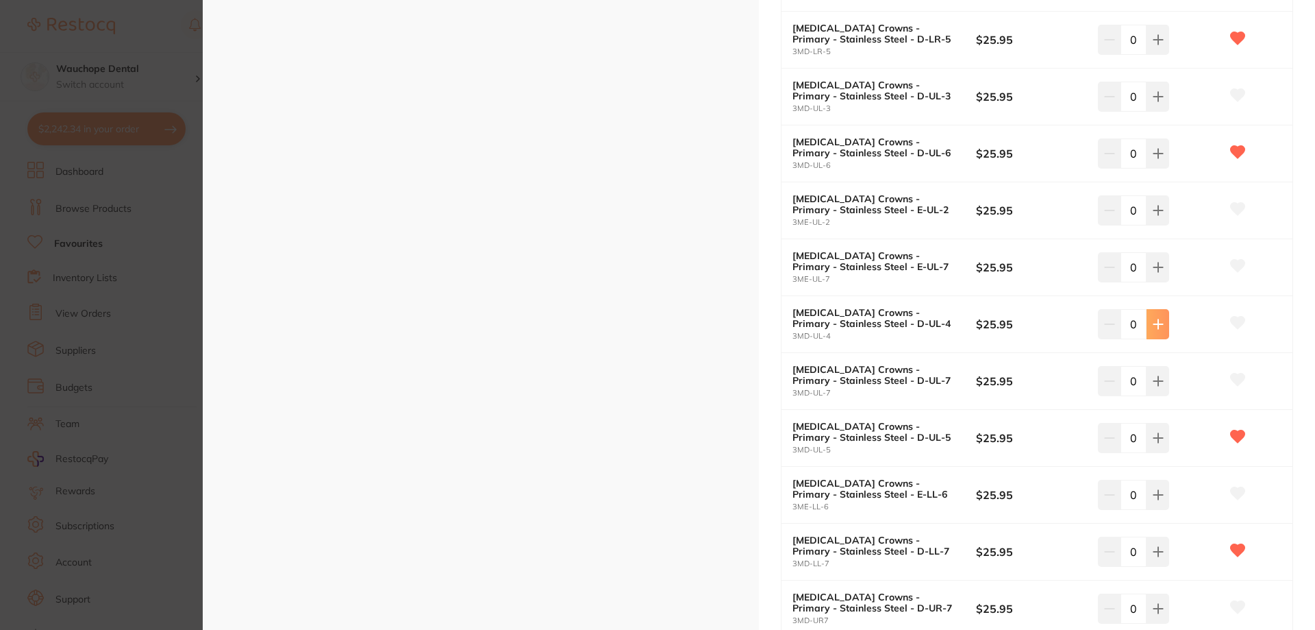
type input "2"
click at [1232, 321] on icon at bounding box center [1238, 322] width 14 height 12
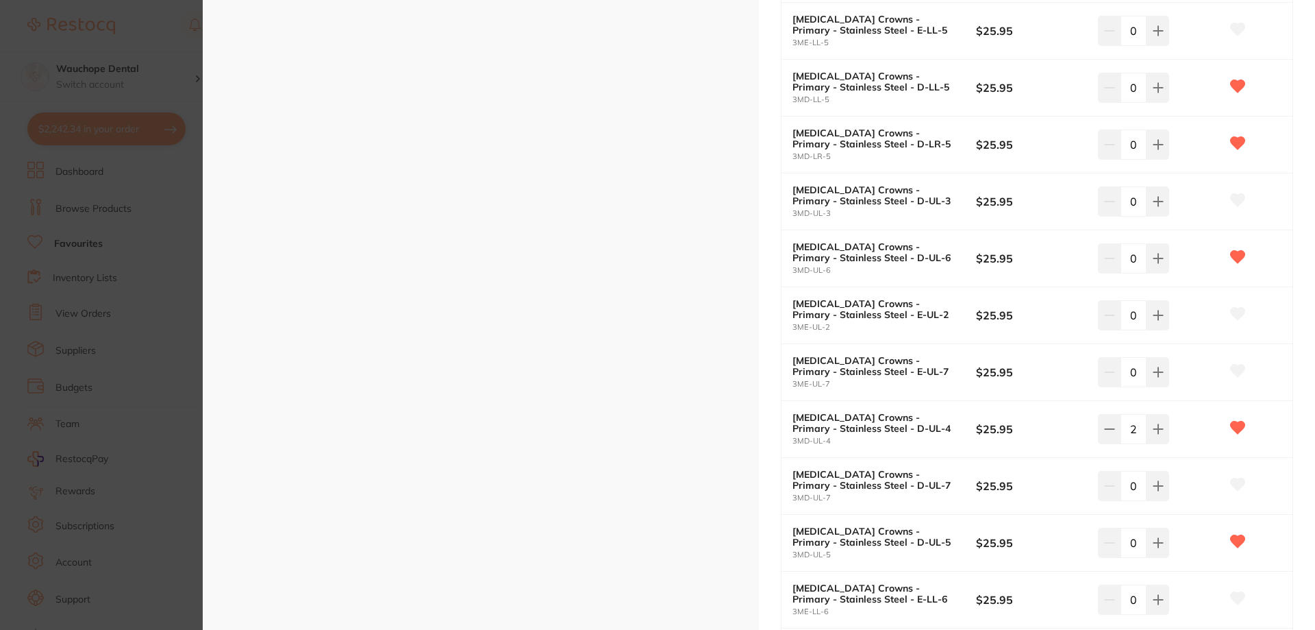
scroll to position [1233, 0]
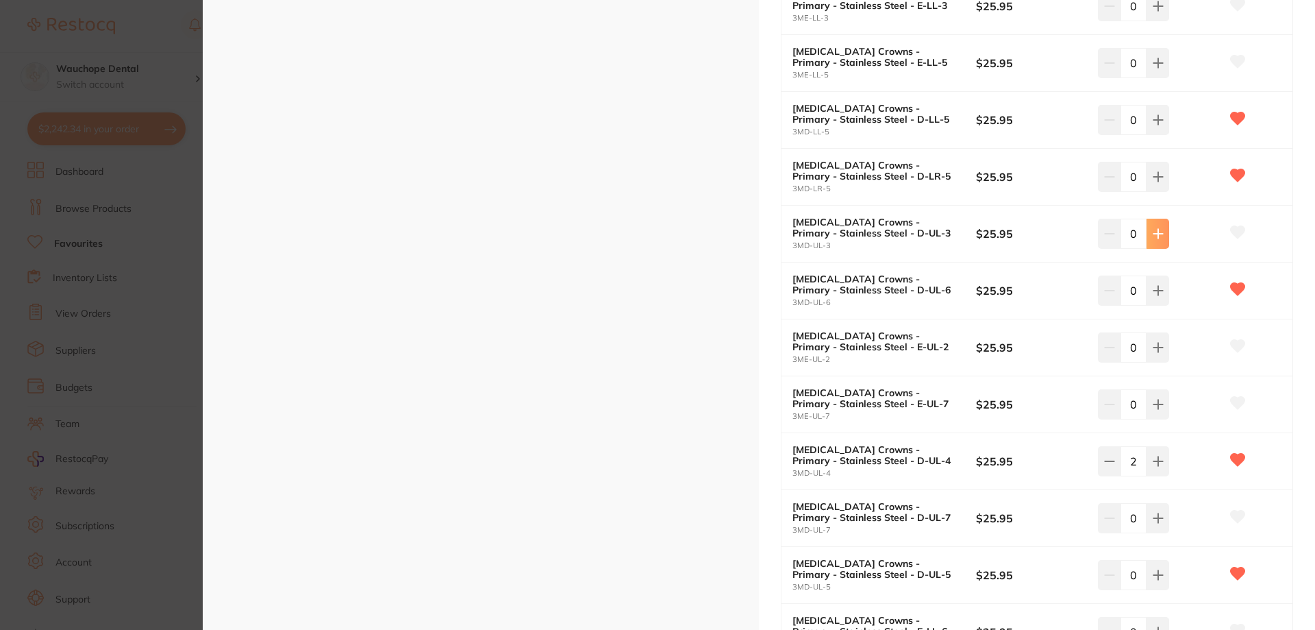
type input "2"
click at [1234, 229] on icon at bounding box center [1238, 232] width 14 height 12
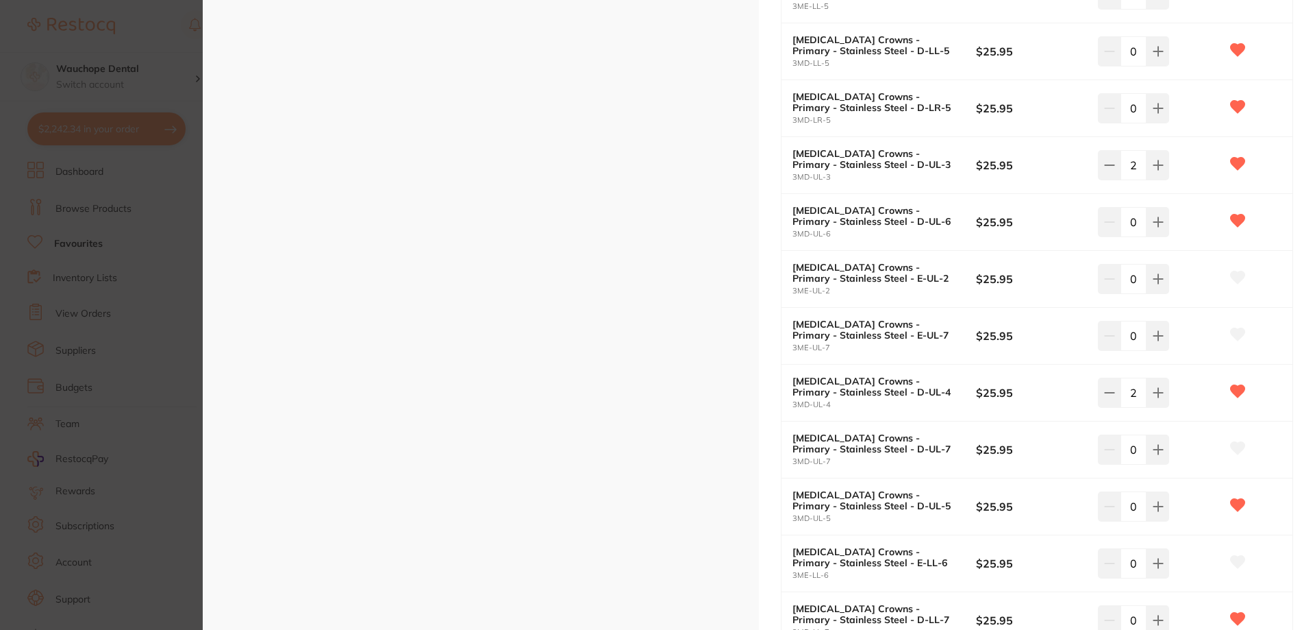
scroll to position [1370, 0]
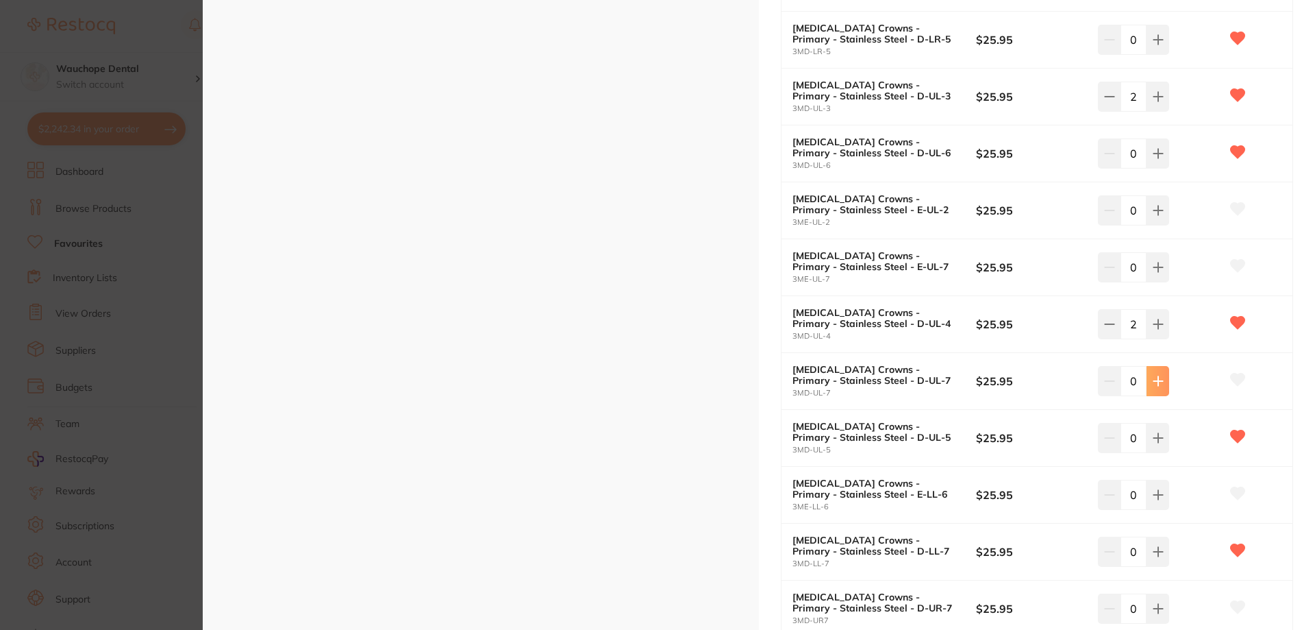
type input "2"
click at [1231, 376] on icon at bounding box center [1238, 379] width 14 height 12
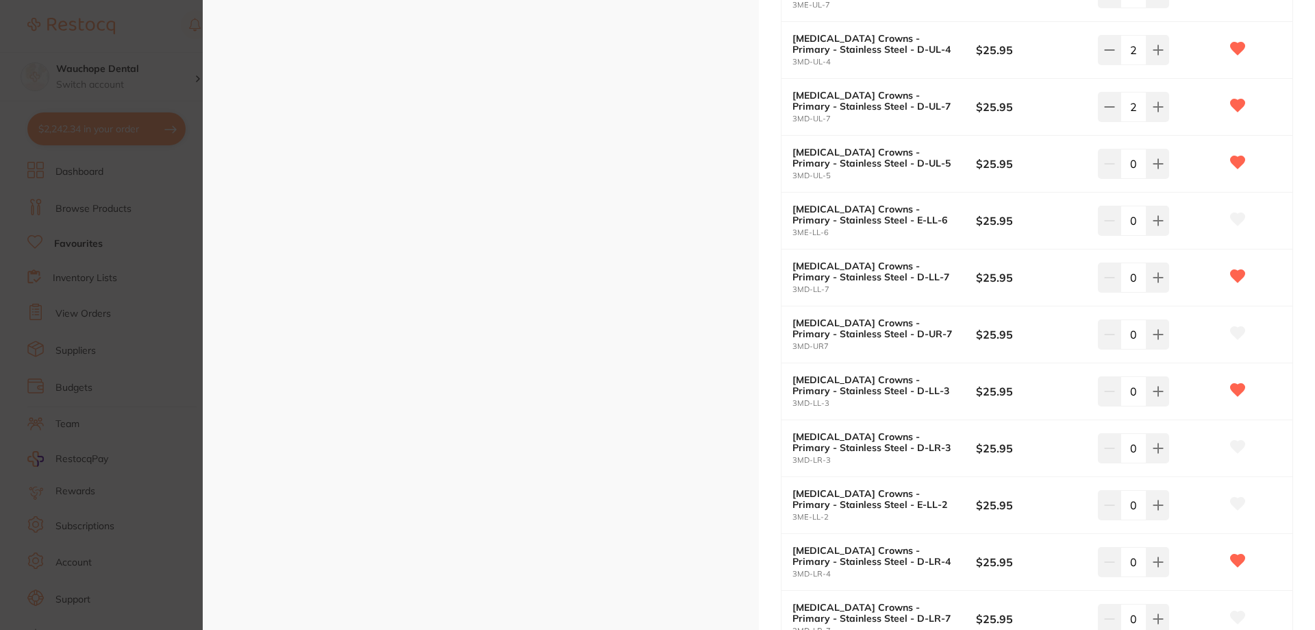
scroll to position [1713, 0]
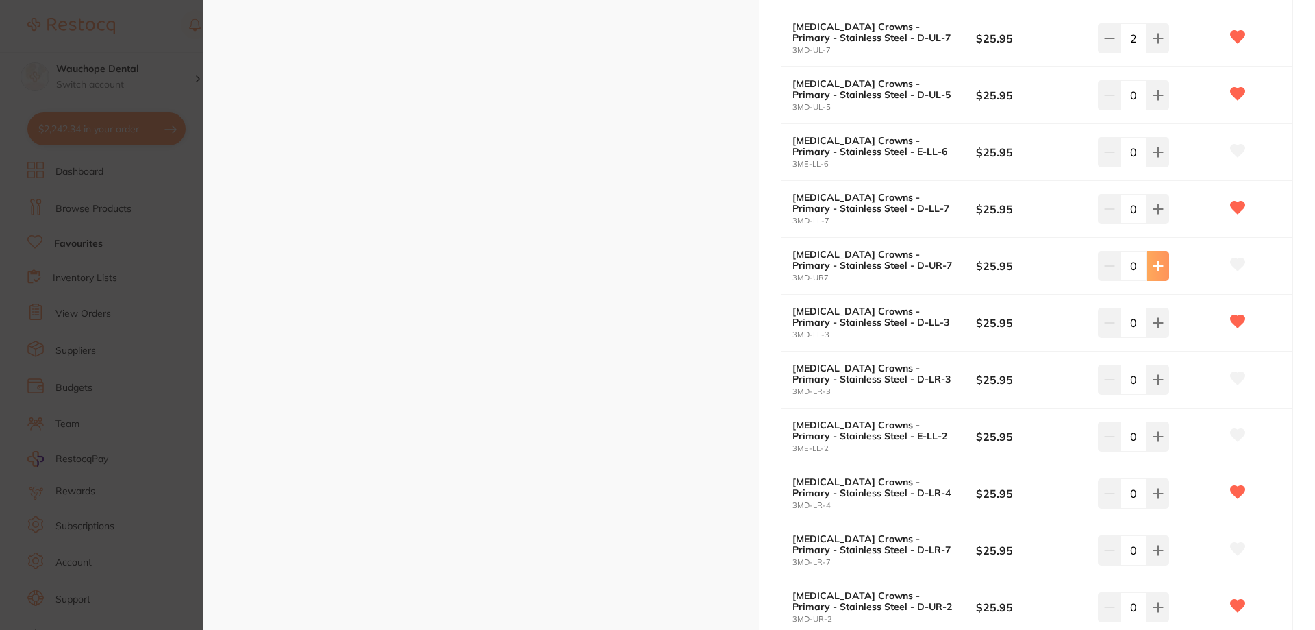
click at [1234, 264] on icon at bounding box center [1238, 264] width 14 height 12
type input "2"
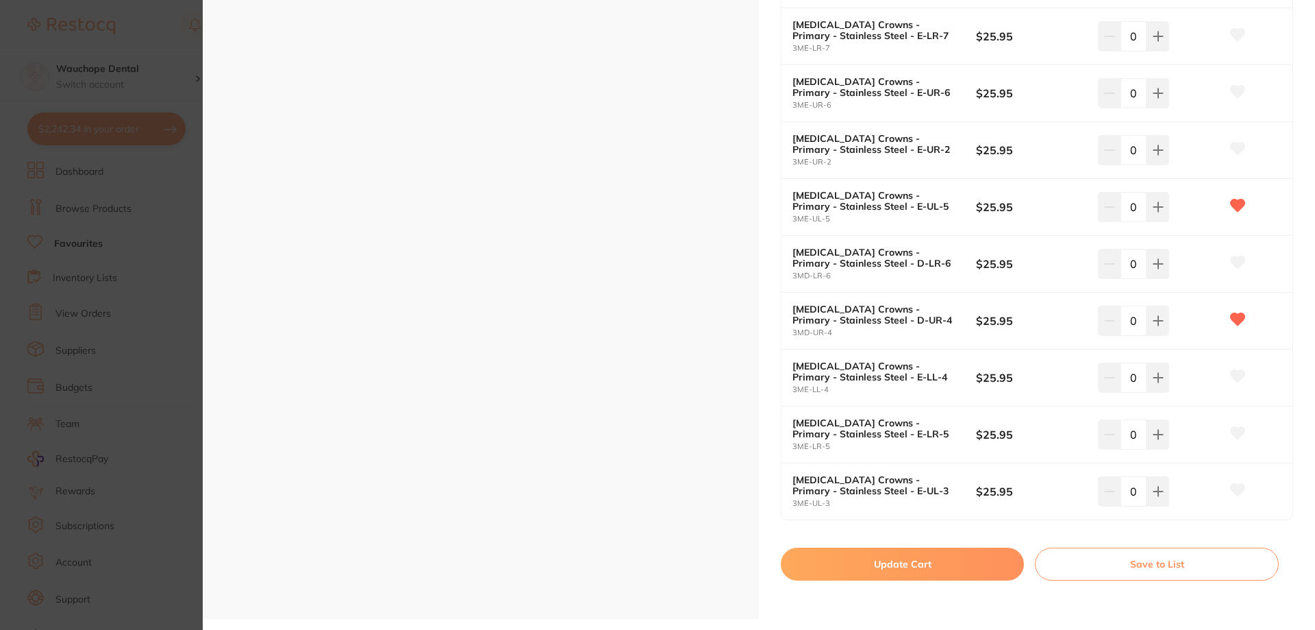
scroll to position [2535, 0]
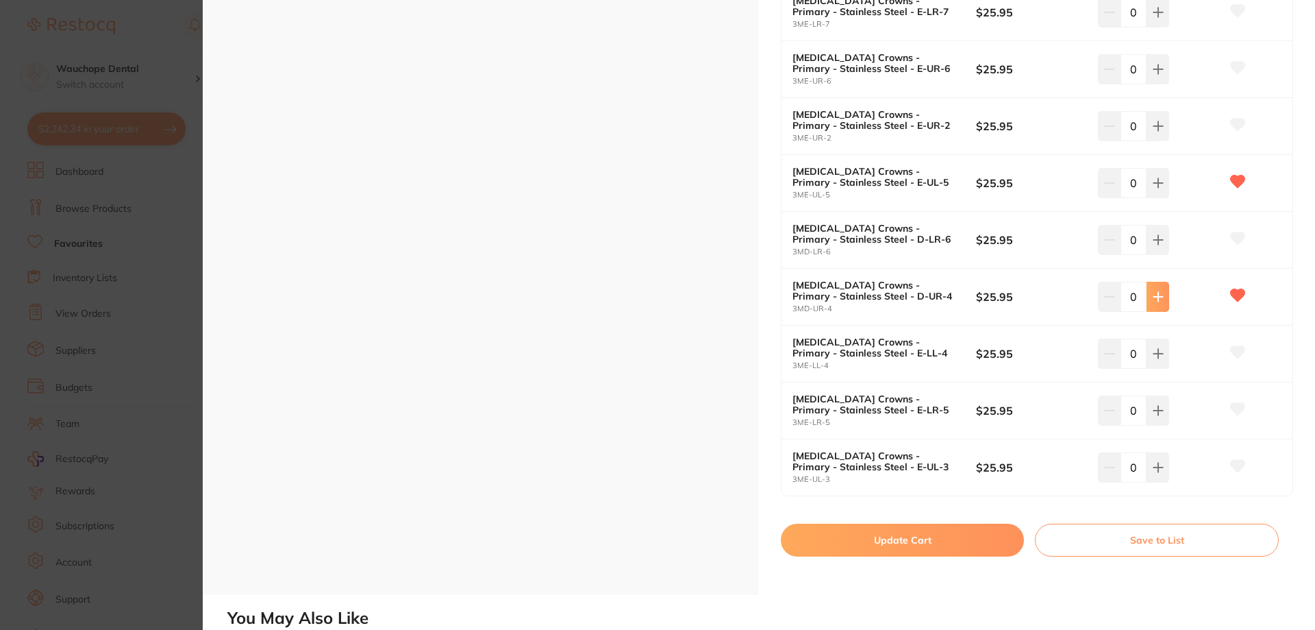
type input "2"
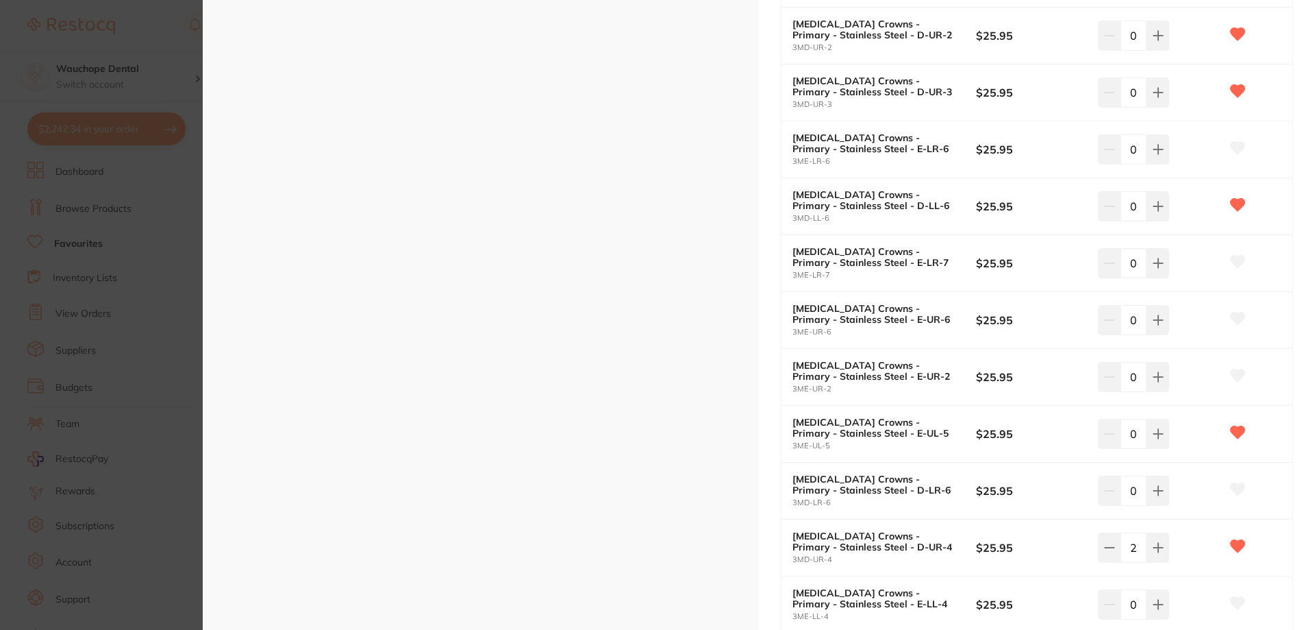
scroll to position [2261, 0]
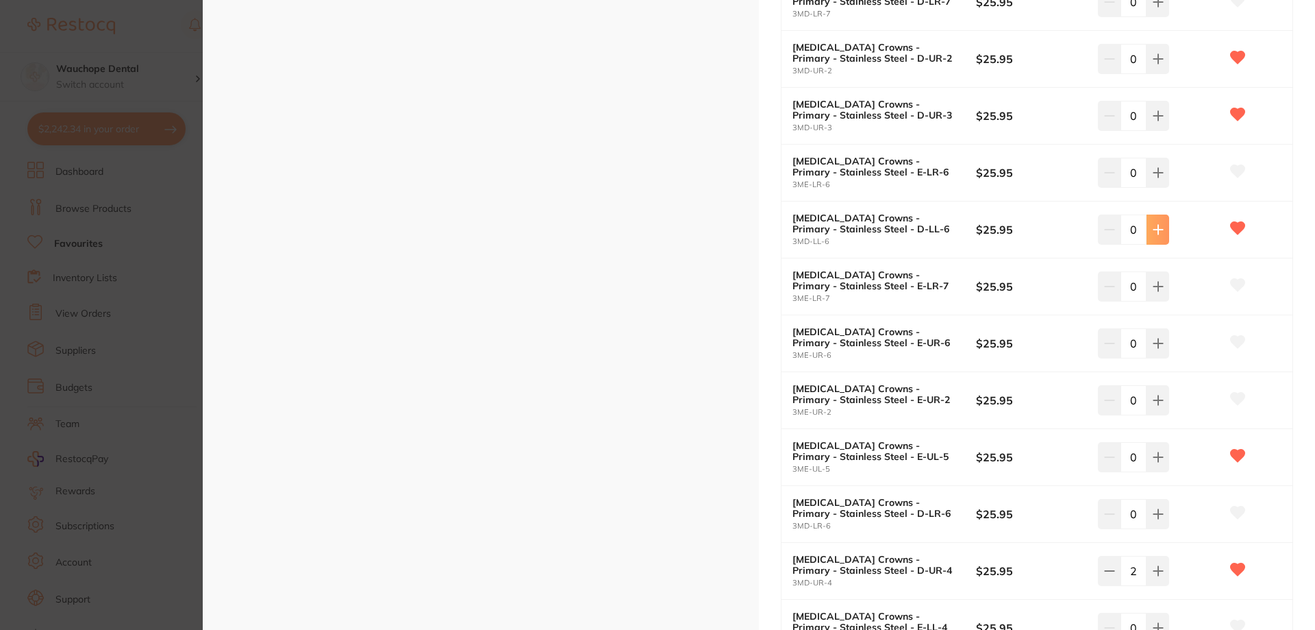
type input "2"
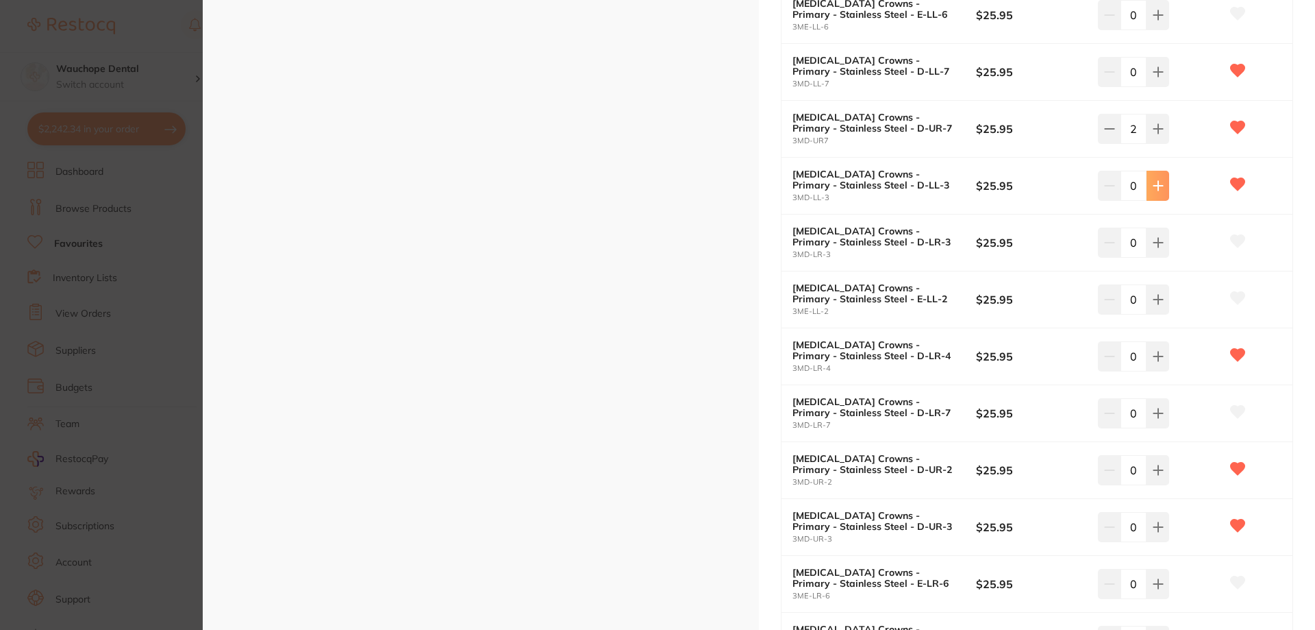
type input "2"
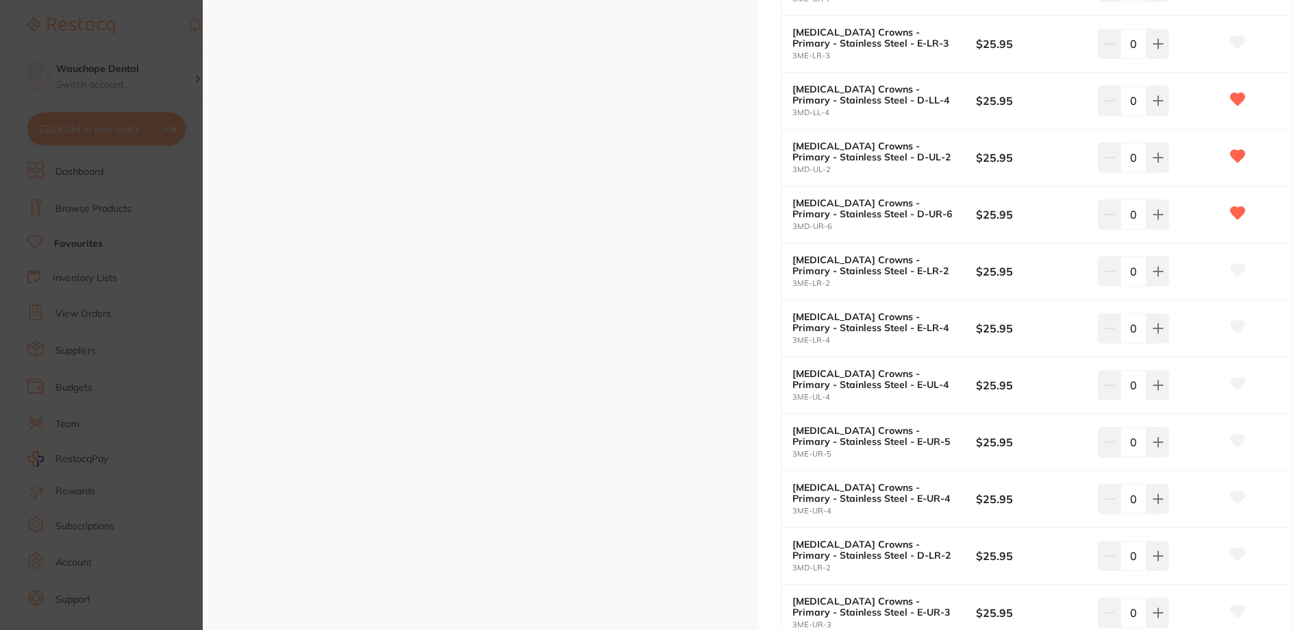
scroll to position [548, 0]
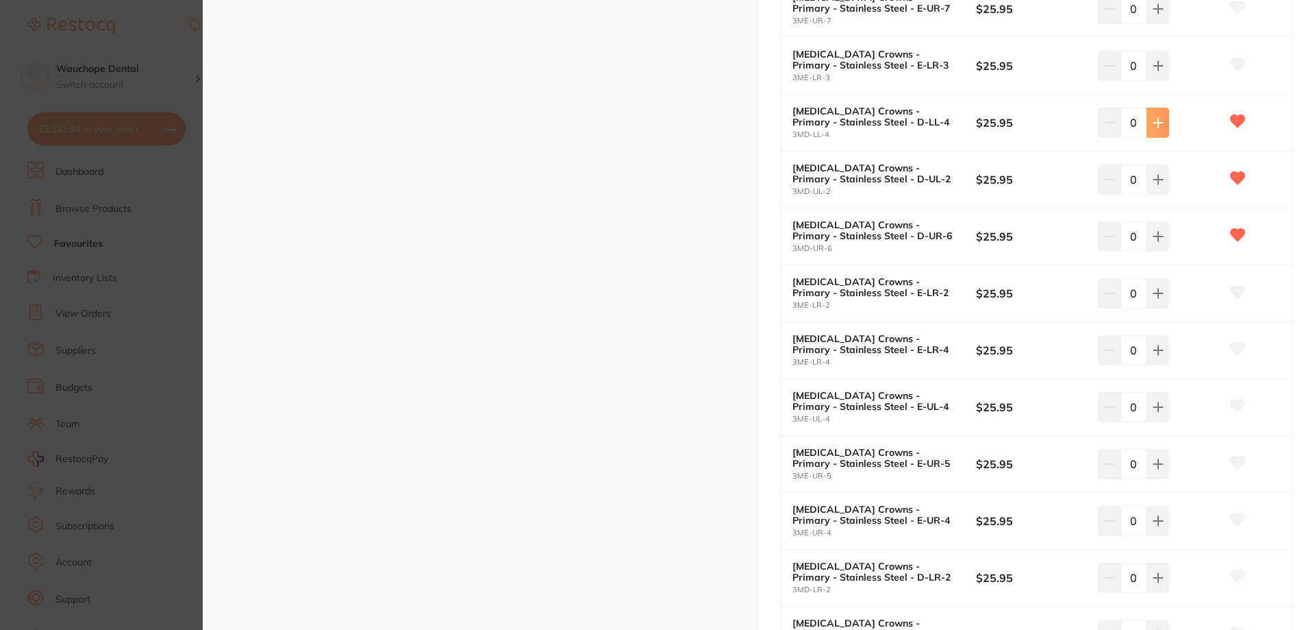
type input "2"
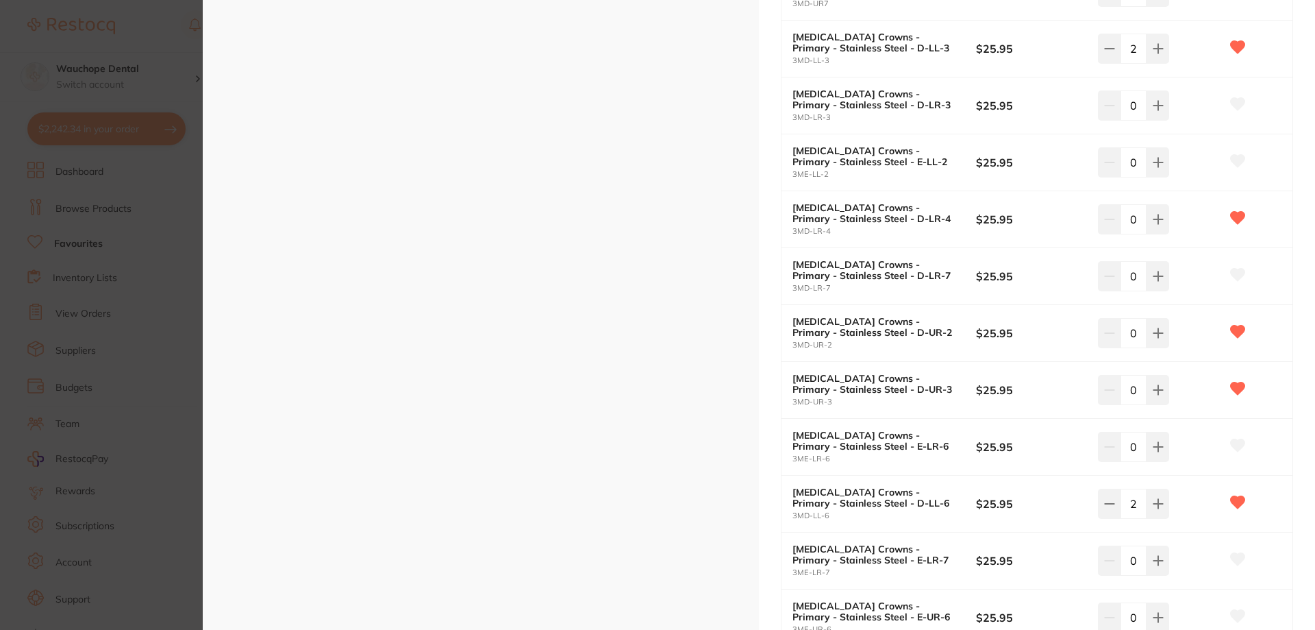
scroll to position [2055, 0]
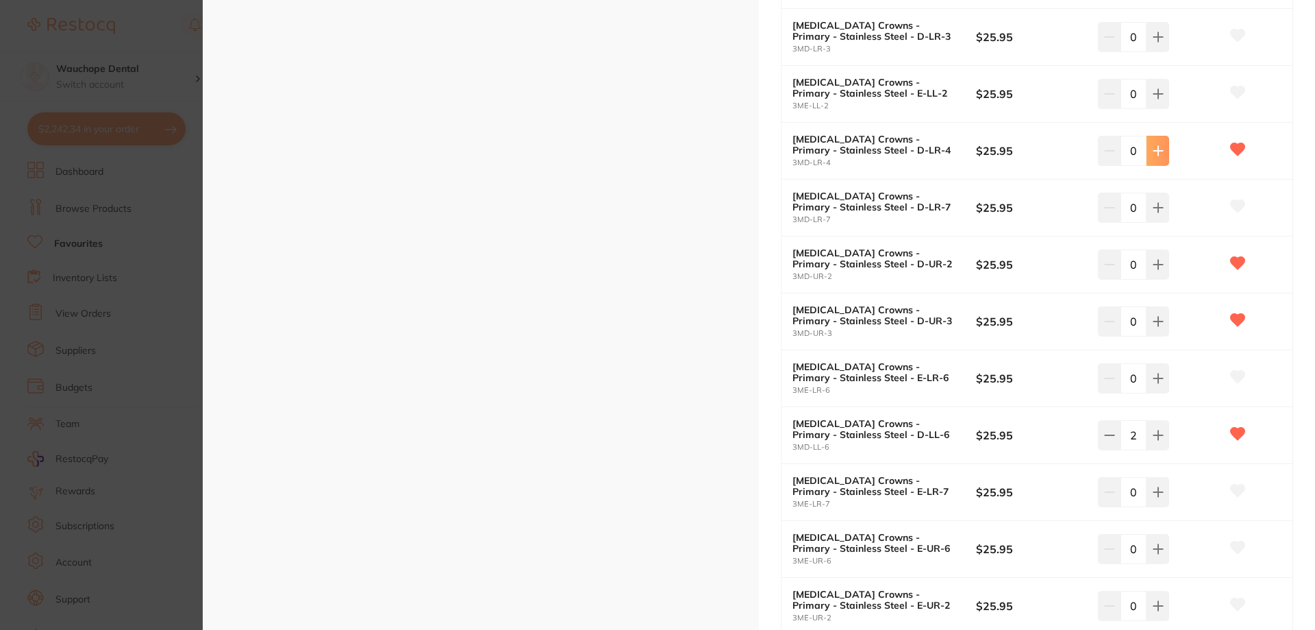
type input "2"
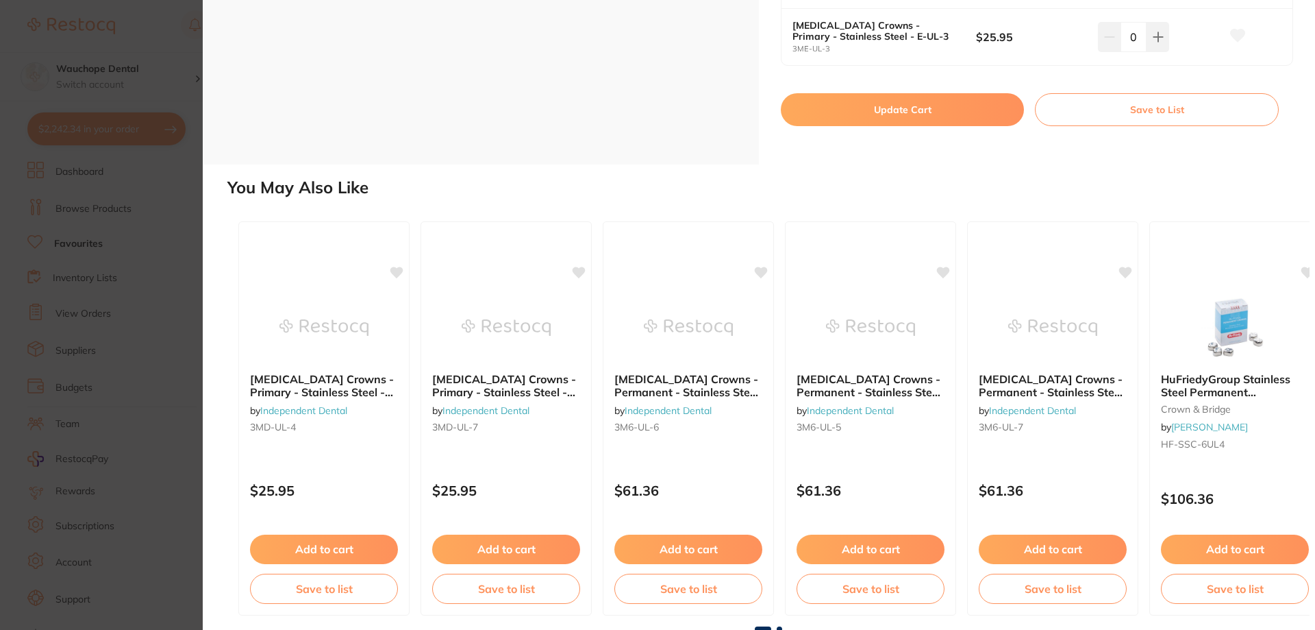
scroll to position [2967, 0]
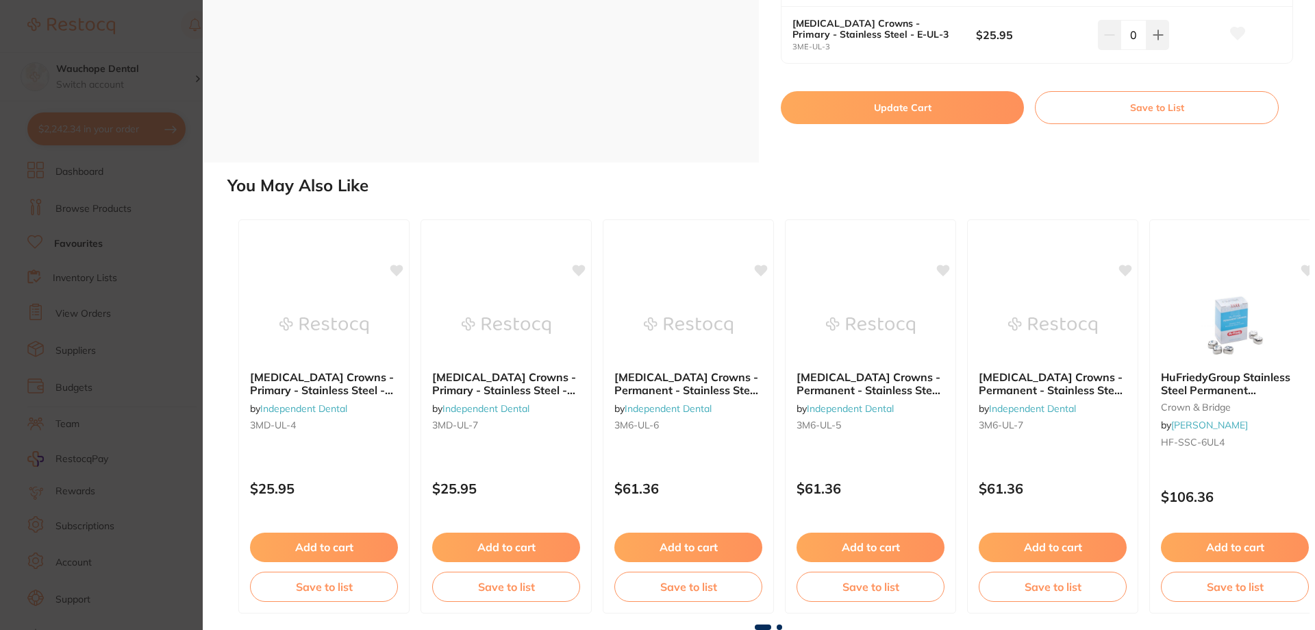
click at [967, 105] on button "Update Cart" at bounding box center [902, 107] width 243 height 33
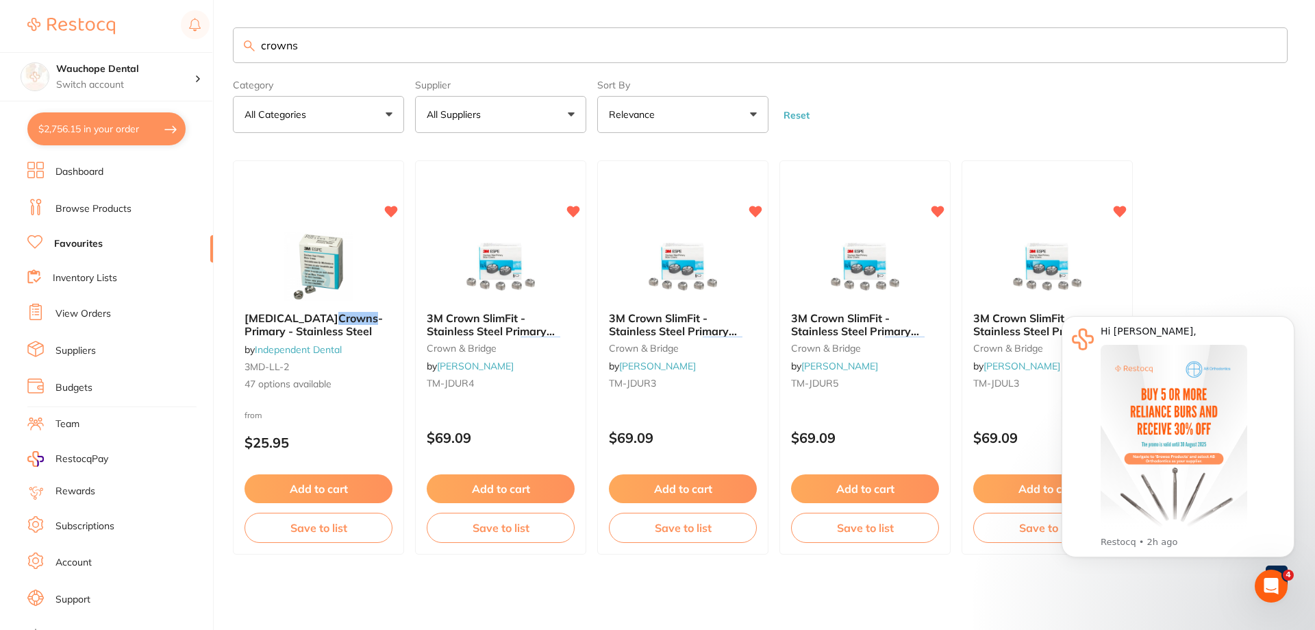
click at [104, 209] on link "Browse Products" at bounding box center [93, 209] width 76 height 14
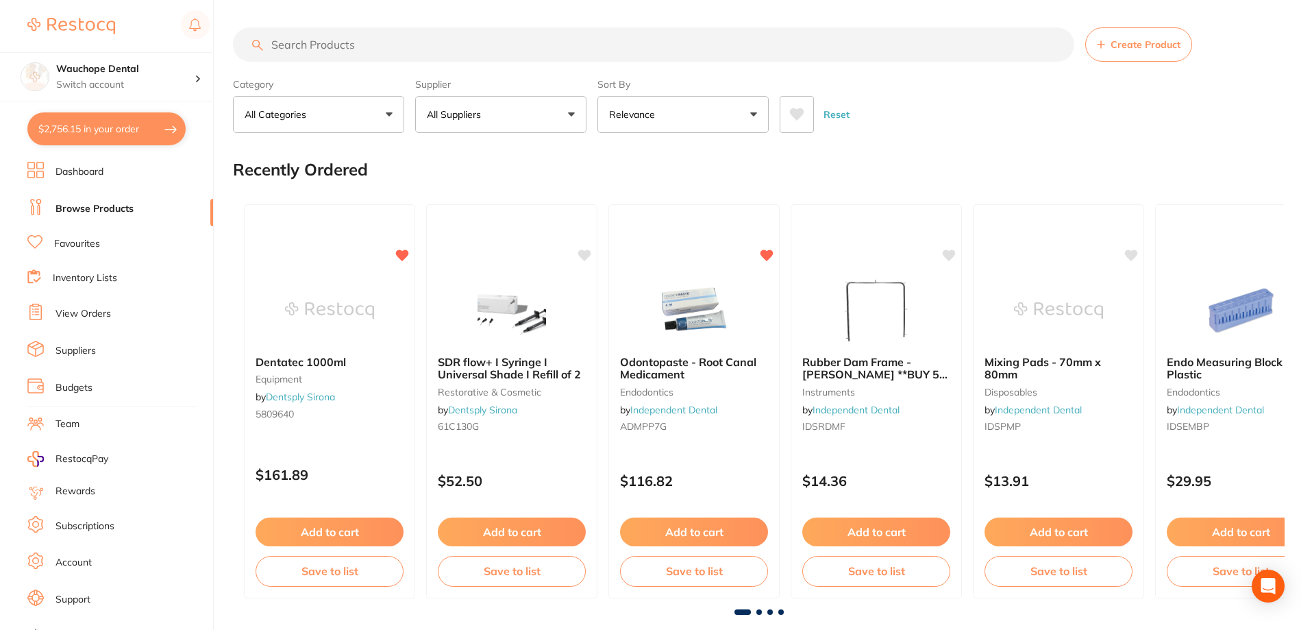
click at [342, 38] on input "search" at bounding box center [653, 44] width 841 height 34
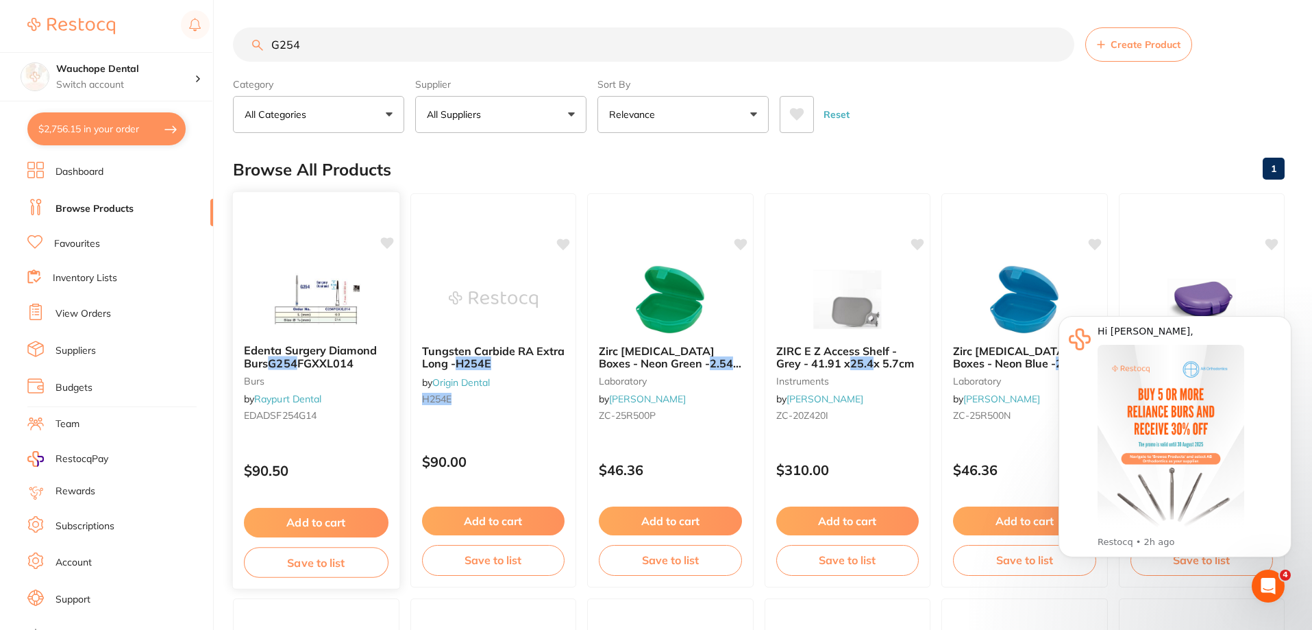
click at [297, 327] on img at bounding box center [316, 298] width 90 height 69
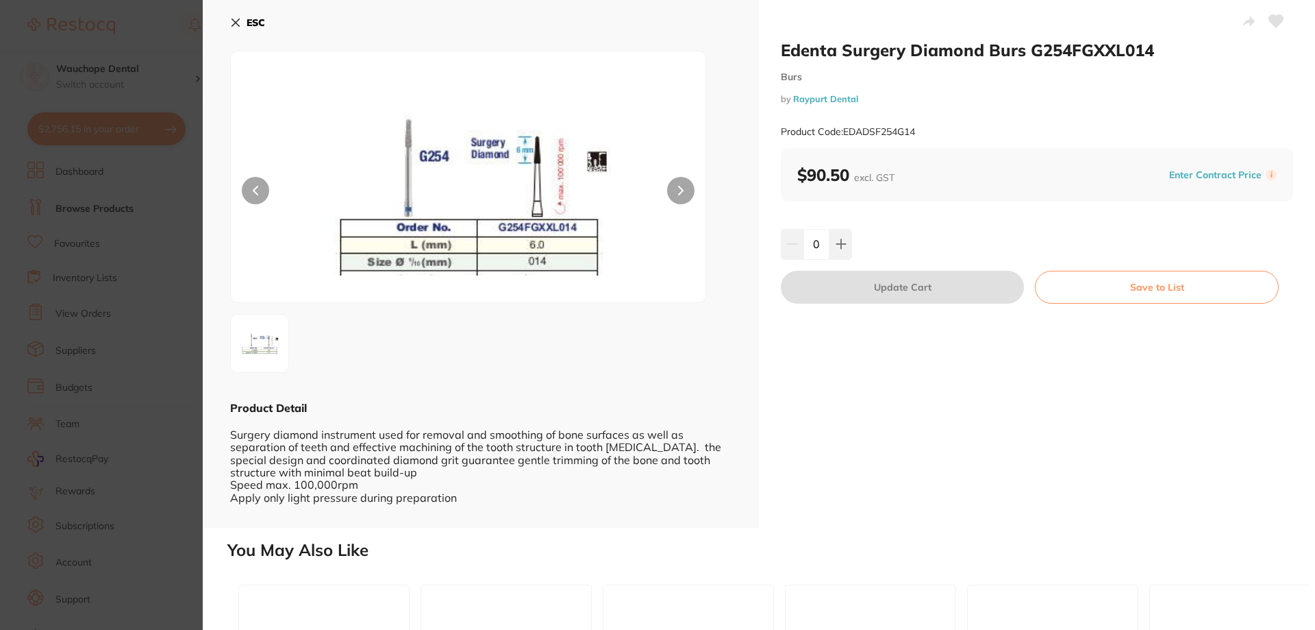
click at [239, 19] on icon at bounding box center [236, 23] width 8 height 8
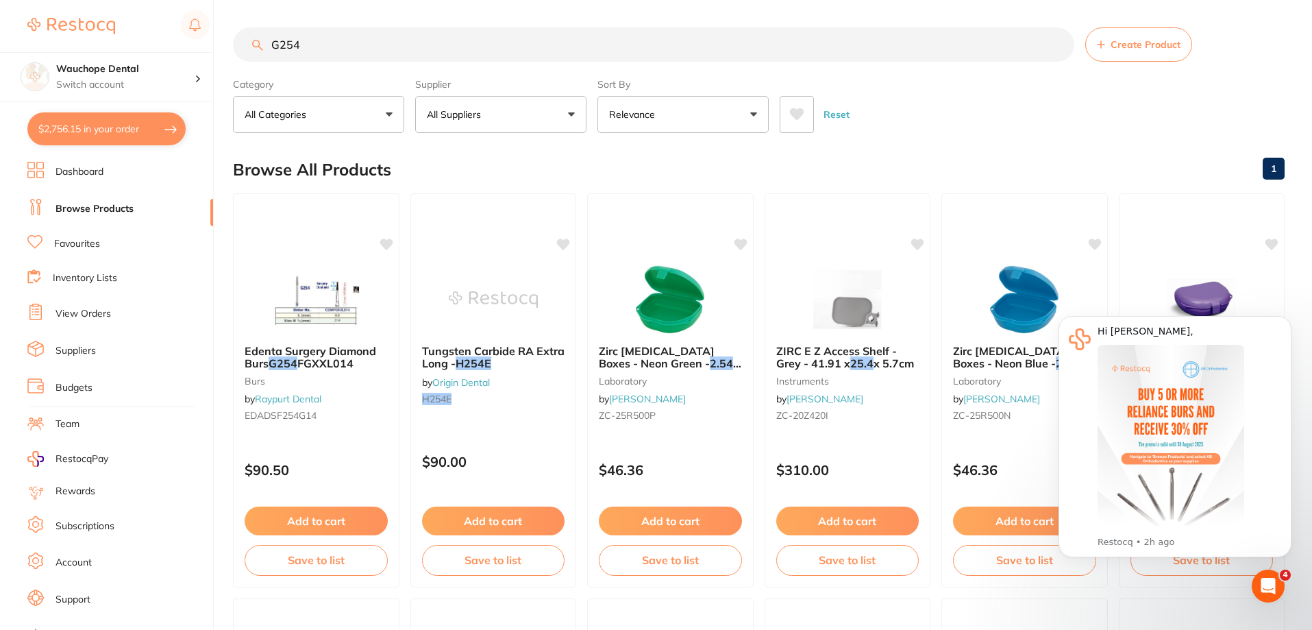
click at [571, 110] on button "All Suppliers" at bounding box center [500, 114] width 171 height 37
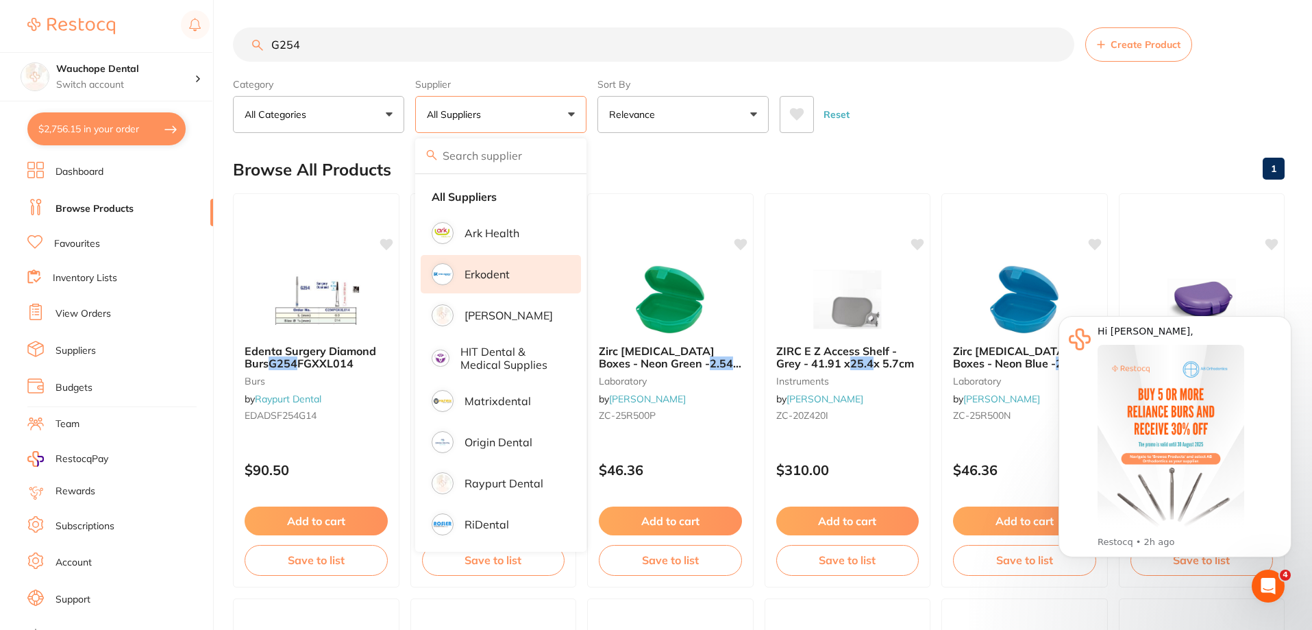
click at [506, 272] on p "Erkodent" at bounding box center [486, 274] width 45 height 12
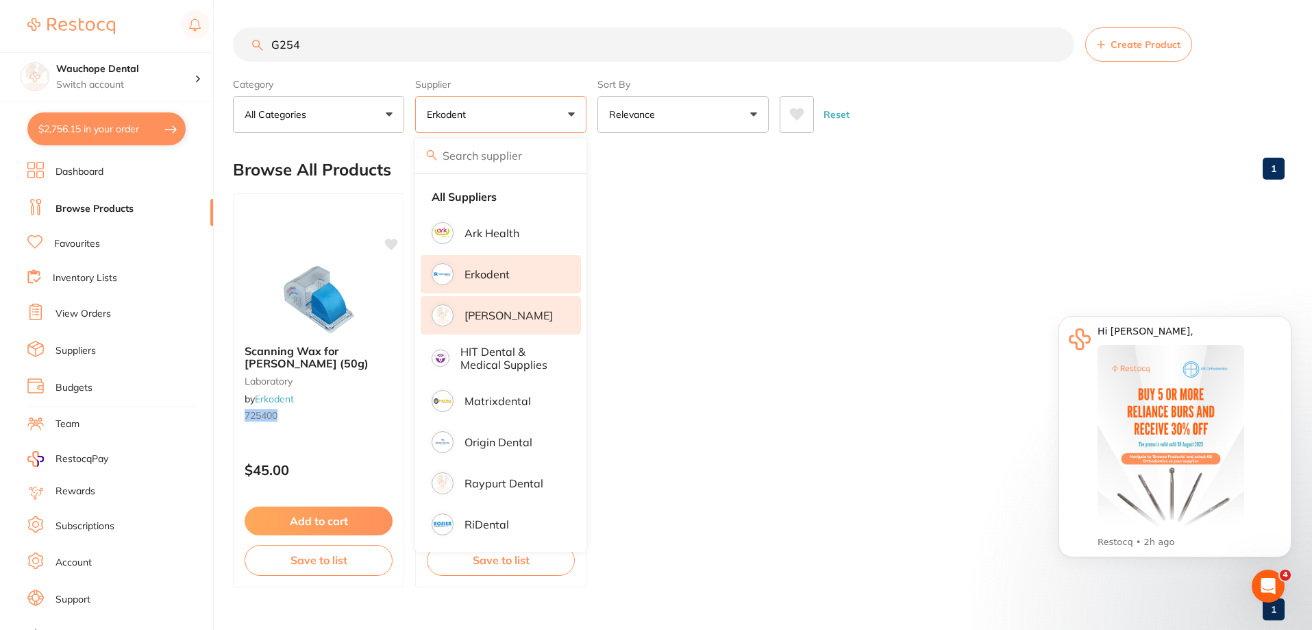
click at [494, 314] on p "[PERSON_NAME]" at bounding box center [508, 315] width 88 height 12
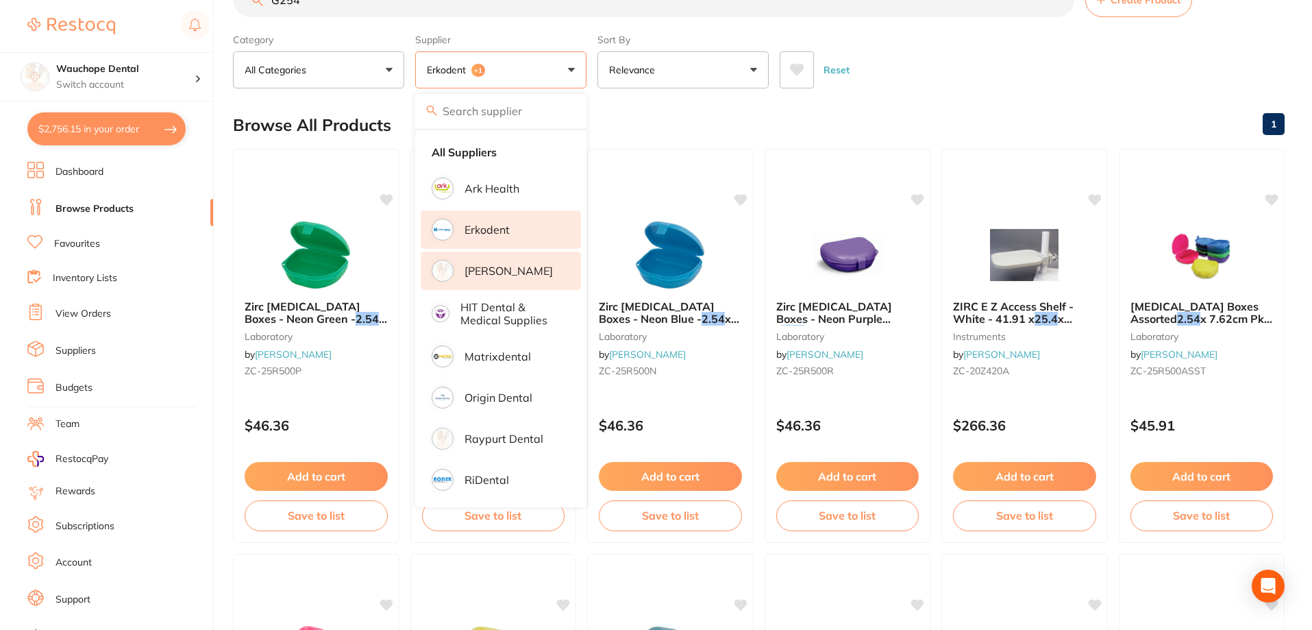
scroll to position [69, 0]
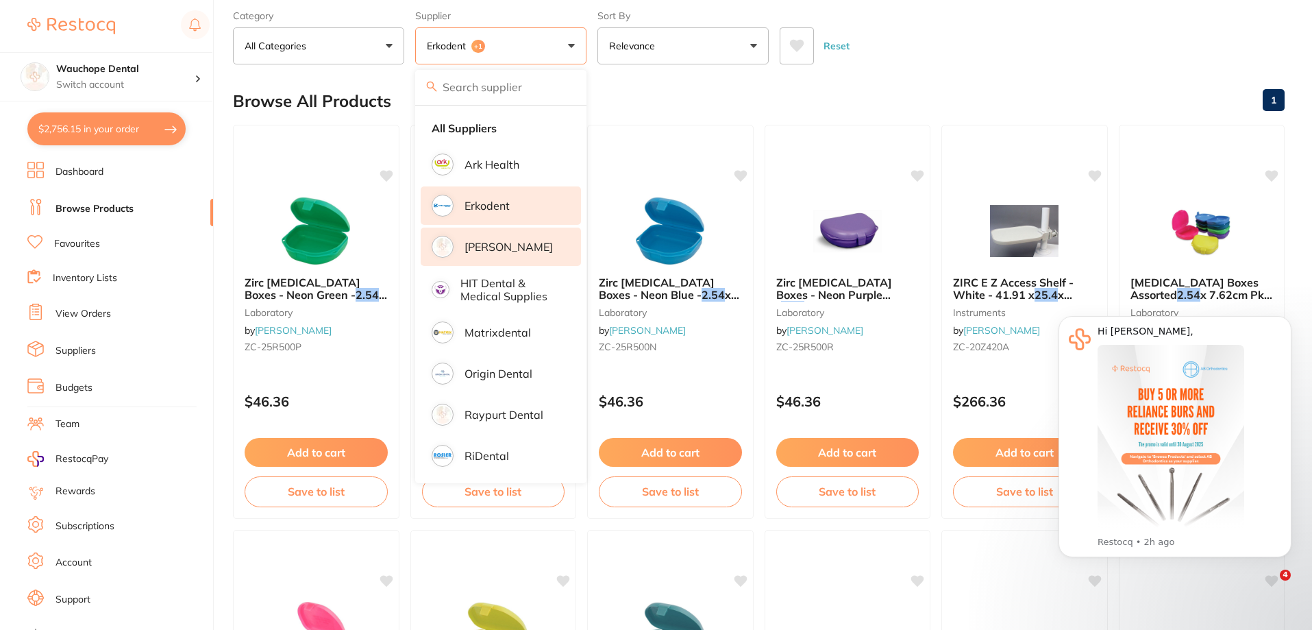
click at [673, 108] on div "Browse All Products 1" at bounding box center [759, 101] width 1052 height 46
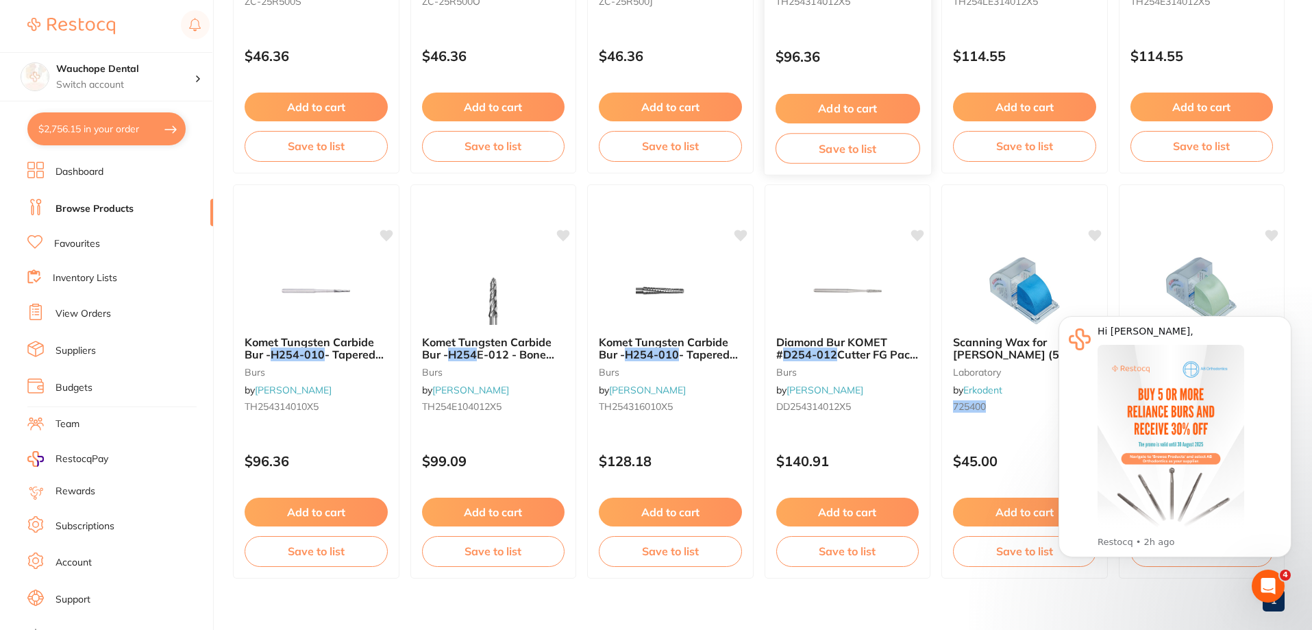
scroll to position [822, 0]
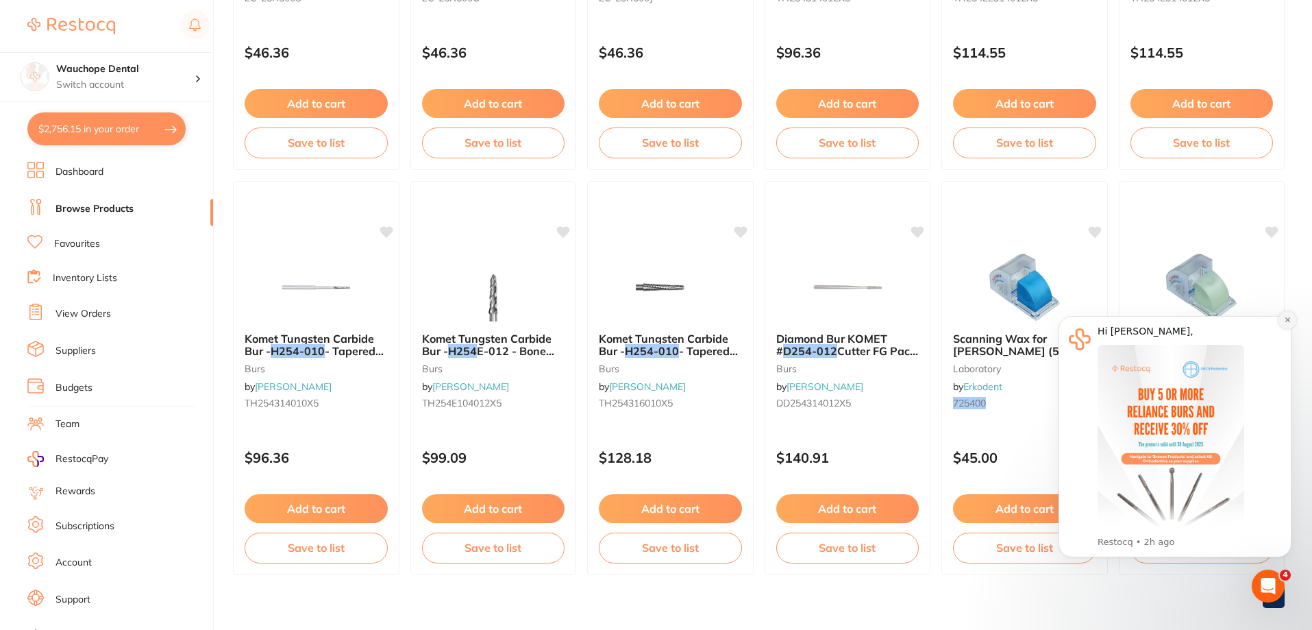
click at [1287, 319] on icon "Dismiss notification" at bounding box center [1286, 319] width 5 height 5
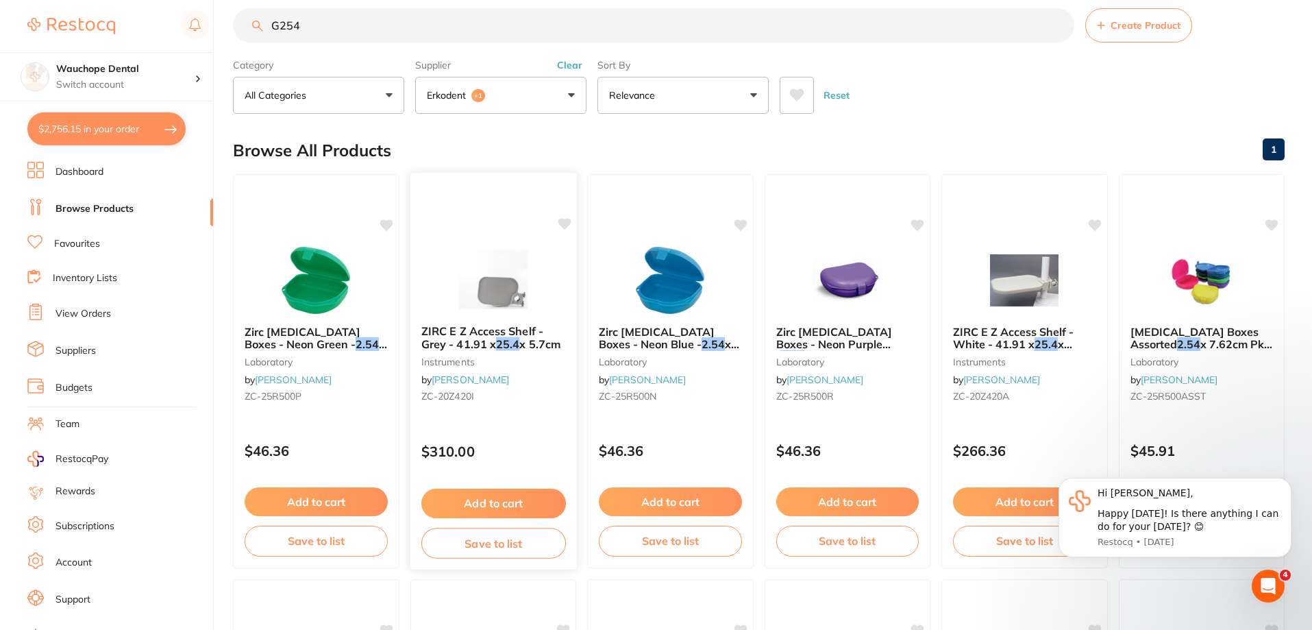
scroll to position [0, 0]
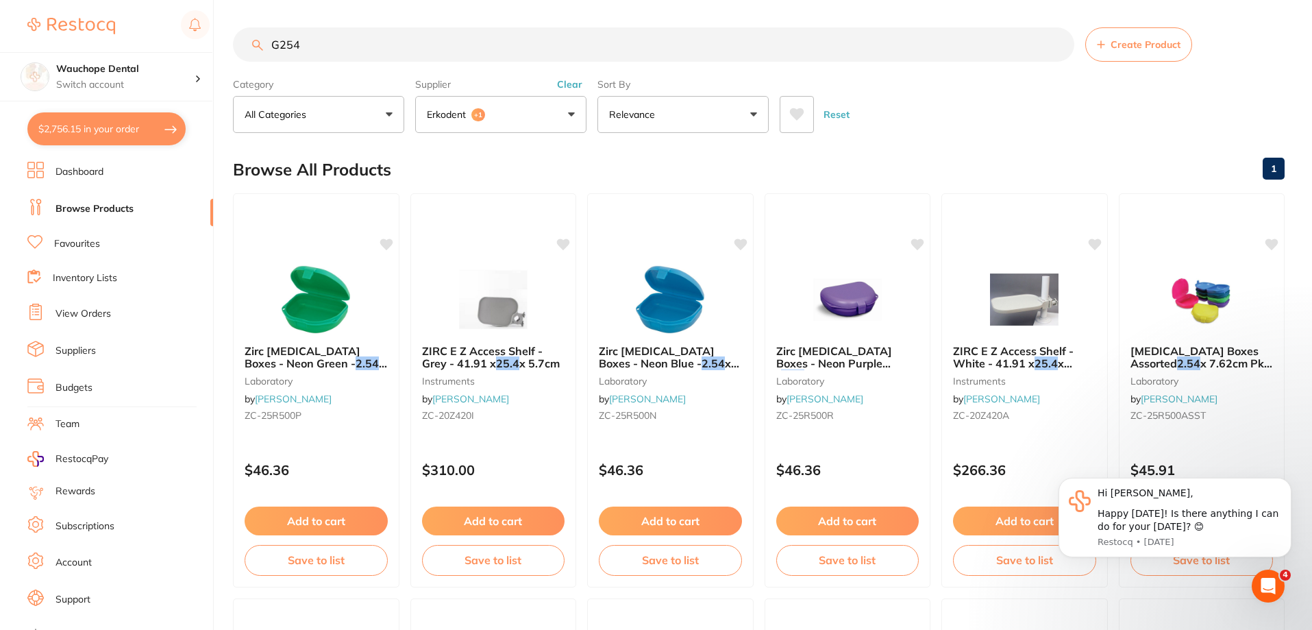
click at [365, 41] on input "G254" at bounding box center [653, 44] width 841 height 34
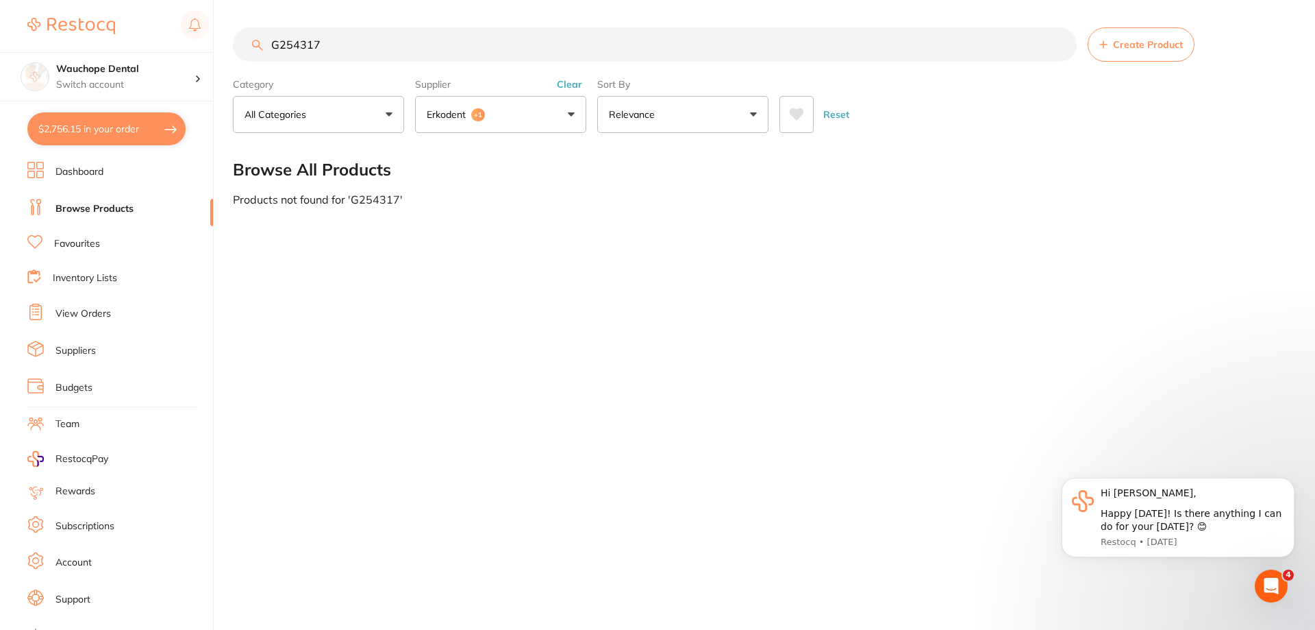
click at [520, 131] on button "Erkodent +1" at bounding box center [500, 114] width 171 height 37
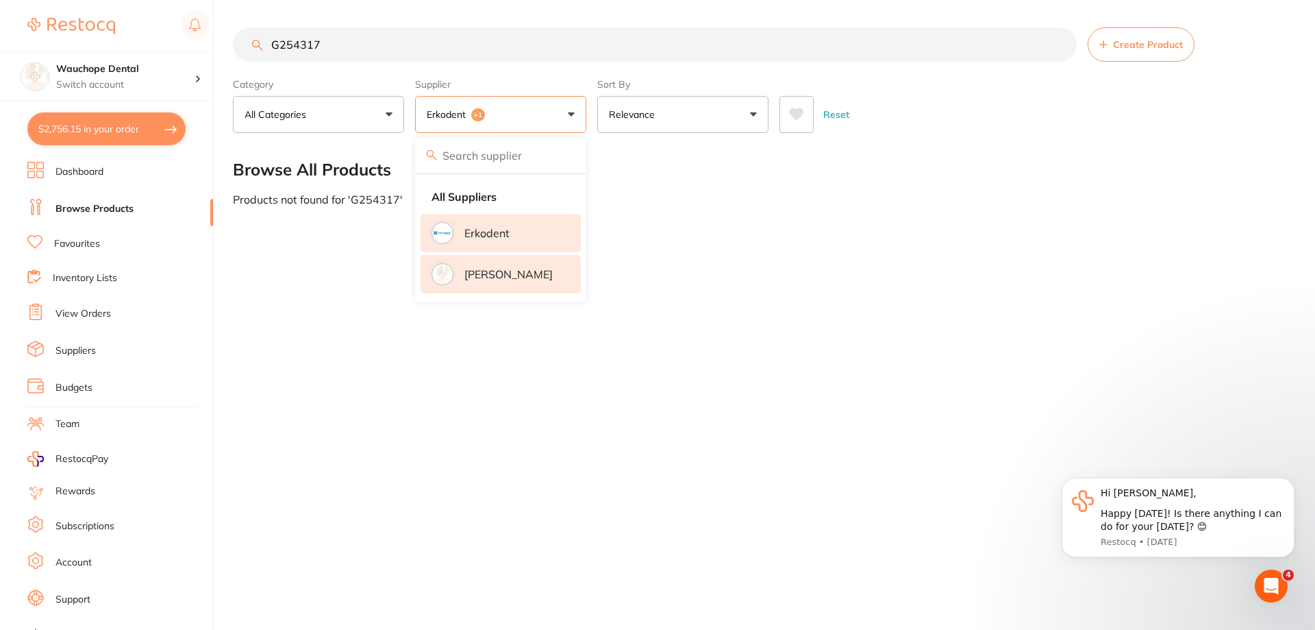
click at [347, 47] on input "G254317" at bounding box center [655, 44] width 844 height 34
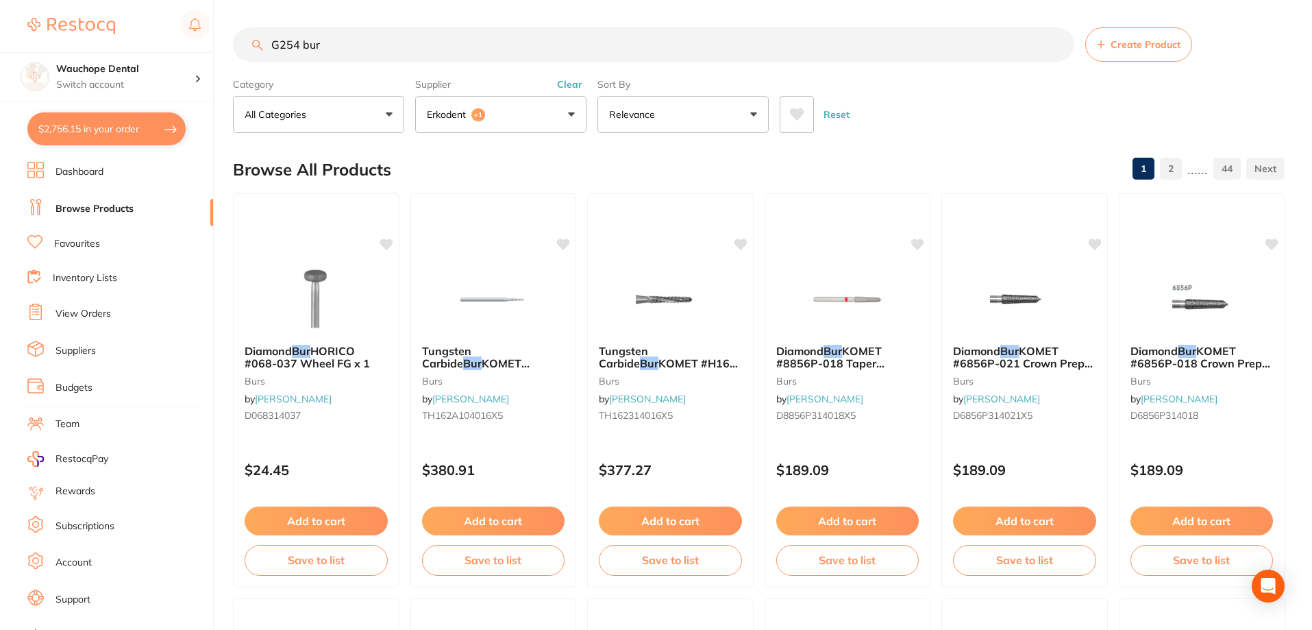
click at [941, 122] on div "Reset" at bounding box center [1027, 109] width 494 height 48
click at [350, 36] on input "G254 bur" at bounding box center [653, 44] width 841 height 34
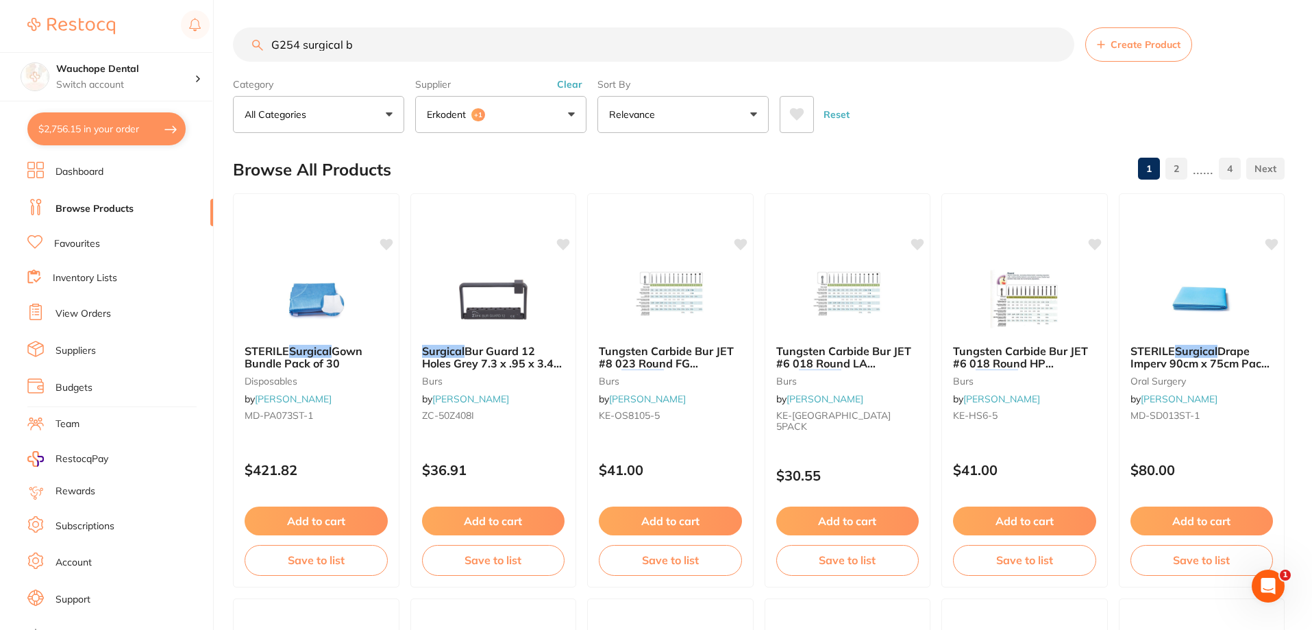
type input "G254 surgical bu"
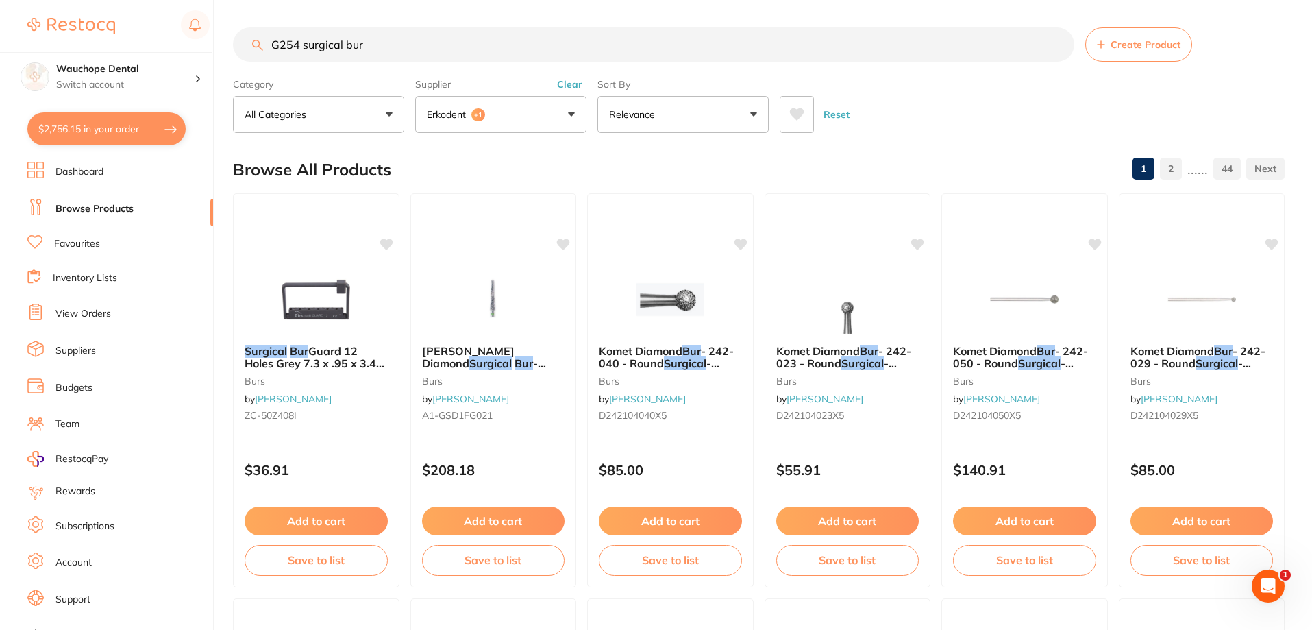
click at [389, 39] on input "G254 surgical bur" at bounding box center [653, 44] width 841 height 34
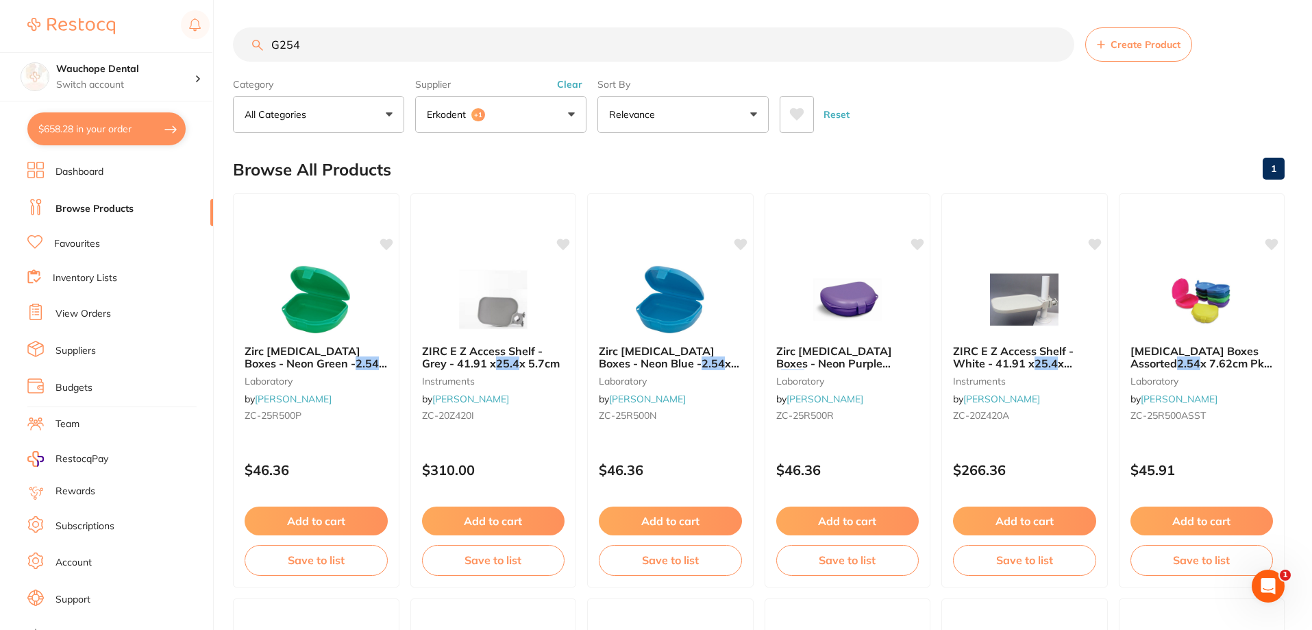
click at [382, 38] on input "G254" at bounding box center [653, 44] width 841 height 34
type input "G"
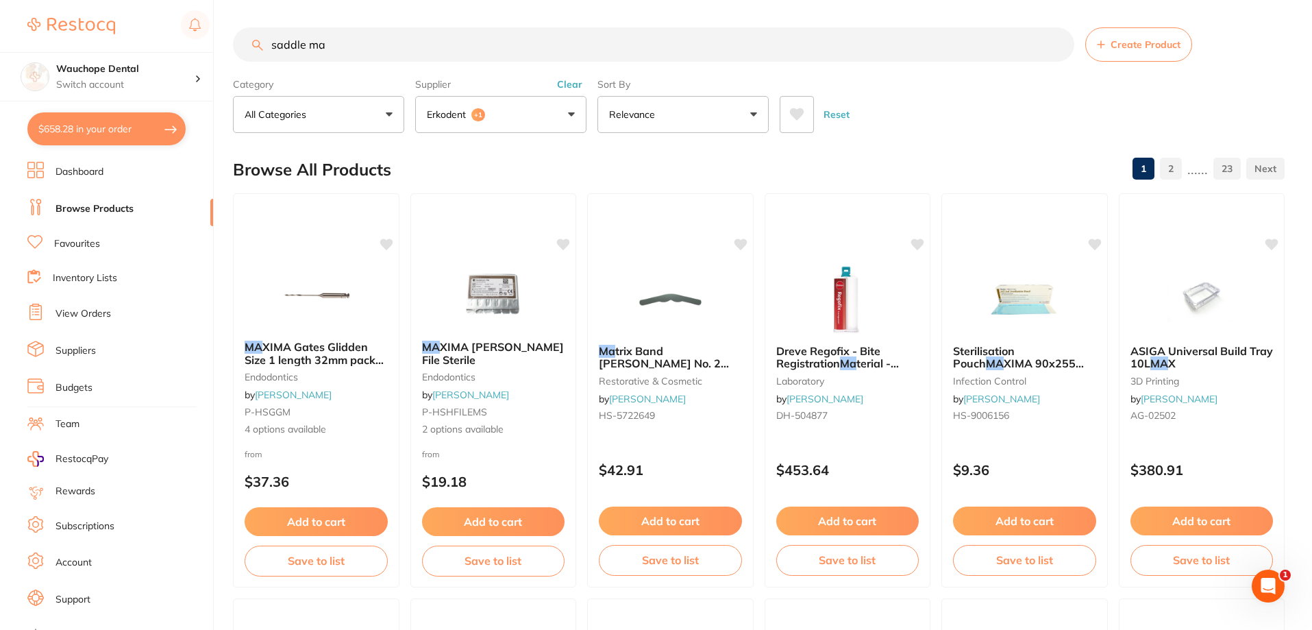
click at [481, 109] on span "+1" at bounding box center [478, 115] width 14 height 14
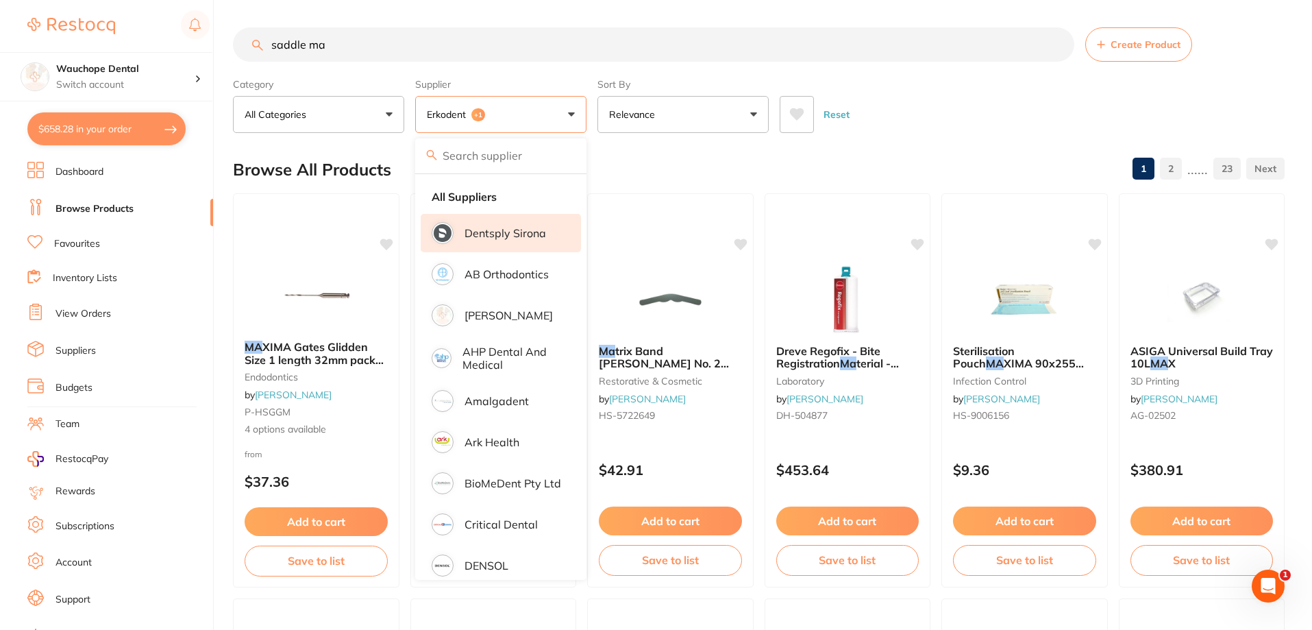
click at [518, 232] on p "Dentsply Sirona" at bounding box center [505, 233] width 82 height 12
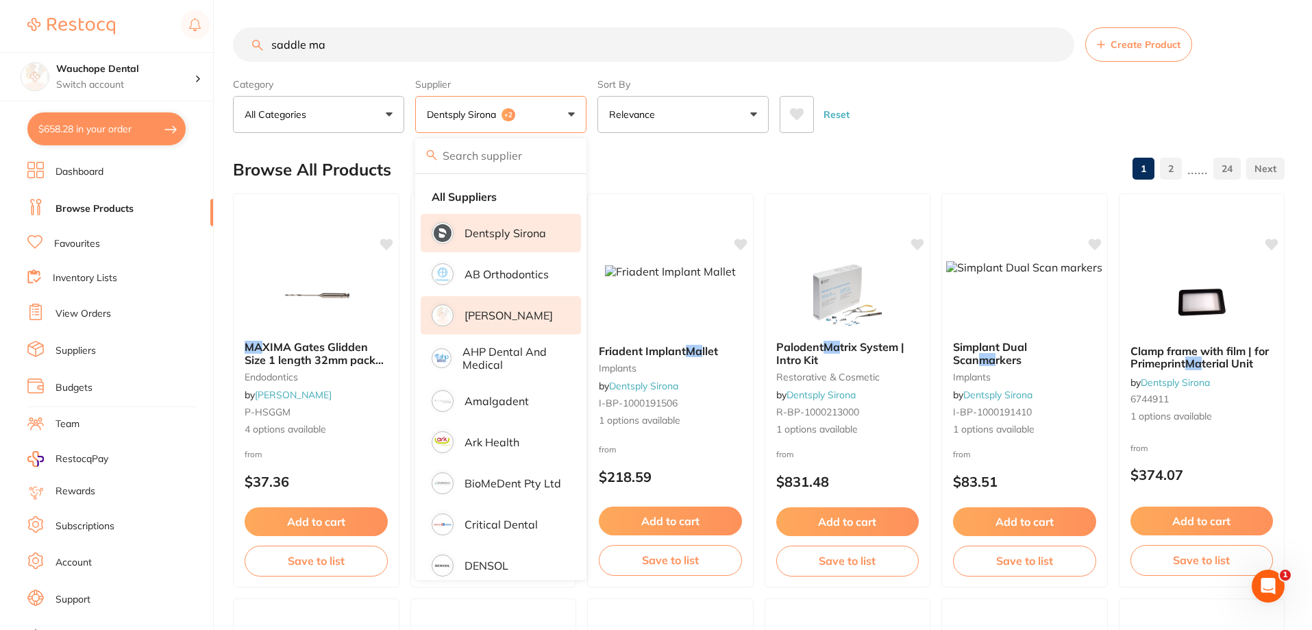
click at [510, 315] on p "[PERSON_NAME]" at bounding box center [508, 315] width 88 height 12
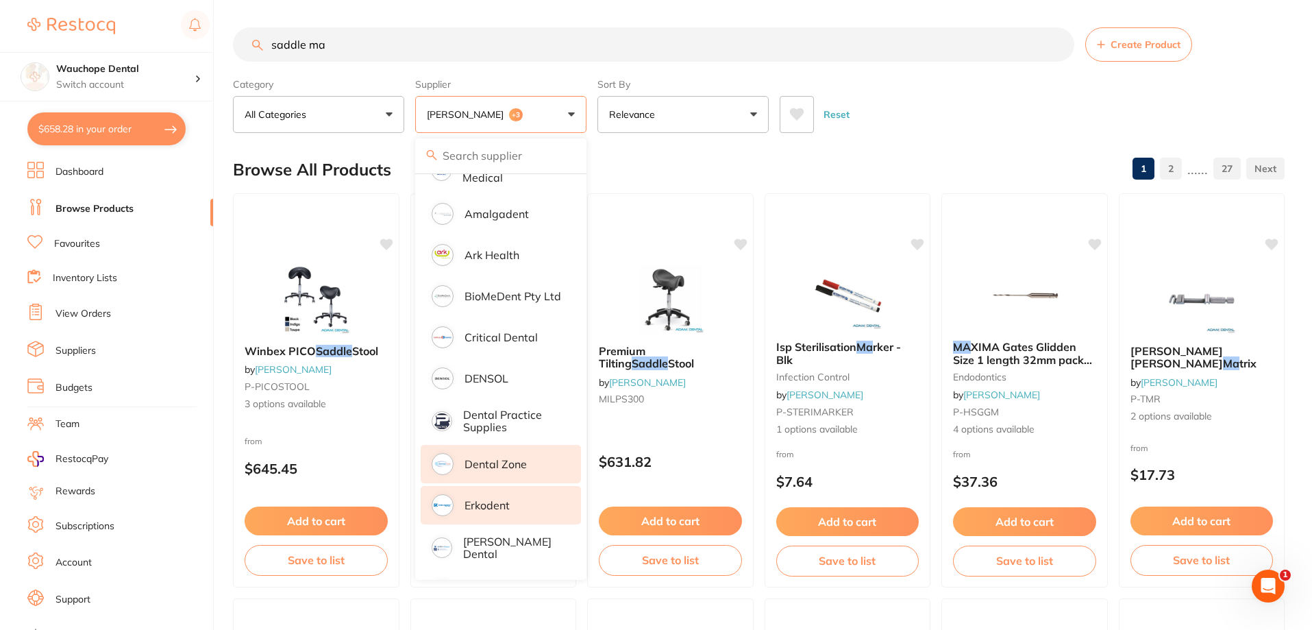
scroll to position [206, 0]
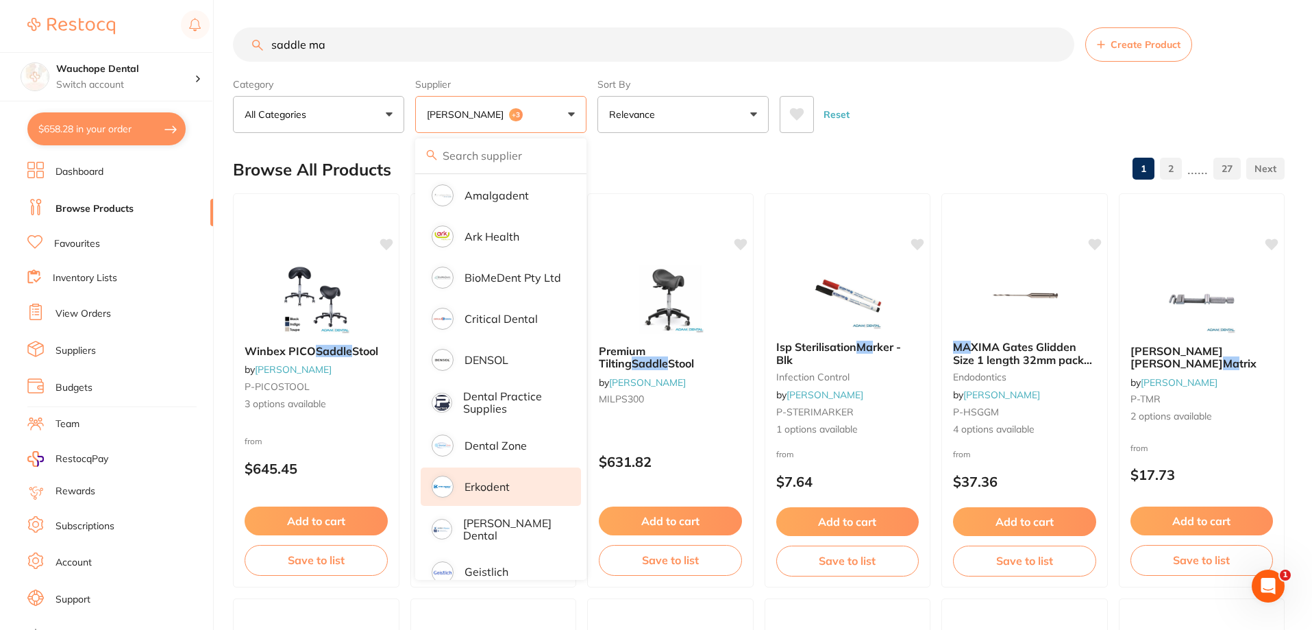
click at [514, 482] on li "Erkodent" at bounding box center [501, 486] width 160 height 38
click at [519, 526] on p "[PERSON_NAME] Dental" at bounding box center [512, 529] width 99 height 25
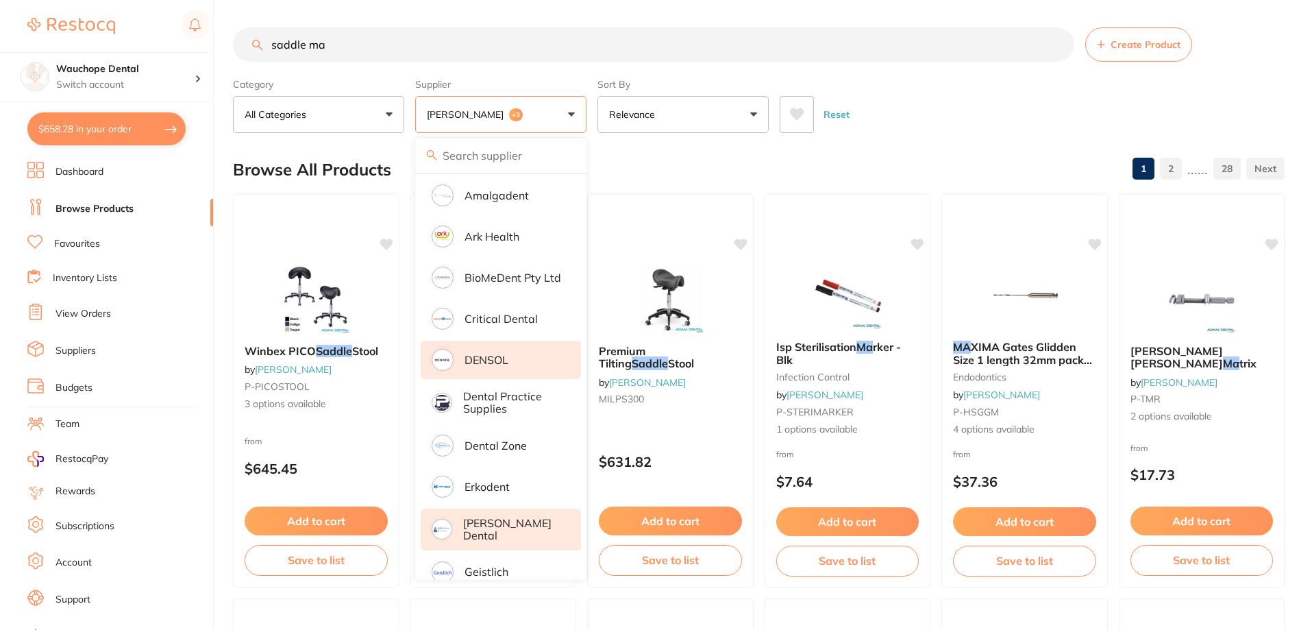
click at [521, 486] on li "Erkodent" at bounding box center [501, 486] width 160 height 38
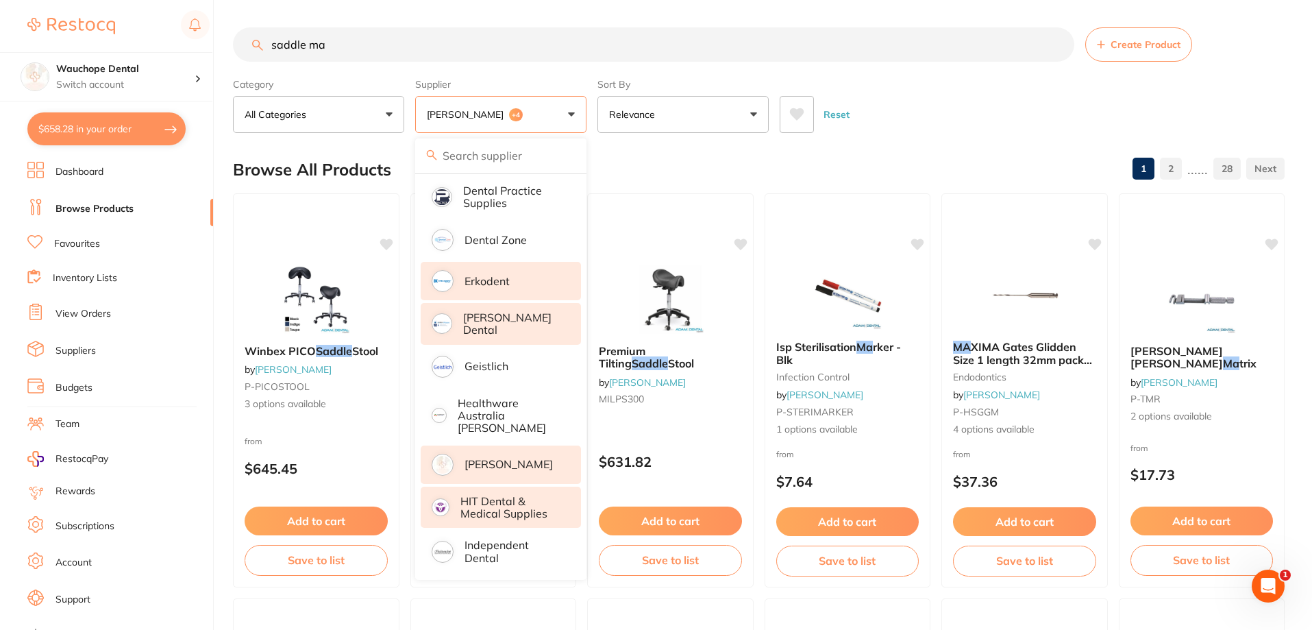
scroll to position [480, 0]
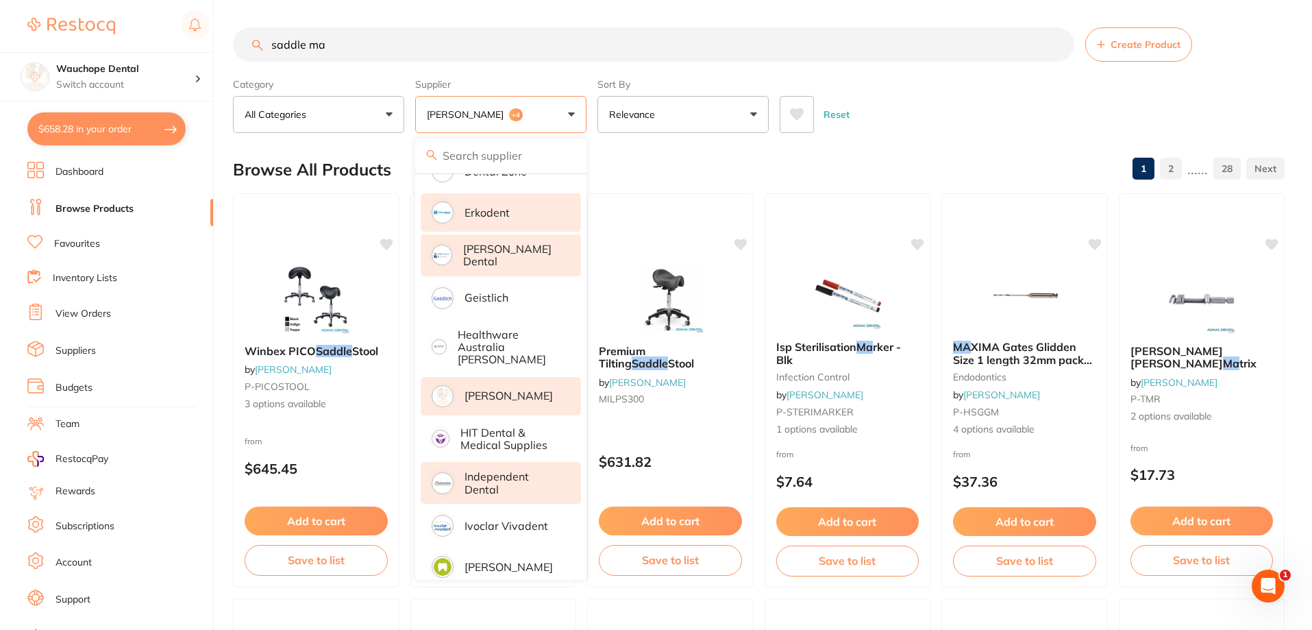
click at [519, 471] on p "Independent Dental" at bounding box center [512, 482] width 97 height 25
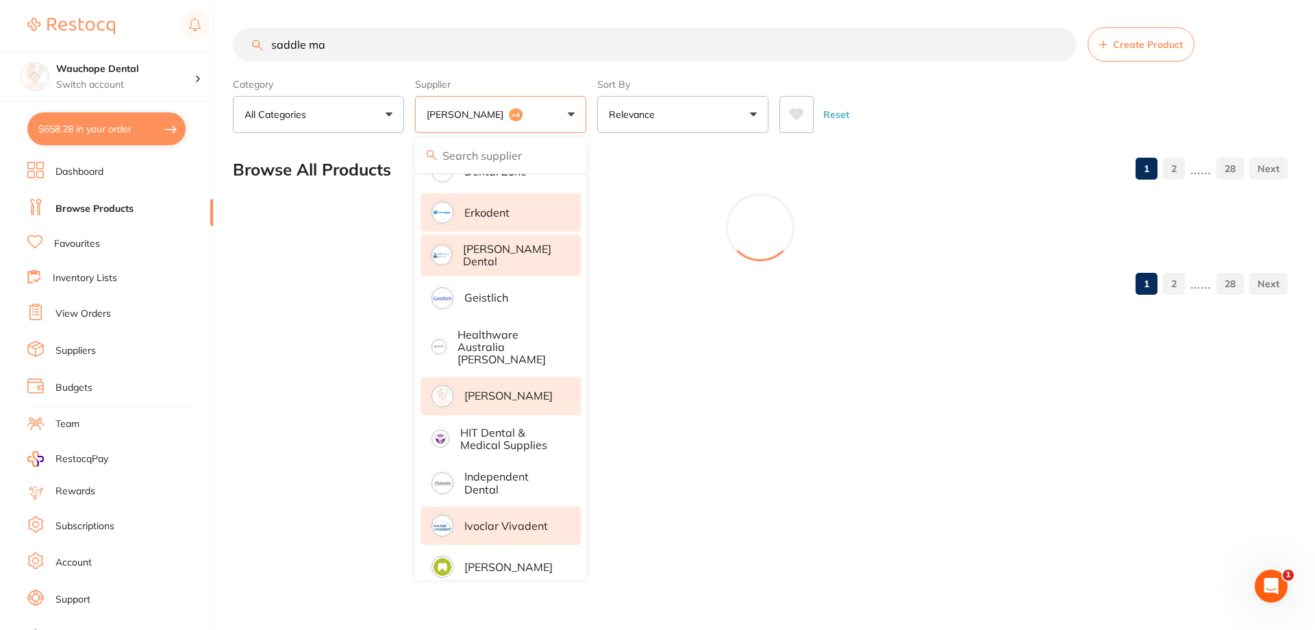
click at [525, 519] on p "Ivoclar Vivadent" at bounding box center [506, 525] width 84 height 12
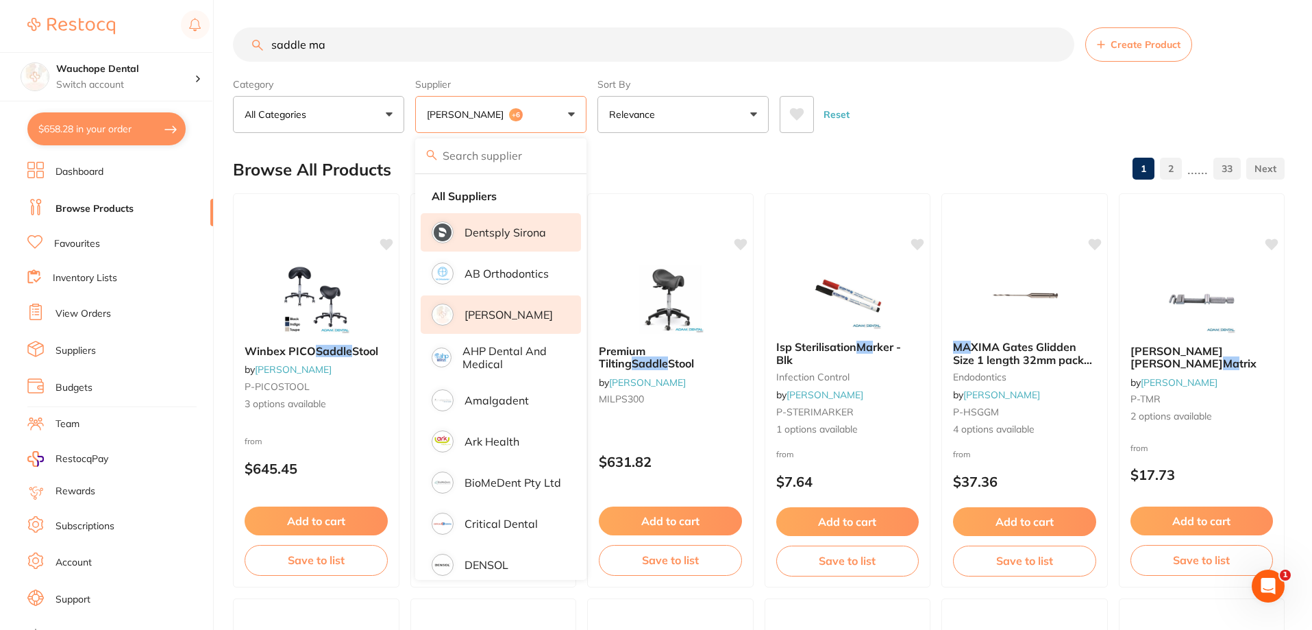
scroll to position [0, 0]
click at [364, 36] on input "saddle ma" at bounding box center [653, 44] width 841 height 34
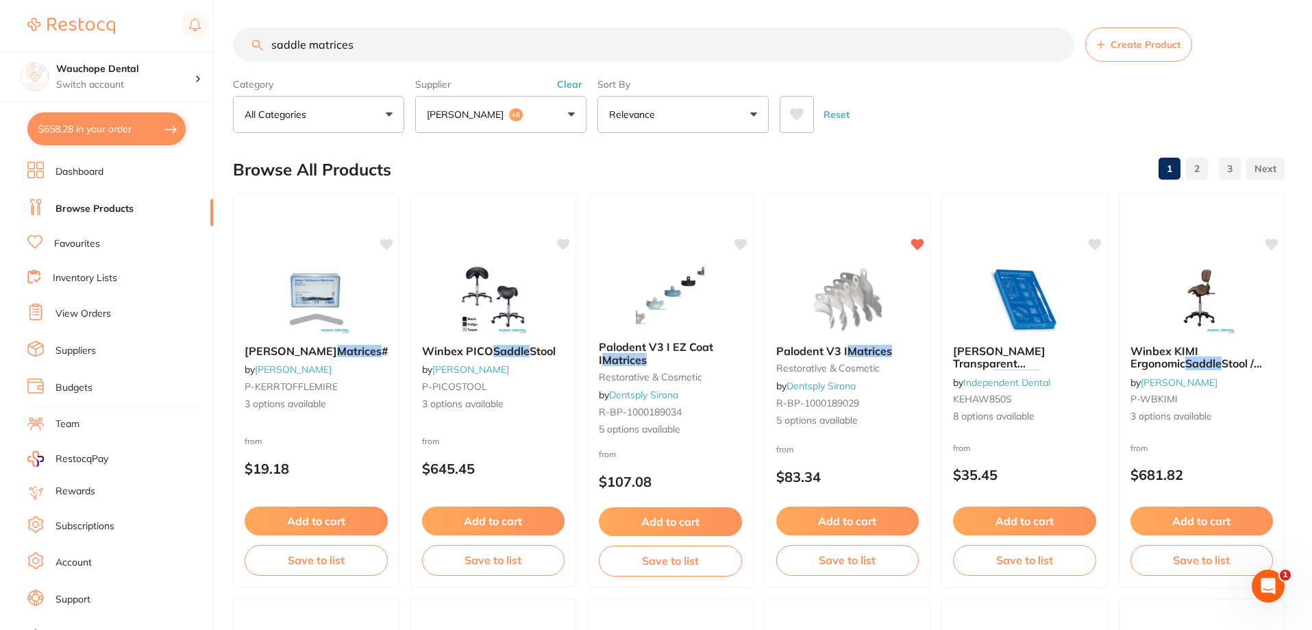
type input "saddle matrices"
click at [532, 111] on button "Adam Dental +6" at bounding box center [500, 114] width 171 height 37
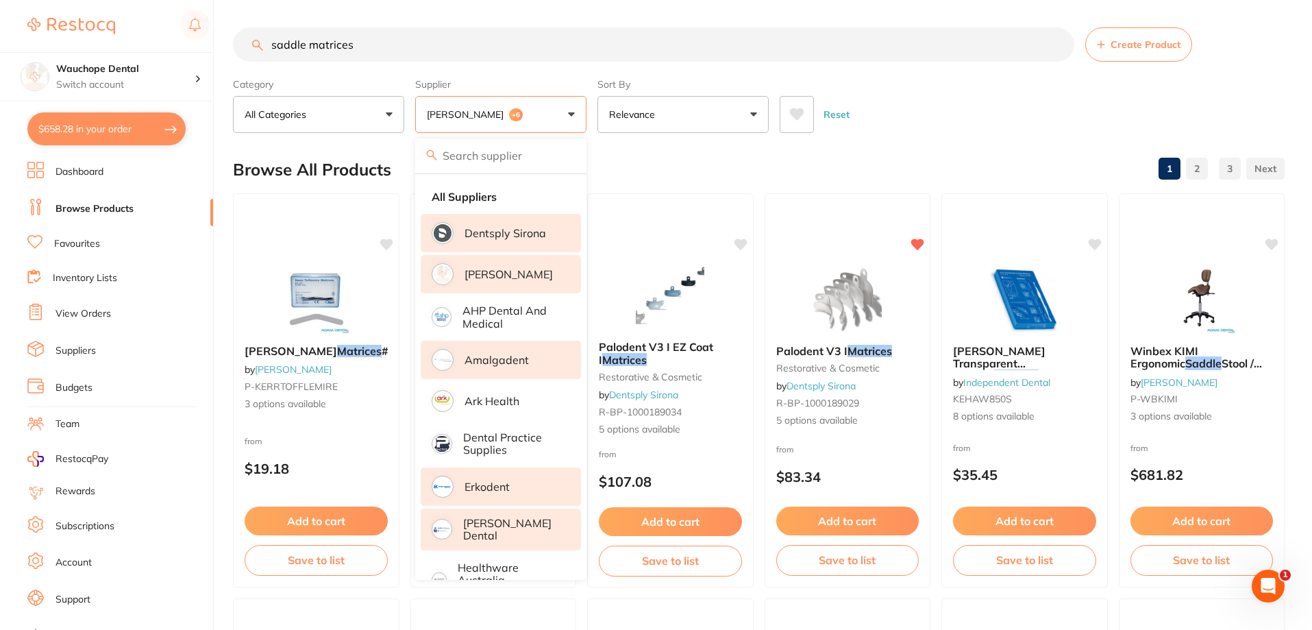
click at [534, 367] on li "Amalgadent" at bounding box center [501, 359] width 160 height 38
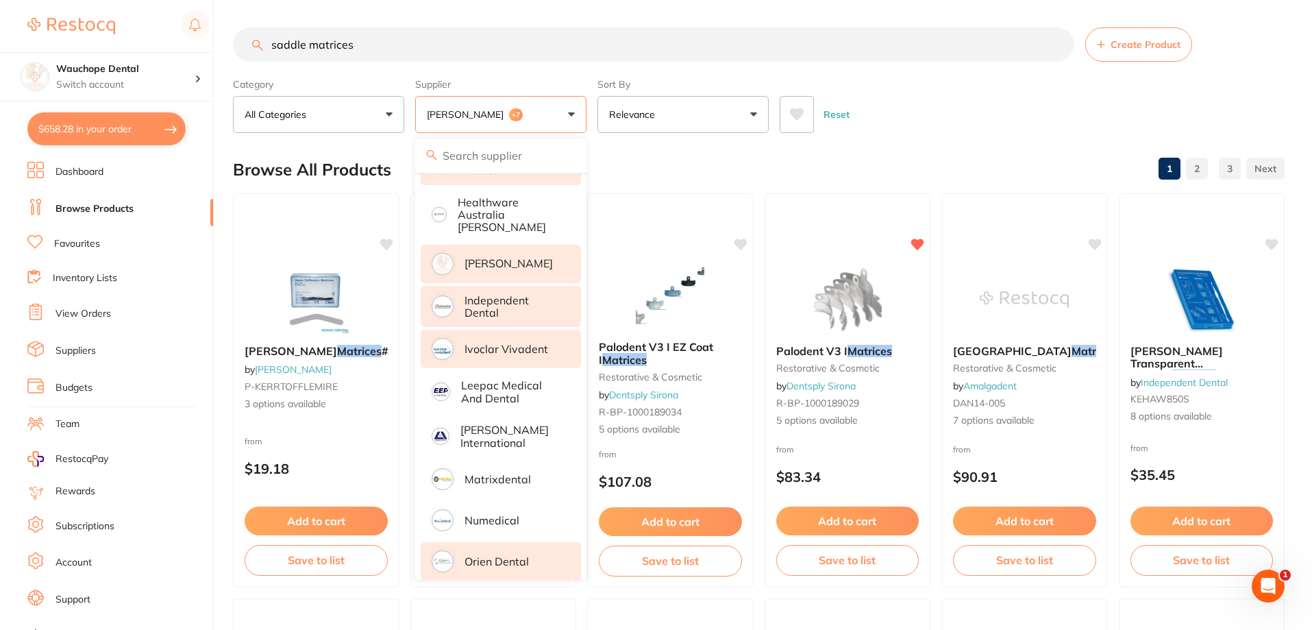
click at [512, 555] on p "Orien dental" at bounding box center [496, 561] width 64 height 12
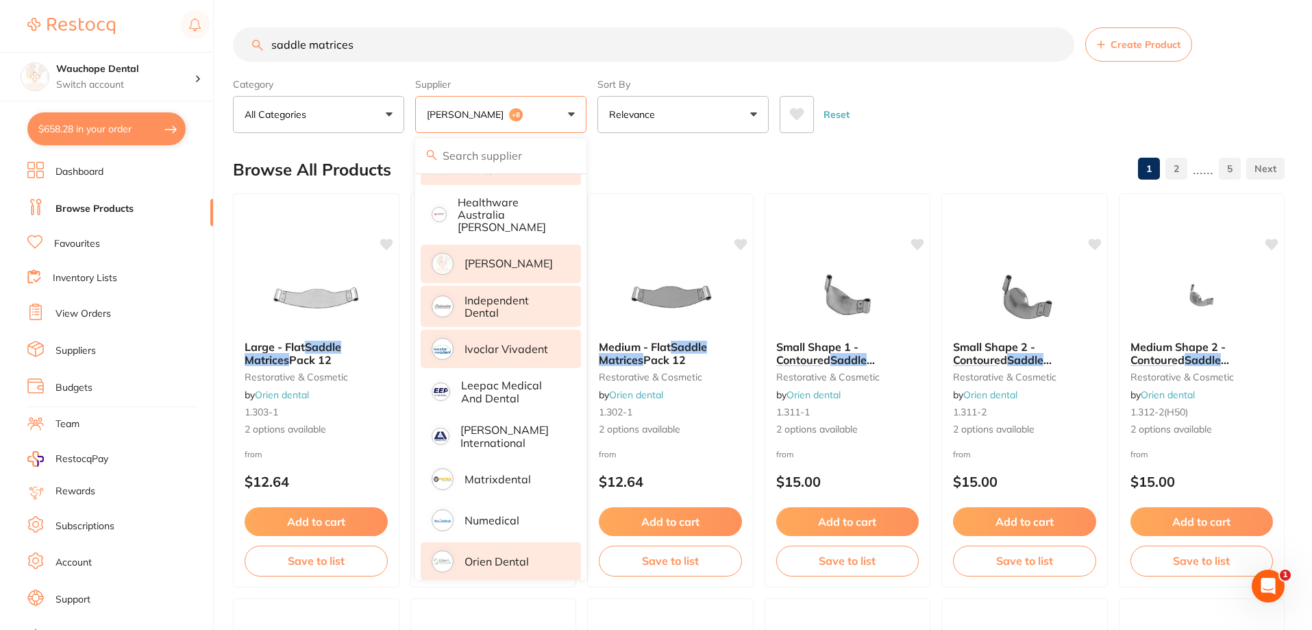
click at [897, 149] on div "Browse All Products 1 2 ...... 5" at bounding box center [759, 170] width 1052 height 46
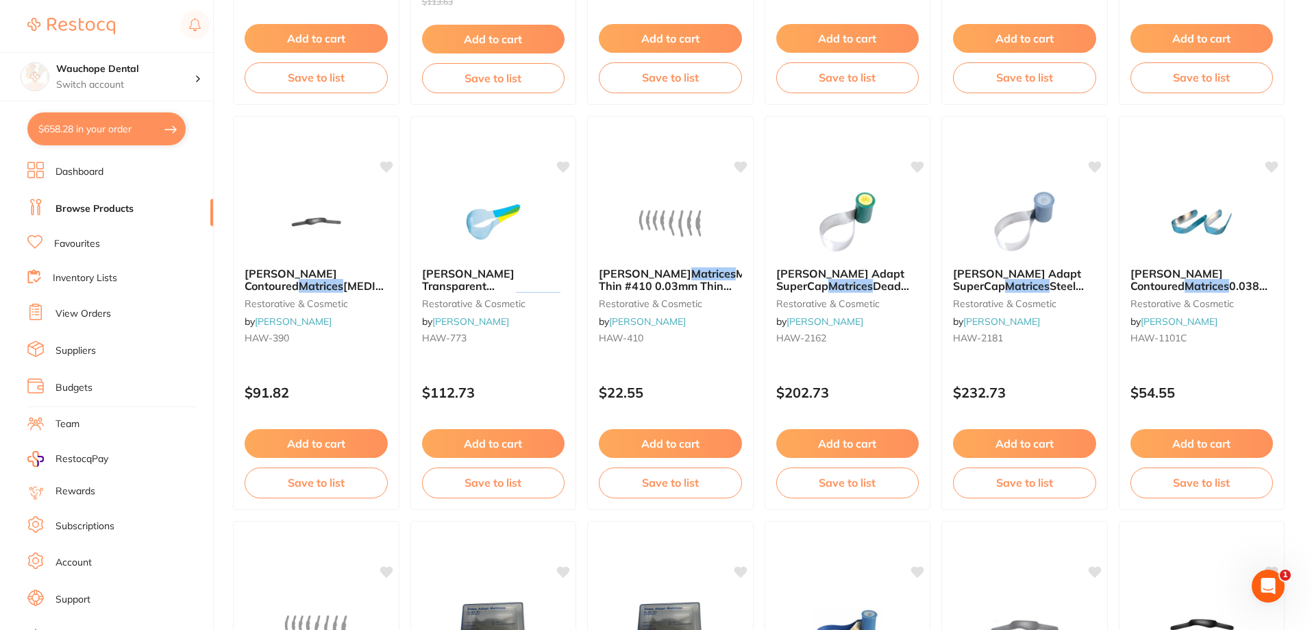
scroll to position [2946, 0]
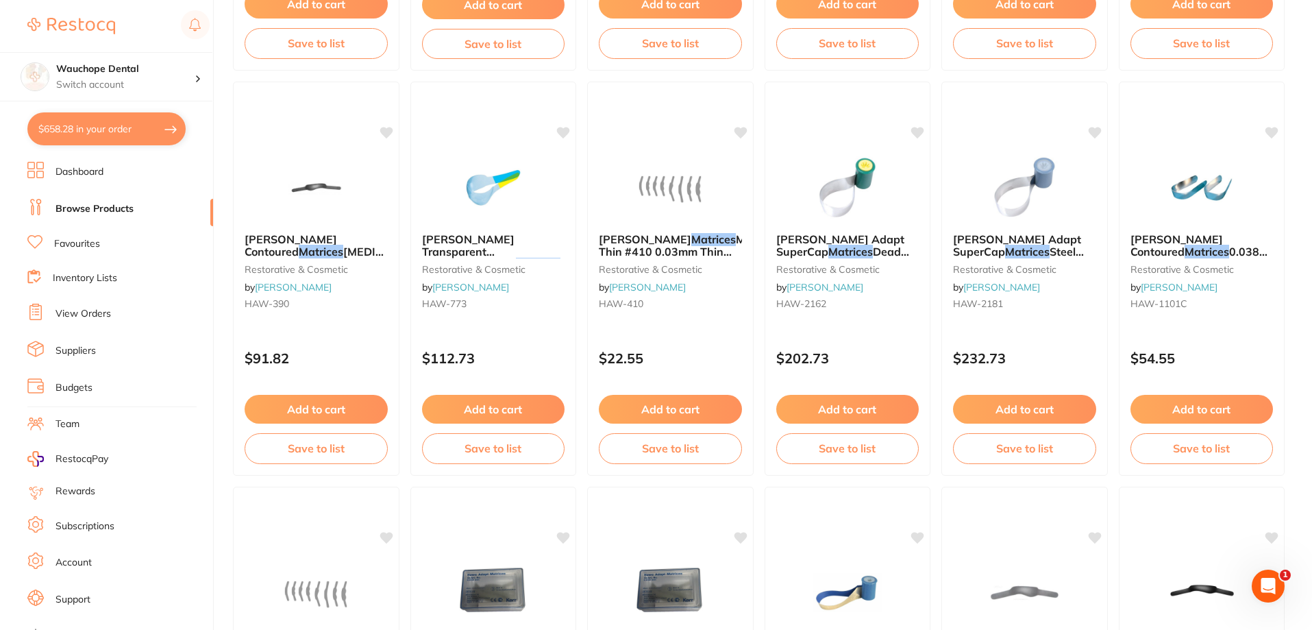
click at [88, 207] on link "Browse Products" at bounding box center [94, 209] width 78 height 14
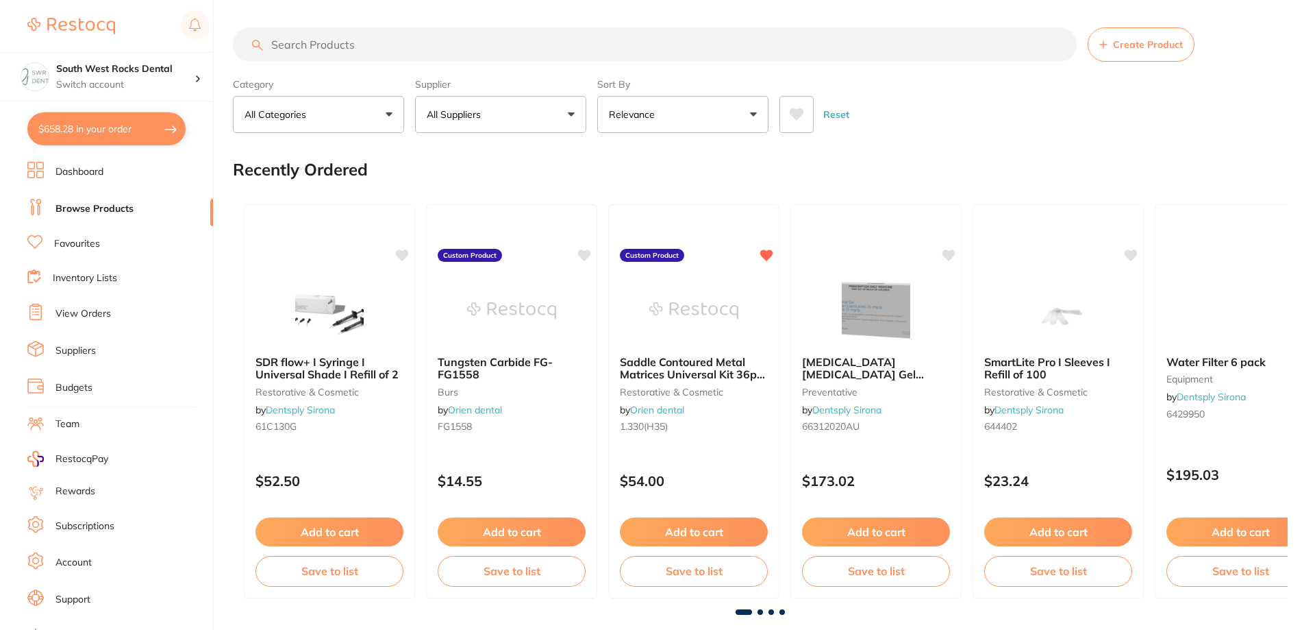
click at [80, 245] on link "Favourites" at bounding box center [77, 244] width 46 height 14
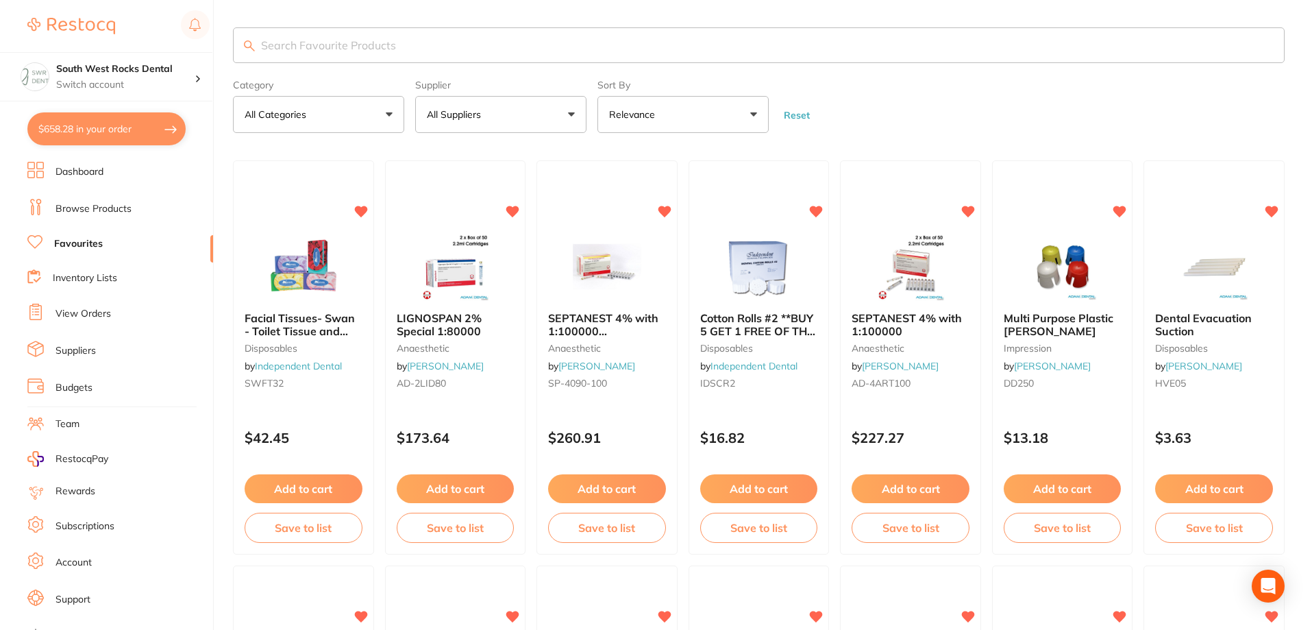
click at [366, 42] on input "search" at bounding box center [759, 45] width 1052 height 36
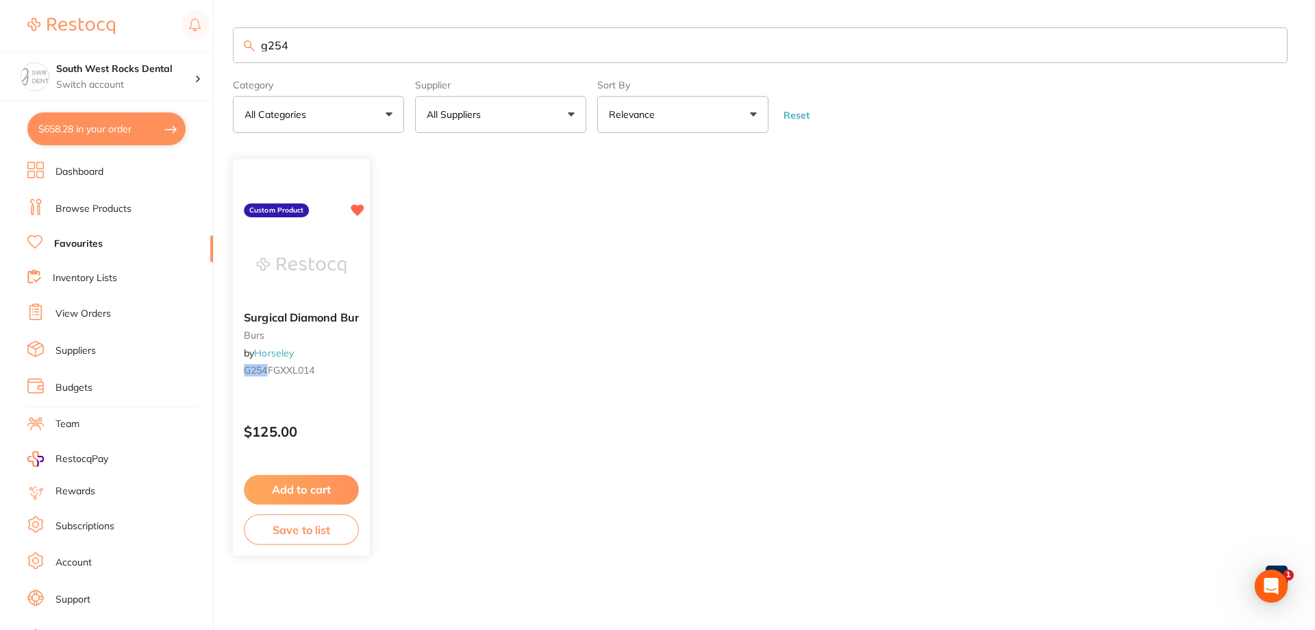
type input "g254"
click at [308, 264] on img at bounding box center [301, 266] width 90 height 69
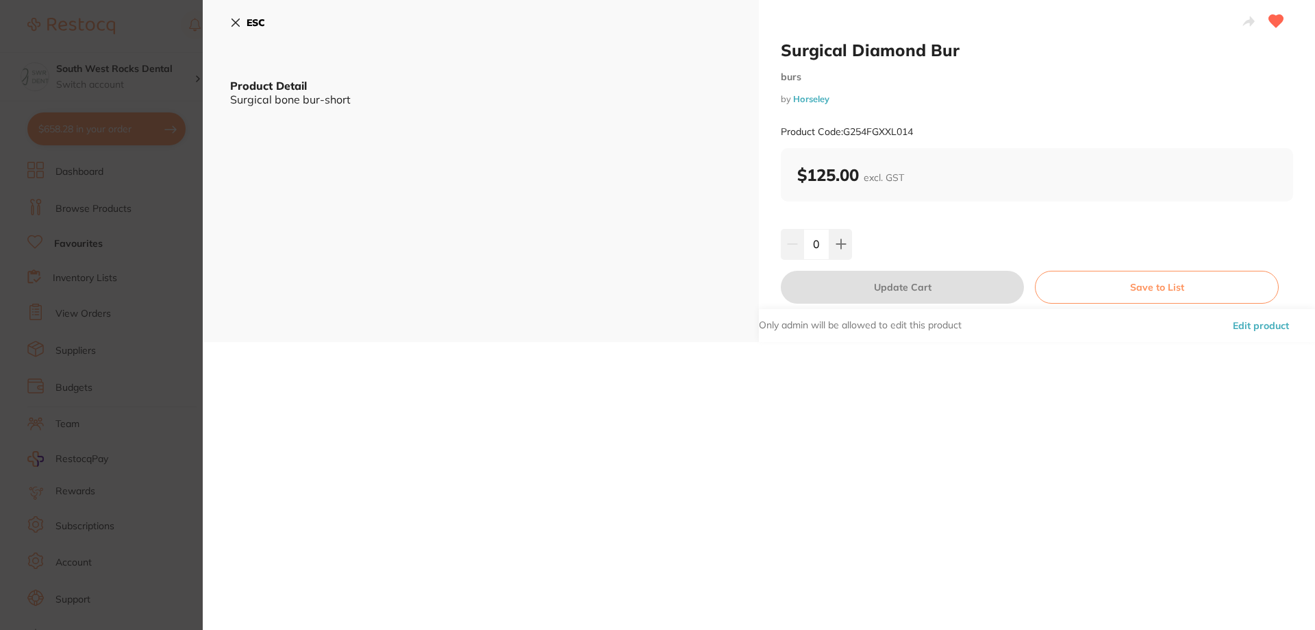
click at [45, 186] on section "Surgical Diamond Bur burs by Horseley Product Code: G254FGXXL014 ESC Product De…" at bounding box center [657, 315] width 1315 height 630
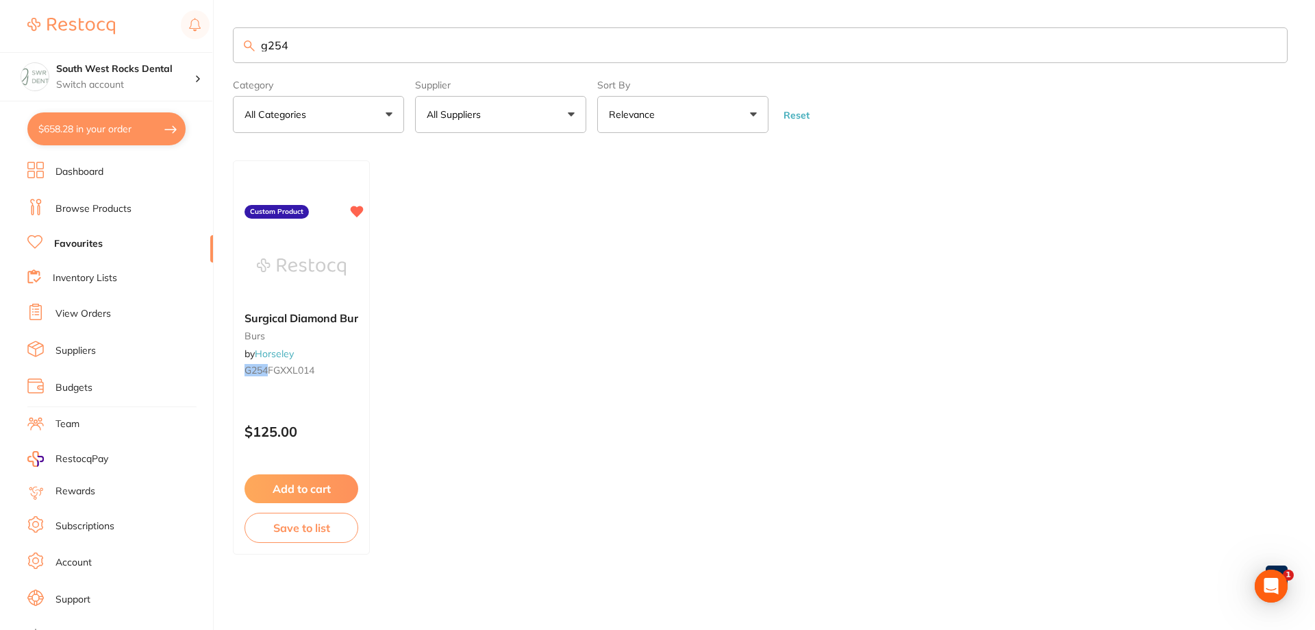
click at [109, 110] on section "South West Rocks Dental Switch account Wauchope Dental South West Rocks Dental …" at bounding box center [107, 315] width 214 height 630
click at [110, 101] on div "South West Rocks Dental Switch account" at bounding box center [106, 76] width 212 height 49
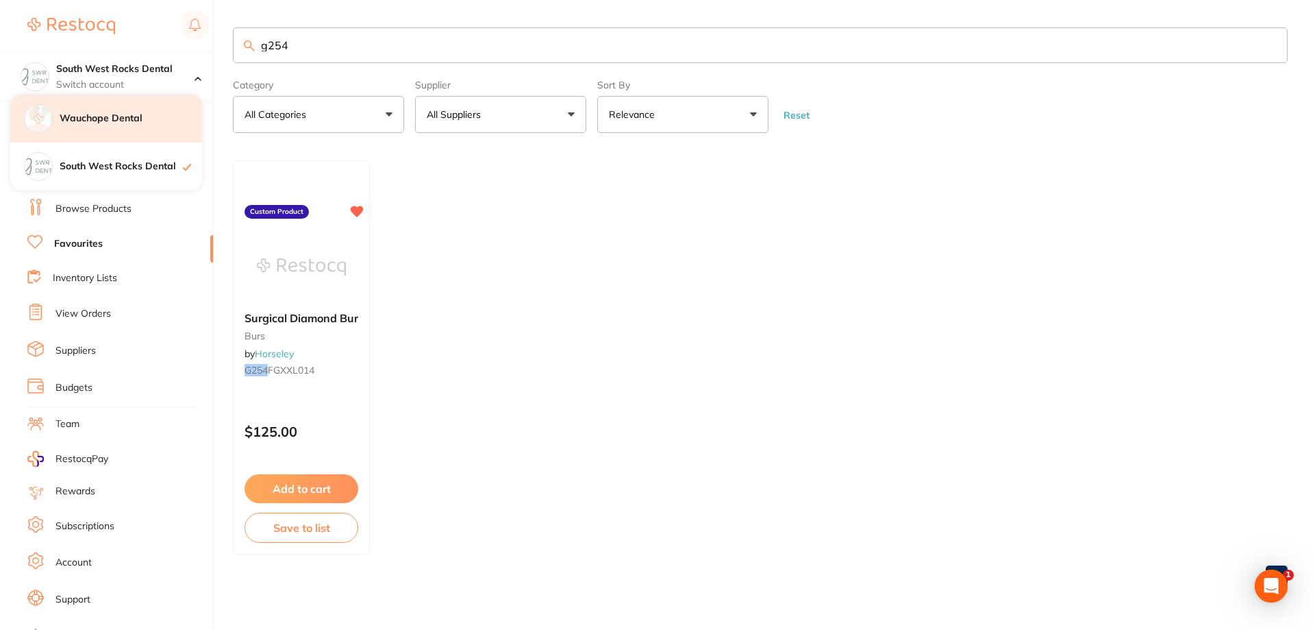
click at [103, 110] on div "Wauchope Dental" at bounding box center [106, 119] width 192 height 48
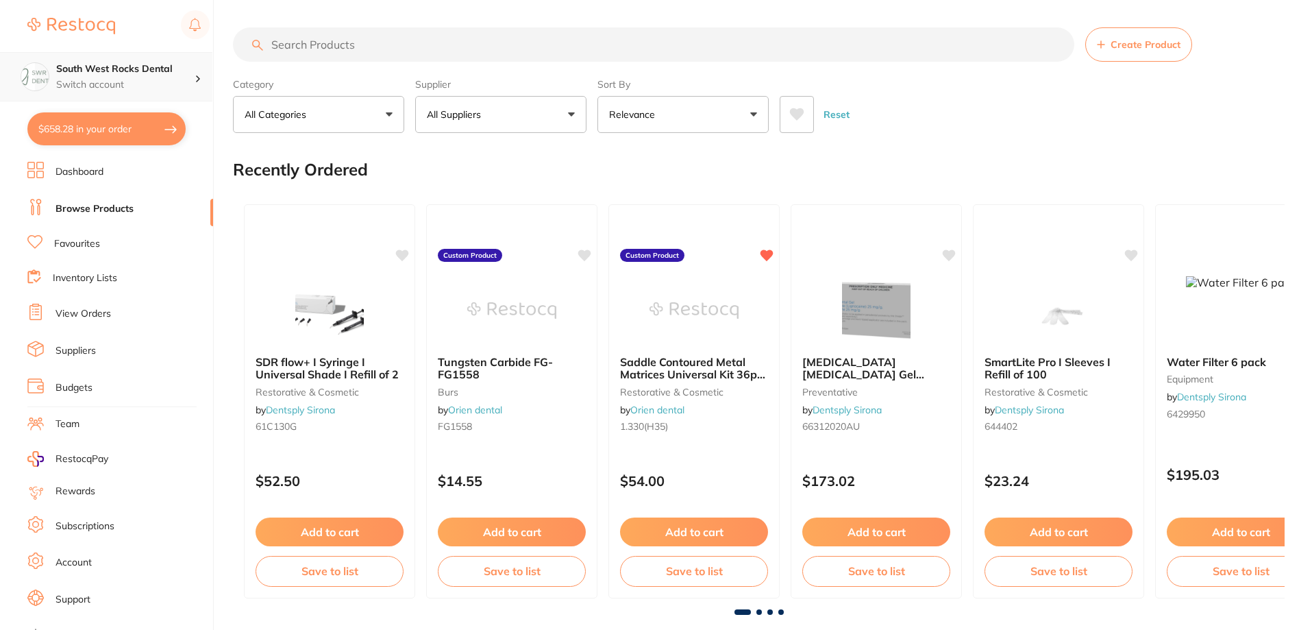
click at [127, 75] on h4 "South West Rocks Dental" at bounding box center [125, 69] width 138 height 14
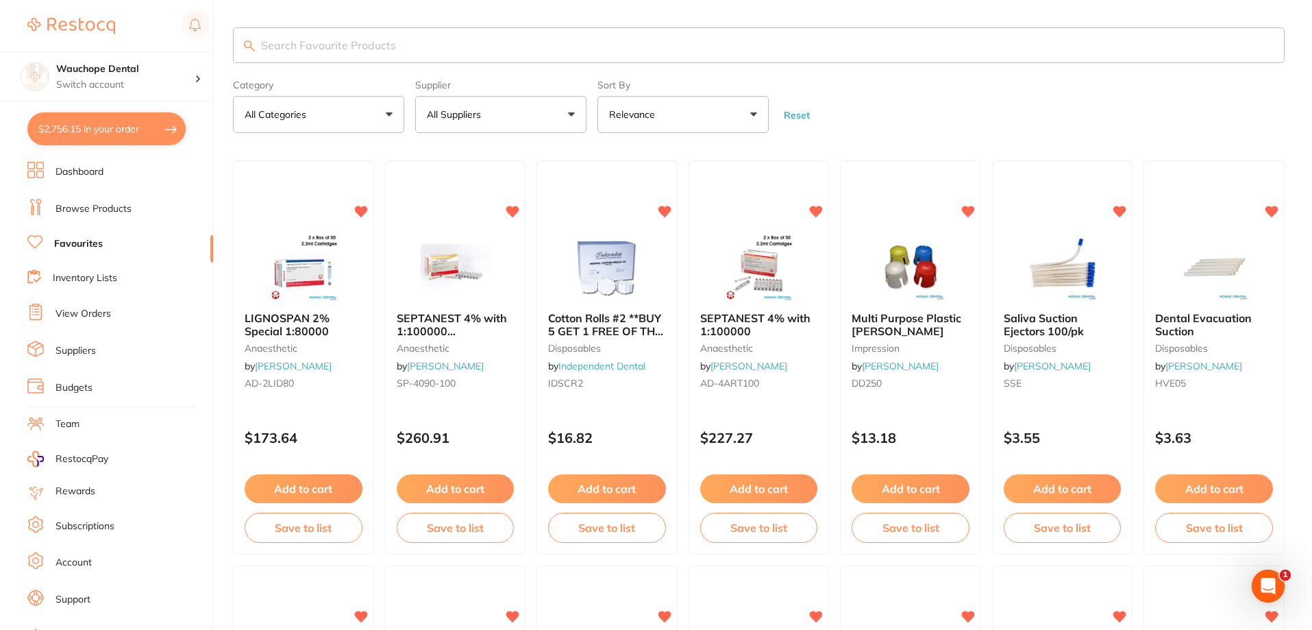
click at [110, 212] on link "Browse Products" at bounding box center [93, 209] width 76 height 14
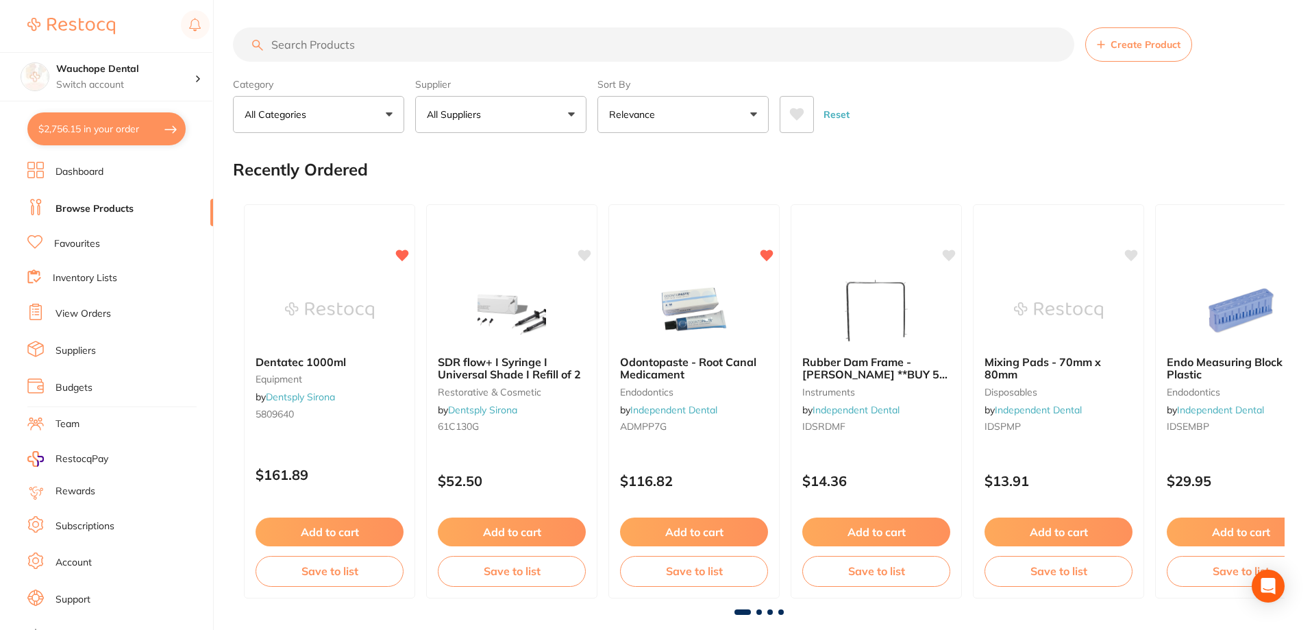
click at [415, 49] on input "search" at bounding box center [653, 44] width 841 height 34
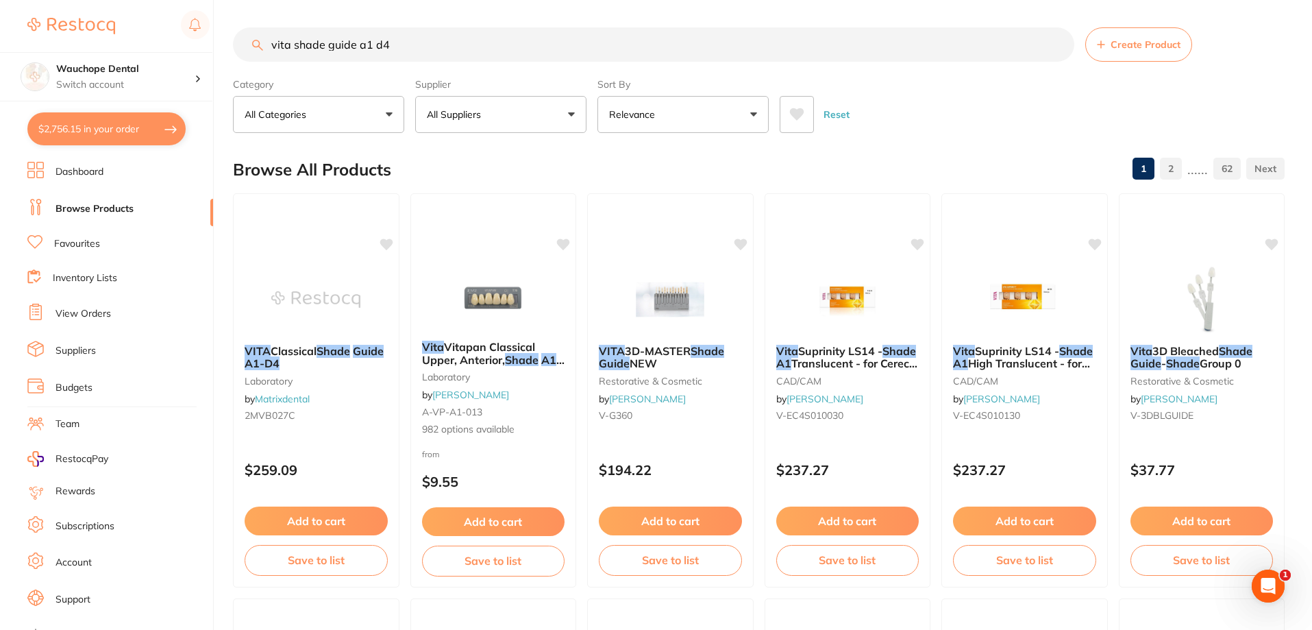
click at [371, 47] on input "vita shade guide a1 d4" at bounding box center [653, 44] width 841 height 34
type input "vita shade guide a1-d4"
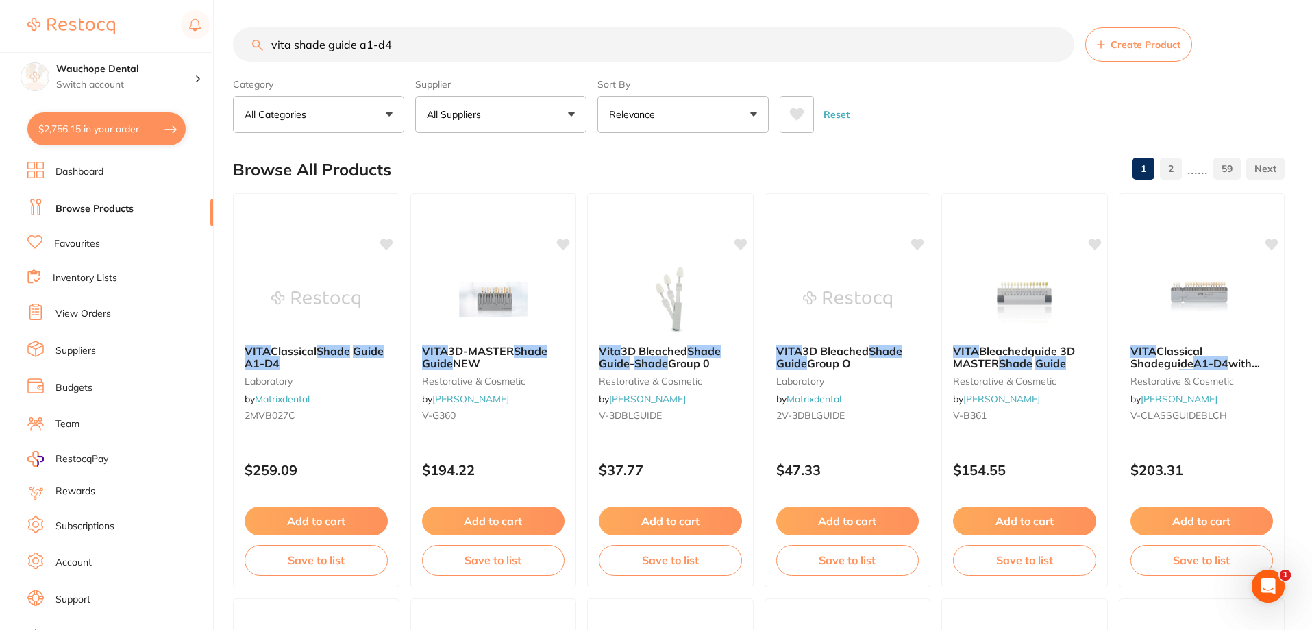
click at [501, 113] on button "All Suppliers" at bounding box center [500, 114] width 171 height 37
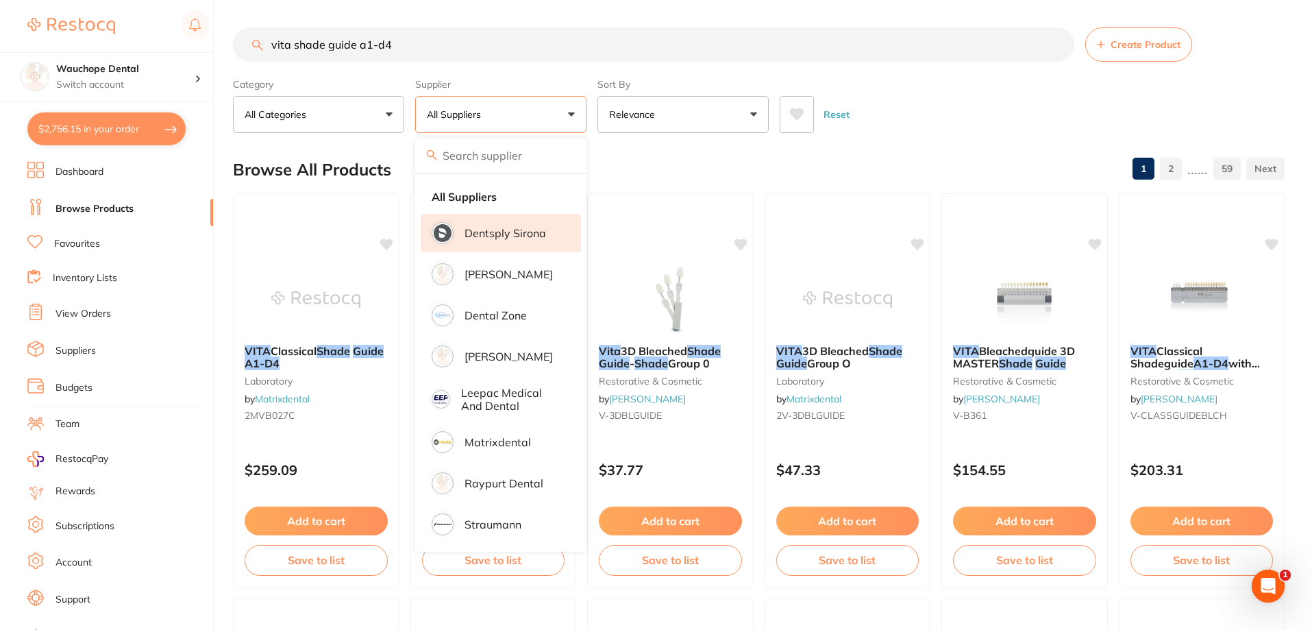
click at [510, 227] on p "Dentsply Sirona" at bounding box center [505, 233] width 82 height 12
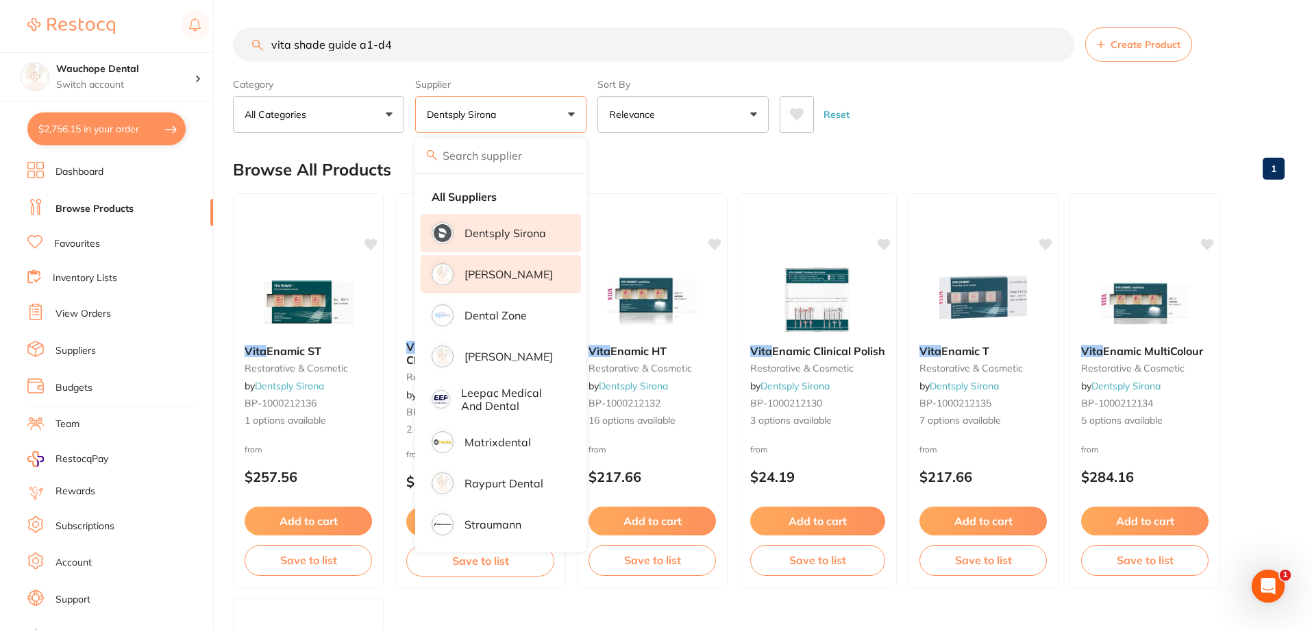
click at [512, 271] on p "[PERSON_NAME]" at bounding box center [508, 274] width 88 height 12
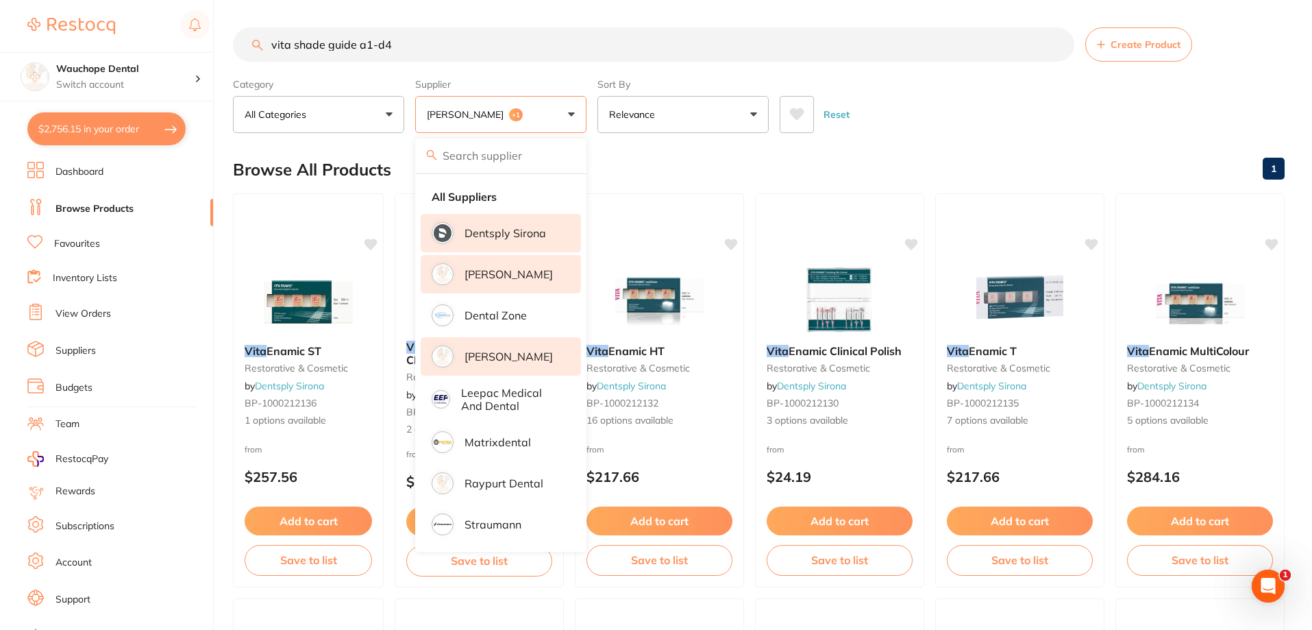
click at [514, 351] on p "[PERSON_NAME]" at bounding box center [508, 356] width 88 height 12
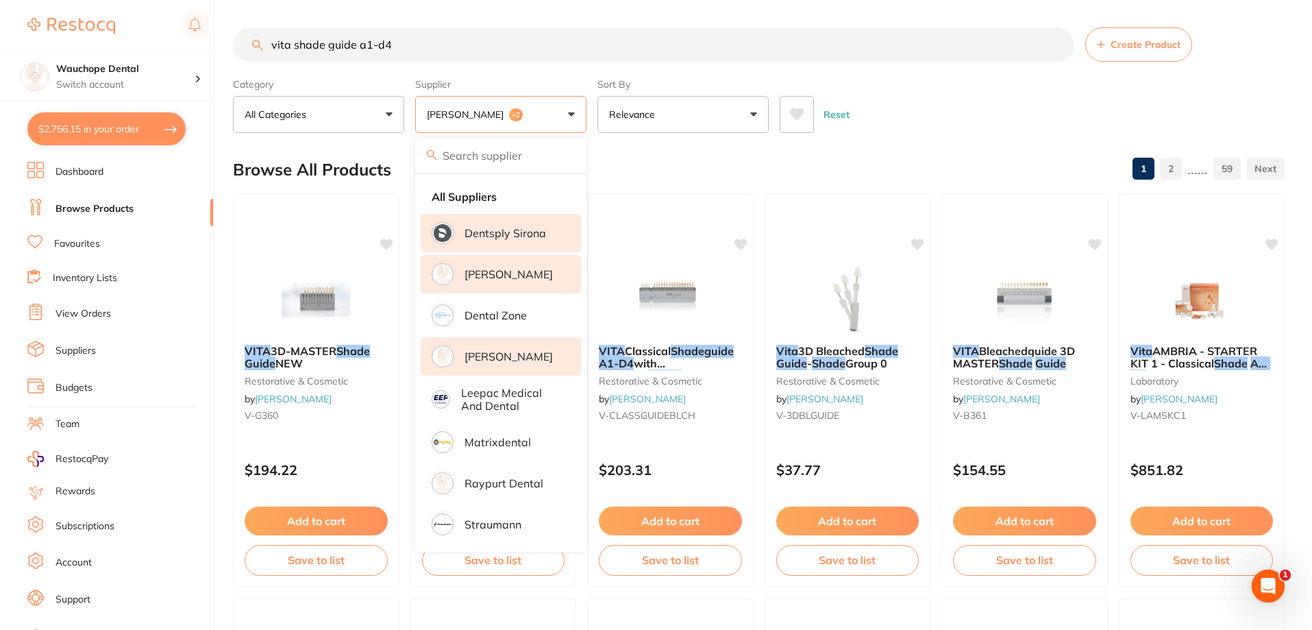
click at [669, 169] on div "Browse All Products 1 2 ...... 59" at bounding box center [759, 170] width 1052 height 46
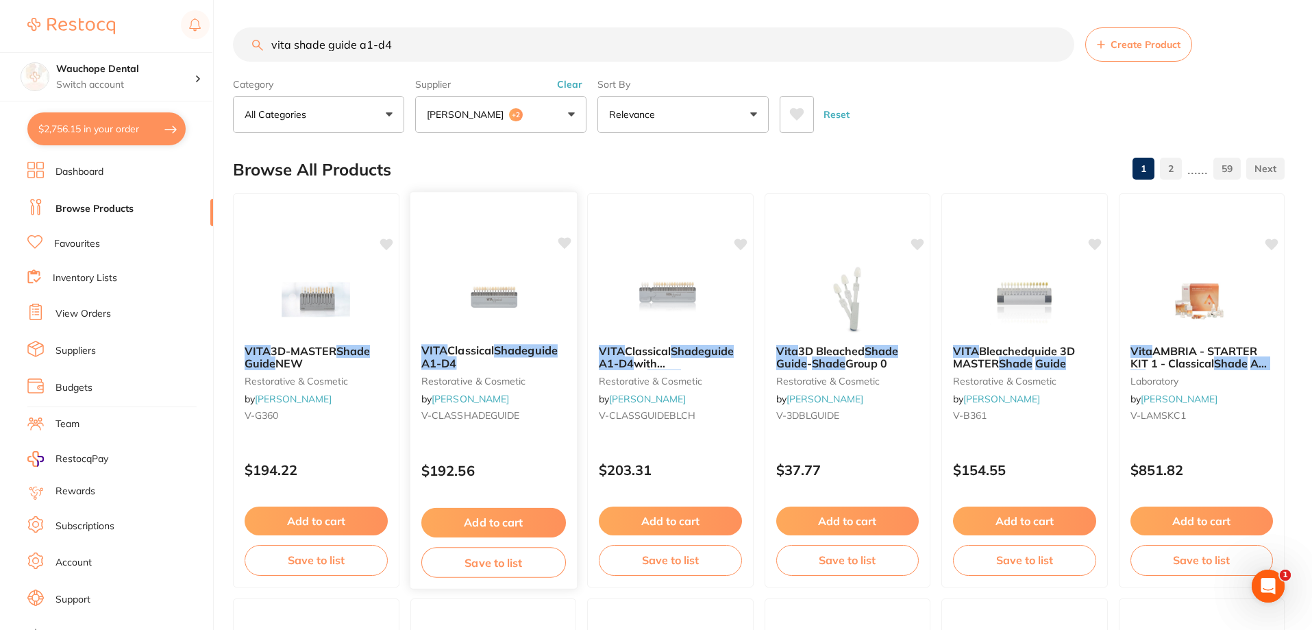
click at [505, 287] on img at bounding box center [493, 298] width 90 height 69
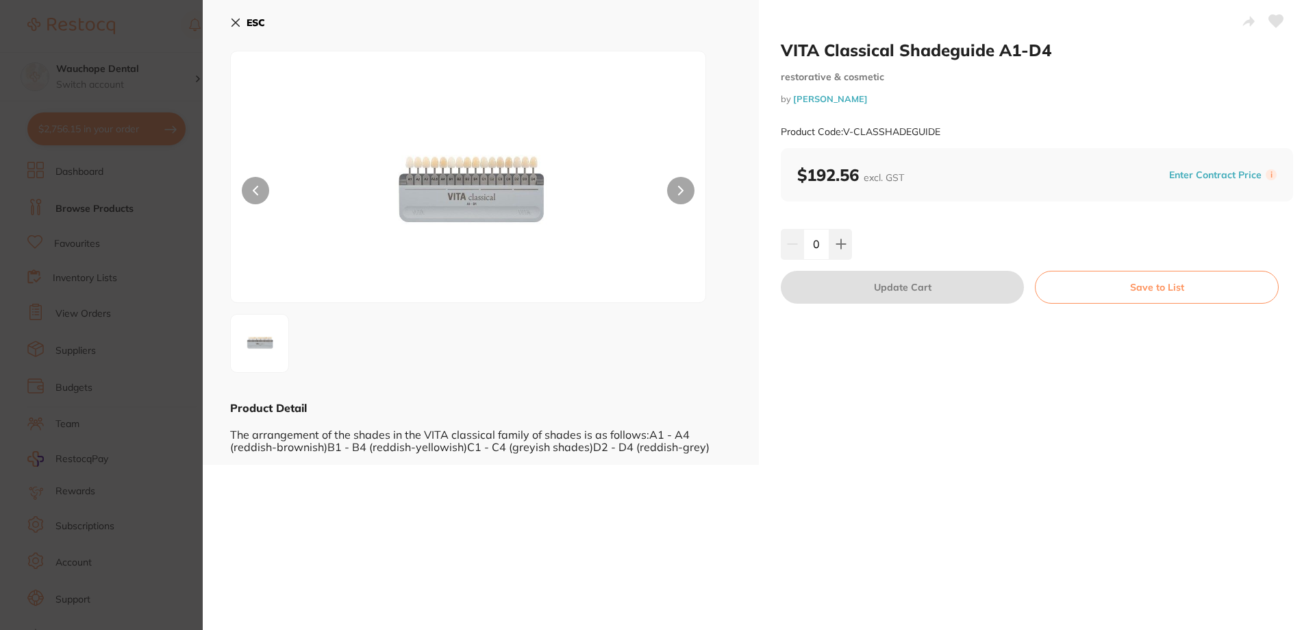
click at [449, 212] on img at bounding box center [468, 194] width 285 height 216
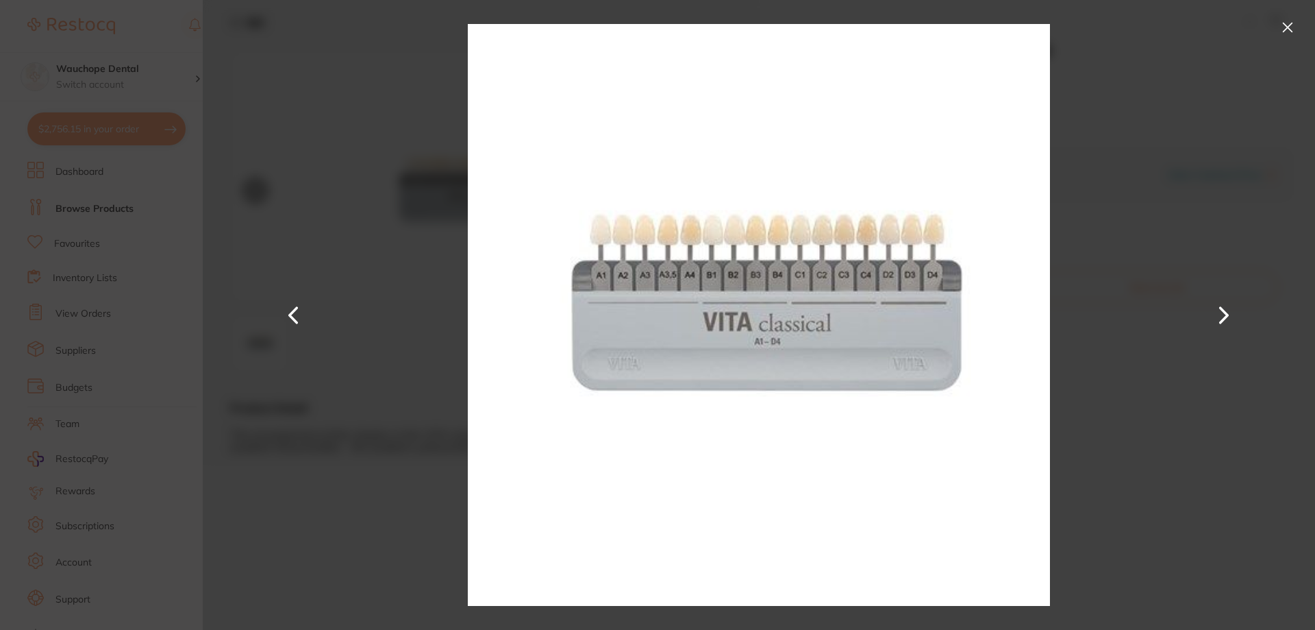
click at [1287, 29] on button at bounding box center [1288, 27] width 22 height 22
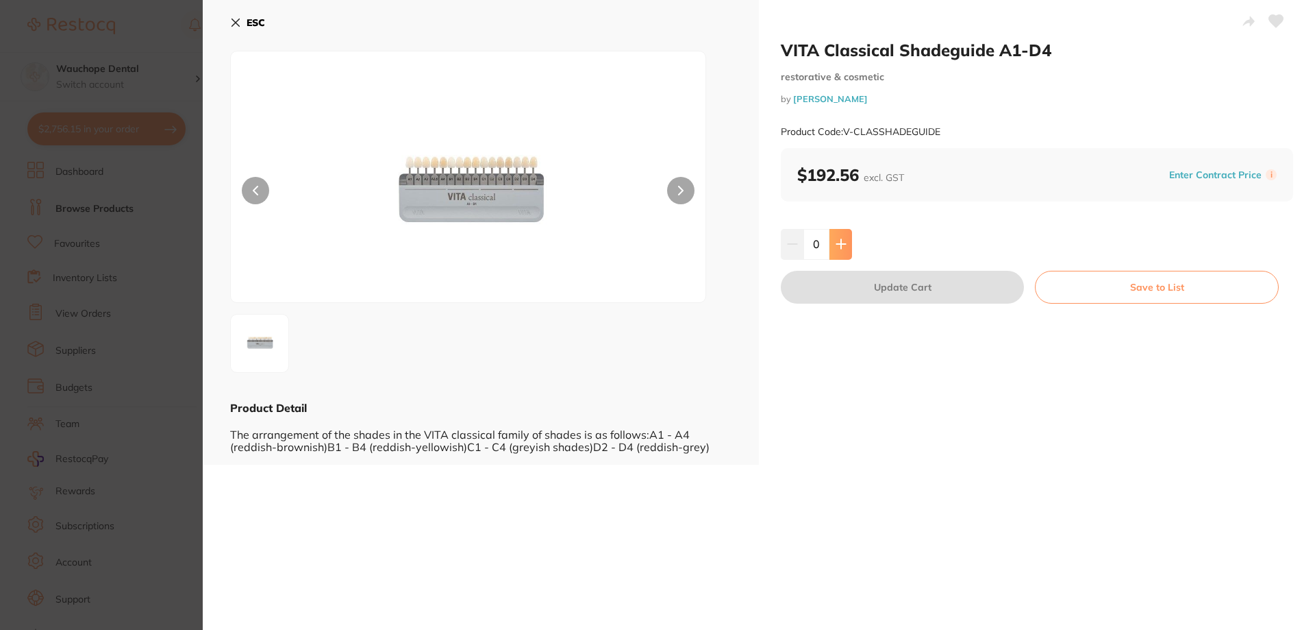
click at [839, 245] on icon at bounding box center [840, 244] width 9 height 9
type input "1"
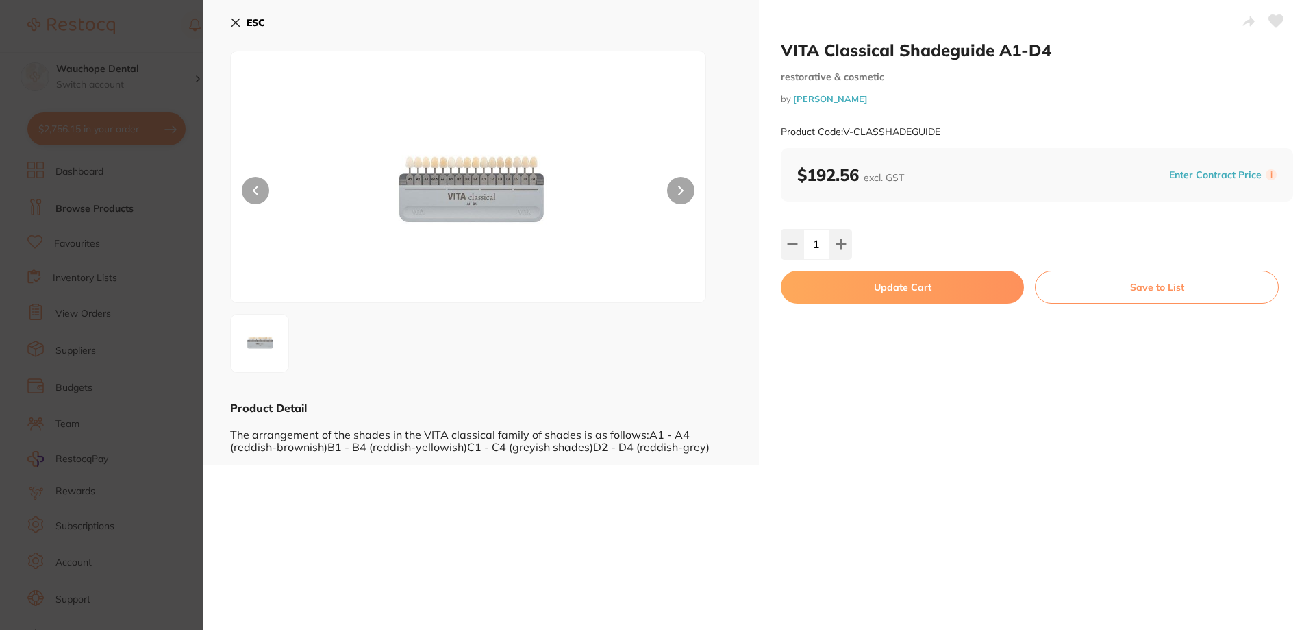
click at [1271, 15] on icon at bounding box center [1276, 21] width 14 height 12
click at [830, 290] on button "Update Cart" at bounding box center [902, 287] width 243 height 33
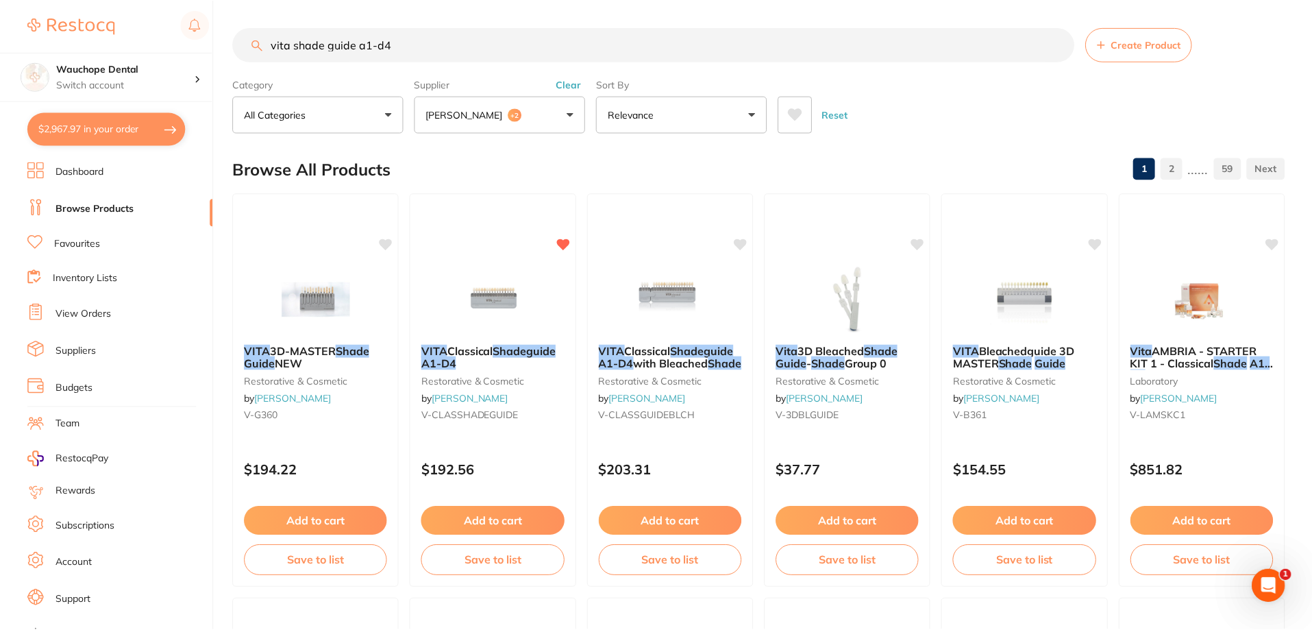
scroll to position [1, 0]
click at [443, 53] on input "vita shade guide a1-d4" at bounding box center [653, 44] width 841 height 34
